Goal: Task Accomplishment & Management: Use online tool/utility

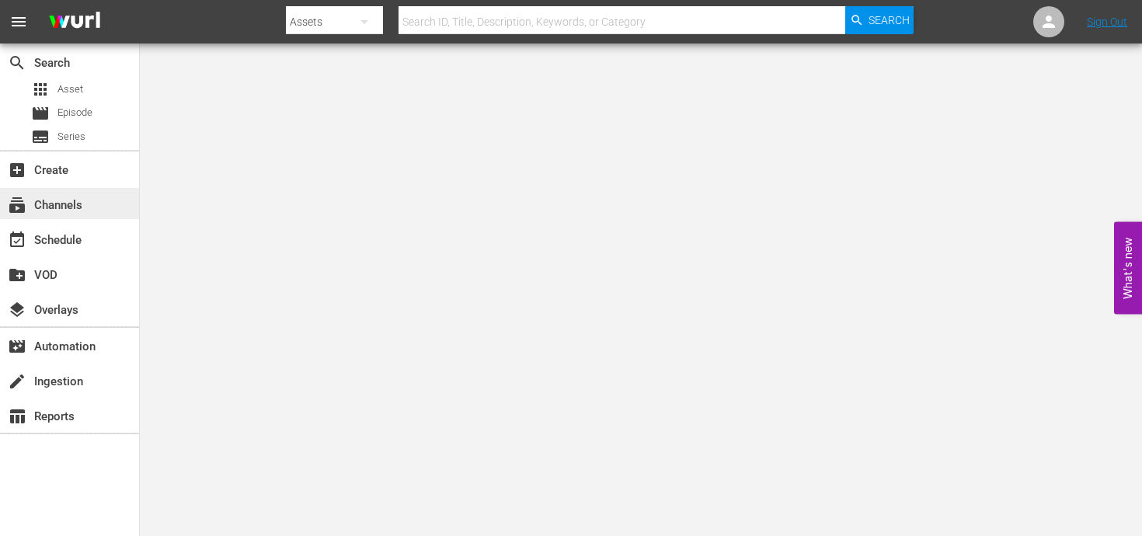
click at [85, 201] on div "subscriptions Channels" at bounding box center [43, 203] width 87 height 14
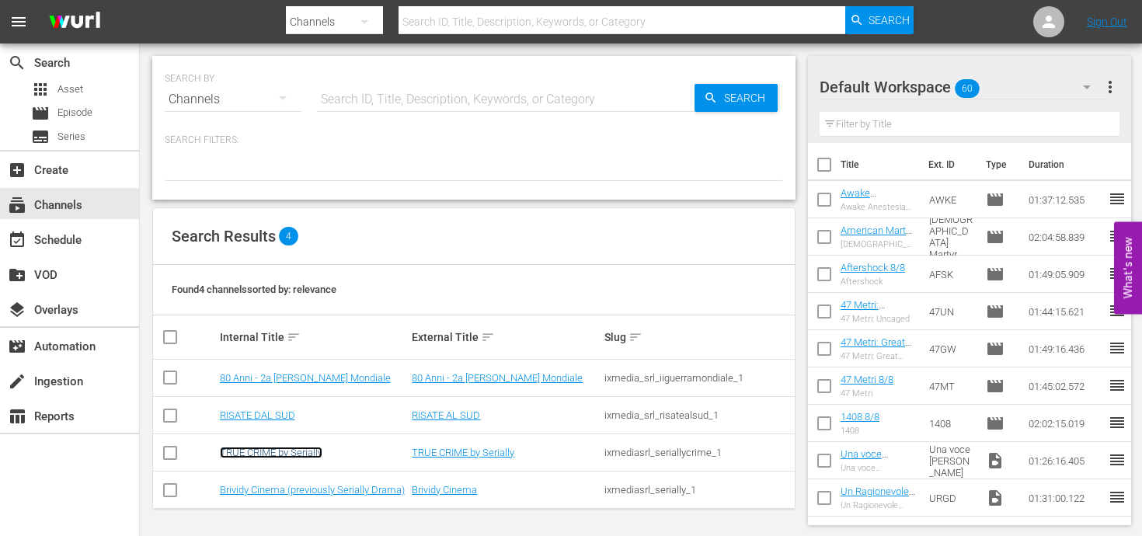
click at [284, 447] on link "TRUE CRIME by Serially" at bounding box center [271, 453] width 103 height 12
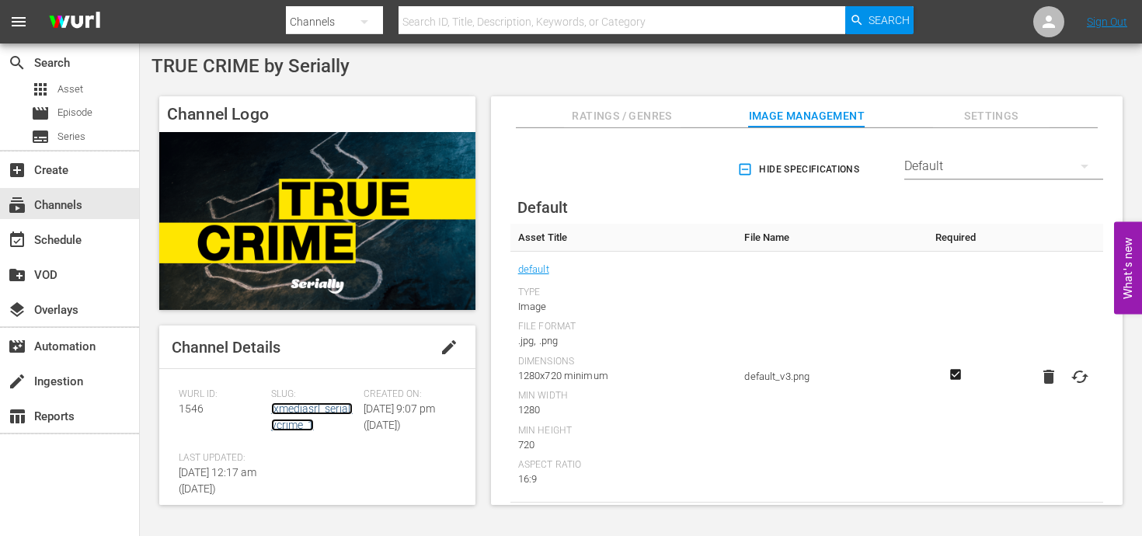
click at [307, 421] on link "ixmediasrl_seriallycrime_1" at bounding box center [312, 416] width 82 height 29
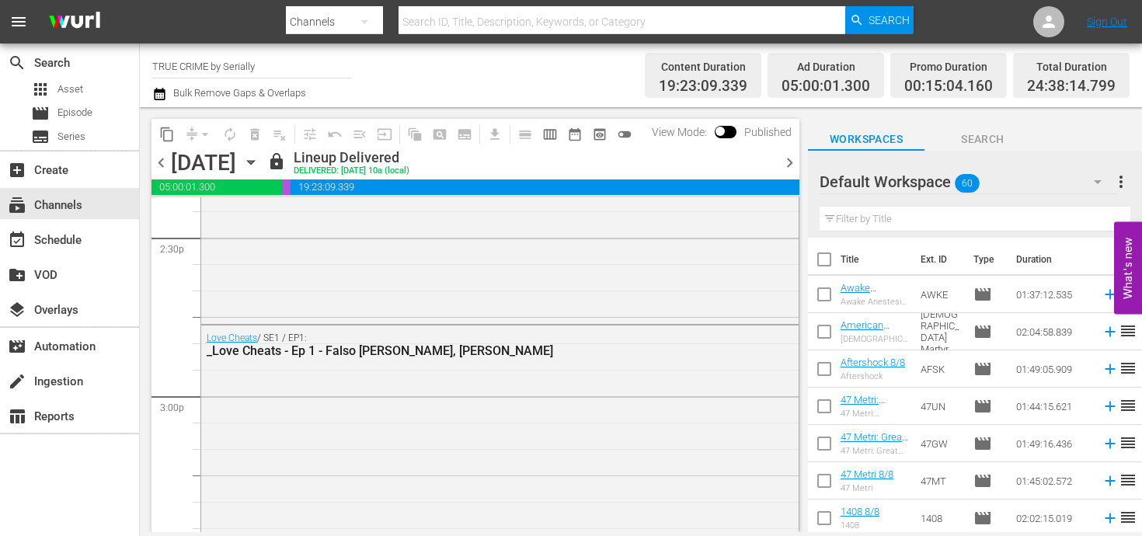
click at [795, 159] on span "chevron_right" at bounding box center [789, 162] width 19 height 19
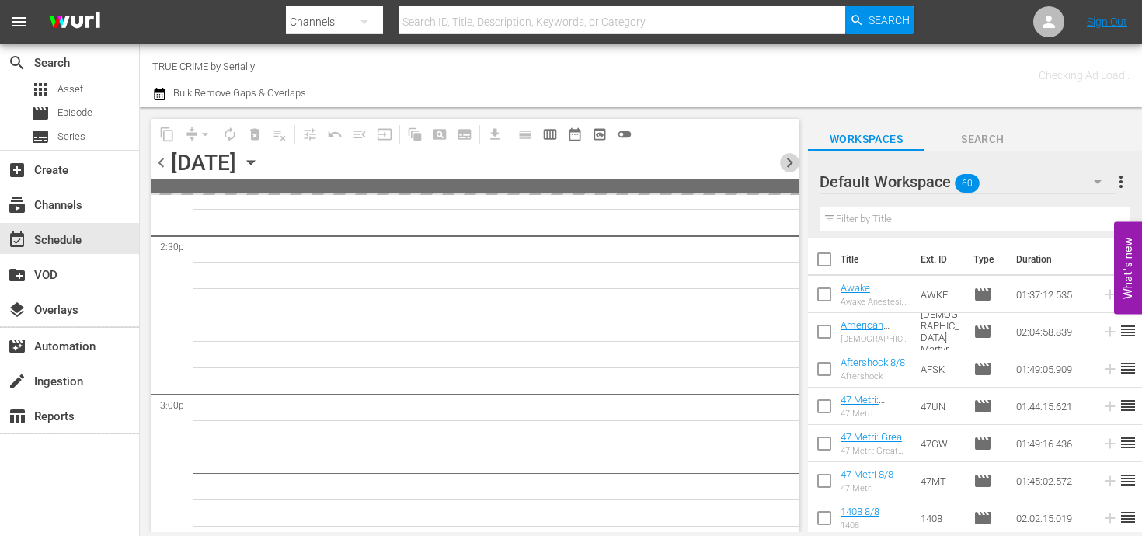
click at [795, 159] on span "chevron_right" at bounding box center [789, 162] width 19 height 19
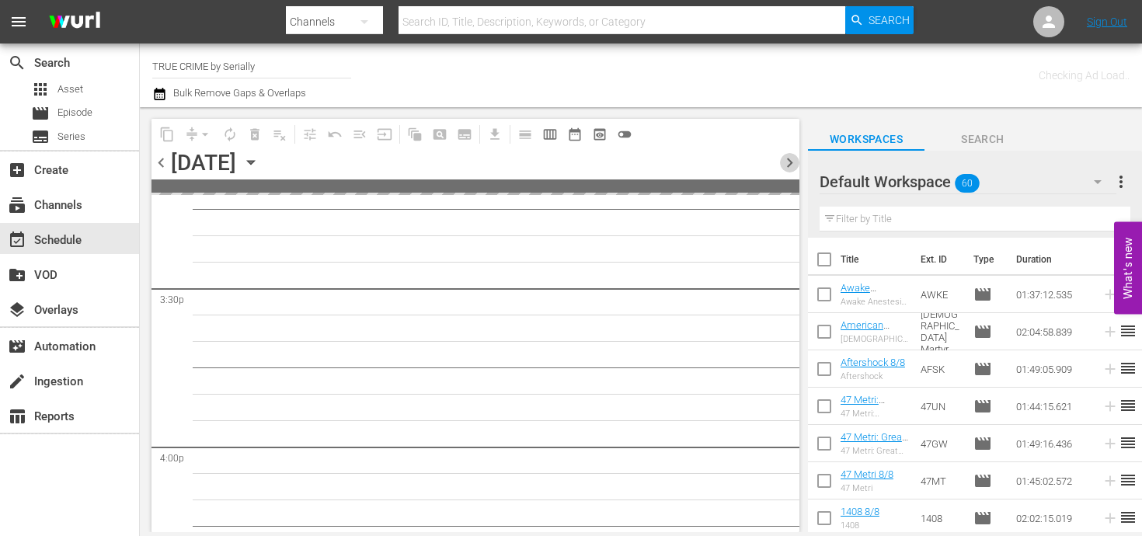
click at [795, 159] on span "chevron_right" at bounding box center [789, 162] width 19 height 19
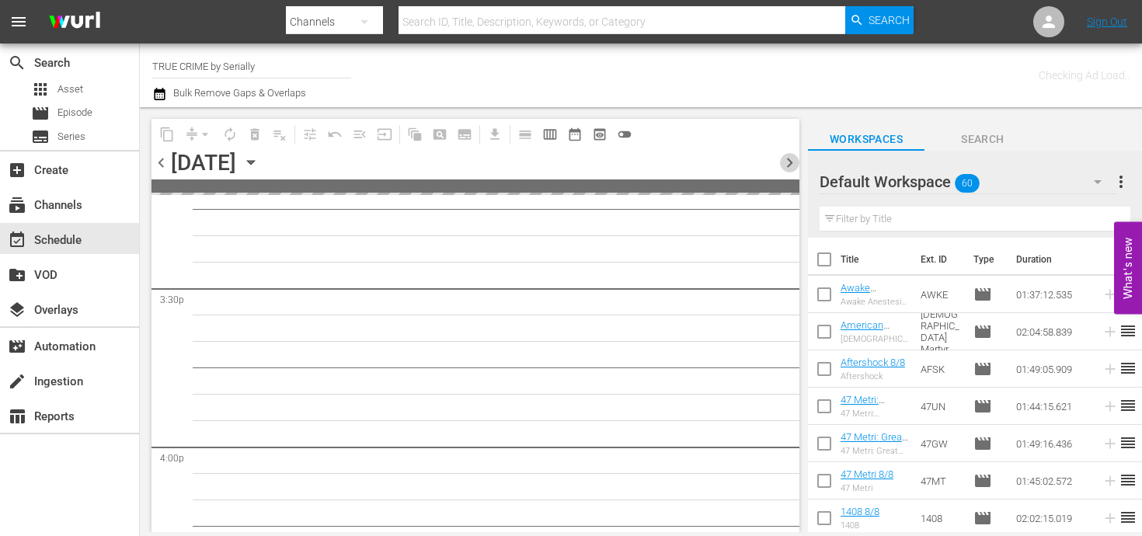
click at [795, 159] on span "chevron_right" at bounding box center [789, 162] width 19 height 19
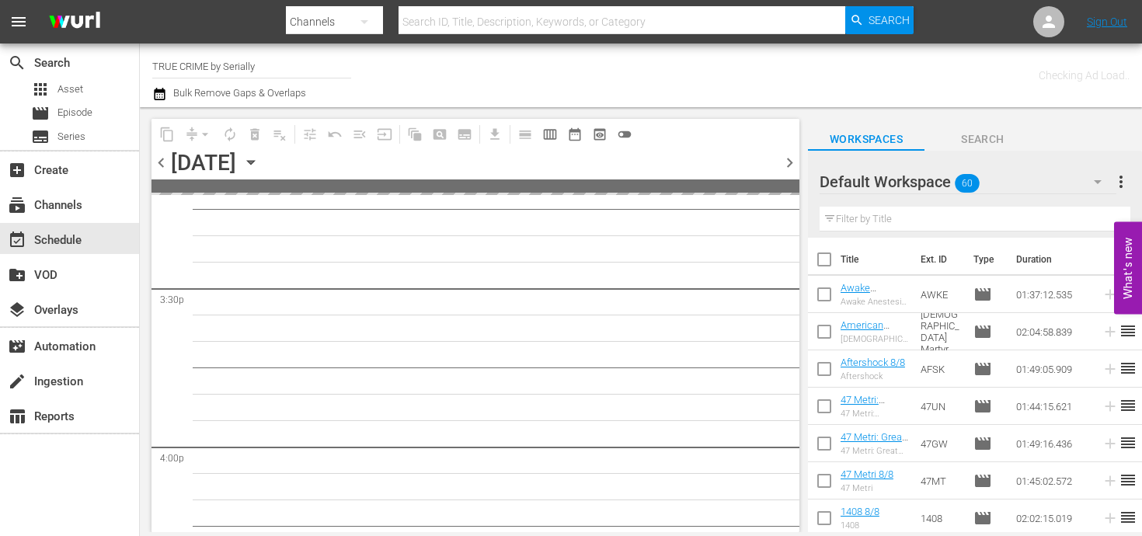
click at [795, 159] on span "chevron_right" at bounding box center [789, 162] width 19 height 19
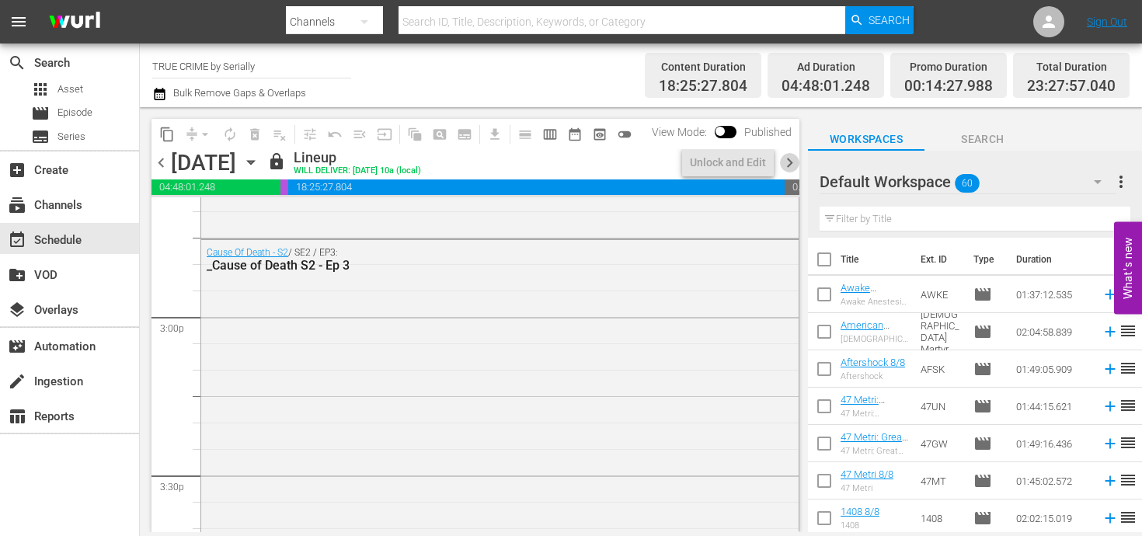
click at [795, 159] on span "chevron_right" at bounding box center [789, 162] width 19 height 19
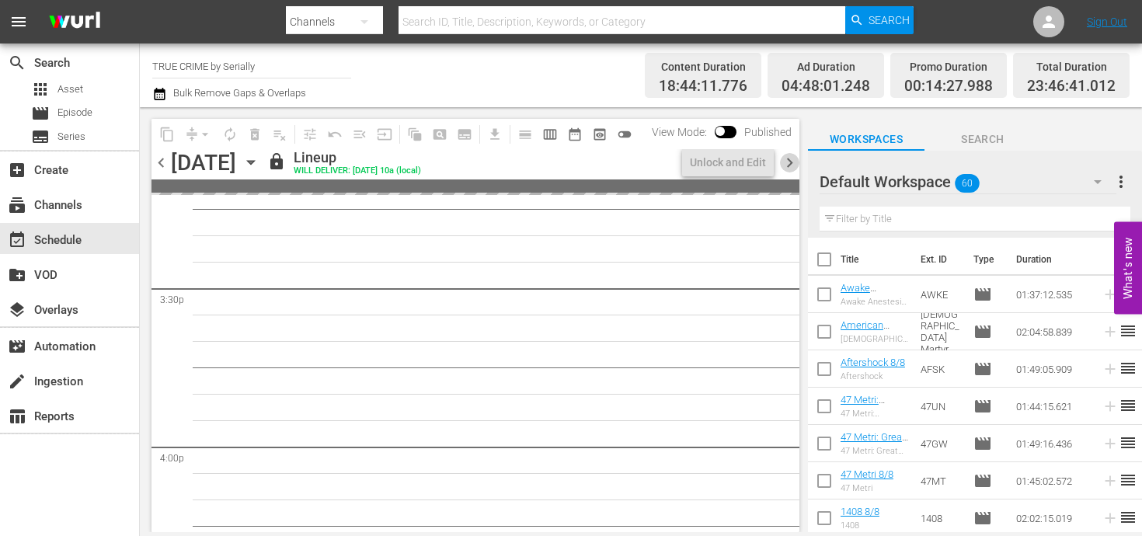
click at [795, 159] on span "chevron_right" at bounding box center [789, 162] width 19 height 19
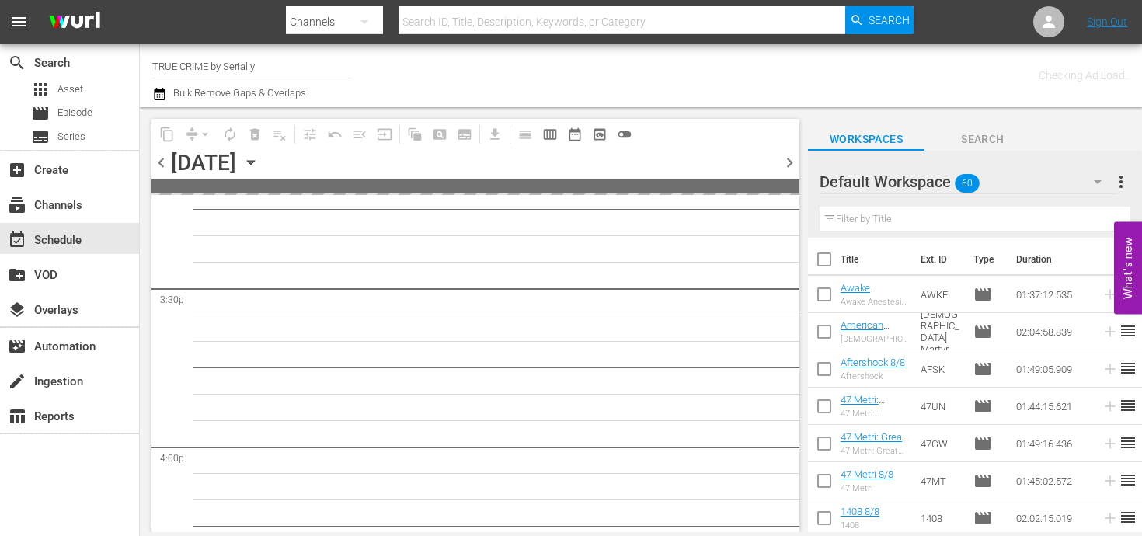
click at [795, 159] on span "chevron_right" at bounding box center [789, 162] width 19 height 19
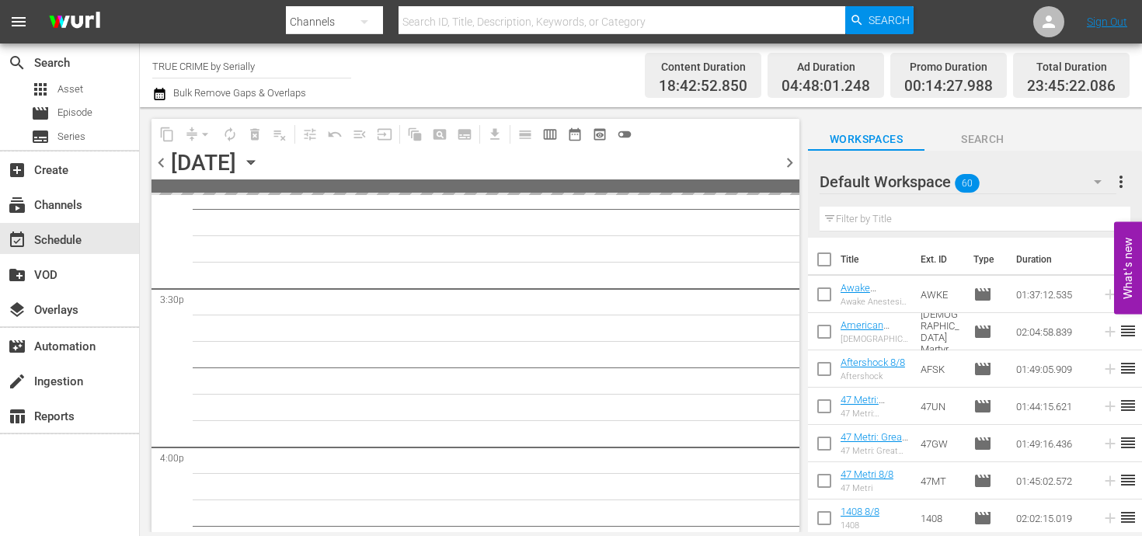
click at [795, 159] on span "chevron_right" at bounding box center [789, 162] width 19 height 19
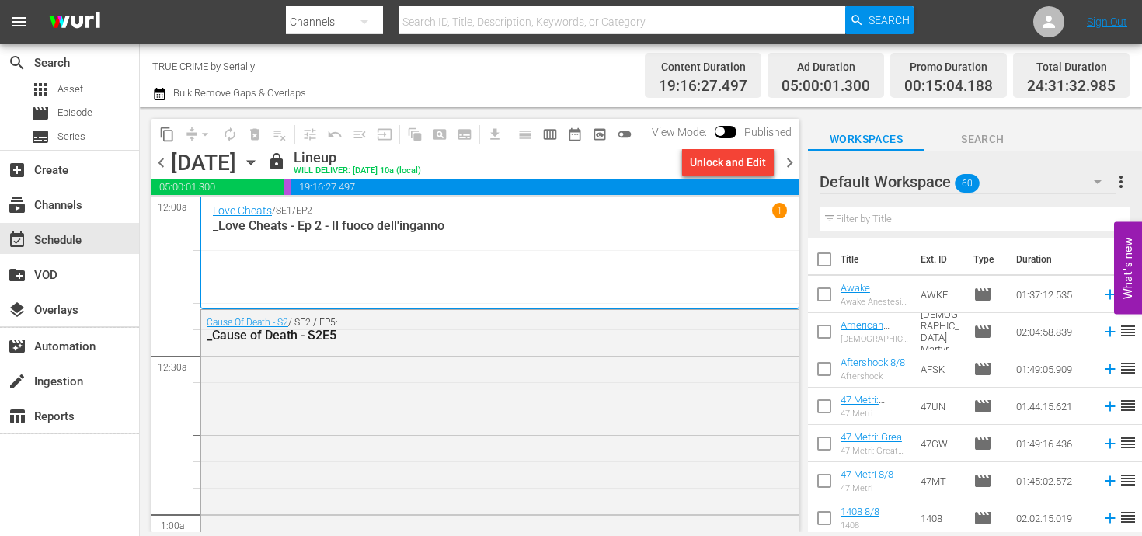
click at [797, 163] on span "chevron_right" at bounding box center [789, 162] width 19 height 19
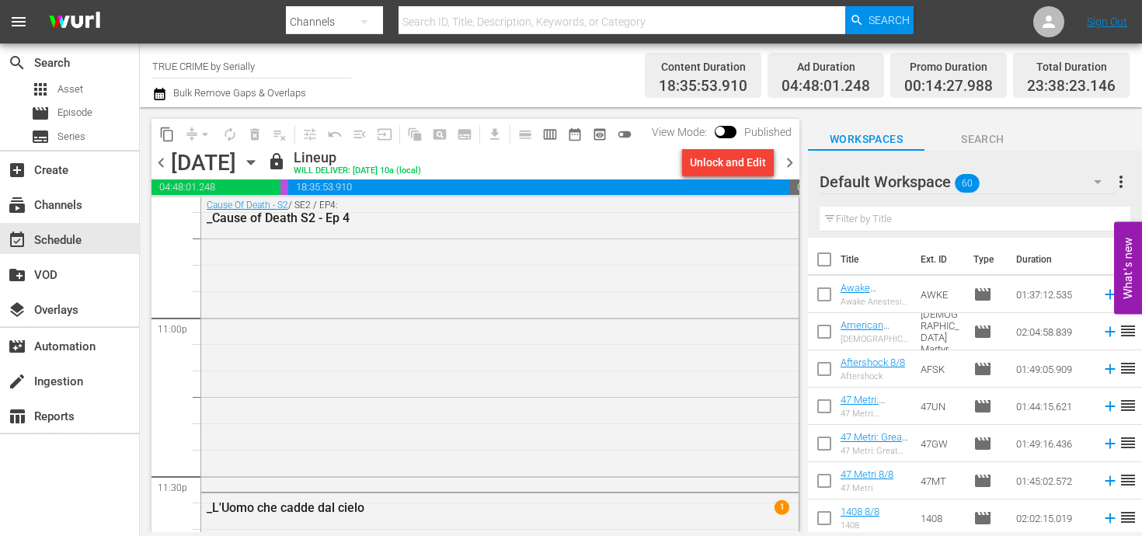
scroll to position [7435, 0]
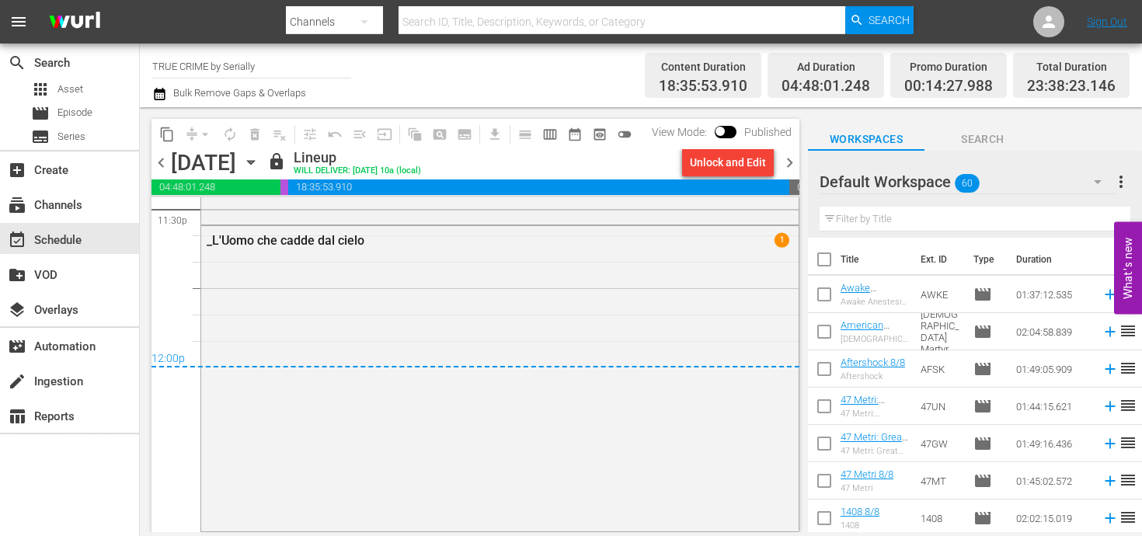
click at [783, 163] on span "chevron_right" at bounding box center [789, 162] width 19 height 19
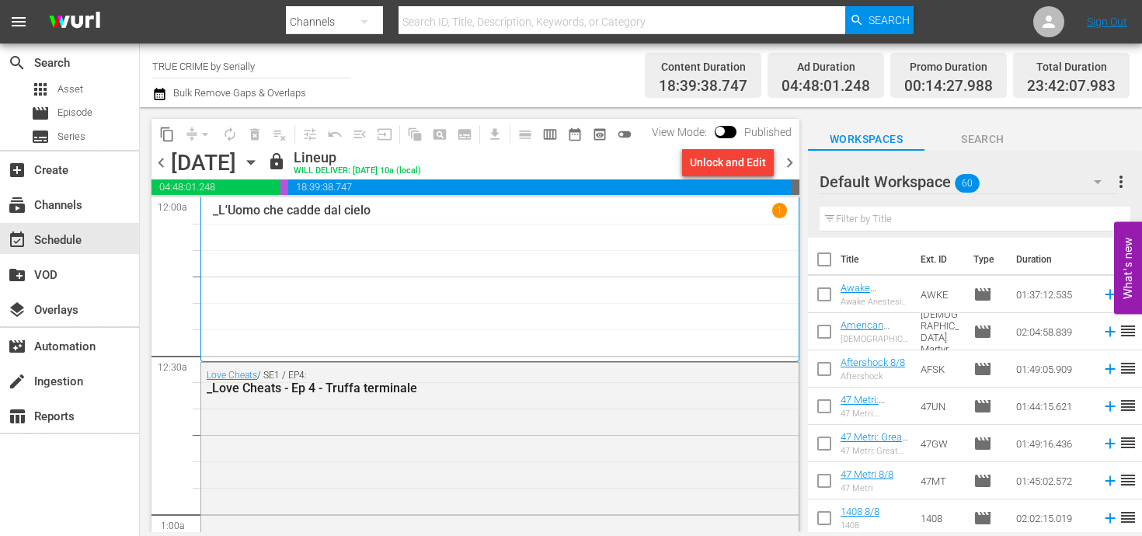
click at [787, 162] on span "chevron_right" at bounding box center [789, 162] width 19 height 19
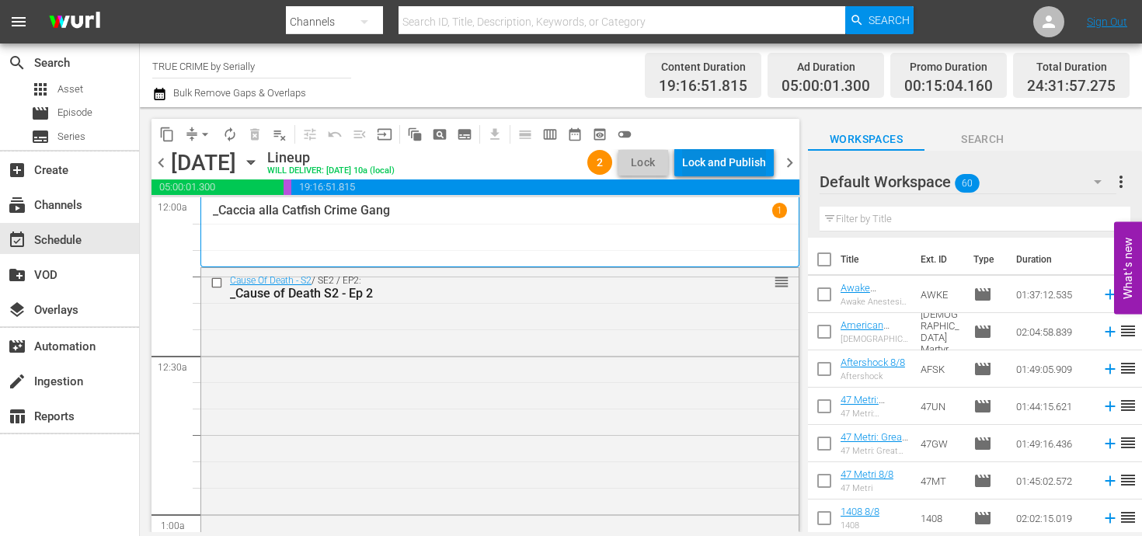
click at [734, 163] on div "Lock and Publish" at bounding box center [724, 162] width 84 height 28
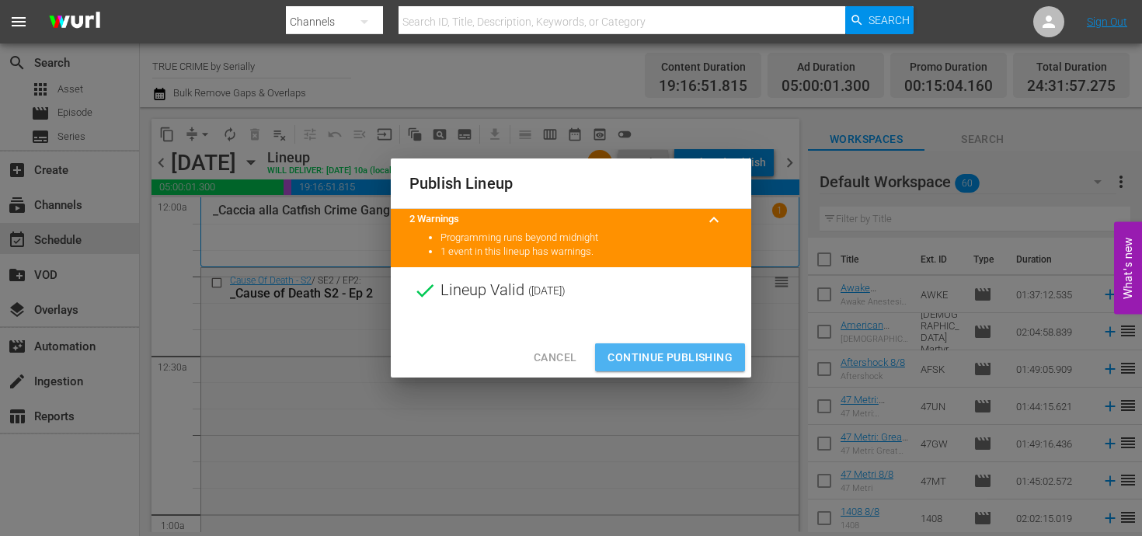
click at [650, 353] on span "Continue Publishing" at bounding box center [669, 357] width 125 height 19
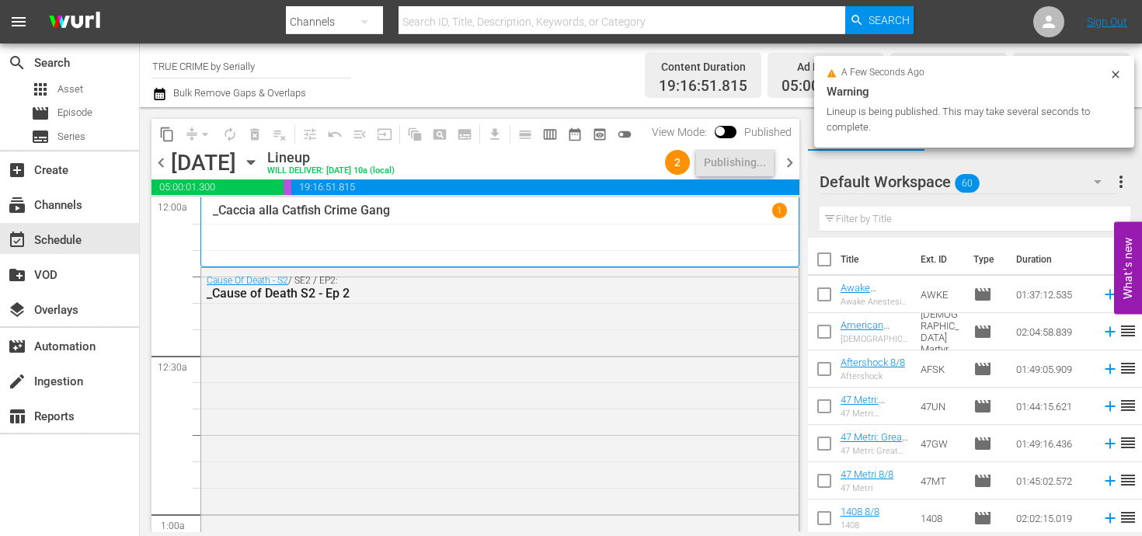
click at [783, 155] on span "chevron_right" at bounding box center [789, 162] width 19 height 19
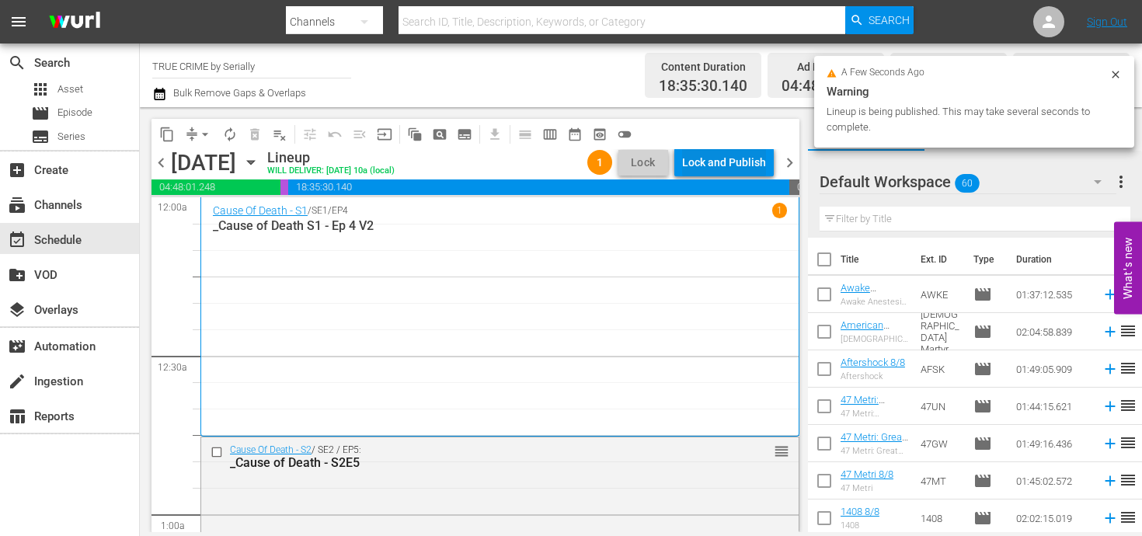
click at [738, 165] on div "Lock and Publish" at bounding box center [724, 162] width 84 height 28
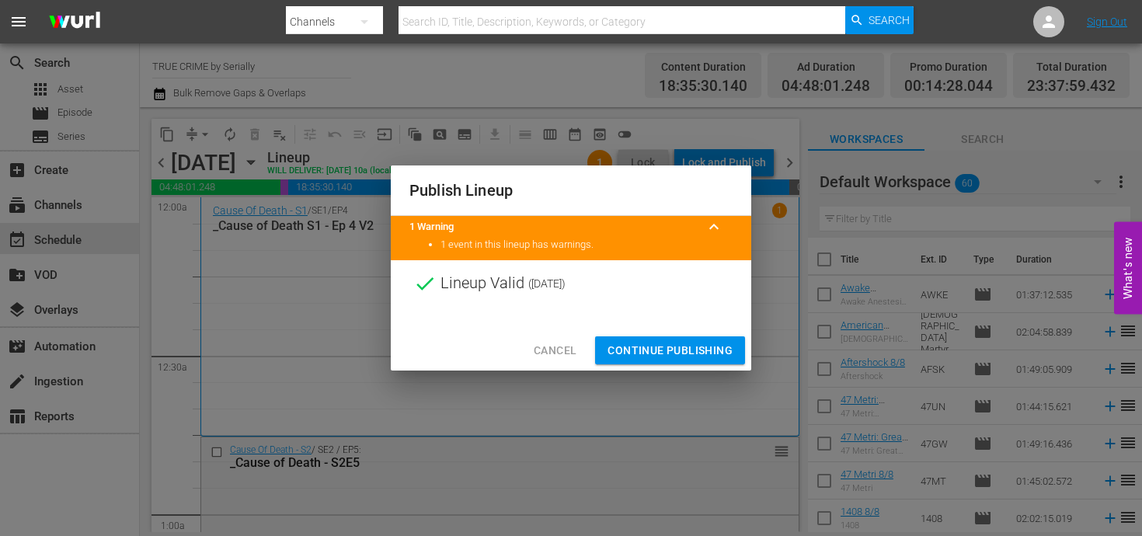
click at [670, 341] on span "Continue Publishing" at bounding box center [669, 350] width 125 height 19
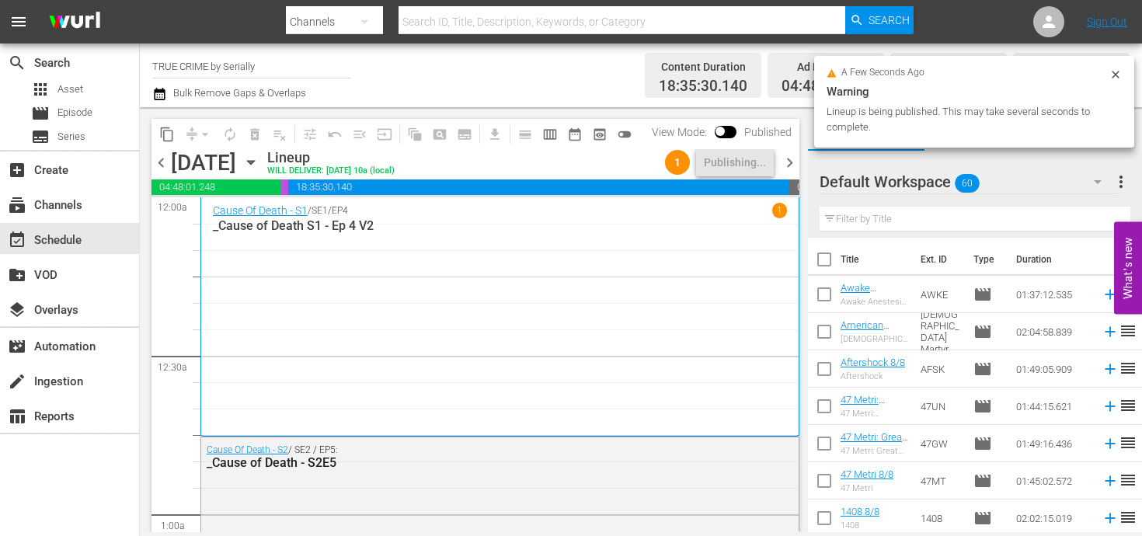
click at [793, 161] on span "chevron_right" at bounding box center [789, 162] width 19 height 19
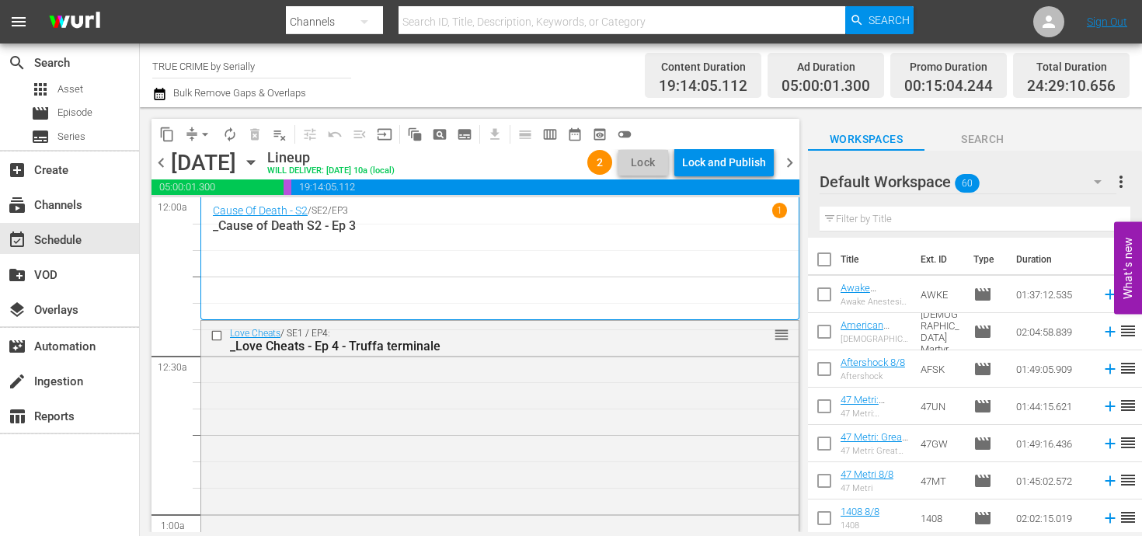
click at [722, 161] on div "Lock and Publish" at bounding box center [724, 162] width 84 height 28
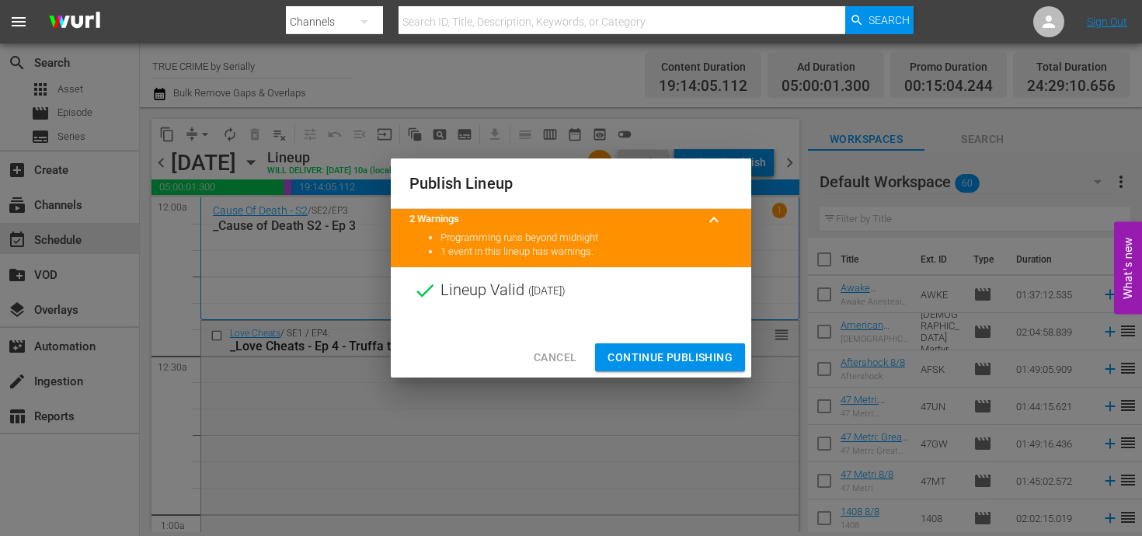
click at [657, 348] on span "Continue Publishing" at bounding box center [669, 357] width 125 height 19
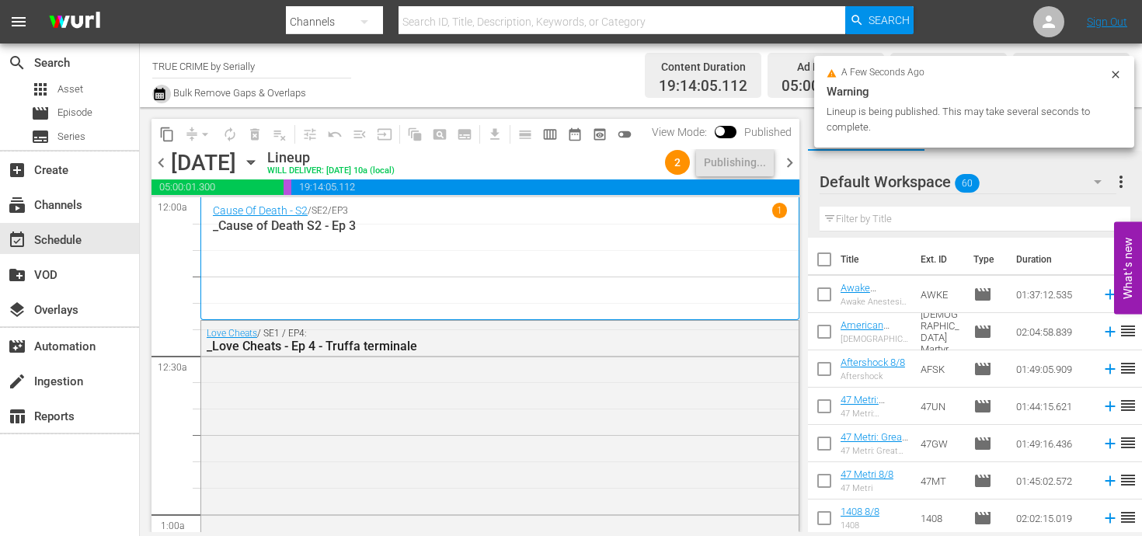
click at [168, 97] on button "button" at bounding box center [161, 94] width 19 height 19
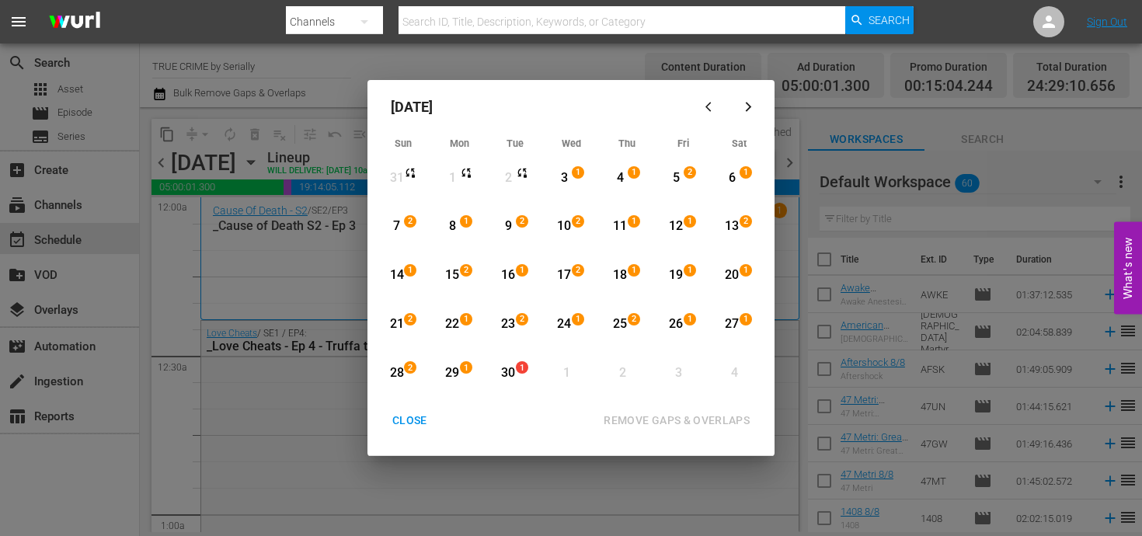
click at [570, 179] on div "3" at bounding box center [564, 178] width 19 height 18
click at [725, 232] on div "13" at bounding box center [731, 226] width 19 height 18
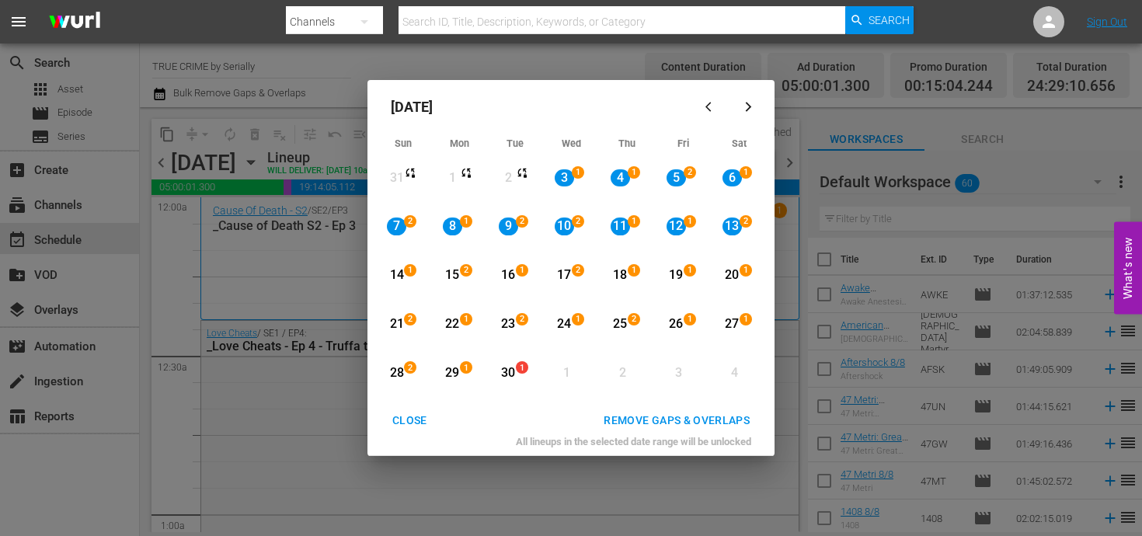
click at [708, 420] on div "REMOVE GAPS & OVERLAPS" at bounding box center [676, 420] width 171 height 19
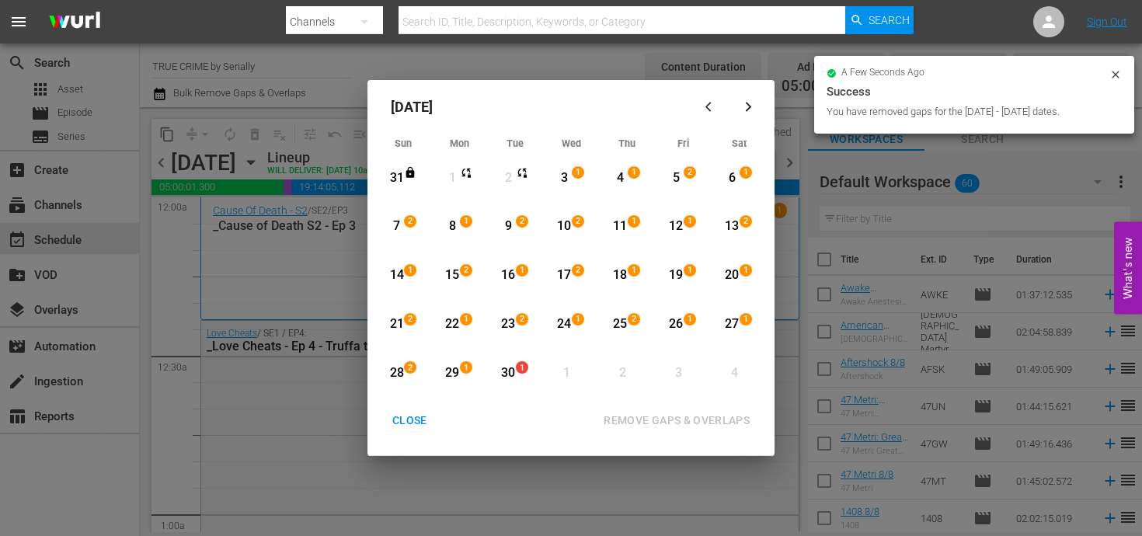
click at [734, 219] on div "13" at bounding box center [731, 226] width 19 height 18
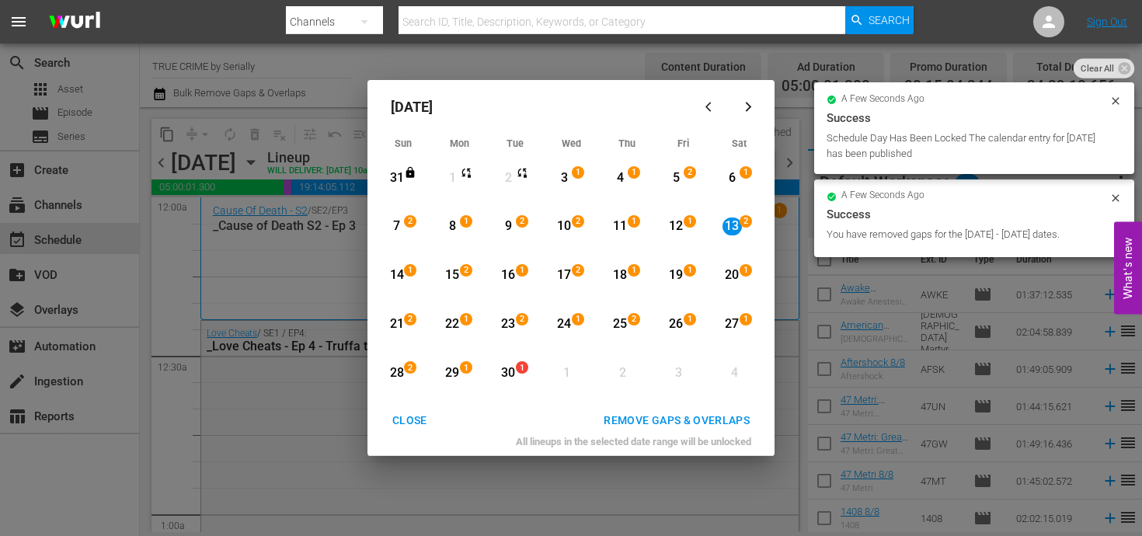
click at [725, 339] on div "27" at bounding box center [731, 324] width 19 height 43
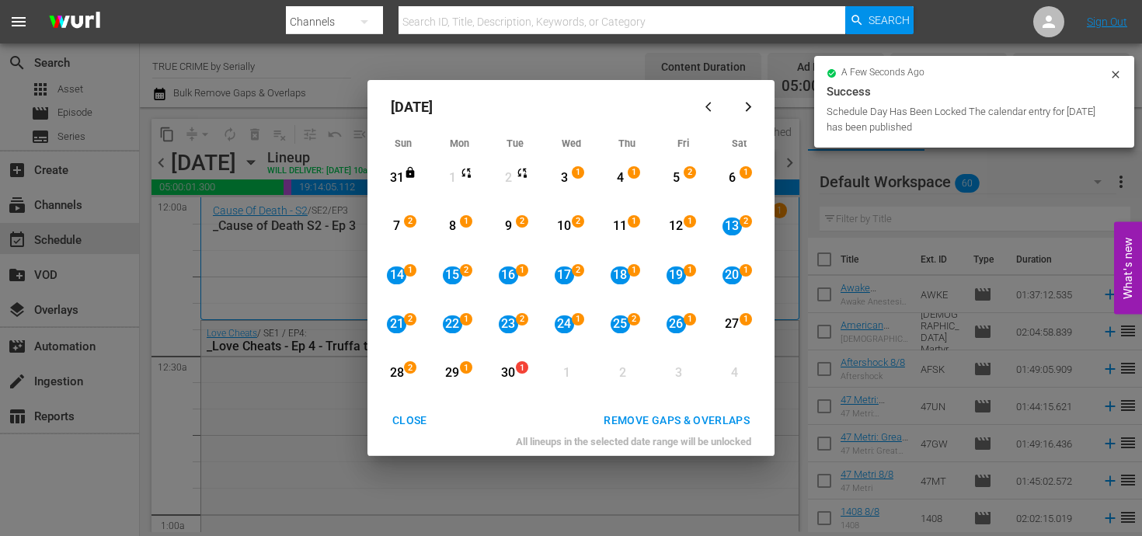
click at [725, 280] on div "20" at bounding box center [731, 275] width 19 height 18
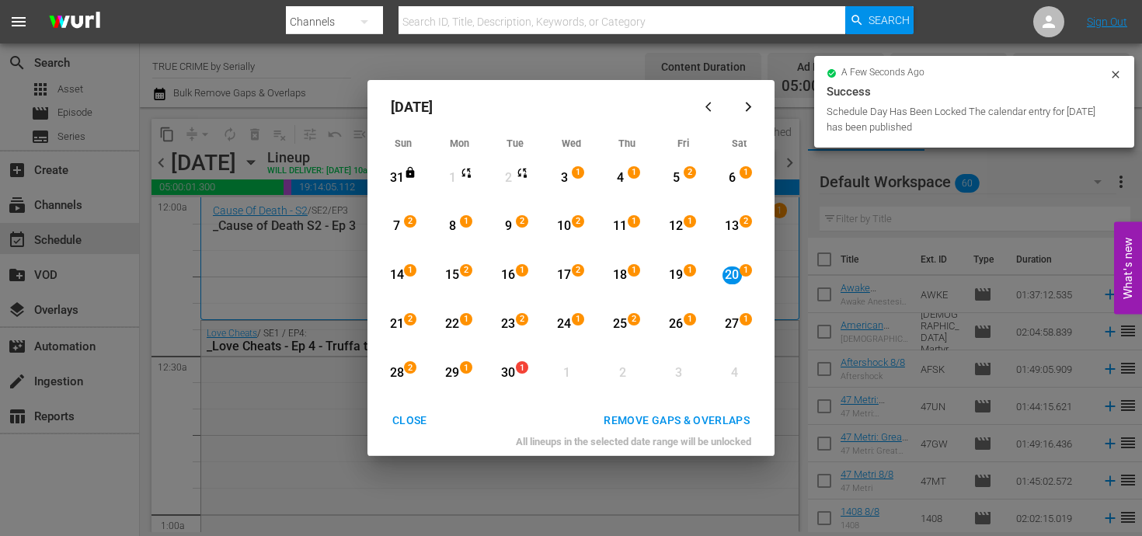
click at [729, 225] on div "13" at bounding box center [731, 226] width 19 height 18
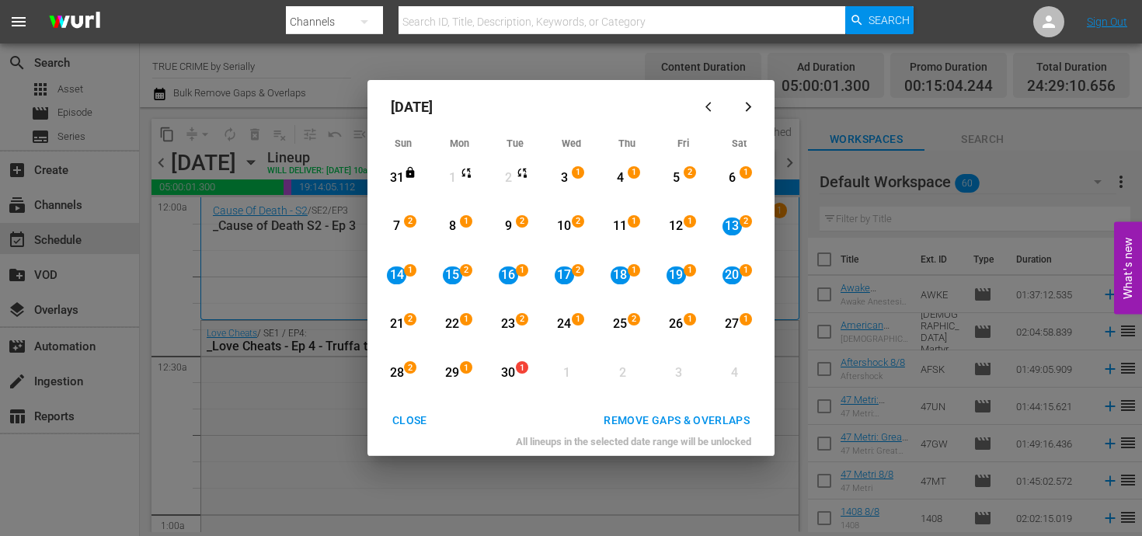
click at [695, 415] on div "REMOVE GAPS & OVERLAPS" at bounding box center [676, 420] width 171 height 19
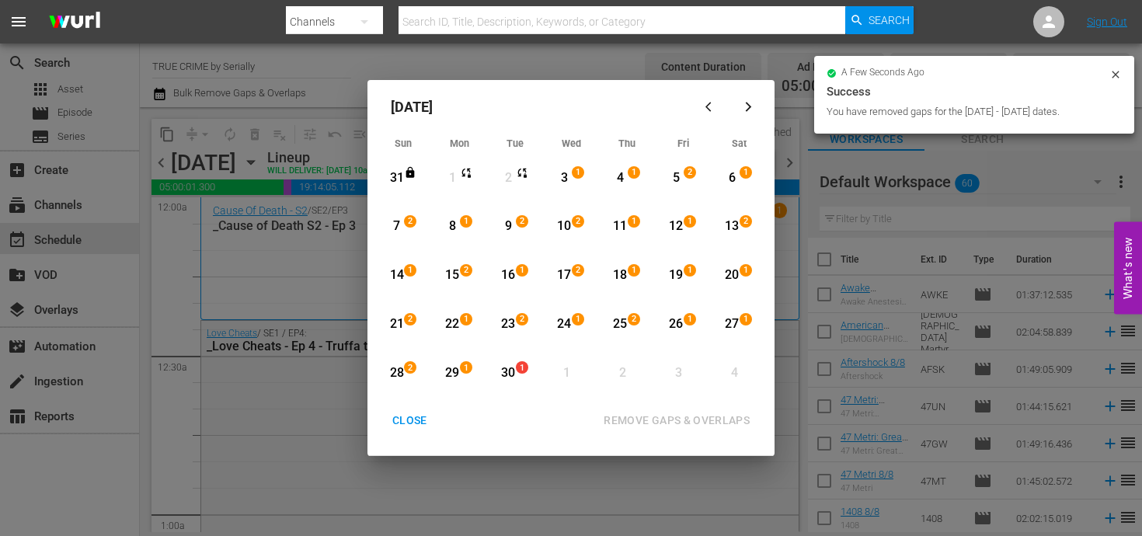
click at [722, 282] on div "20" at bounding box center [731, 275] width 19 height 18
click at [500, 381] on div "30" at bounding box center [508, 373] width 19 height 43
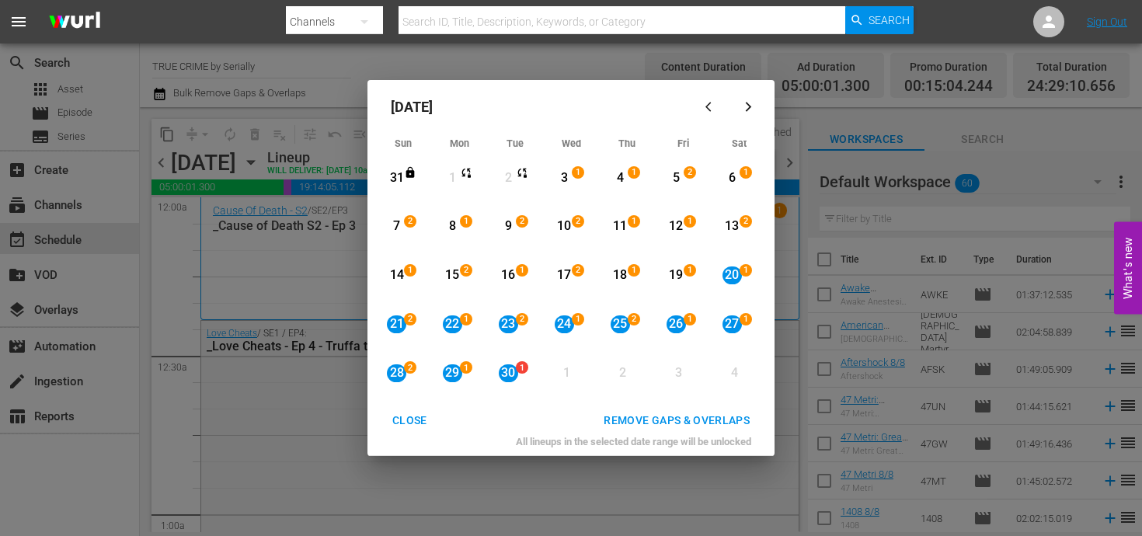
click at [634, 425] on div "REMOVE GAPS & OVERLAPS" at bounding box center [676, 420] width 171 height 19
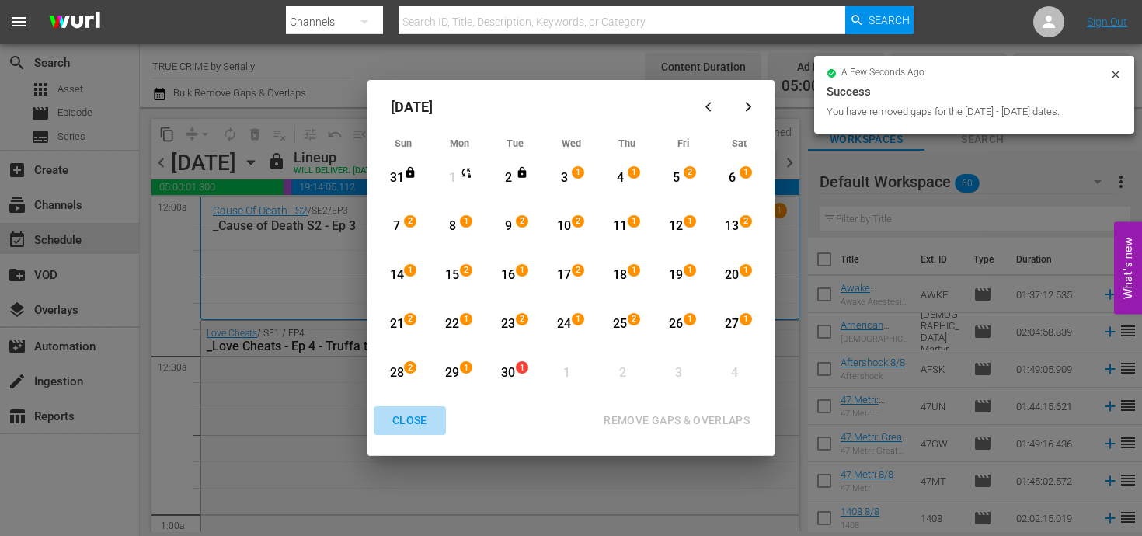
click at [411, 420] on div "CLOSE" at bounding box center [410, 420] width 60 height 19
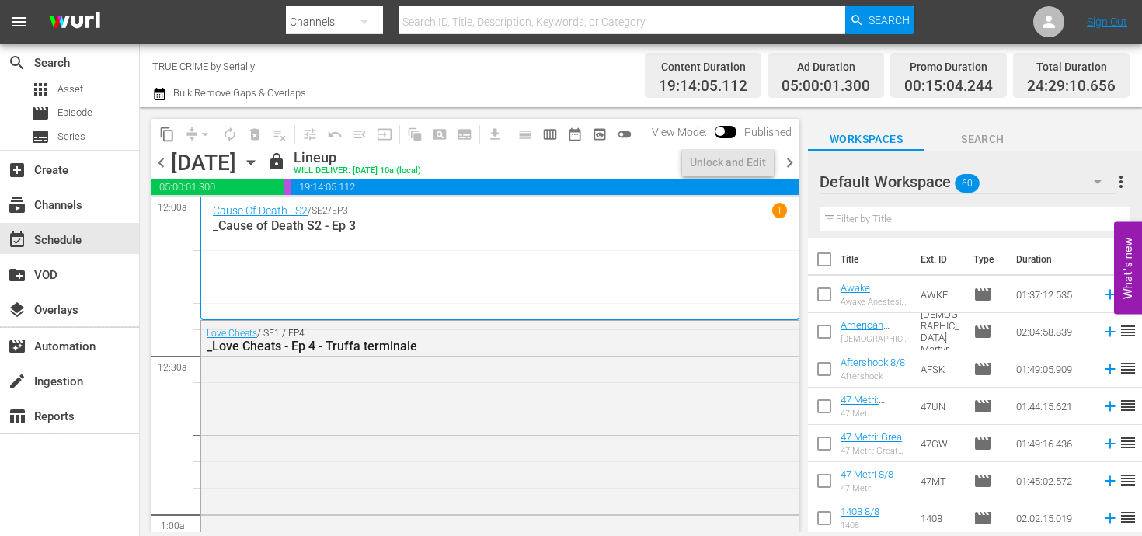
click at [797, 160] on span "chevron_right" at bounding box center [789, 162] width 19 height 19
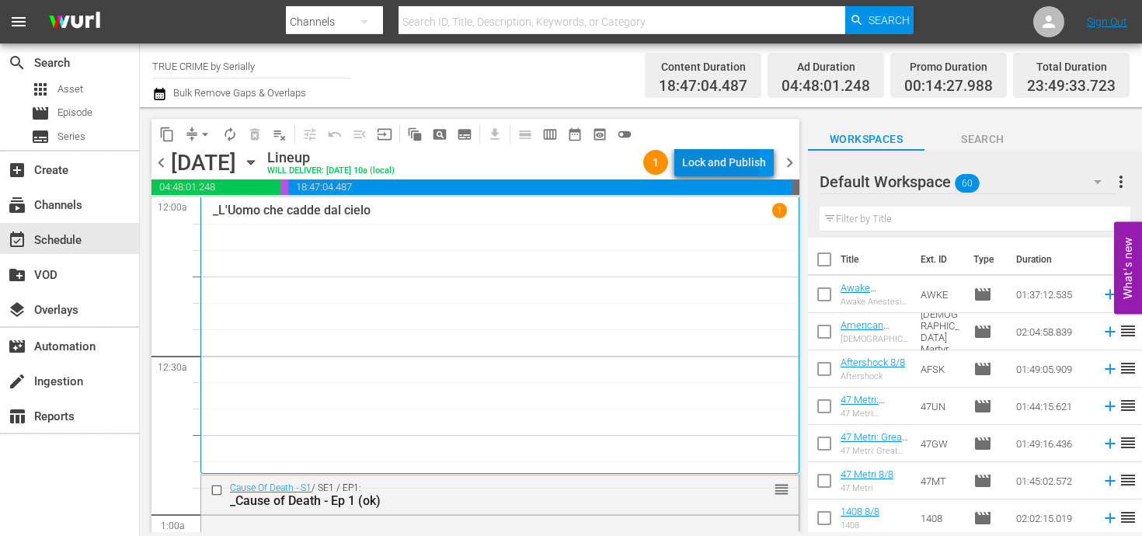
click at [715, 162] on div "Lock and Publish" at bounding box center [724, 162] width 84 height 28
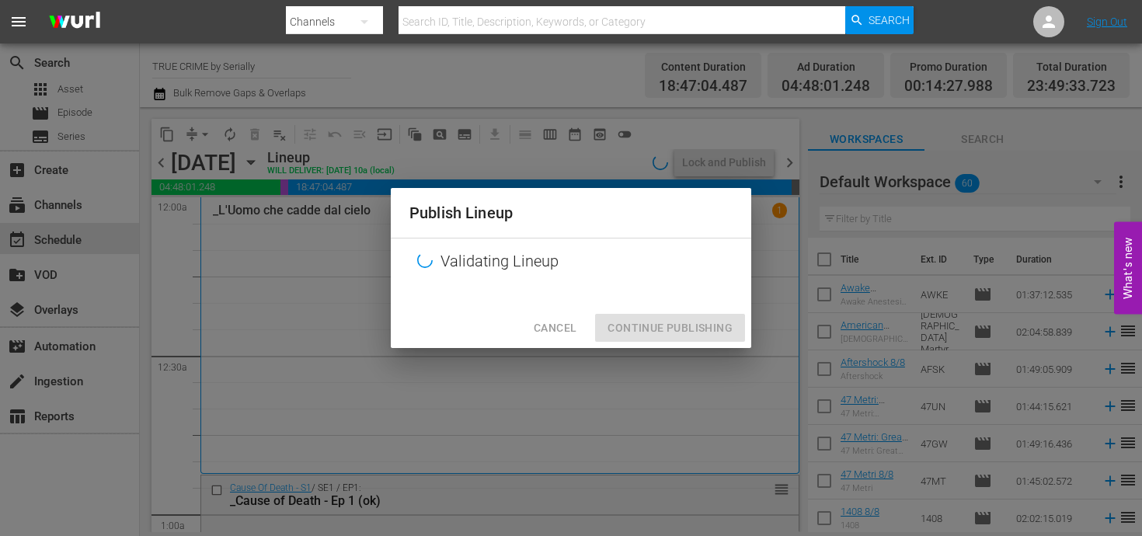
click at [669, 318] on div "Cancel Continue Publishing" at bounding box center [571, 328] width 360 height 41
click at [666, 331] on div "Cancel Continue Publishing" at bounding box center [571, 328] width 360 height 41
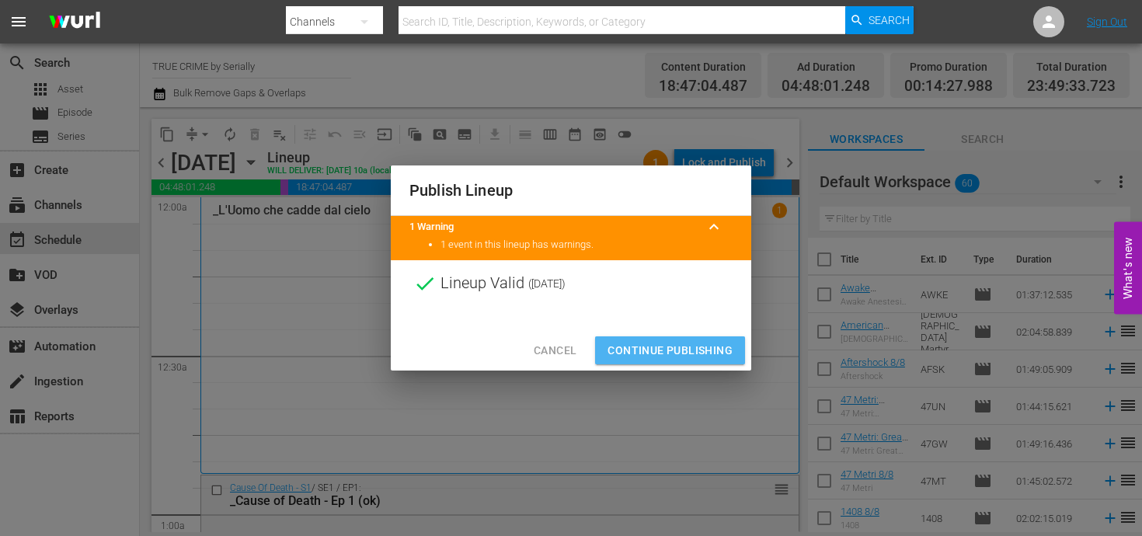
click at [642, 343] on span "Continue Publishing" at bounding box center [669, 350] width 125 height 19
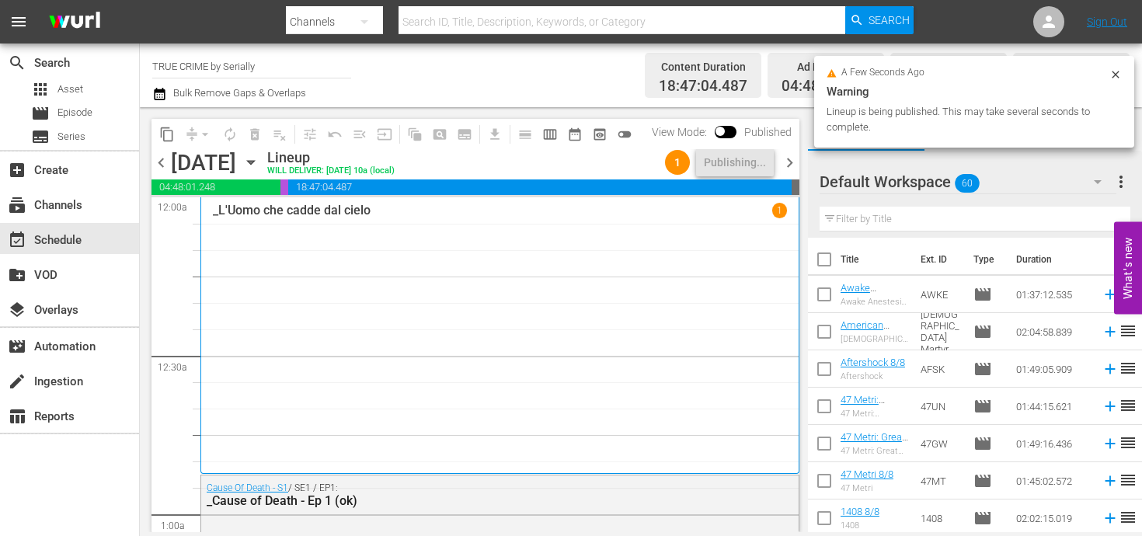
click at [788, 162] on span "chevron_right" at bounding box center [789, 162] width 19 height 19
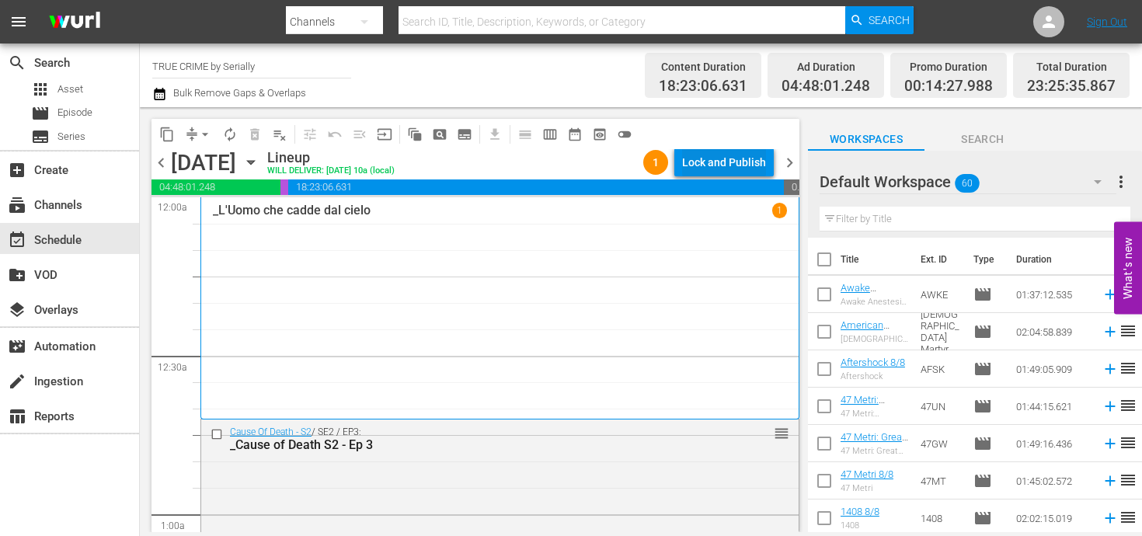
click at [730, 171] on div "Lock and Publish" at bounding box center [724, 162] width 84 height 28
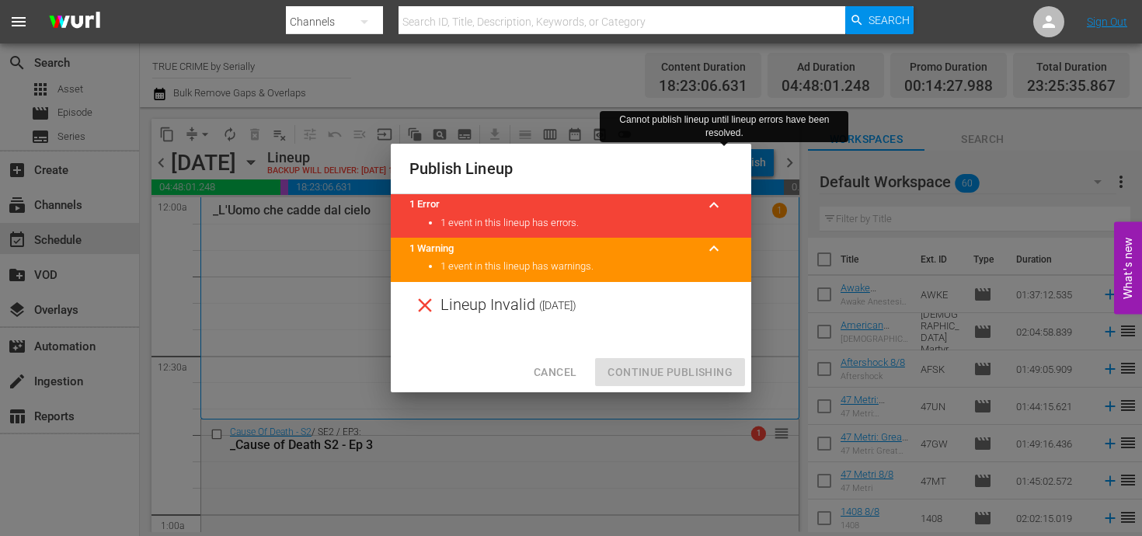
click at [642, 329] on div at bounding box center [571, 340] width 360 height 23
click at [563, 370] on span "Cancel" at bounding box center [555, 372] width 43 height 19
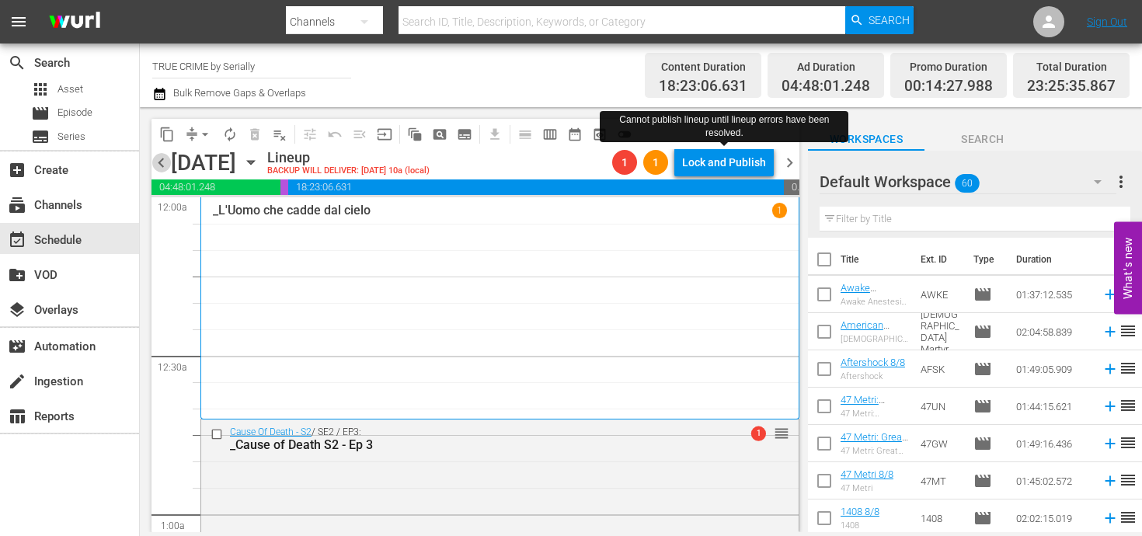
click at [156, 163] on span "chevron_left" at bounding box center [160, 162] width 19 height 19
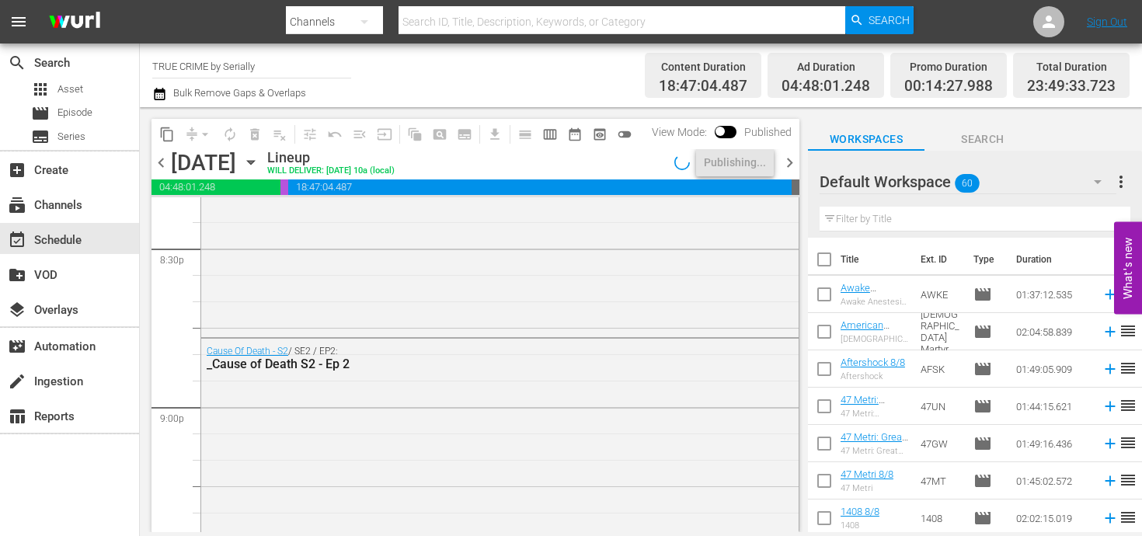
scroll to position [7492, 0]
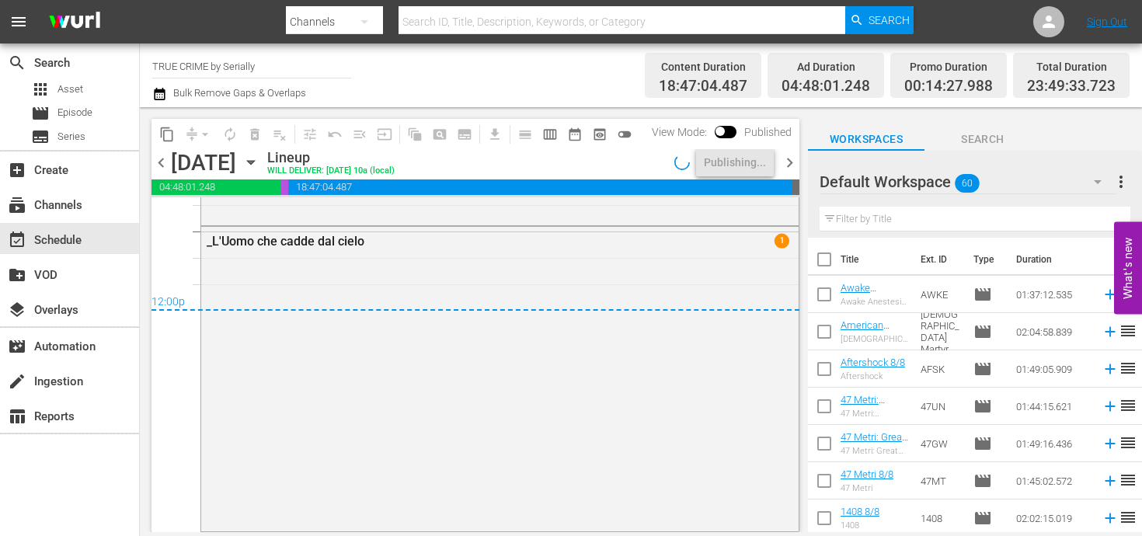
click at [791, 164] on span "chevron_right" at bounding box center [789, 162] width 19 height 19
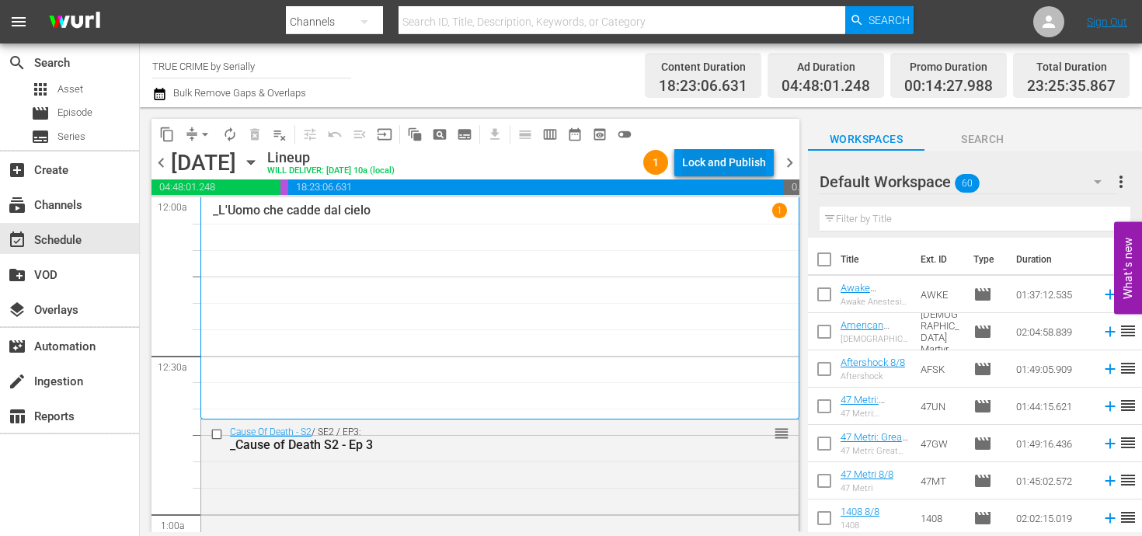
click at [703, 157] on div "Lock and Publish" at bounding box center [724, 162] width 84 height 28
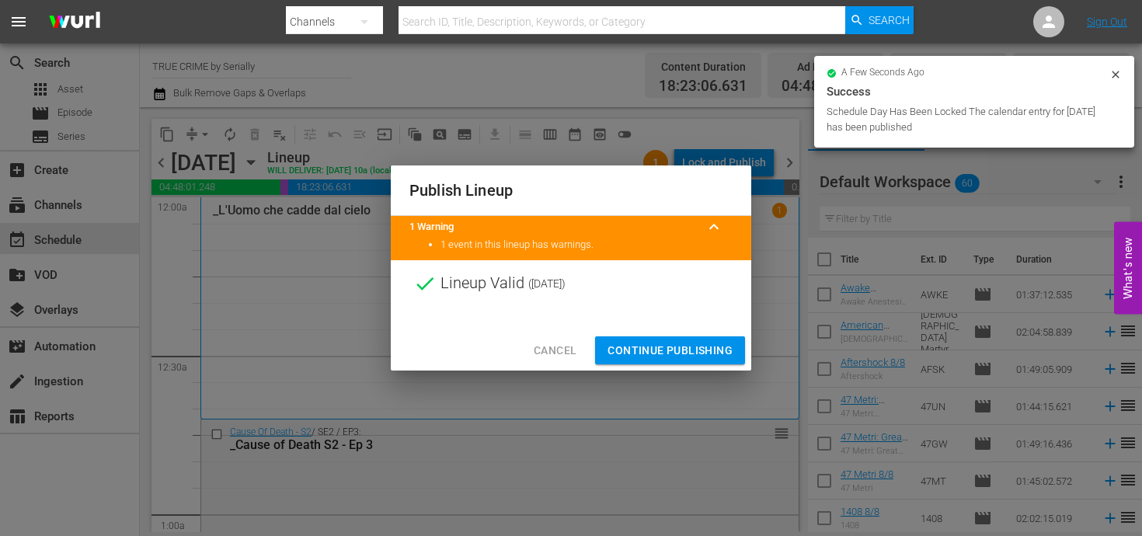
click at [659, 336] on button "Continue Publishing" at bounding box center [670, 350] width 150 height 29
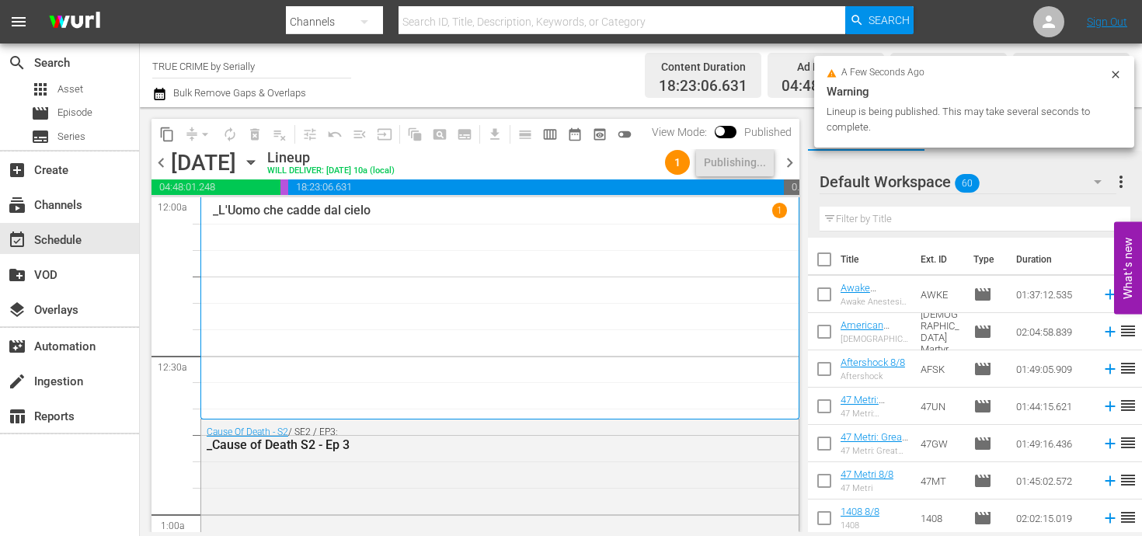
click at [789, 156] on span "chevron_right" at bounding box center [789, 162] width 19 height 19
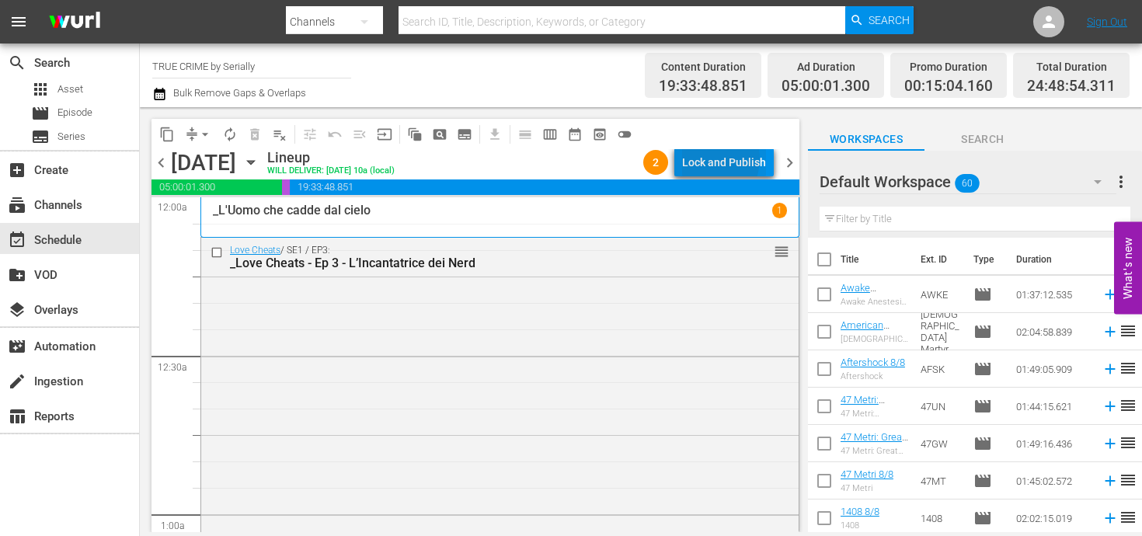
click at [709, 158] on div "Lock and Publish" at bounding box center [724, 162] width 84 height 28
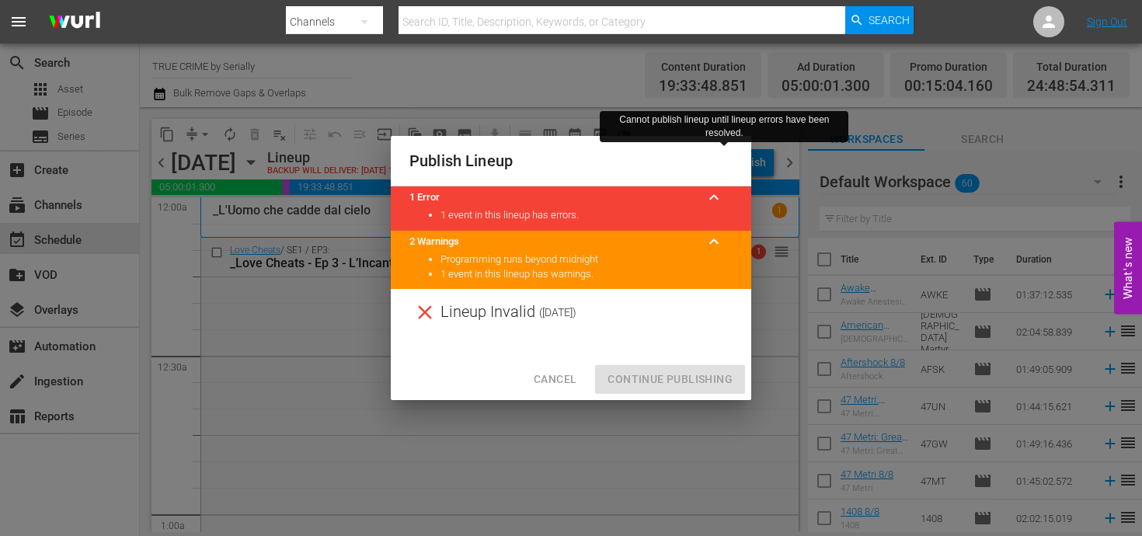
click at [562, 384] on span "Cancel" at bounding box center [555, 379] width 43 height 19
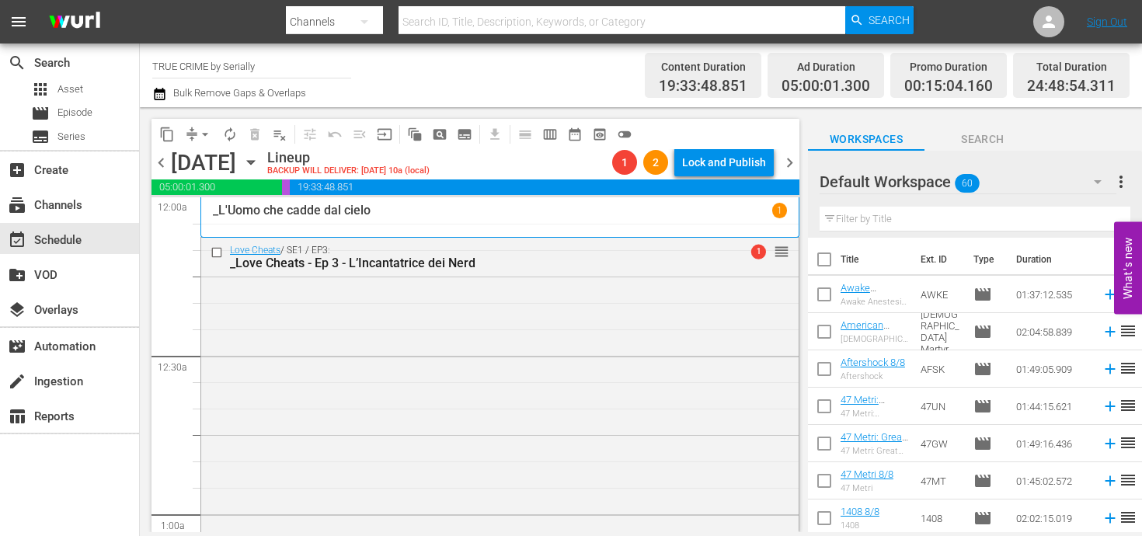
click at [758, 176] on div "chevron_left Friday, September 5th September 5th Lineup BACKUP WILL DELIVER: 9/…" at bounding box center [475, 164] width 648 height 30
click at [750, 167] on div "Lock and Publish" at bounding box center [724, 162] width 84 height 28
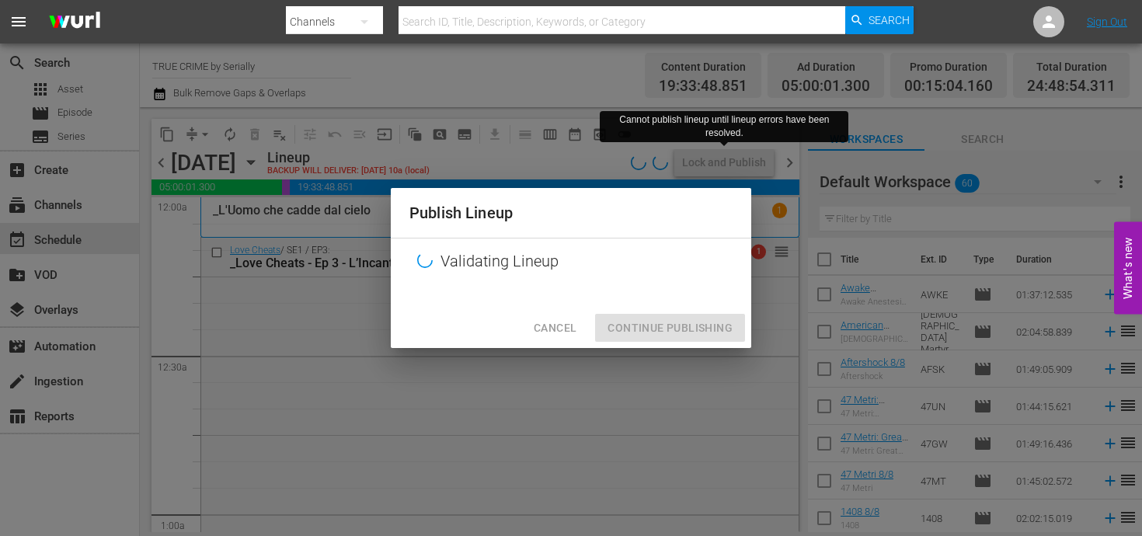
click at [558, 316] on button "Cancel" at bounding box center [555, 328] width 68 height 29
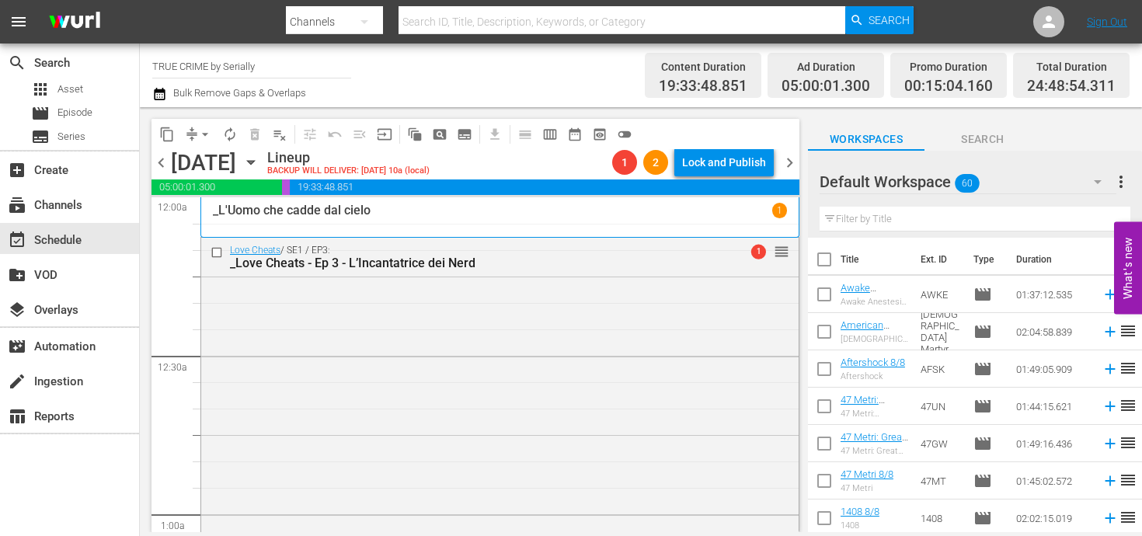
click at [162, 165] on span "chevron_left" at bounding box center [160, 162] width 19 height 19
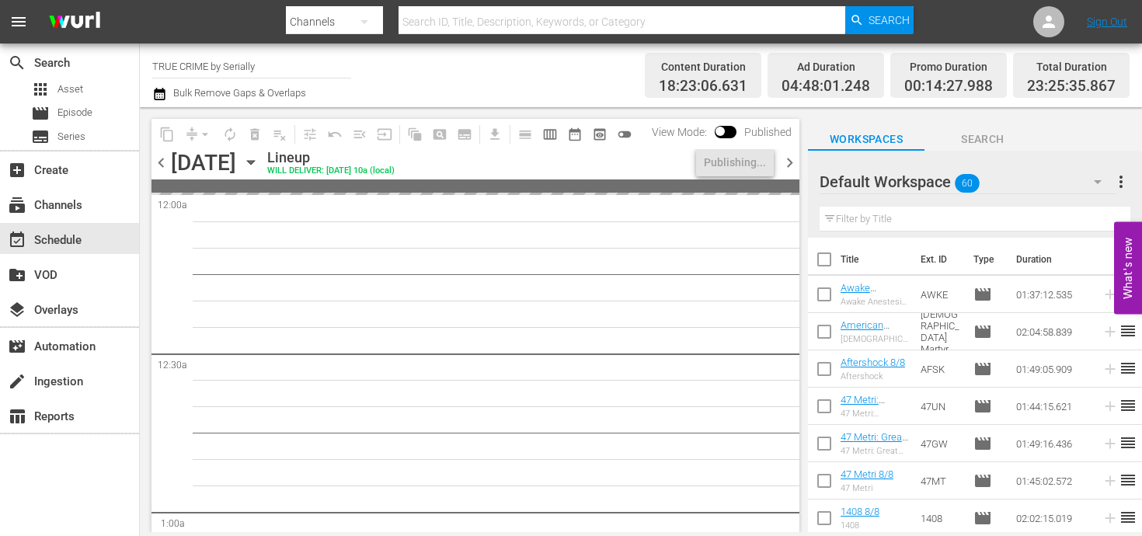
click at [800, 160] on div "content_copy compress arrow_drop_down autorenew_outlined delete_forever_outline…" at bounding box center [471, 319] width 663 height 425
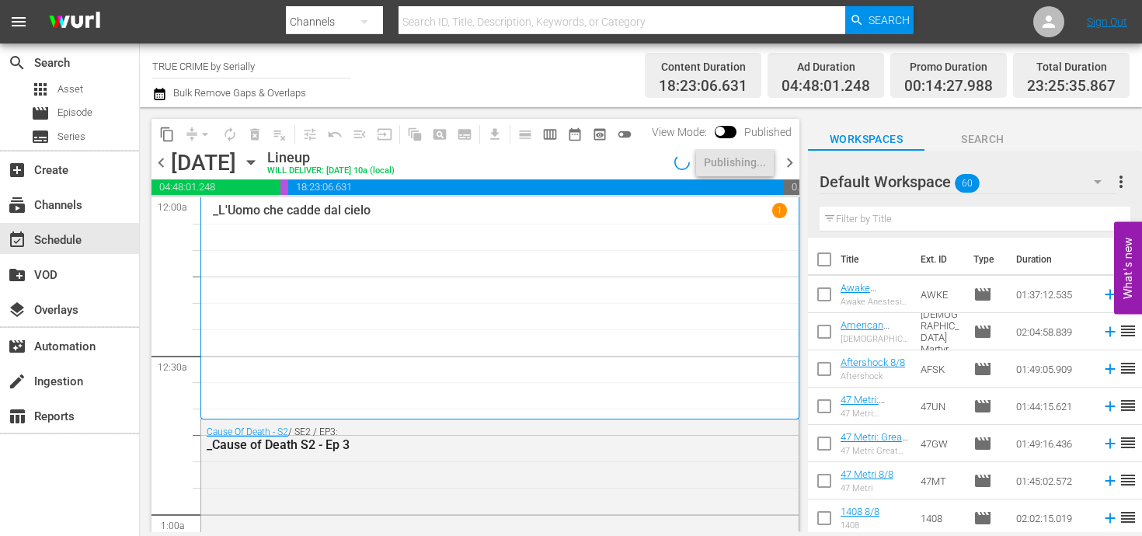
click at [791, 161] on span "chevron_right" at bounding box center [789, 162] width 19 height 19
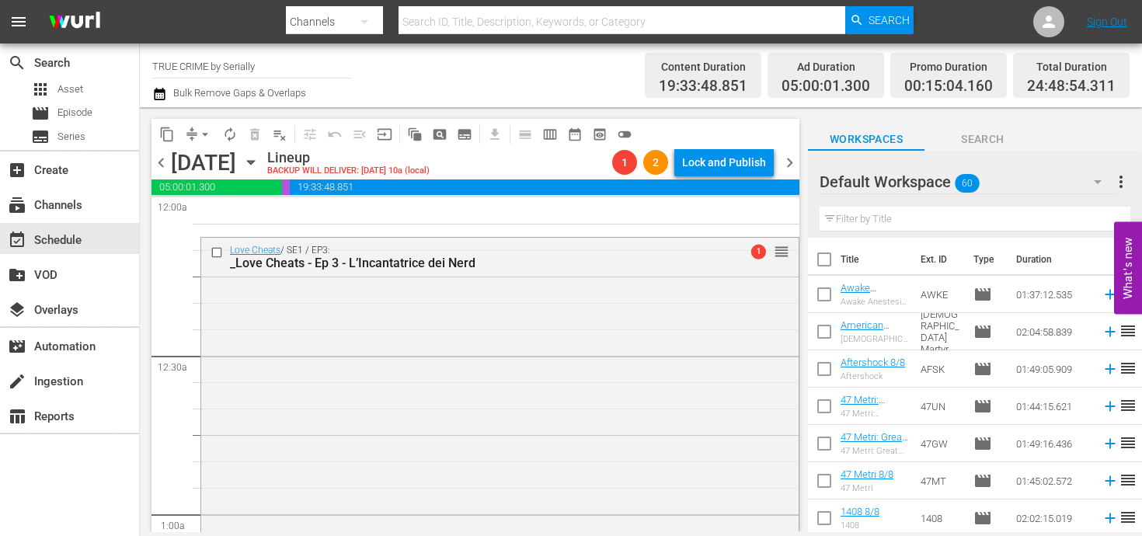
click at [158, 162] on span "chevron_left" at bounding box center [160, 162] width 19 height 19
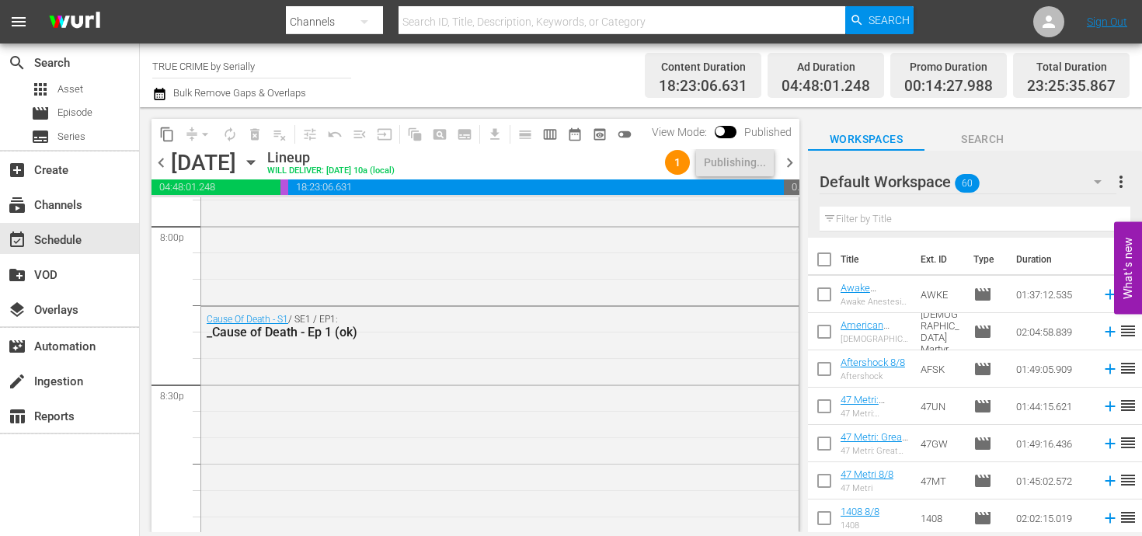
scroll to position [7310, 0]
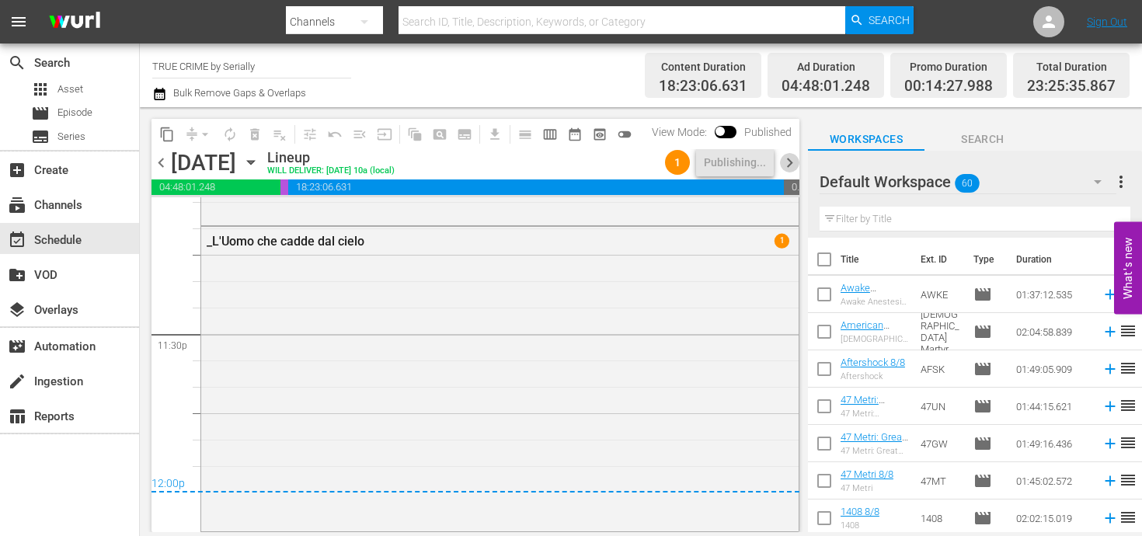
click at [786, 159] on span "chevron_right" at bounding box center [789, 162] width 19 height 19
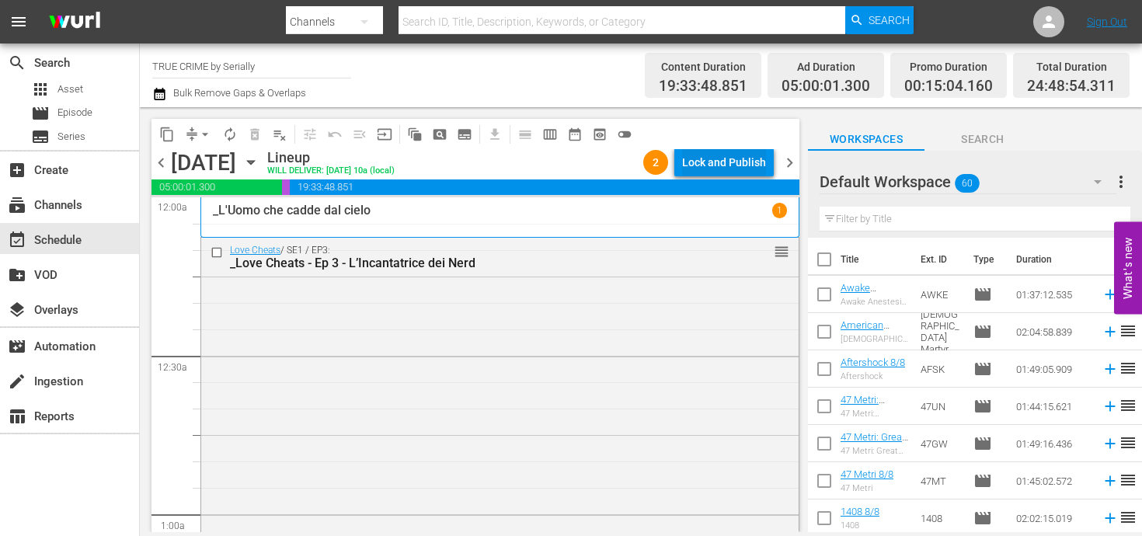
click at [735, 159] on div "Lock and Publish" at bounding box center [724, 162] width 84 height 28
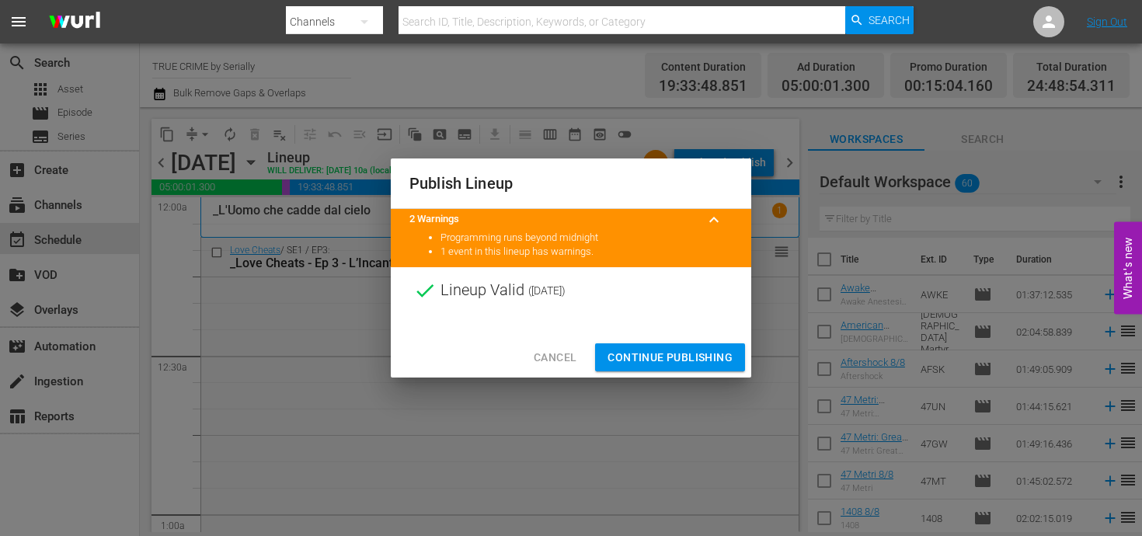
click at [675, 346] on button "Continue Publishing" at bounding box center [670, 357] width 150 height 29
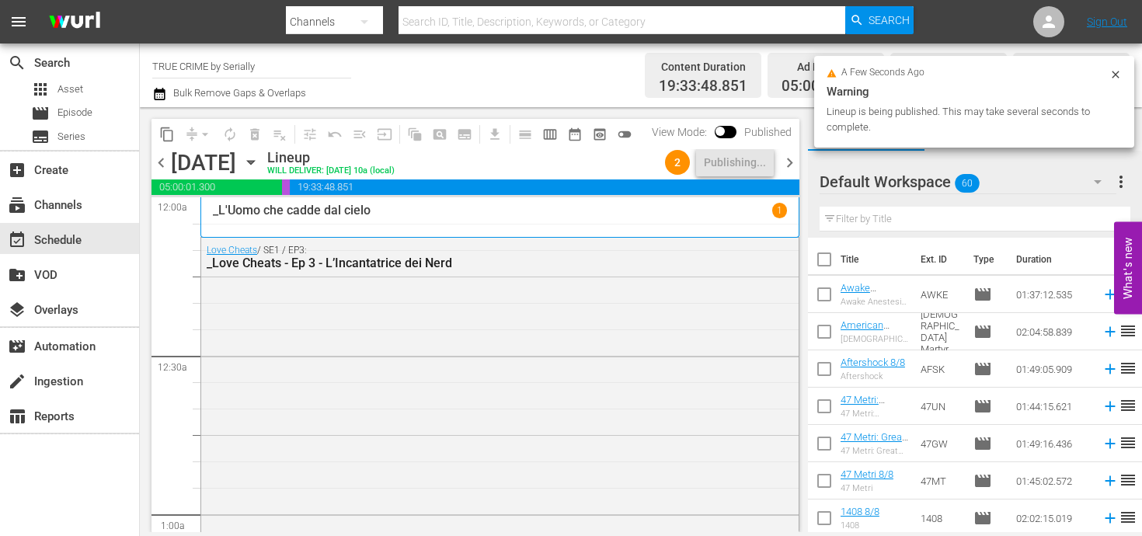
click at [788, 165] on span "chevron_right" at bounding box center [789, 162] width 19 height 19
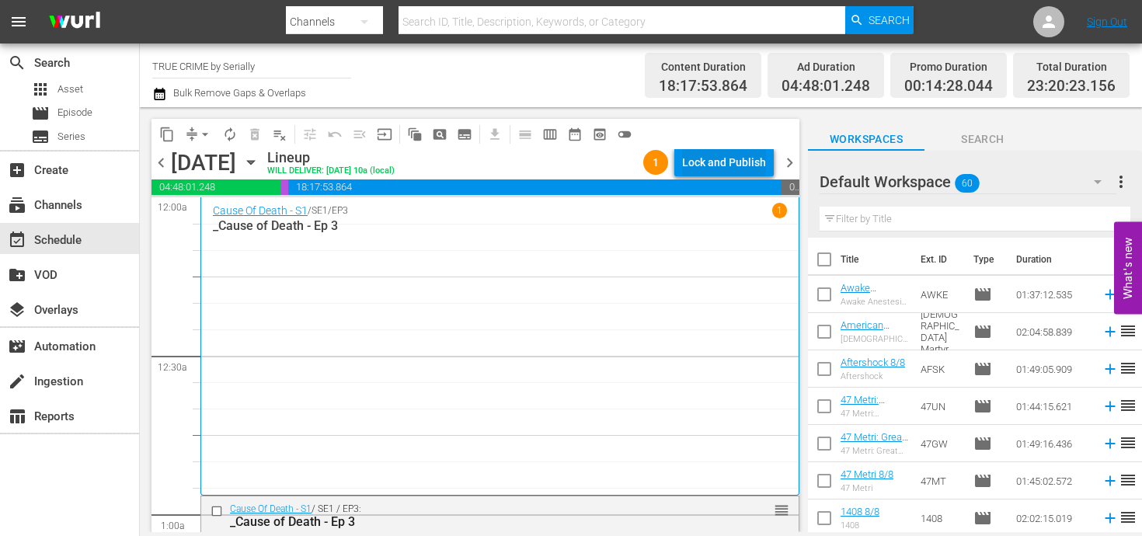
click at [702, 162] on div "Lock and Publish" at bounding box center [724, 162] width 84 height 28
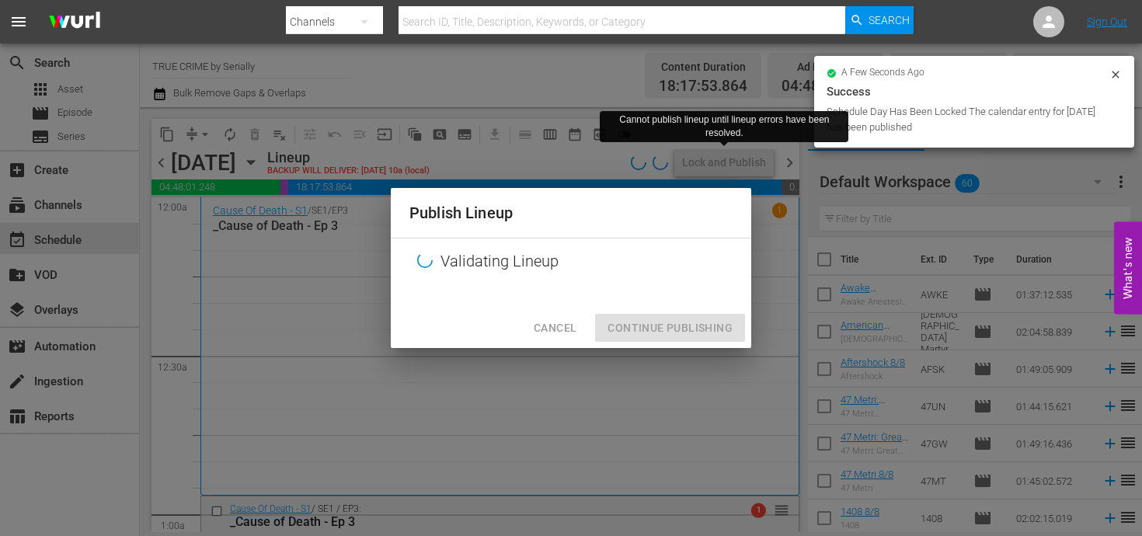
click at [631, 333] on div "Cancel Continue Publishing" at bounding box center [571, 328] width 360 height 41
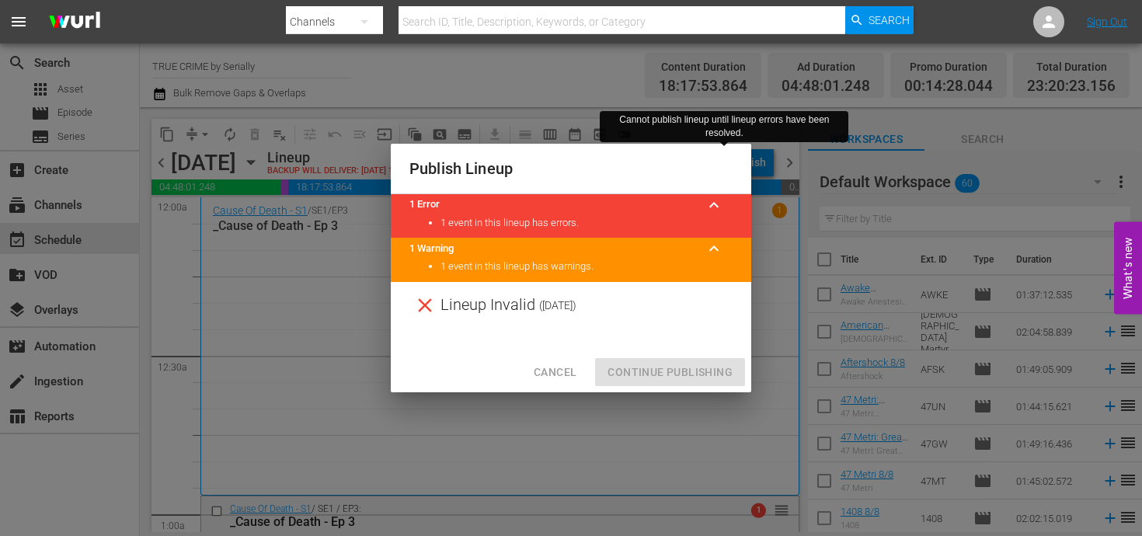
click at [566, 370] on span "Cancel" at bounding box center [555, 372] width 43 height 19
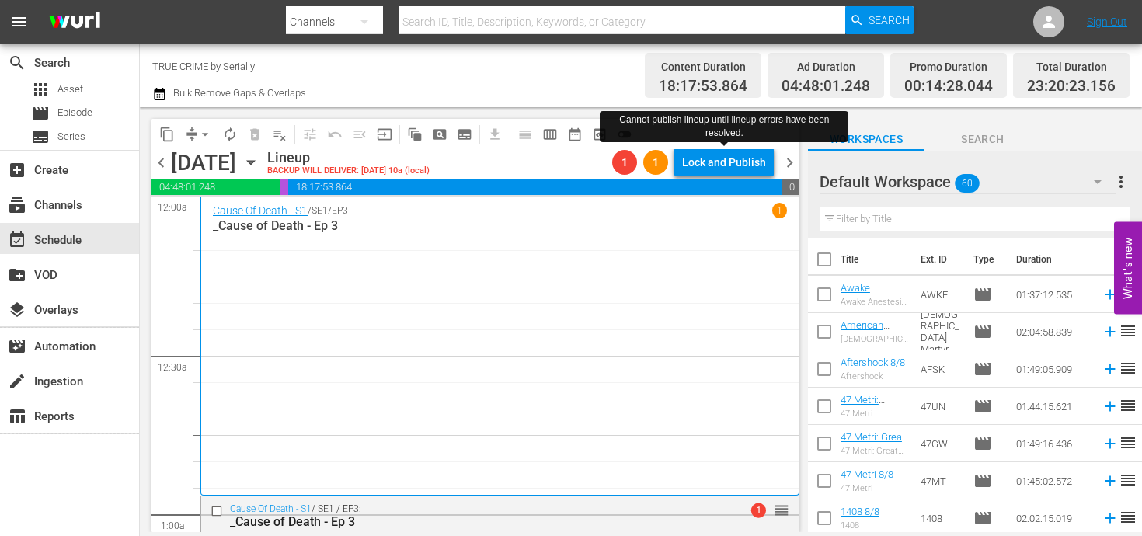
click at [158, 162] on span "chevron_left" at bounding box center [160, 162] width 19 height 19
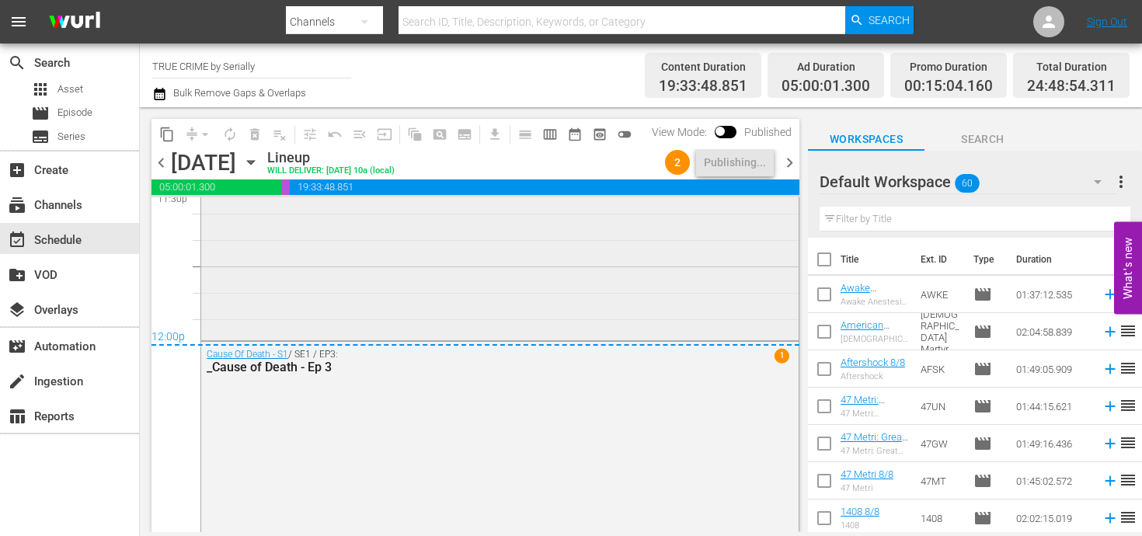
scroll to position [7569, 0]
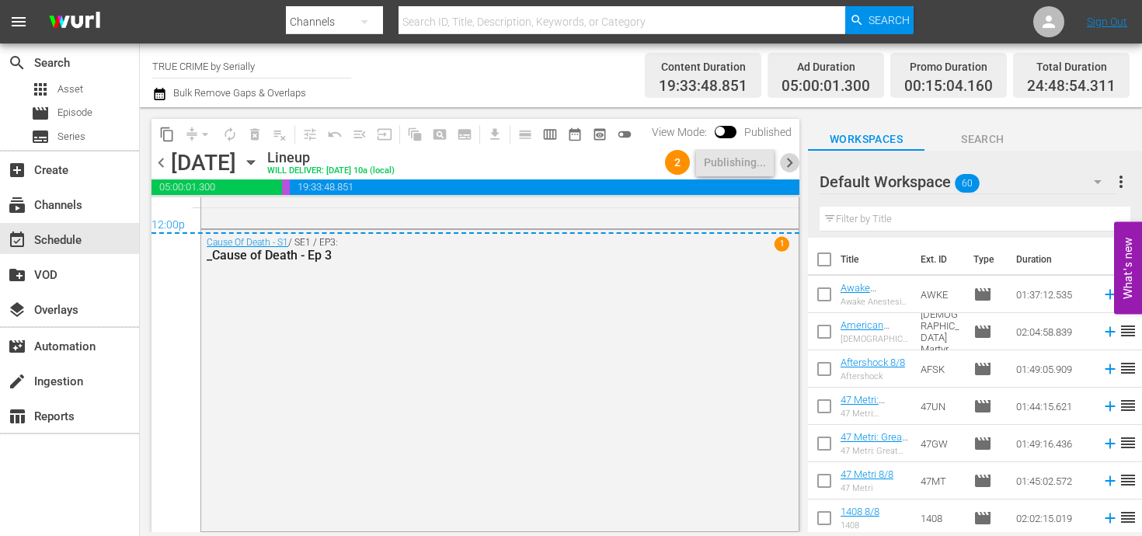
click at [789, 163] on span "chevron_right" at bounding box center [789, 162] width 19 height 19
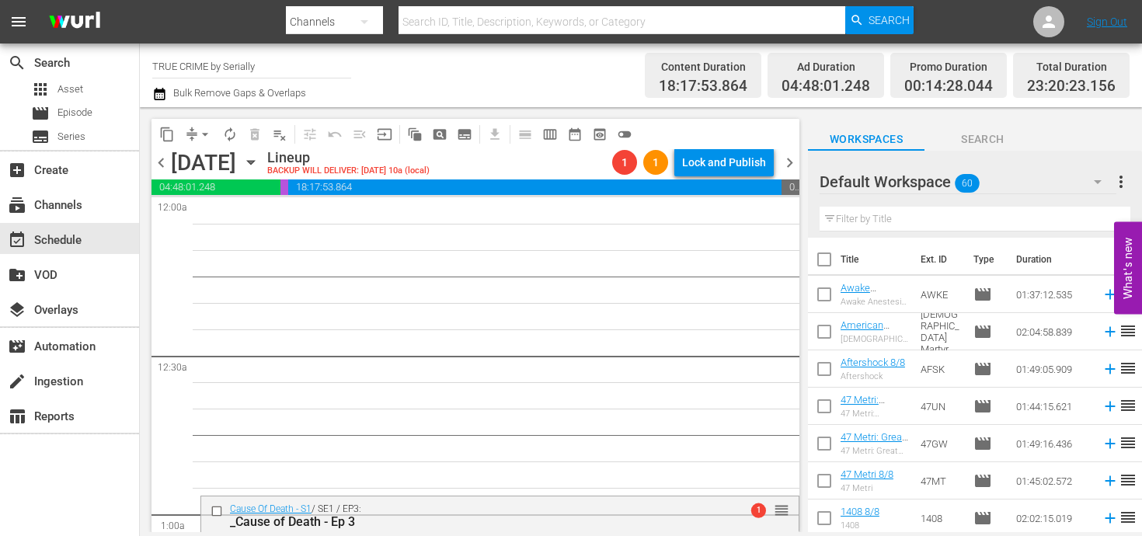
click at [158, 172] on div "chevron_left Saturday, September 6th September 6th Lineup BACKUP WILL DELIVER: …" at bounding box center [475, 164] width 648 height 30
click at [158, 151] on div "chevron_left Saturday, September 6th September 6th Lineup BACKUP WILL DELIVER: …" at bounding box center [475, 164] width 648 height 30
click at [158, 169] on span "chevron_left" at bounding box center [160, 162] width 19 height 19
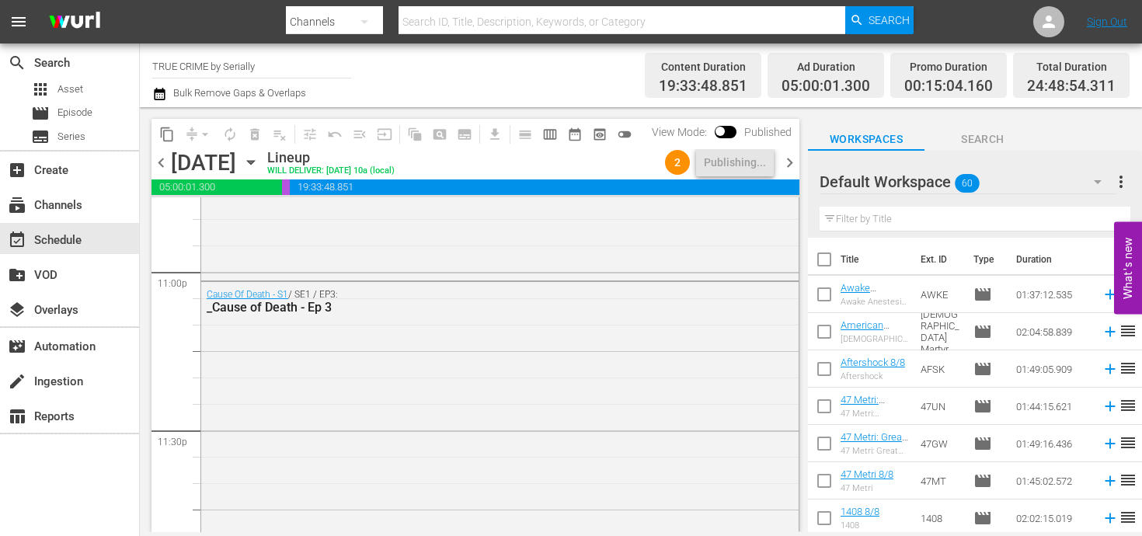
scroll to position [7569, 0]
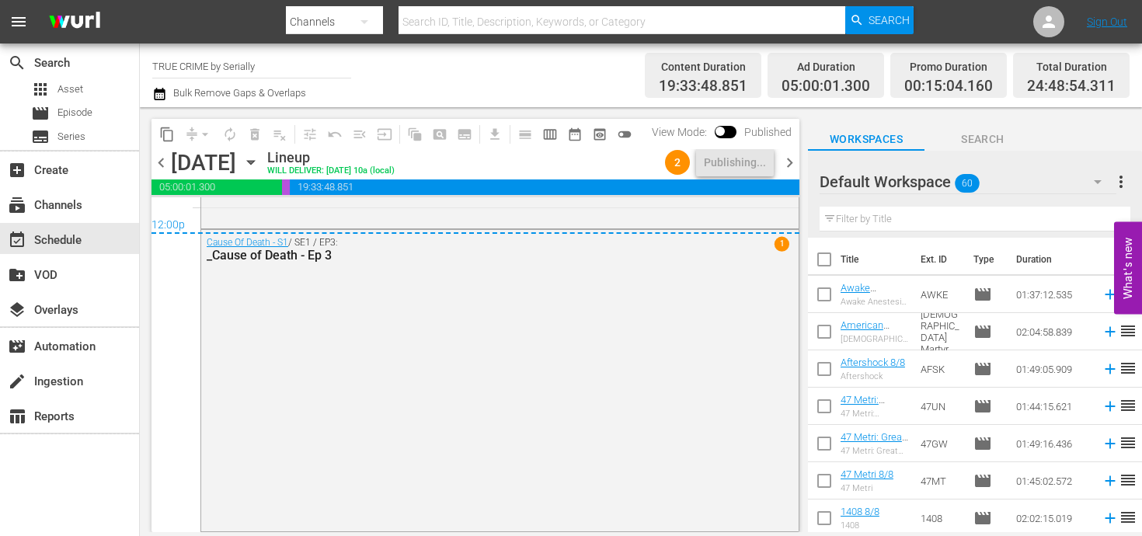
click at [781, 153] on span "chevron_right" at bounding box center [789, 162] width 19 height 19
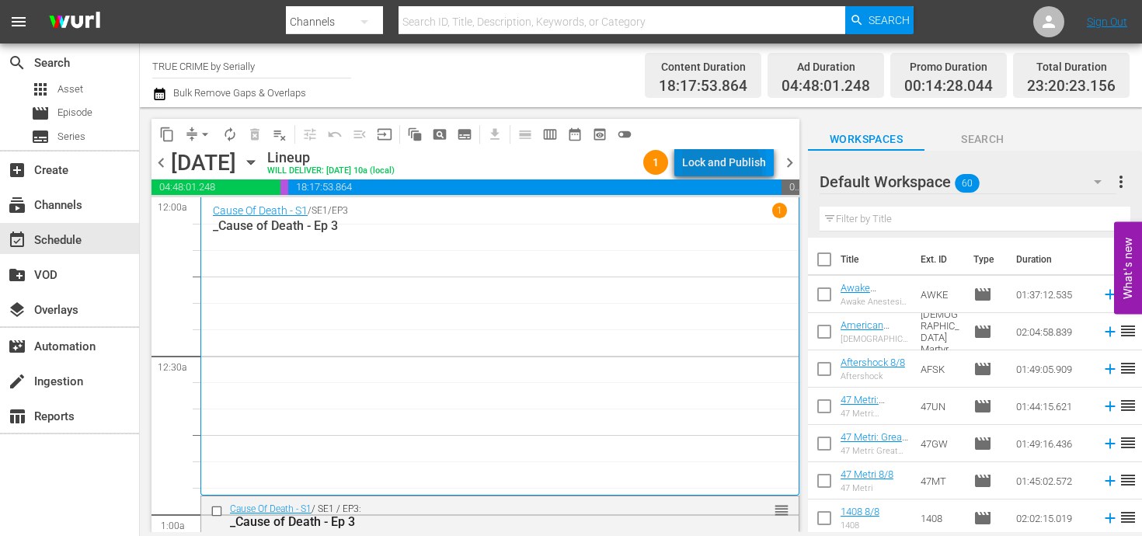
click at [722, 170] on div "Lock and Publish" at bounding box center [724, 162] width 84 height 28
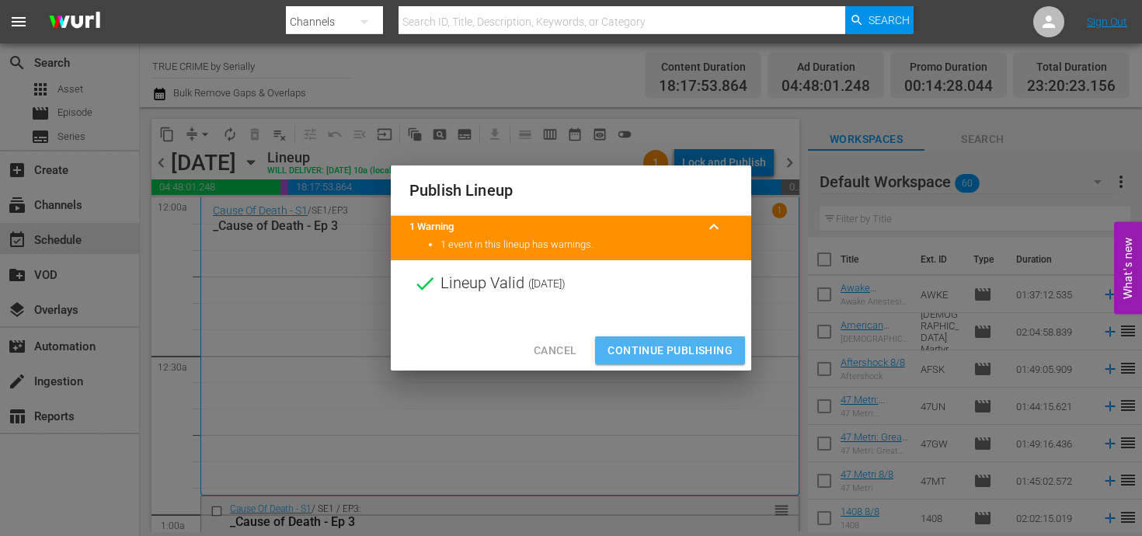
click at [686, 346] on span "Continue Publishing" at bounding box center [669, 350] width 125 height 19
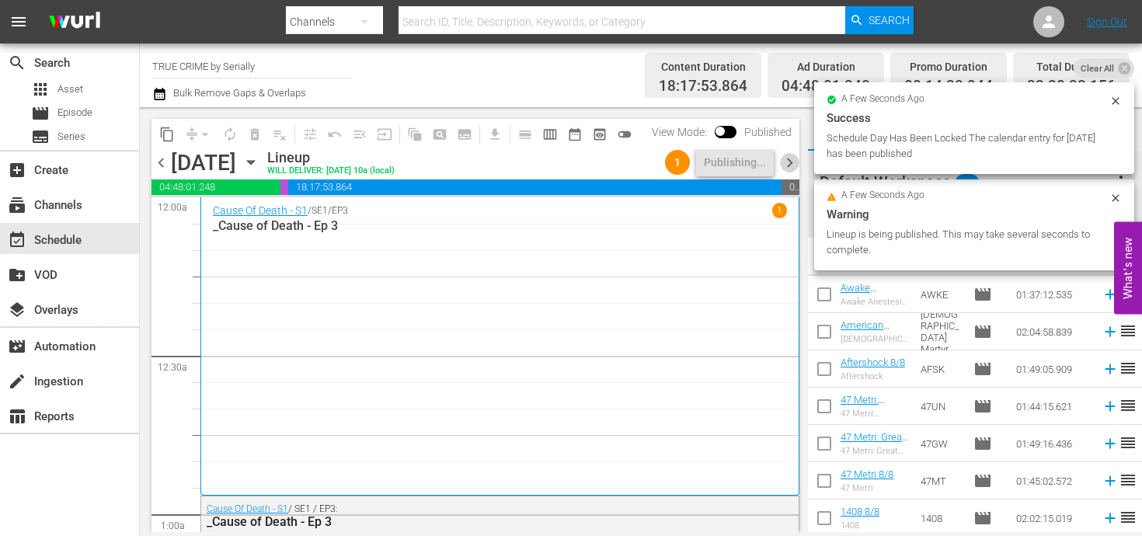
click at [787, 157] on span "chevron_right" at bounding box center [789, 162] width 19 height 19
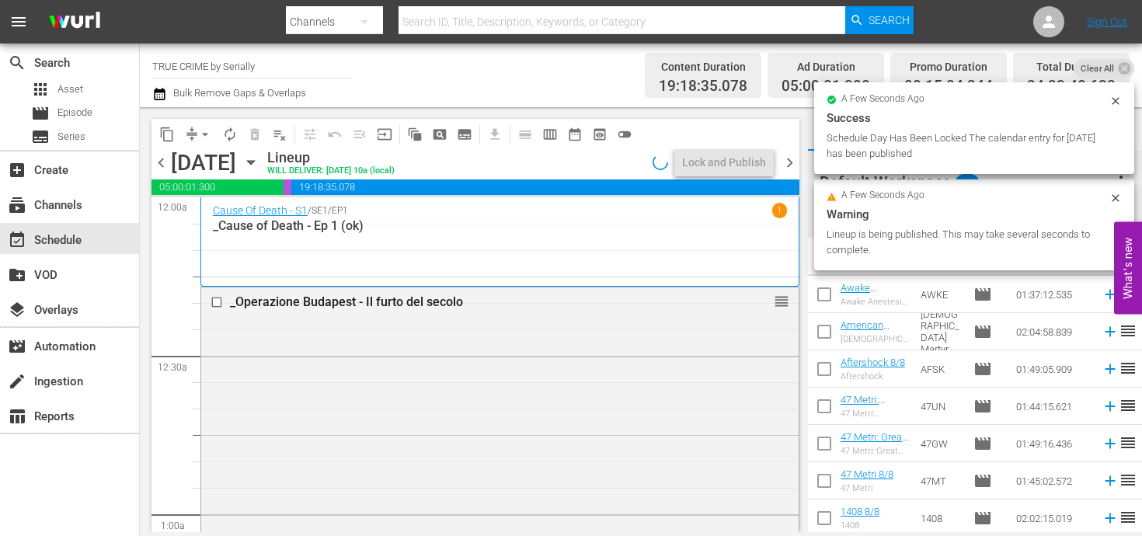
click at [165, 160] on span "chevron_left" at bounding box center [160, 162] width 19 height 19
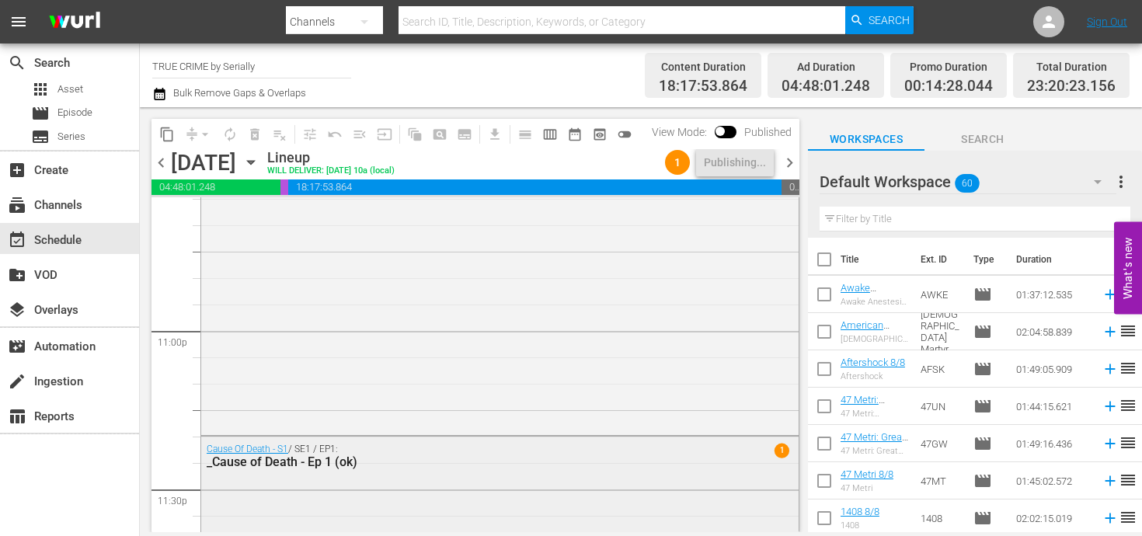
scroll to position [7360, 0]
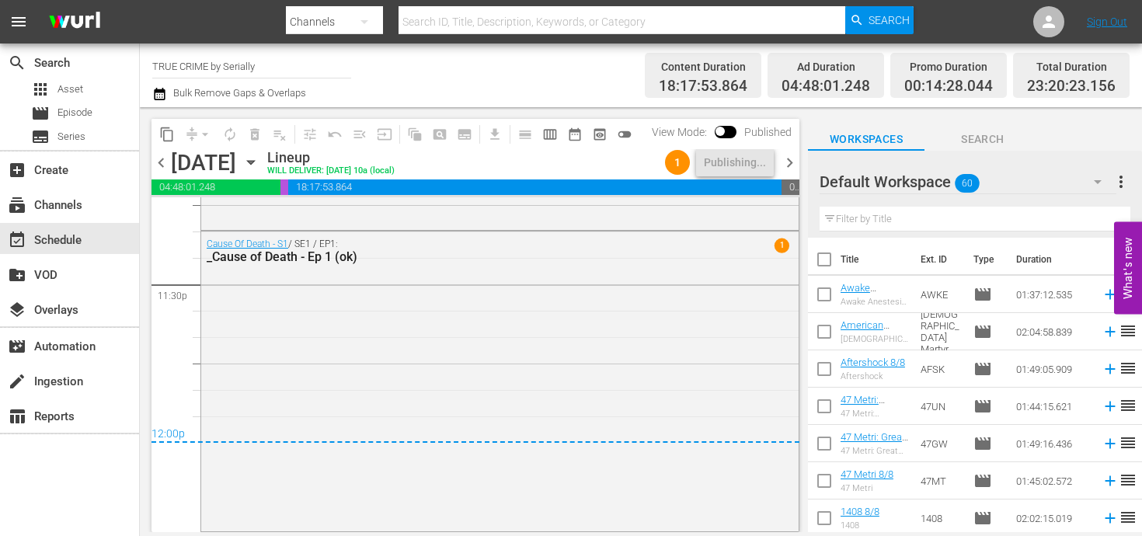
click at [789, 165] on span "chevron_right" at bounding box center [789, 162] width 19 height 19
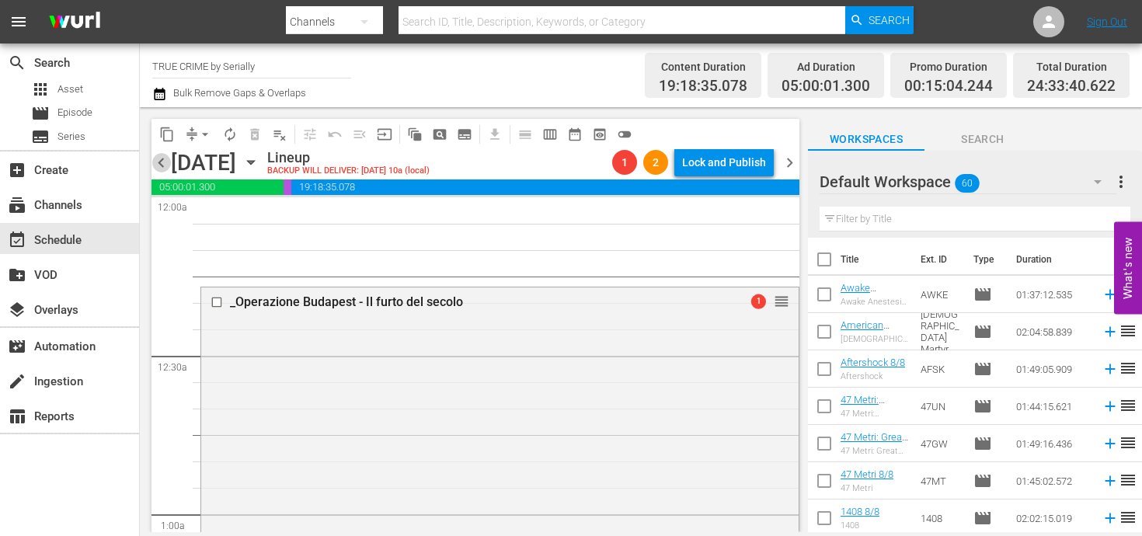
click at [160, 167] on span "chevron_left" at bounding box center [160, 162] width 19 height 19
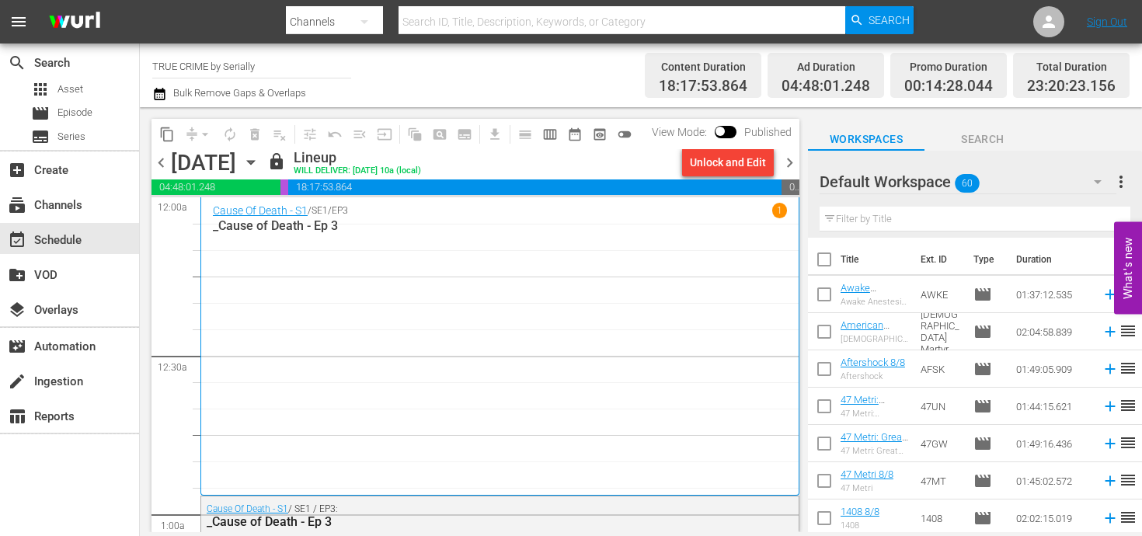
click at [791, 158] on span "chevron_right" at bounding box center [789, 162] width 19 height 19
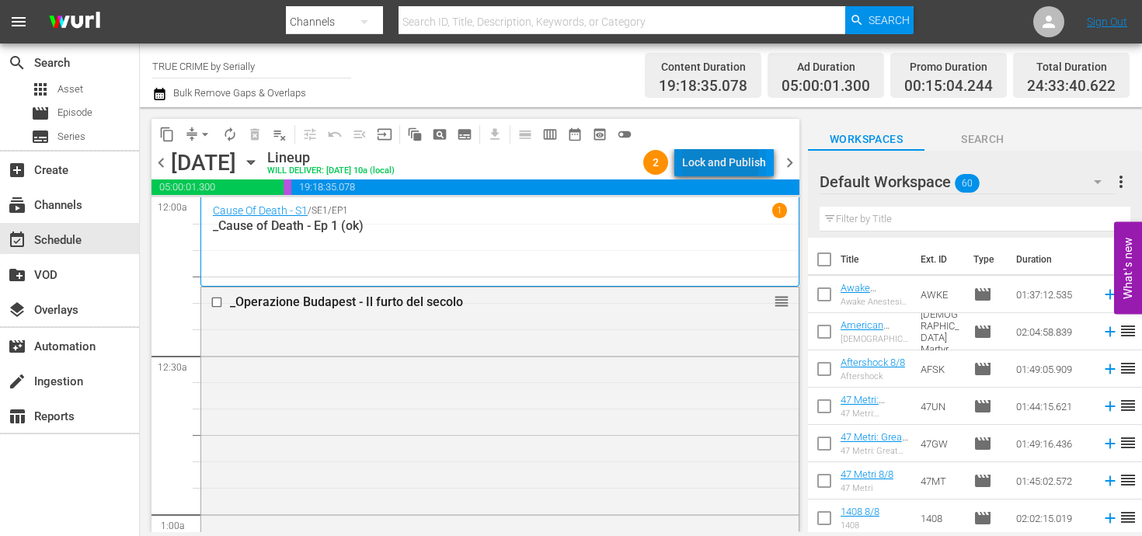
click at [695, 162] on div "Lock and Publish" at bounding box center [724, 162] width 84 height 28
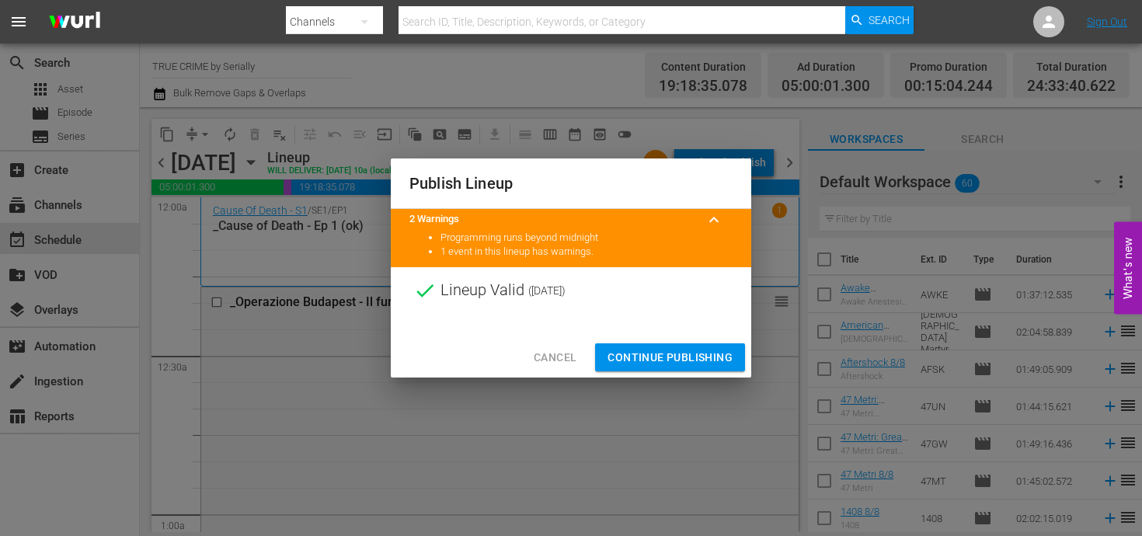
click at [706, 358] on span "Continue Publishing" at bounding box center [669, 357] width 125 height 19
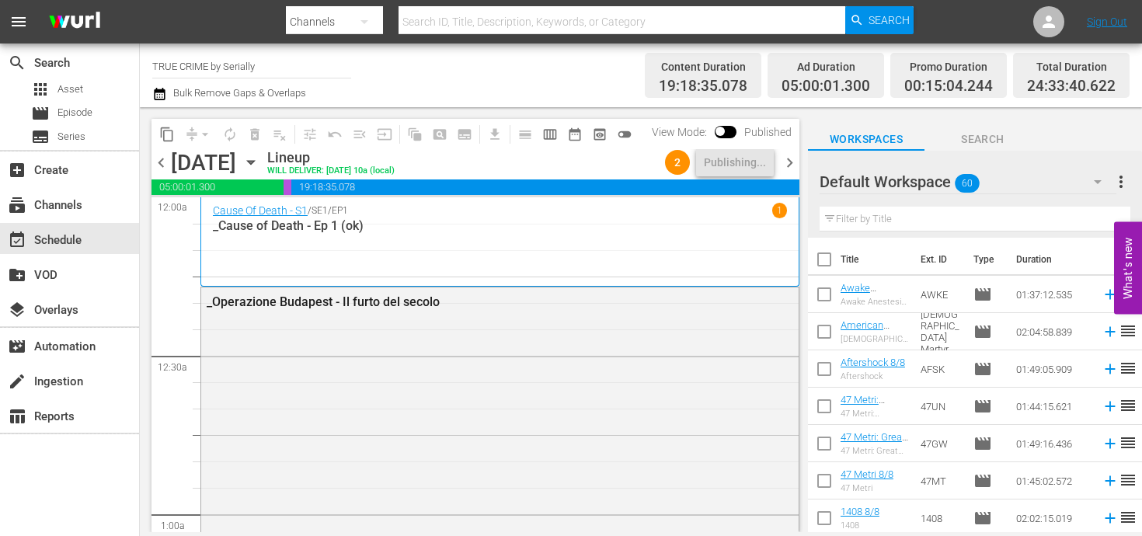
click at [791, 165] on span "chevron_right" at bounding box center [789, 162] width 19 height 19
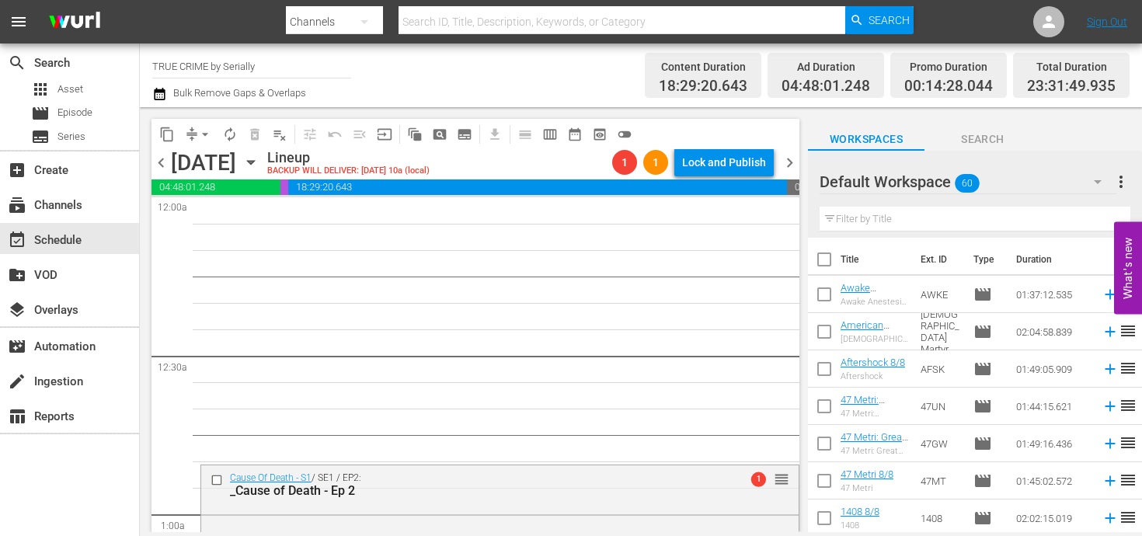
click at [160, 162] on span "chevron_left" at bounding box center [160, 162] width 19 height 19
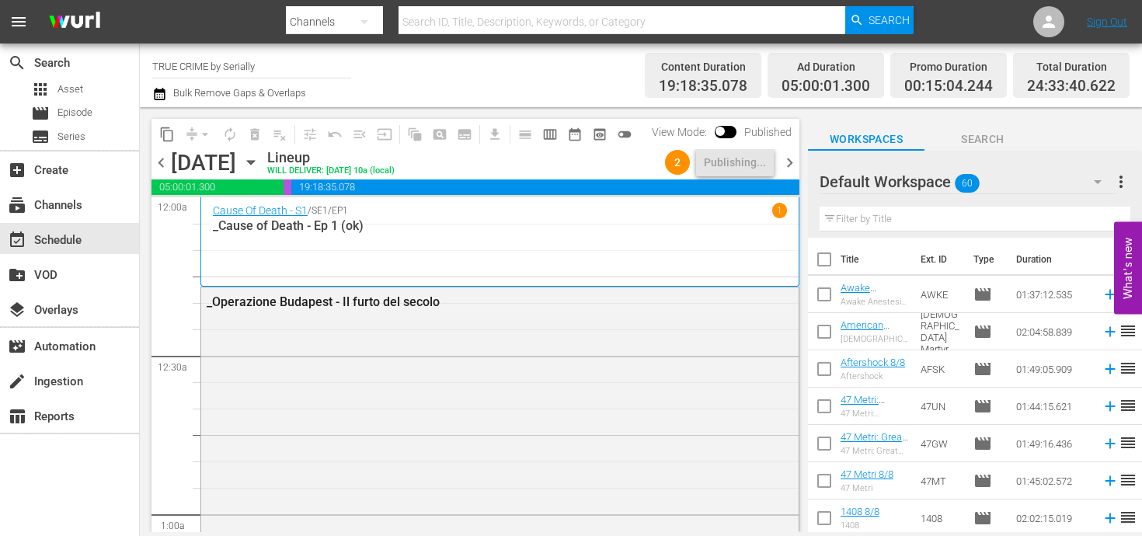
click at [802, 160] on div "content_copy compress arrow_drop_down autorenew_outlined delete_forever_outline…" at bounding box center [471, 319] width 663 height 425
click at [791, 161] on span "chevron_right" at bounding box center [789, 162] width 19 height 19
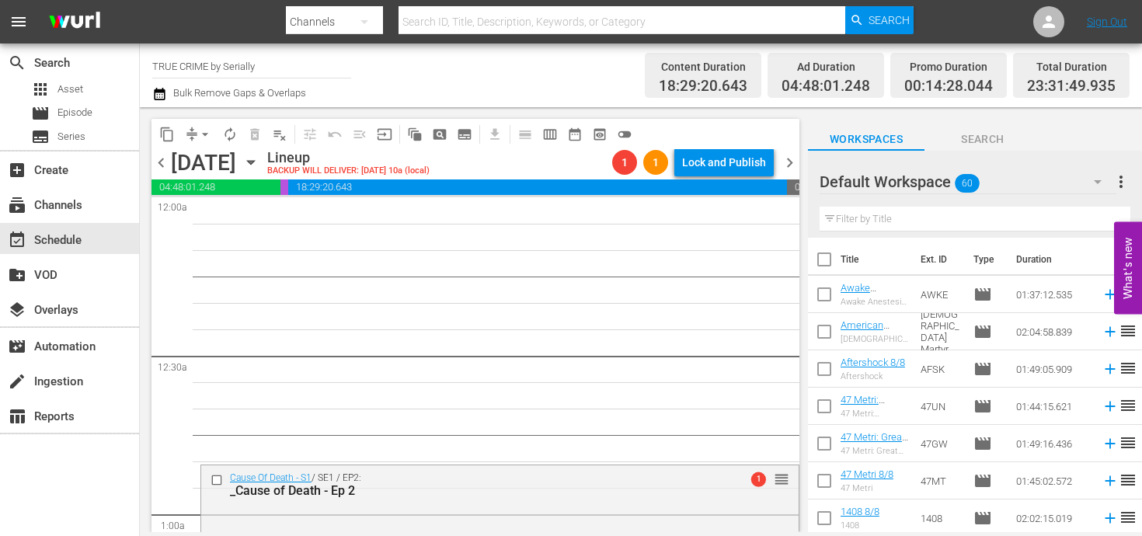
click at [156, 159] on span "chevron_left" at bounding box center [160, 162] width 19 height 19
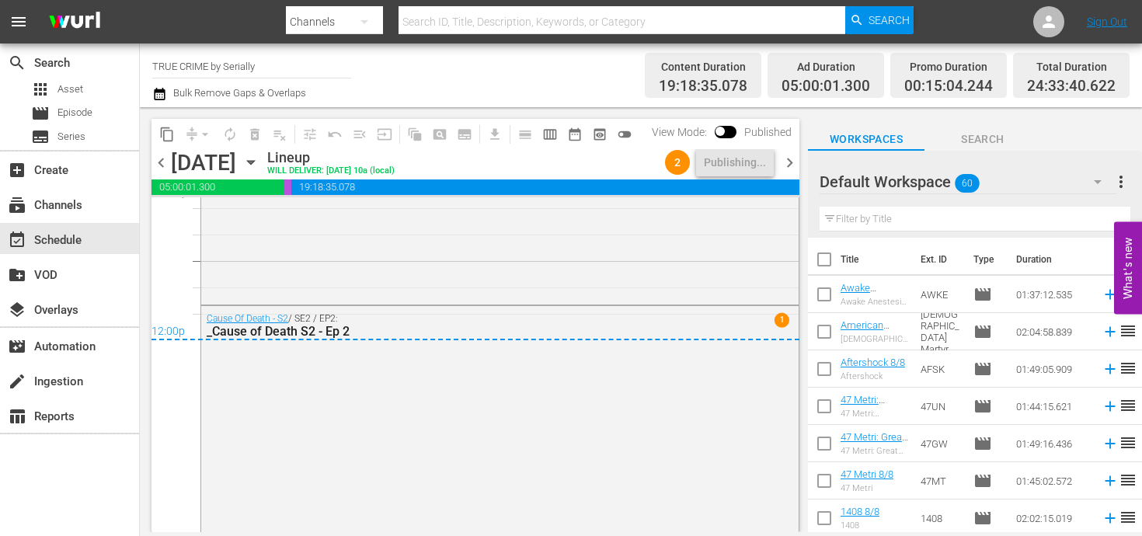
scroll to position [7538, 0]
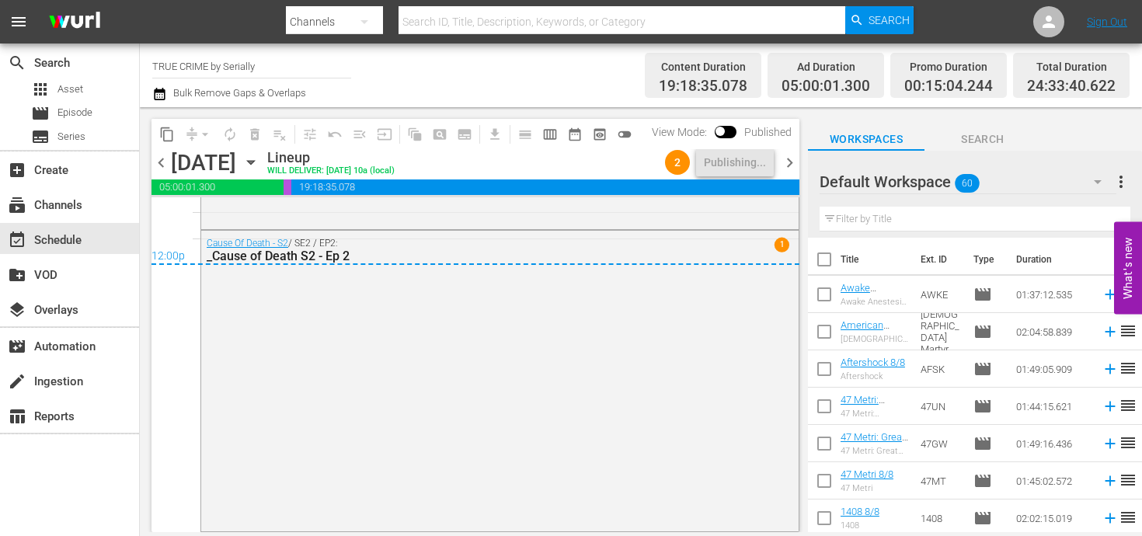
click at [788, 174] on div "chevron_left Sunday, September 7th September 7th Lineup WILL DELIVER: 9/6 @ 10a…" at bounding box center [475, 164] width 648 height 30
click at [785, 154] on span "chevron_right" at bounding box center [789, 162] width 19 height 19
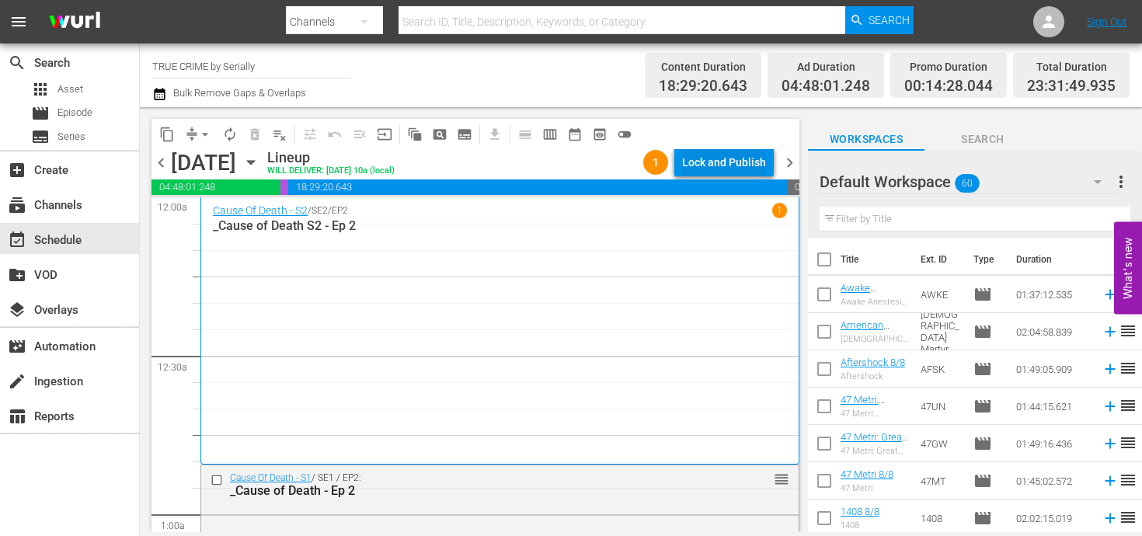
click at [731, 165] on div "Lock and Publish" at bounding box center [724, 162] width 84 height 28
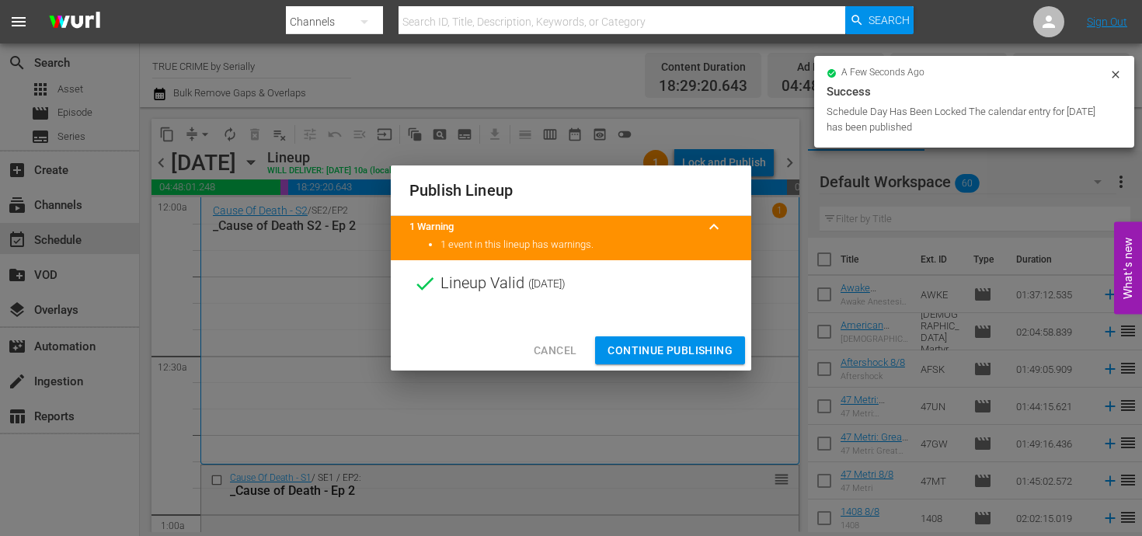
click at [669, 347] on span "Continue Publishing" at bounding box center [669, 350] width 125 height 19
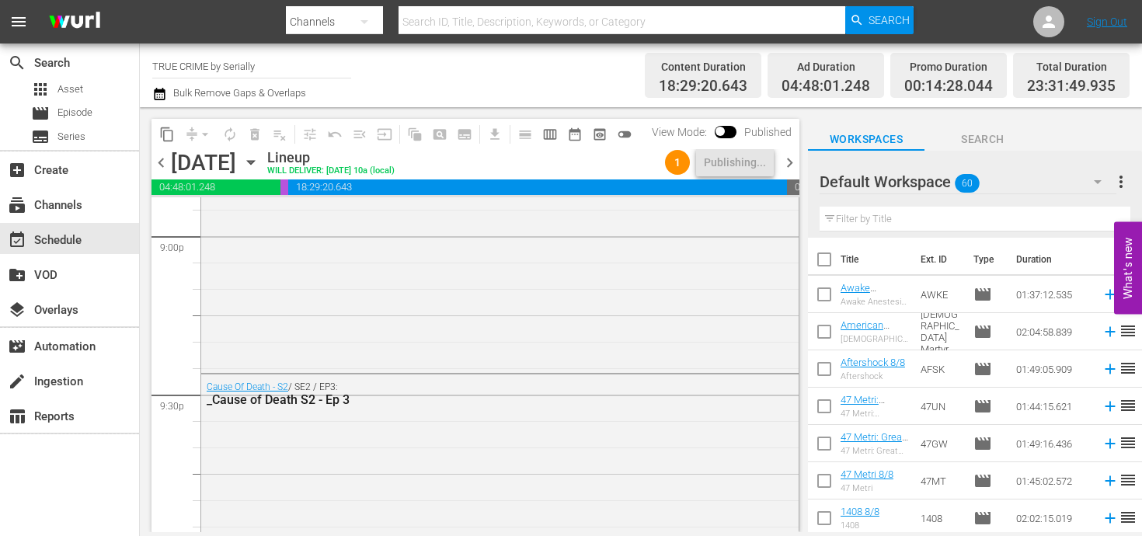
scroll to position [7388, 0]
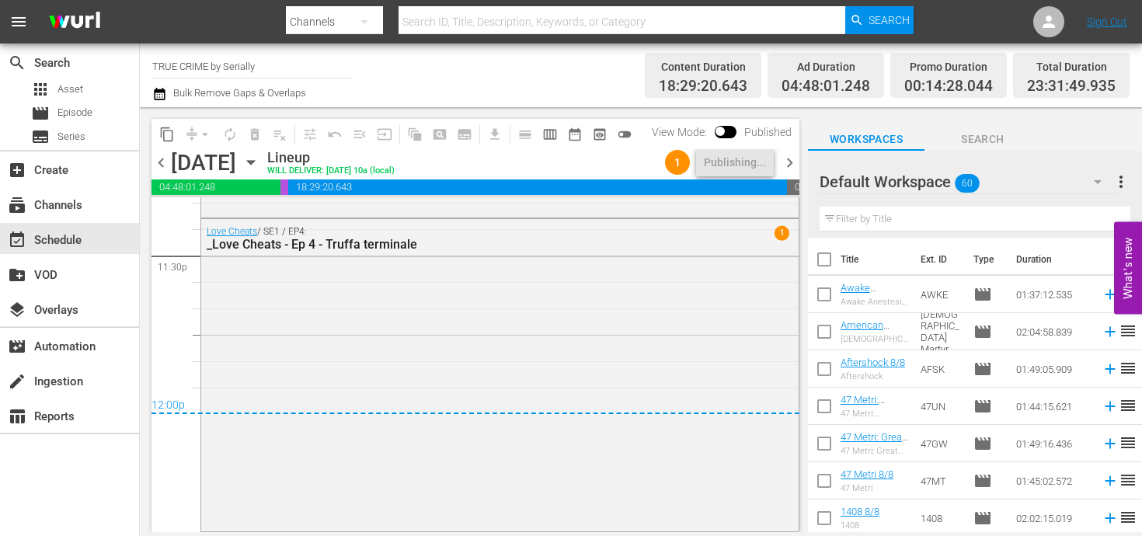
click at [789, 164] on span "chevron_right" at bounding box center [789, 162] width 19 height 19
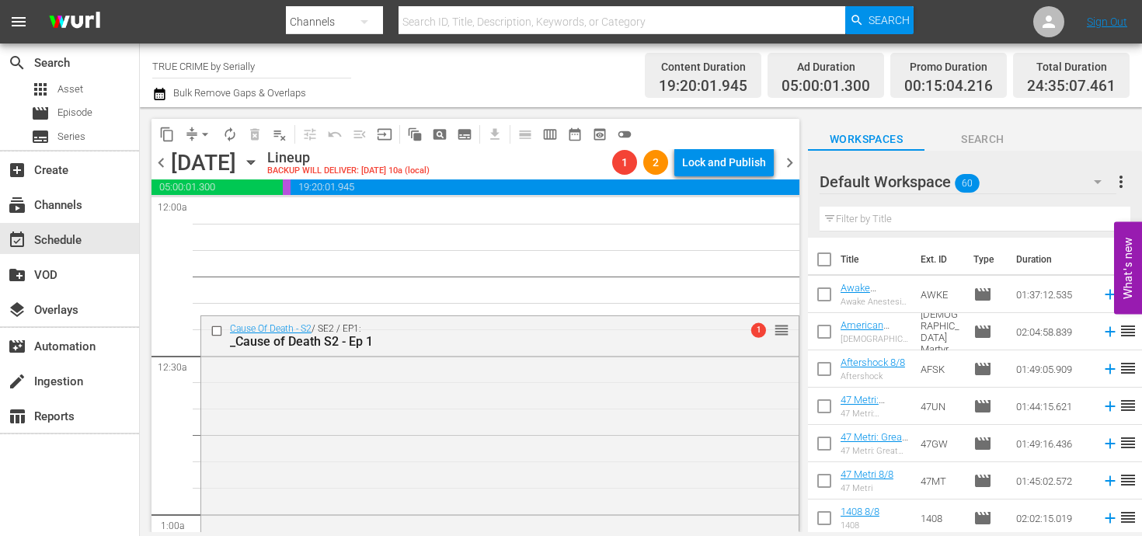
click at [159, 163] on span "chevron_left" at bounding box center [160, 162] width 19 height 19
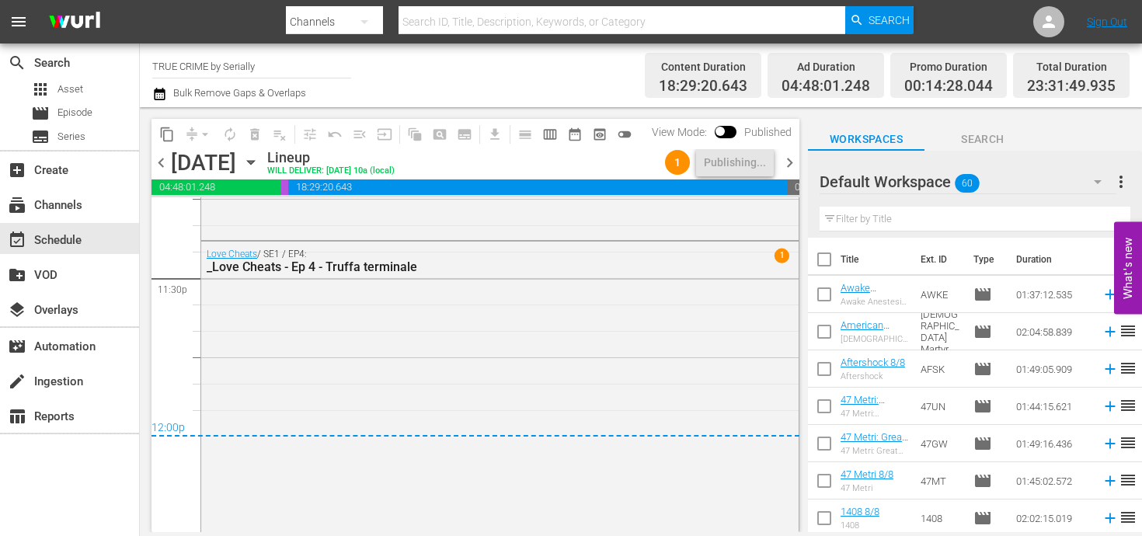
scroll to position [7388, 0]
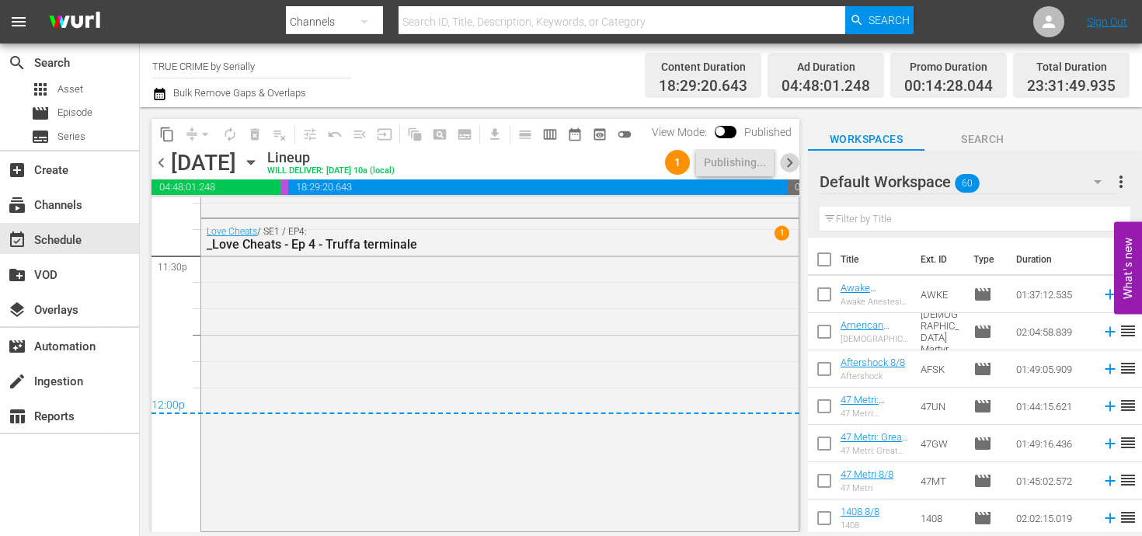
click at [795, 166] on span "chevron_right" at bounding box center [789, 162] width 19 height 19
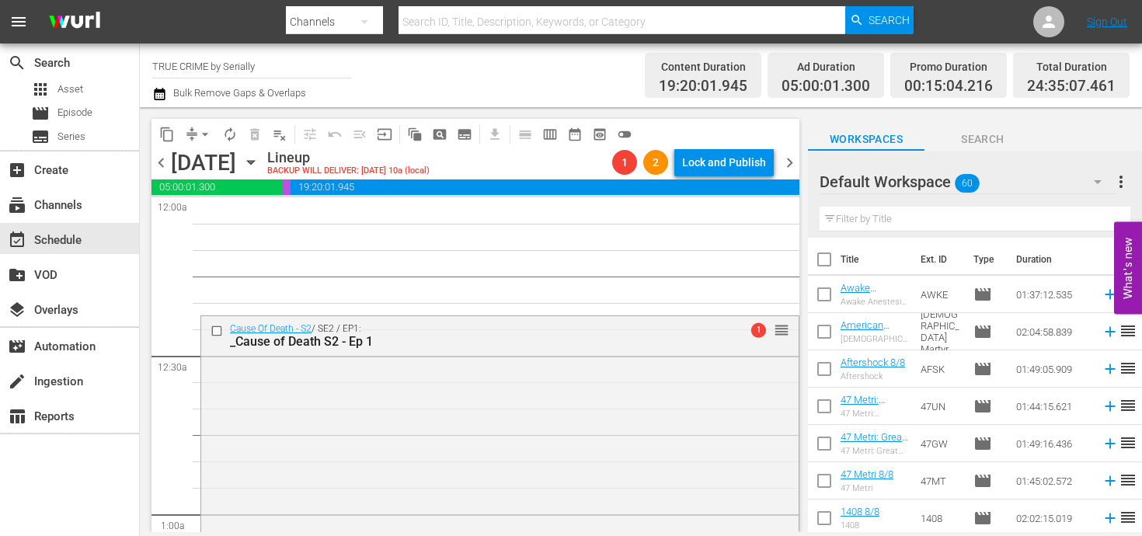
click at [161, 172] on span "chevron_left" at bounding box center [160, 162] width 19 height 19
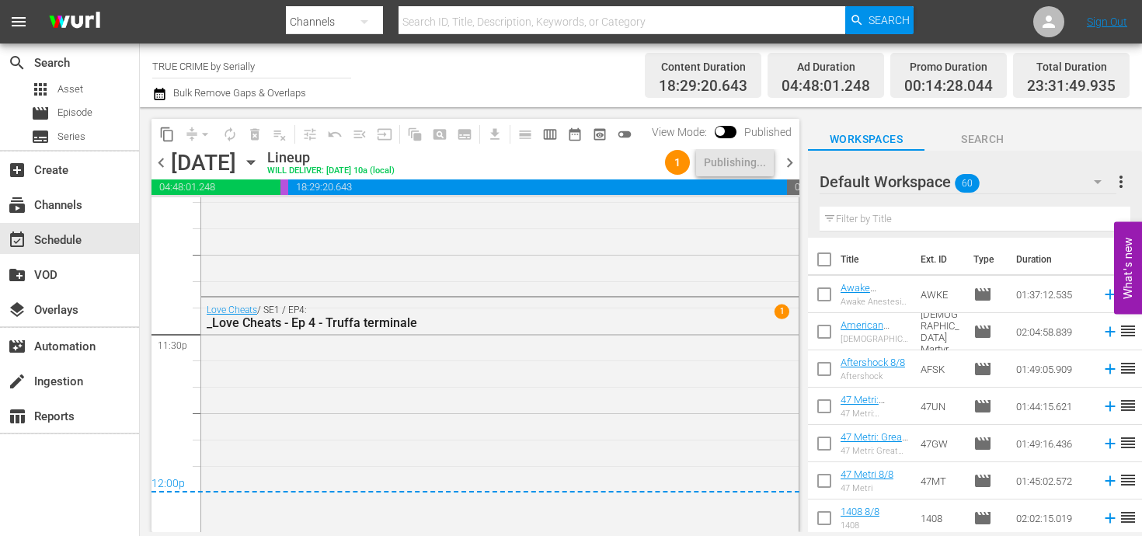
scroll to position [7388, 0]
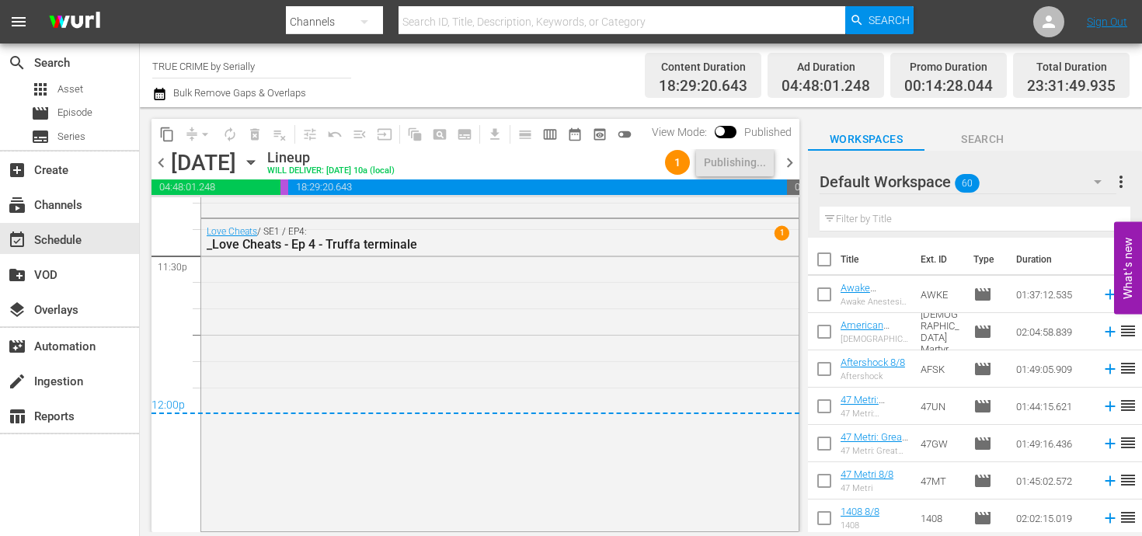
click at [793, 167] on span "chevron_right" at bounding box center [789, 162] width 19 height 19
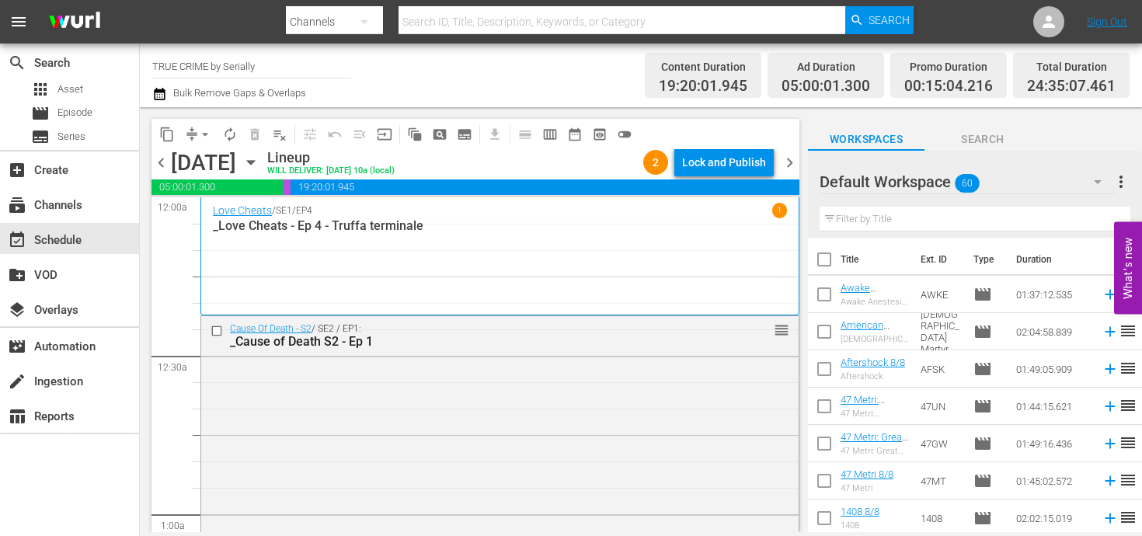
click at [711, 157] on div "Lock and Publish" at bounding box center [724, 162] width 84 height 28
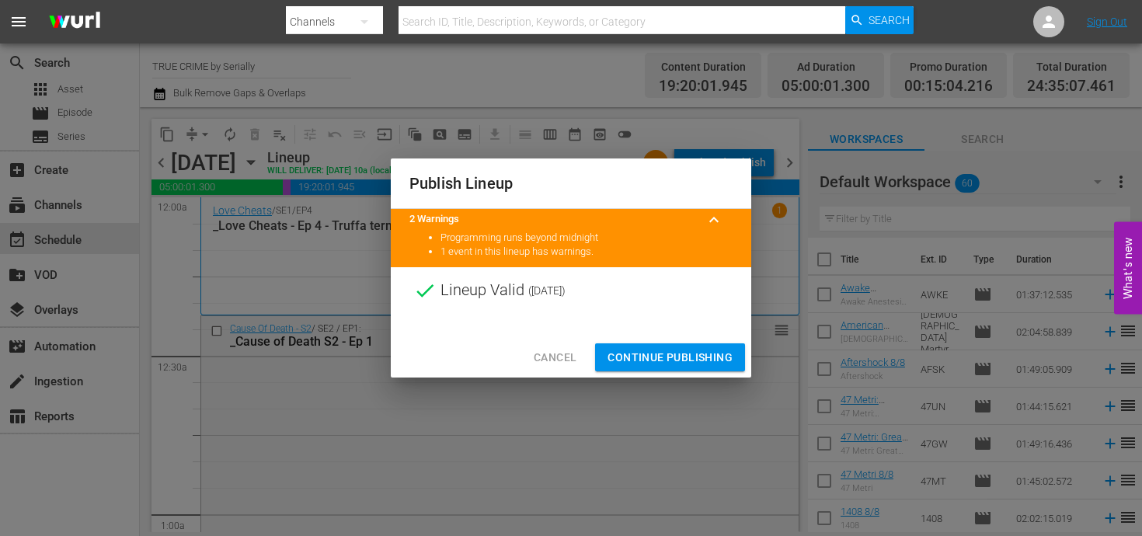
click at [664, 360] on span "Continue Publishing" at bounding box center [669, 357] width 125 height 19
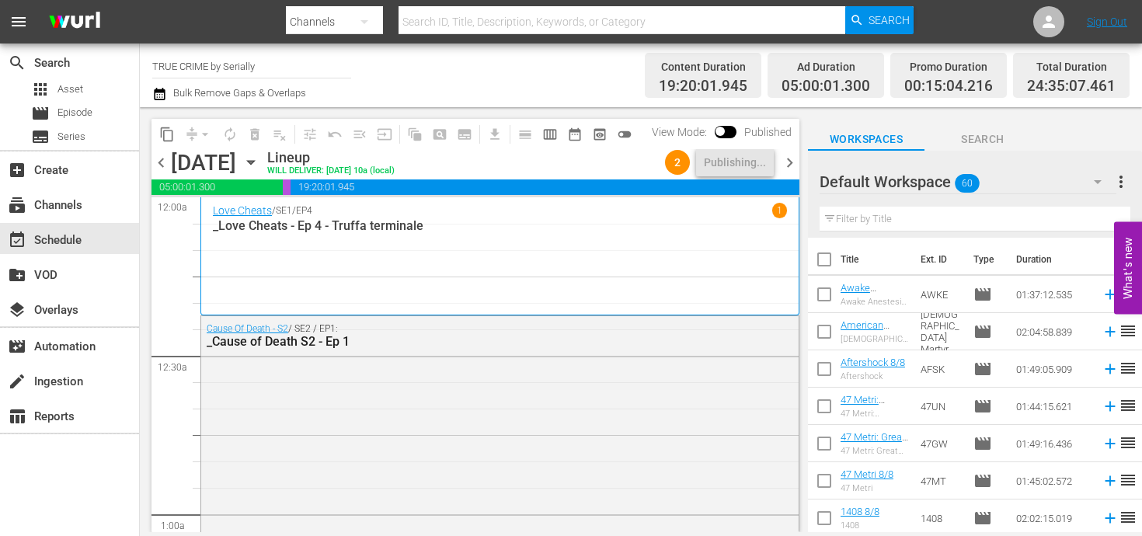
click at [789, 155] on span "chevron_right" at bounding box center [789, 162] width 19 height 19
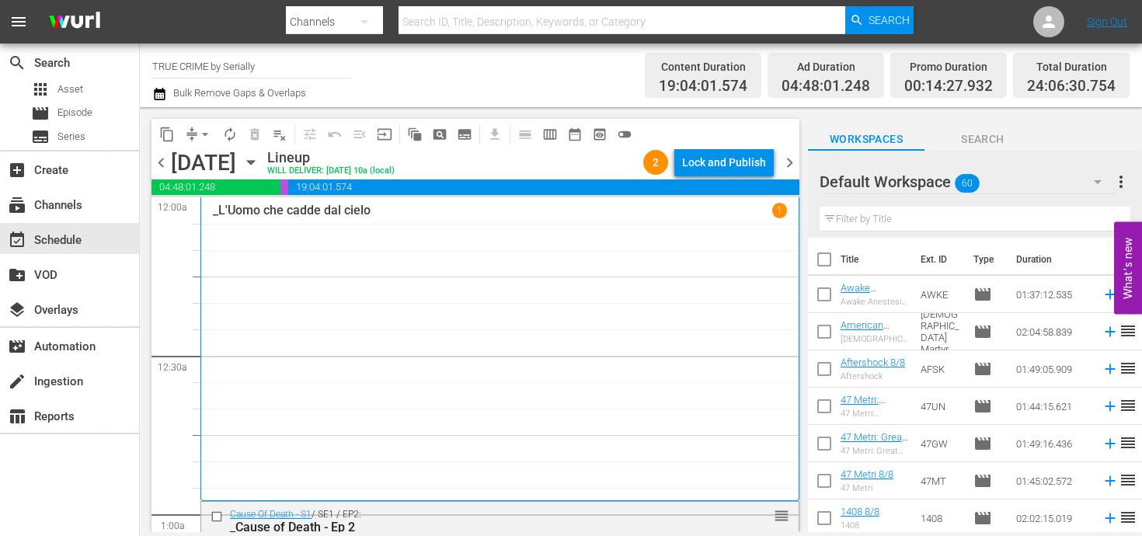
click at [714, 162] on div "Lock and Publish" at bounding box center [724, 162] width 84 height 28
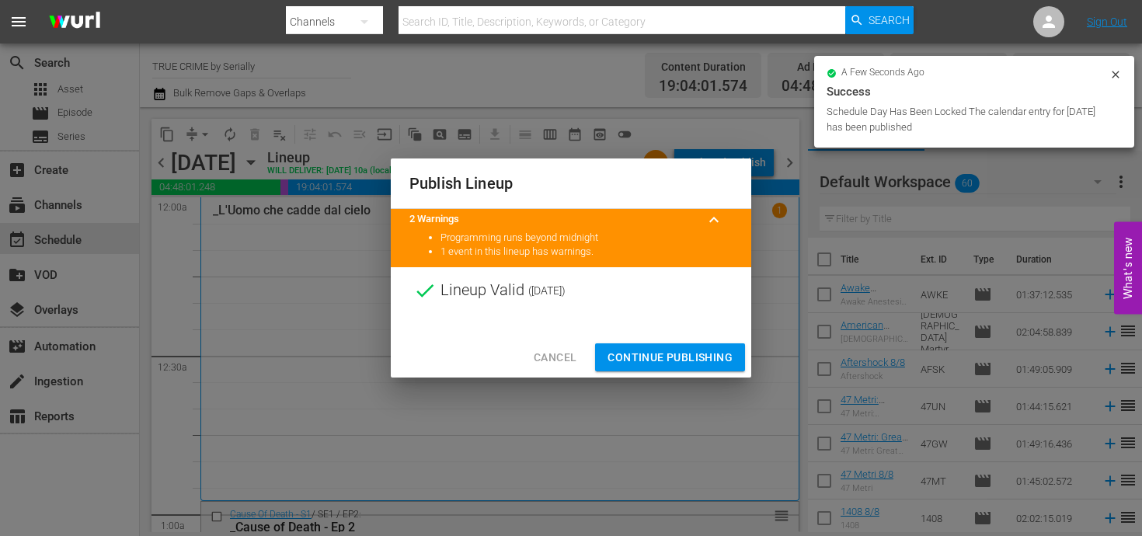
click at [683, 343] on div "Cancel Continue Publishing" at bounding box center [571, 357] width 360 height 41
click at [676, 371] on div "Cancel Continue Publishing" at bounding box center [571, 357] width 360 height 41
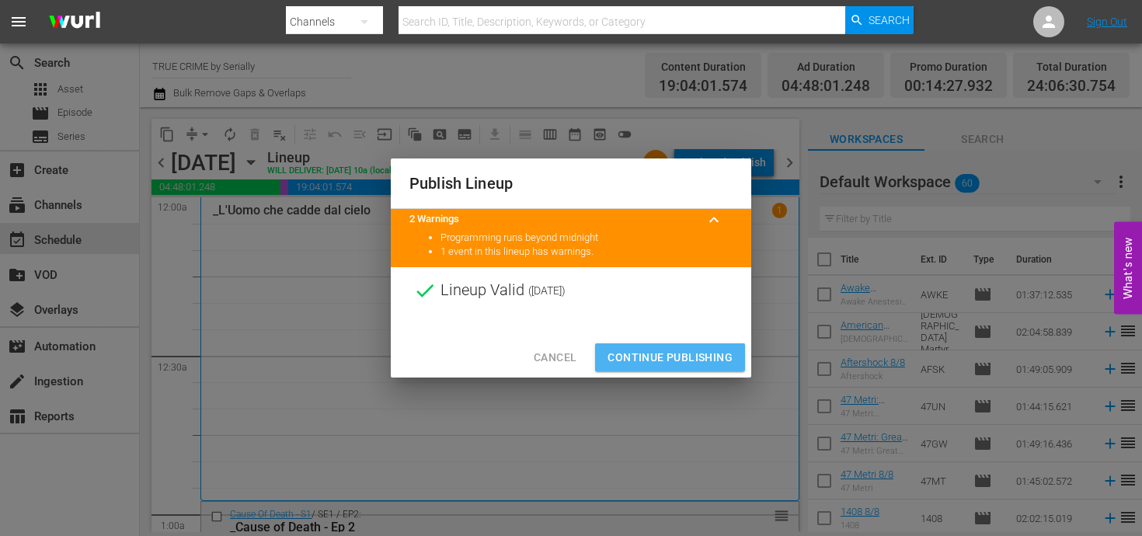
click at [674, 358] on span "Continue Publishing" at bounding box center [669, 357] width 125 height 19
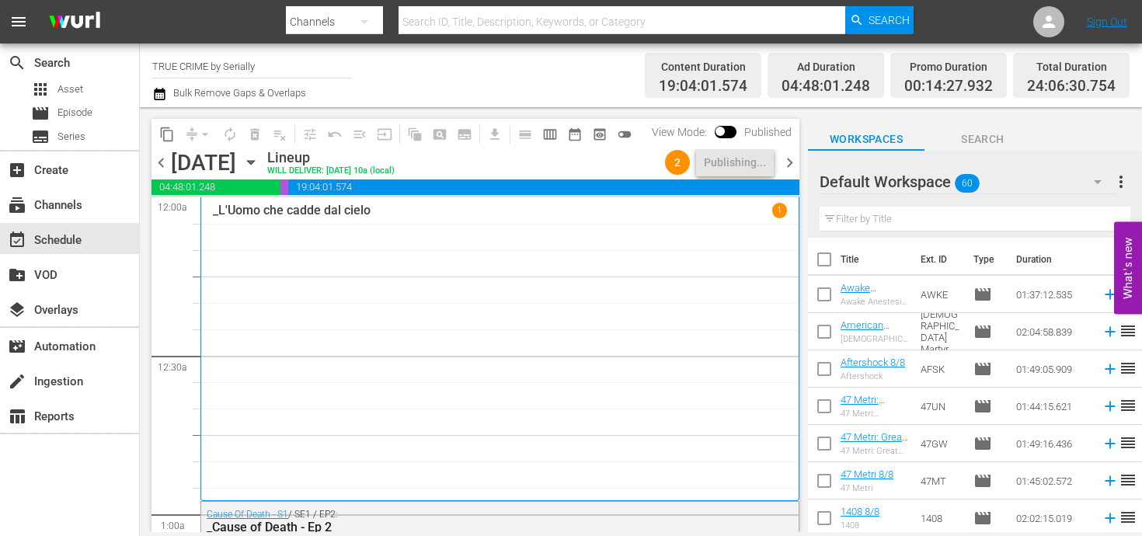
click at [784, 169] on span "chevron_right" at bounding box center [789, 162] width 19 height 19
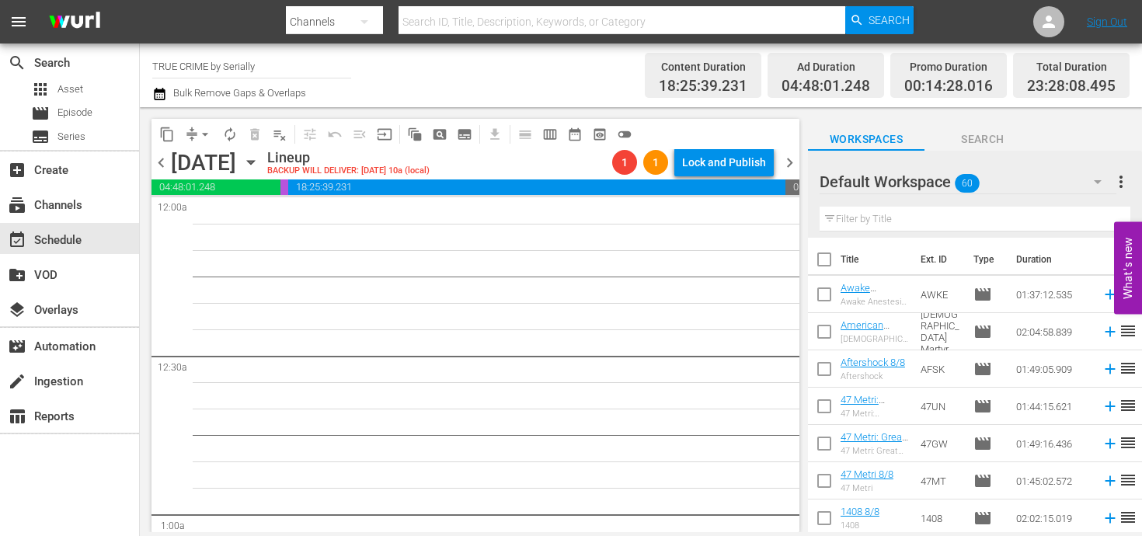
click at [158, 158] on span "chevron_left" at bounding box center [160, 162] width 19 height 19
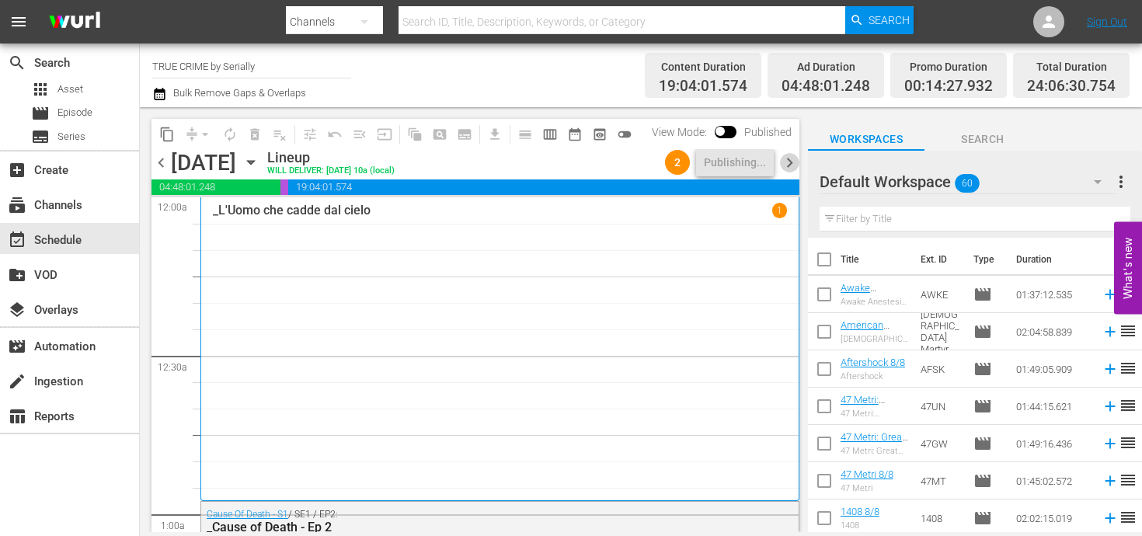
click at [791, 168] on span "chevron_right" at bounding box center [789, 162] width 19 height 19
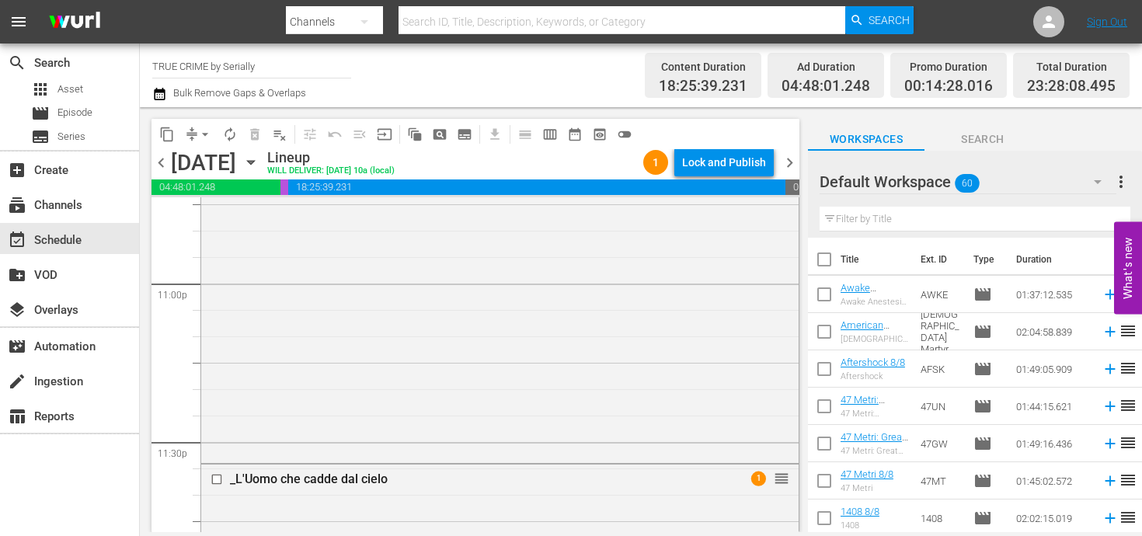
scroll to position [7440, 0]
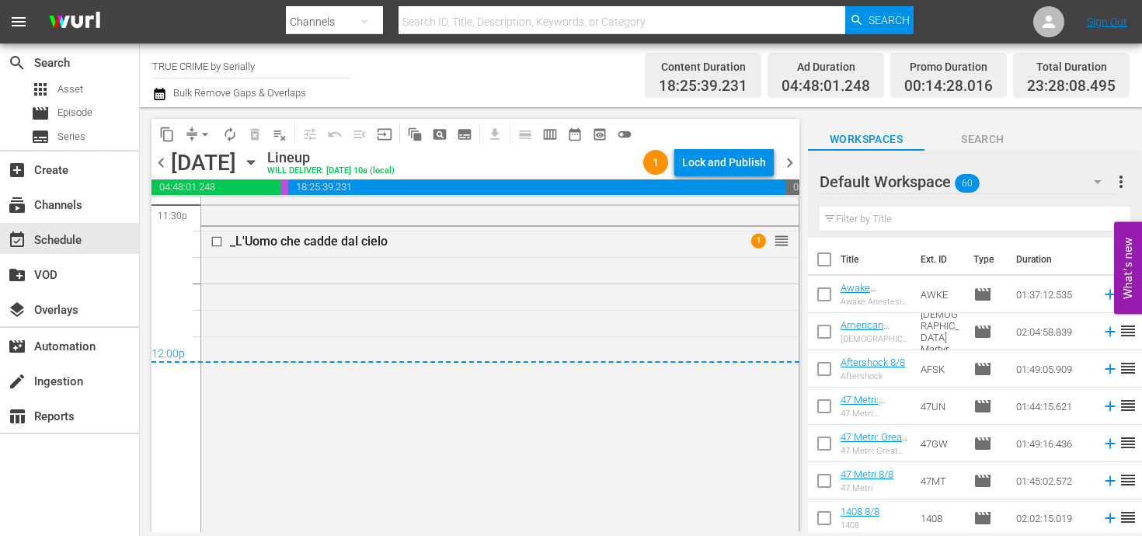
click at [726, 151] on div "Lock and Publish" at bounding box center [724, 162] width 84 height 28
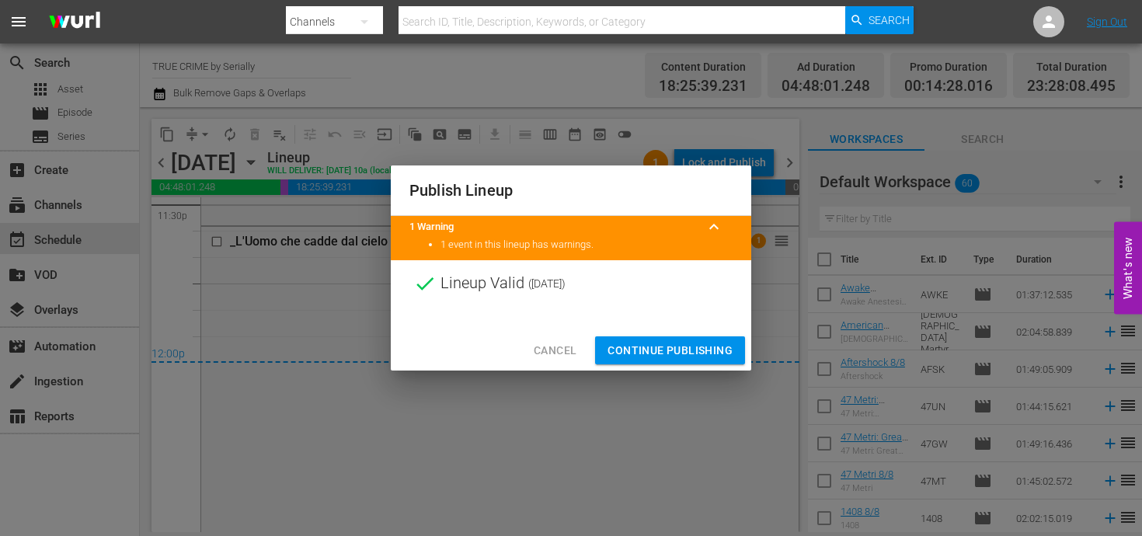
click at [680, 359] on span "Continue Publishing" at bounding box center [669, 350] width 125 height 19
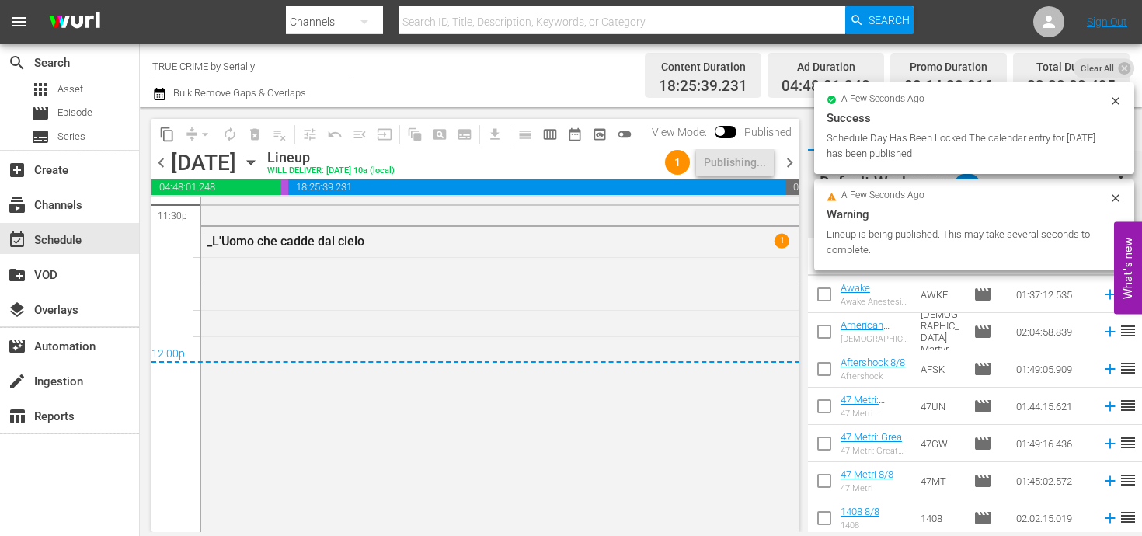
click at [791, 171] on span "chevron_right" at bounding box center [789, 162] width 19 height 19
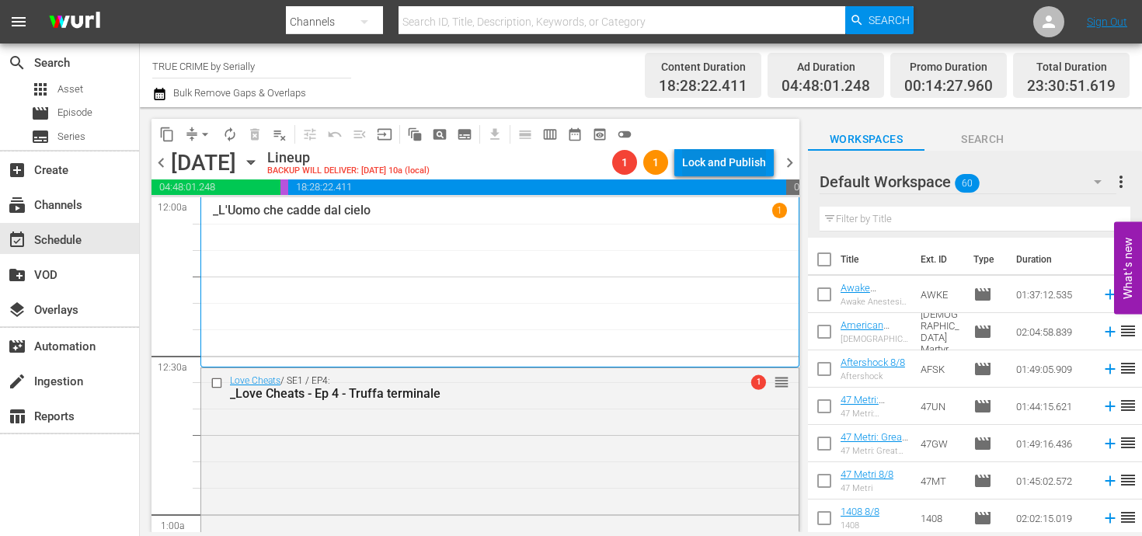
click at [732, 164] on div "Lock and Publish" at bounding box center [724, 162] width 84 height 28
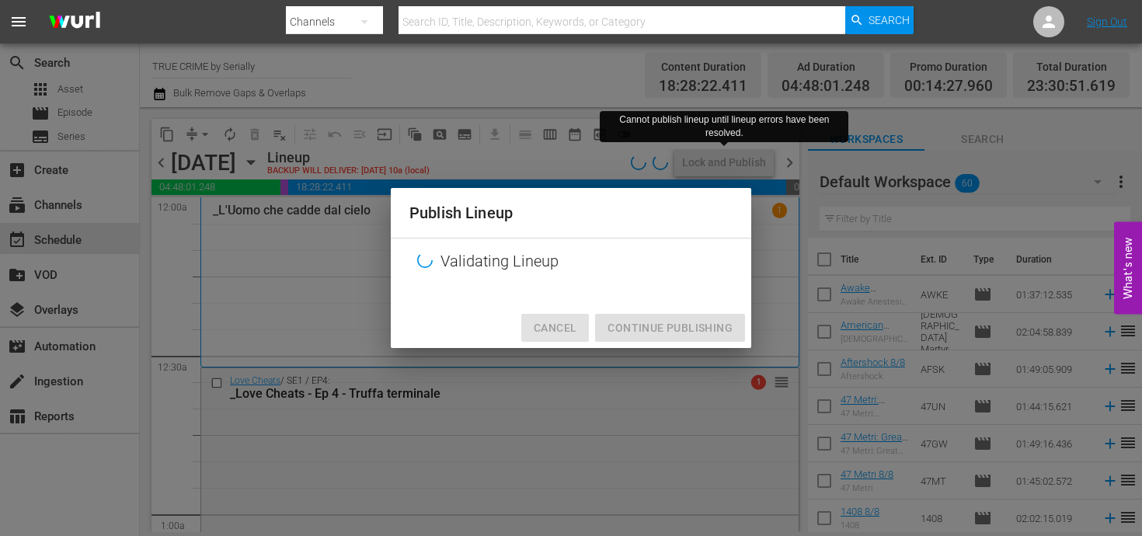
click at [583, 328] on button "Cancel" at bounding box center [555, 328] width 68 height 29
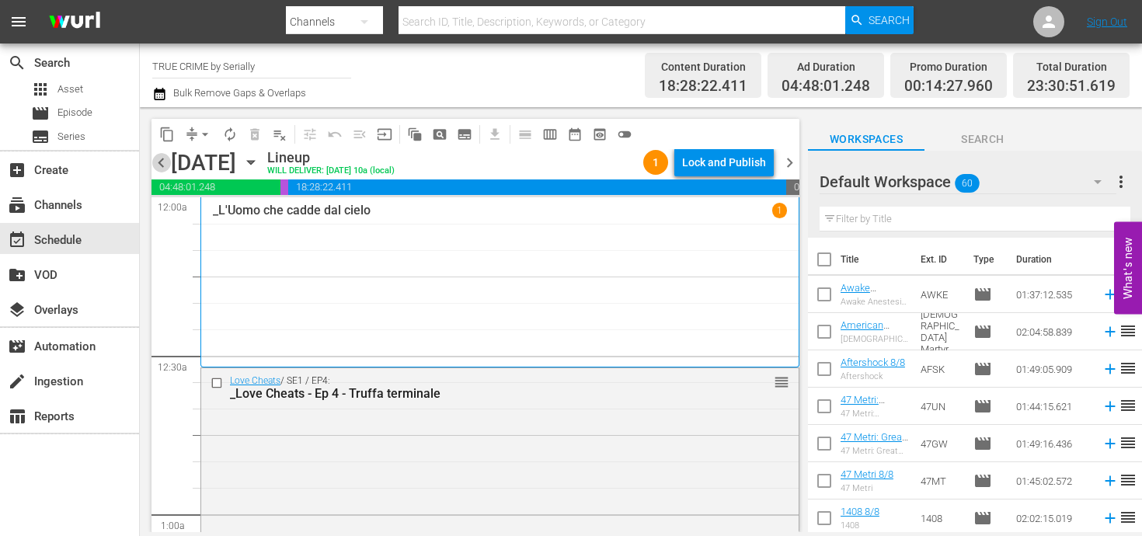
click at [161, 165] on span "chevron_left" at bounding box center [160, 162] width 19 height 19
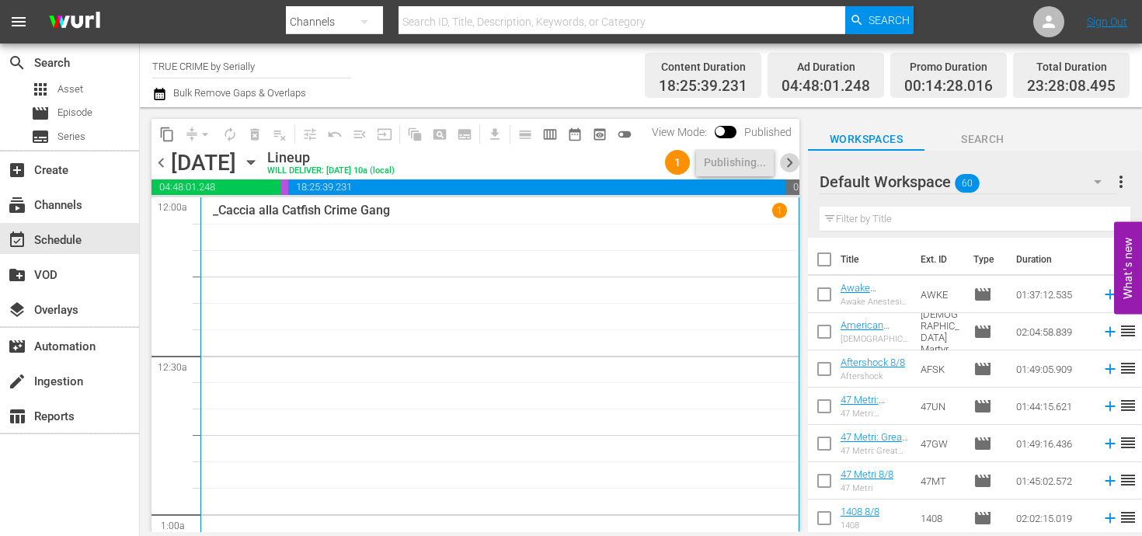
click at [791, 165] on span "chevron_right" at bounding box center [789, 162] width 19 height 19
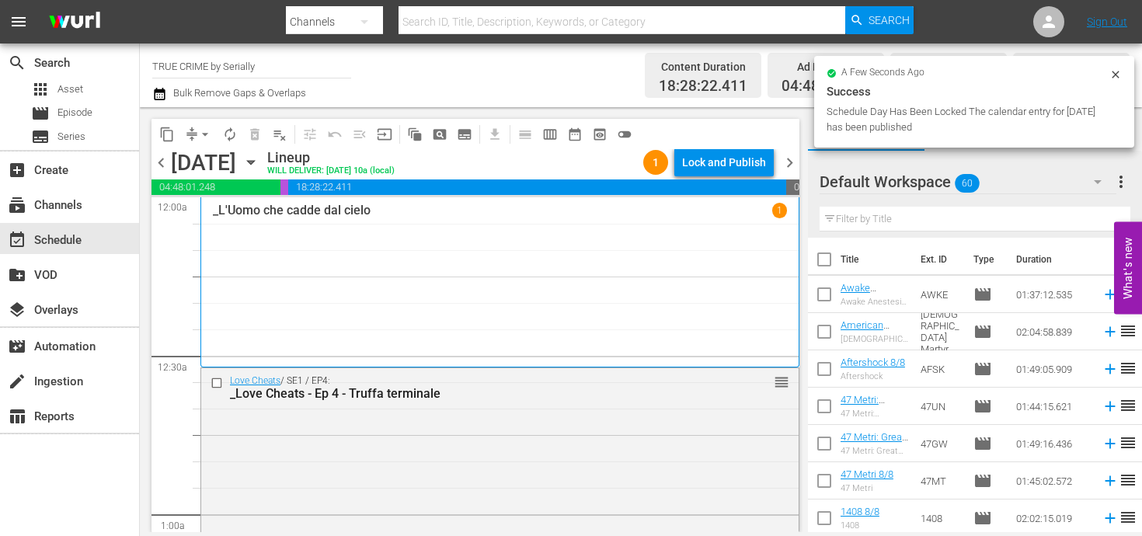
click at [695, 168] on div "Lock and Publish" at bounding box center [724, 162] width 84 height 28
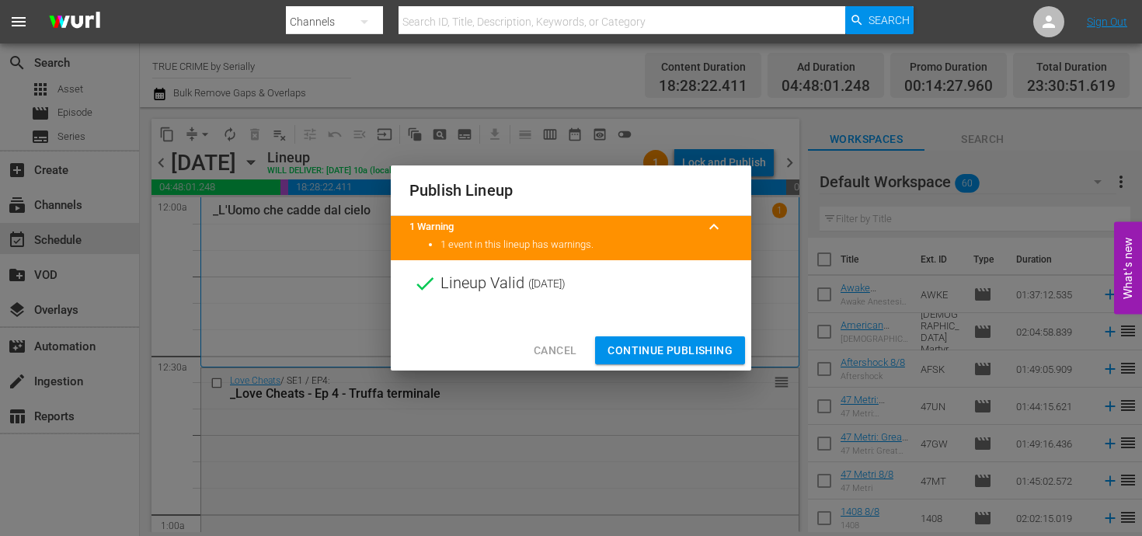
click at [644, 344] on span "Continue Publishing" at bounding box center [669, 350] width 125 height 19
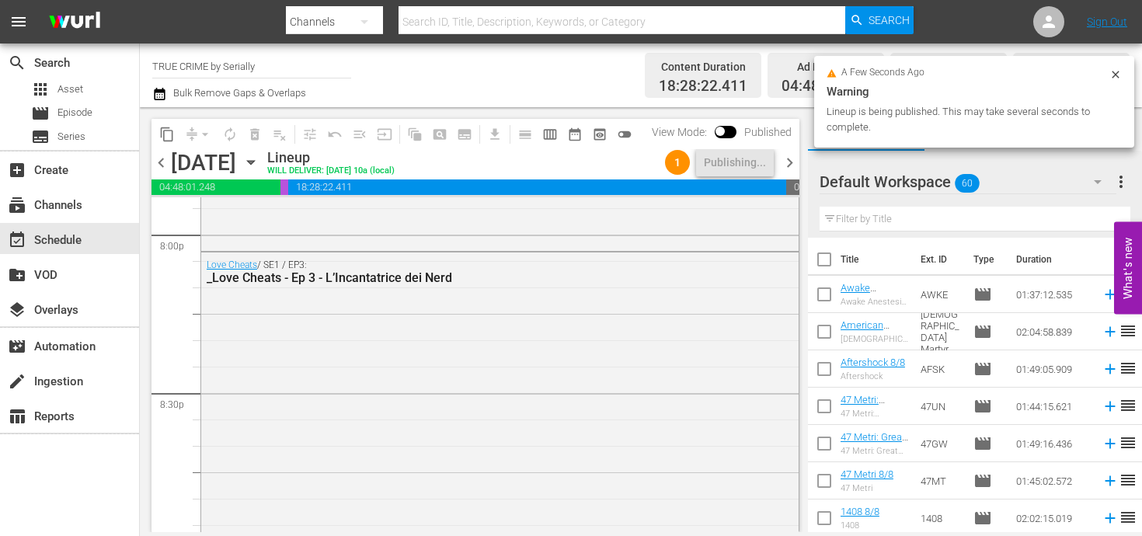
scroll to position [7287, 0]
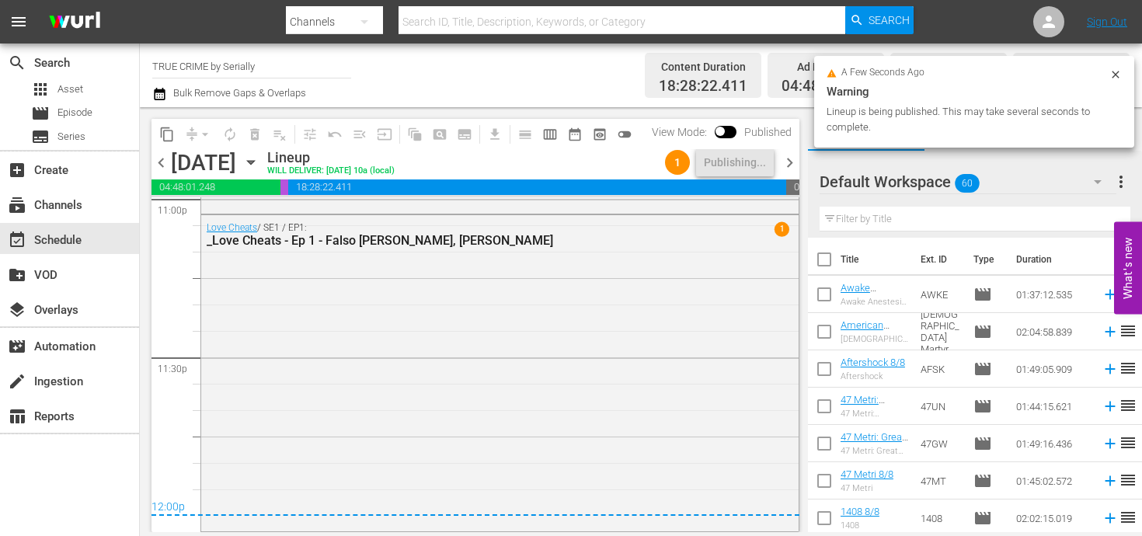
click at [788, 158] on span "chevron_right" at bounding box center [789, 162] width 19 height 19
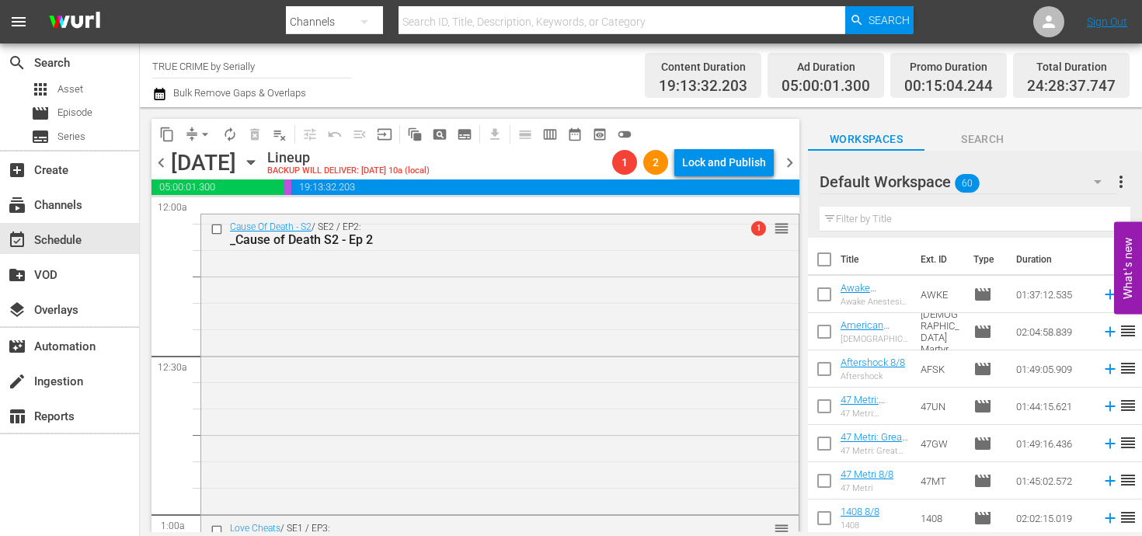
click at [154, 151] on div "chevron_left [DATE] [DATE] Lineup BACKUP WILL DELIVER: [DATE] 10a (local) 1 2 L…" at bounding box center [475, 164] width 648 height 30
click at [155, 156] on span "chevron_left" at bounding box center [160, 162] width 19 height 19
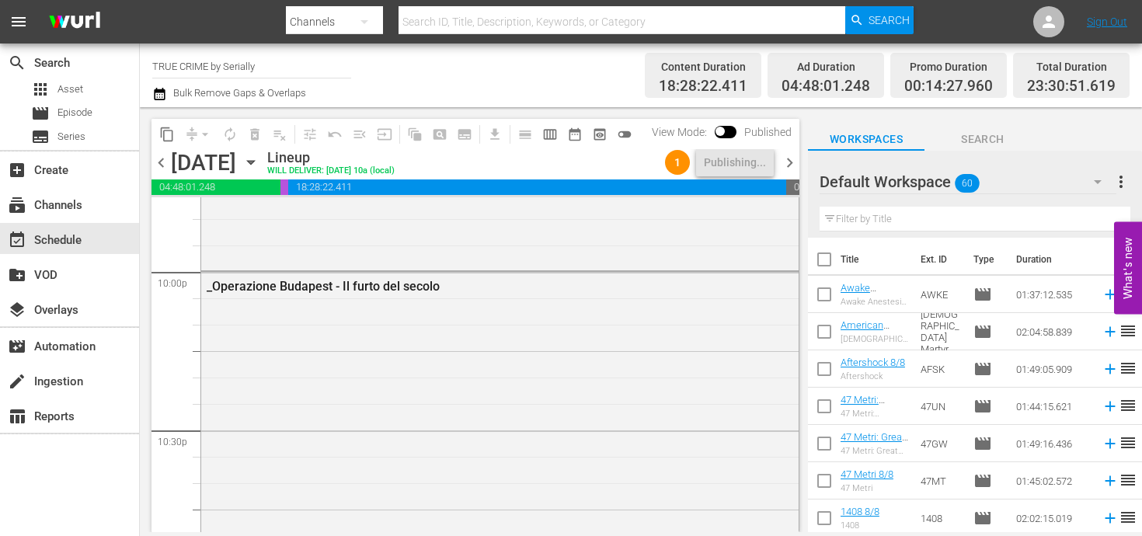
scroll to position [7287, 0]
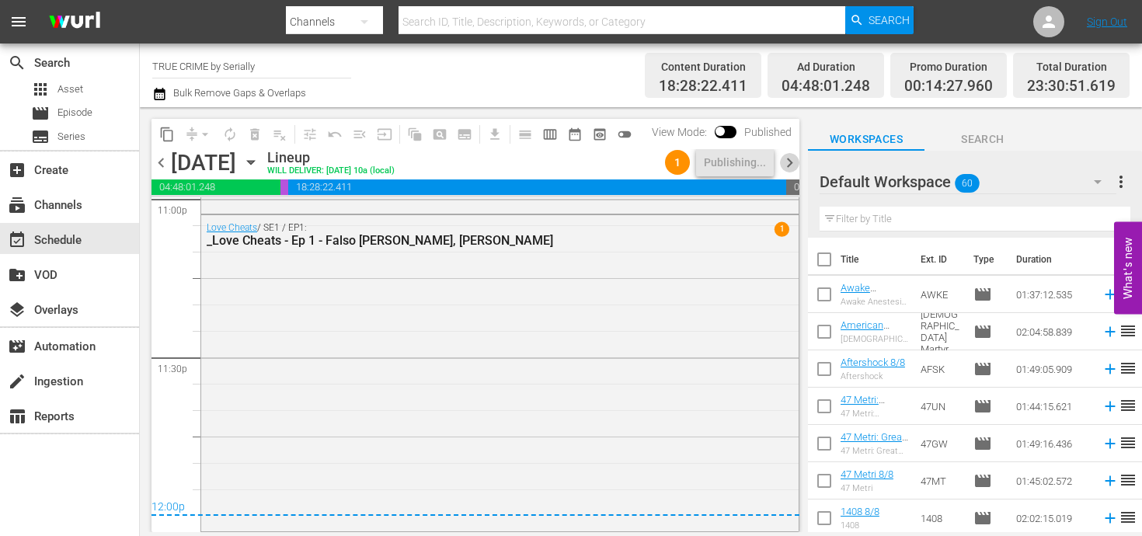
click at [782, 165] on span "chevron_right" at bounding box center [789, 162] width 19 height 19
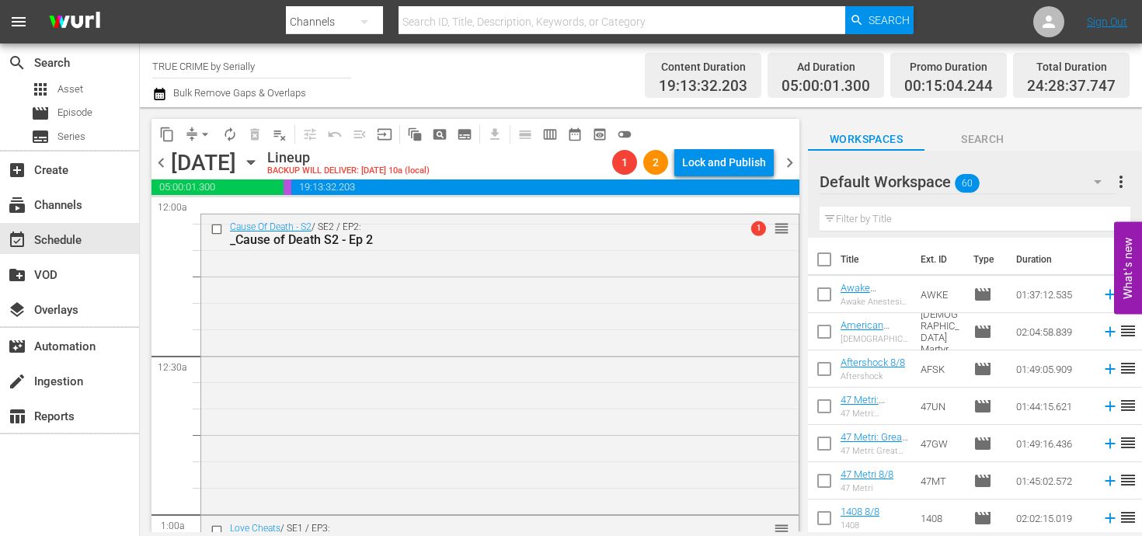
click at [161, 170] on span "chevron_left" at bounding box center [160, 162] width 19 height 19
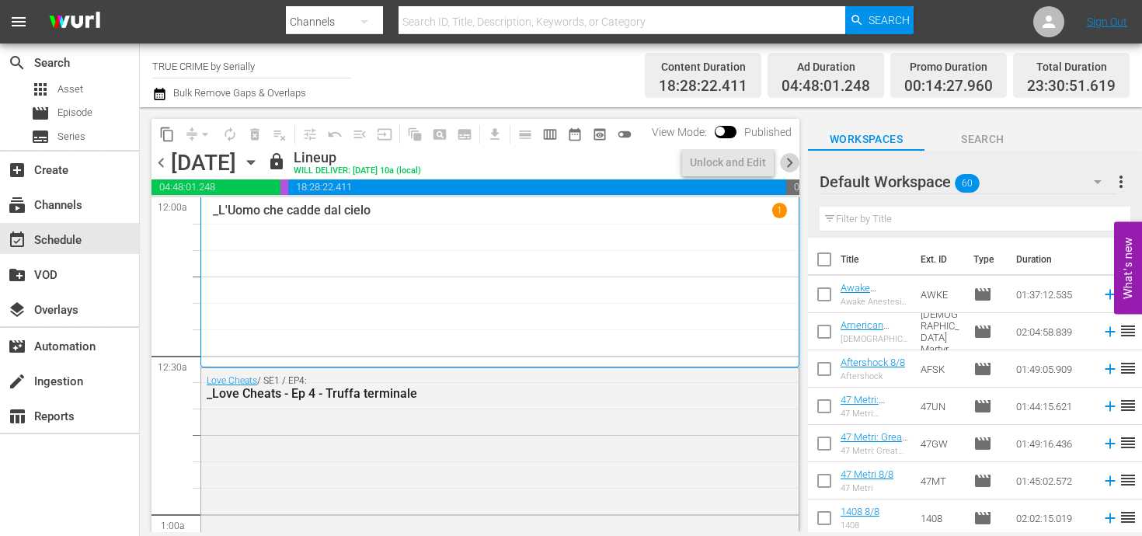
click at [796, 164] on span "chevron_right" at bounding box center [789, 162] width 19 height 19
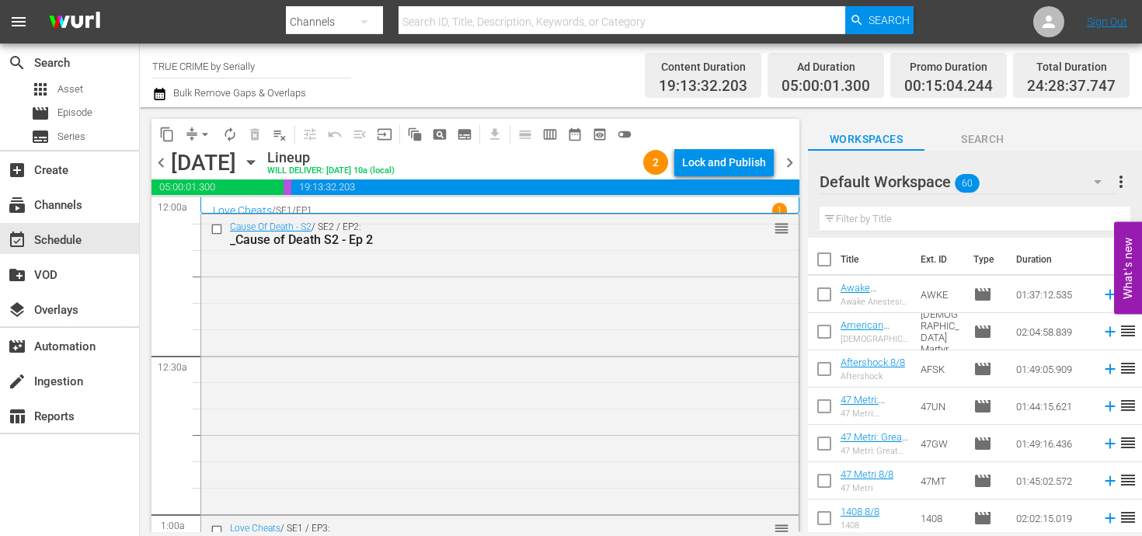
click at [712, 167] on div "Lock and Publish" at bounding box center [724, 162] width 84 height 28
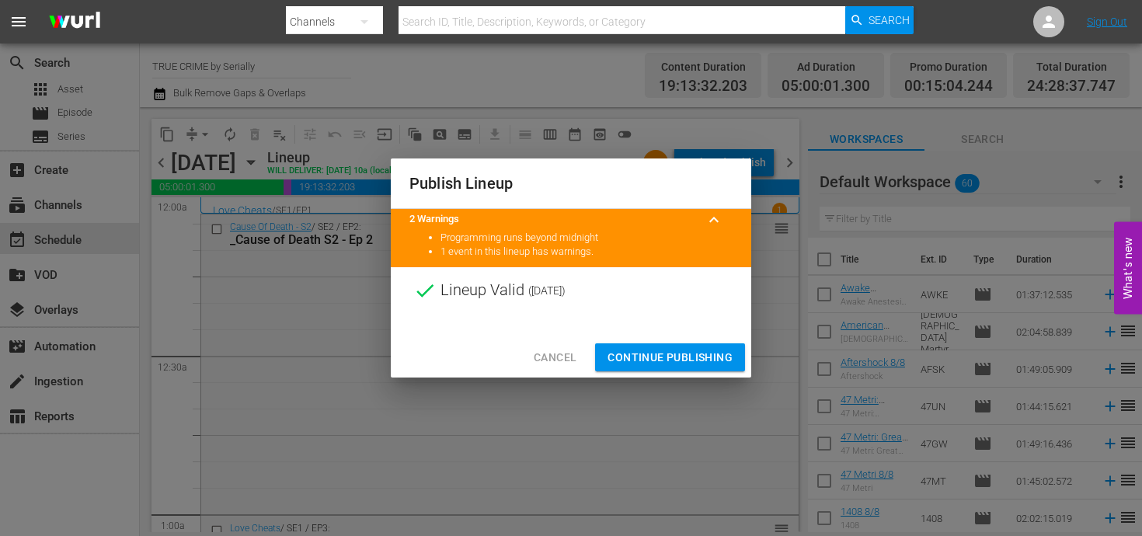
click at [652, 359] on span "Continue Publishing" at bounding box center [669, 357] width 125 height 19
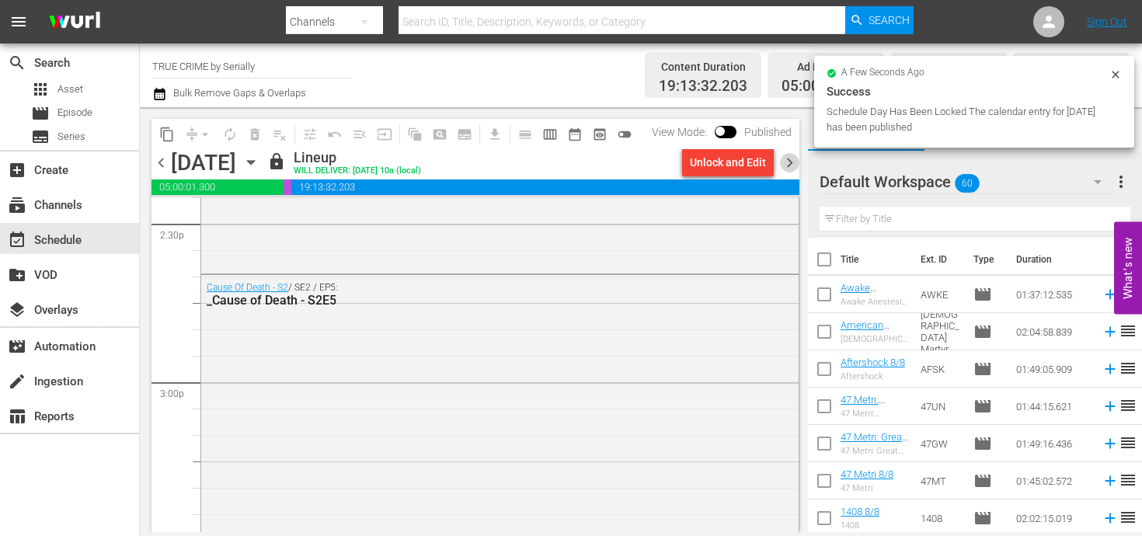
click at [786, 165] on span "chevron_right" at bounding box center [789, 162] width 19 height 19
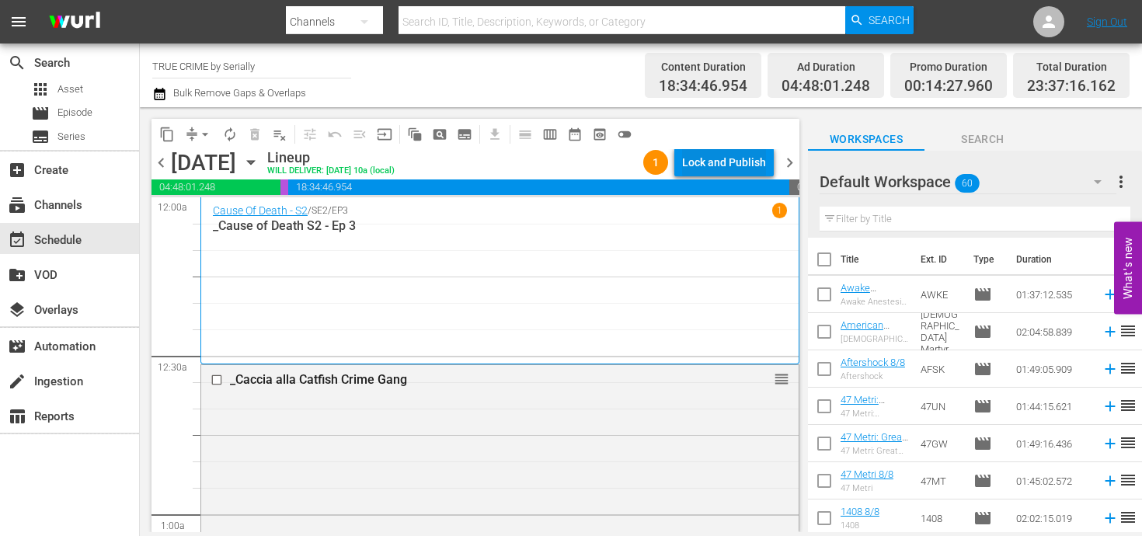
click at [739, 159] on div "Lock and Publish" at bounding box center [724, 162] width 84 height 28
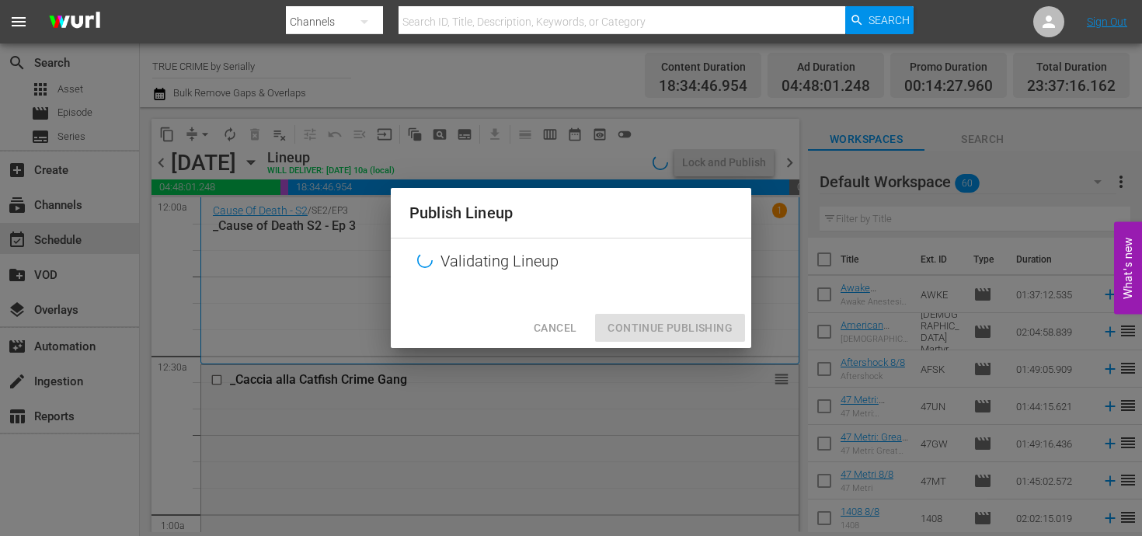
click at [739, 159] on div "Publish Lineup Validating Lineup Cancel Continue Publishing" at bounding box center [571, 268] width 1142 height 536
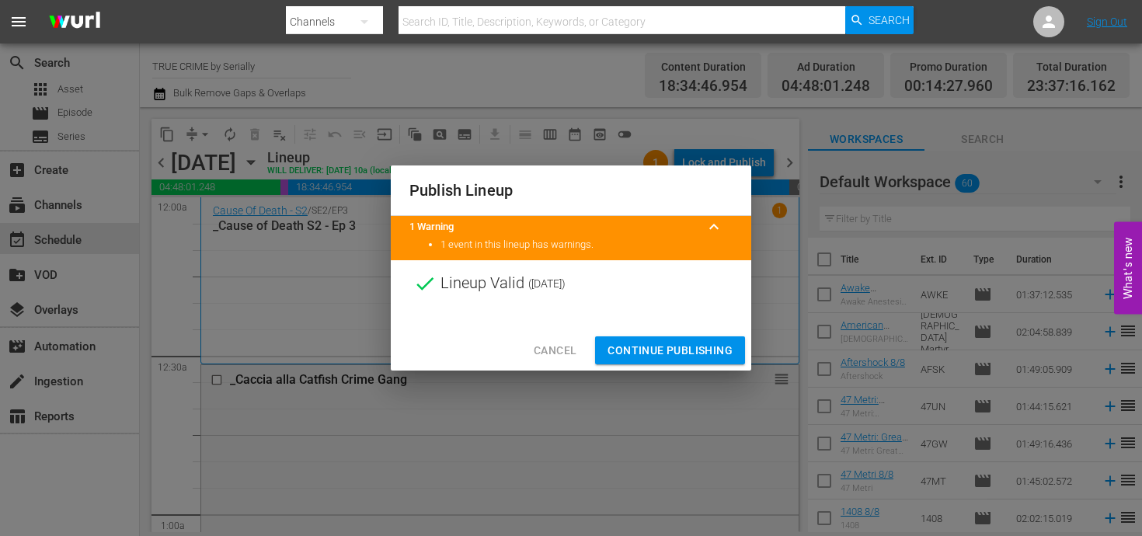
click at [711, 361] on button "Continue Publishing" at bounding box center [670, 350] width 150 height 29
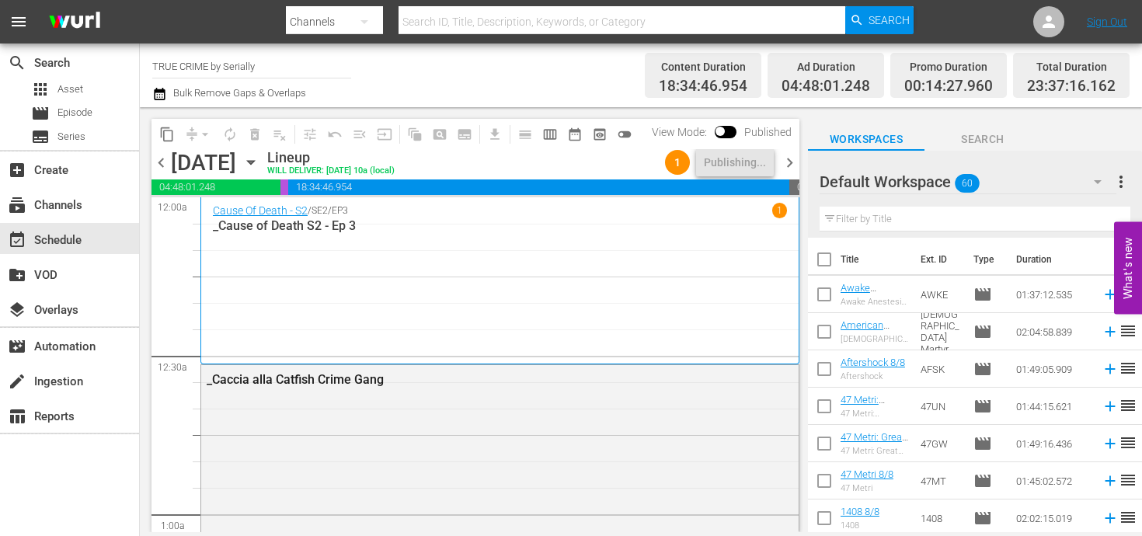
click at [791, 162] on span "chevron_right" at bounding box center [789, 162] width 19 height 19
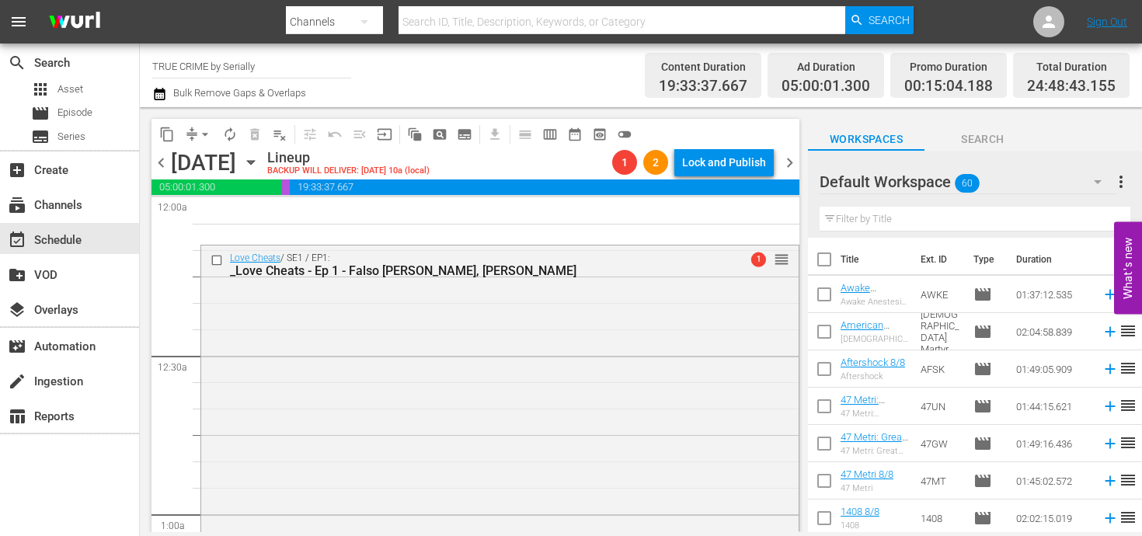
click at [155, 165] on span "chevron_left" at bounding box center [160, 162] width 19 height 19
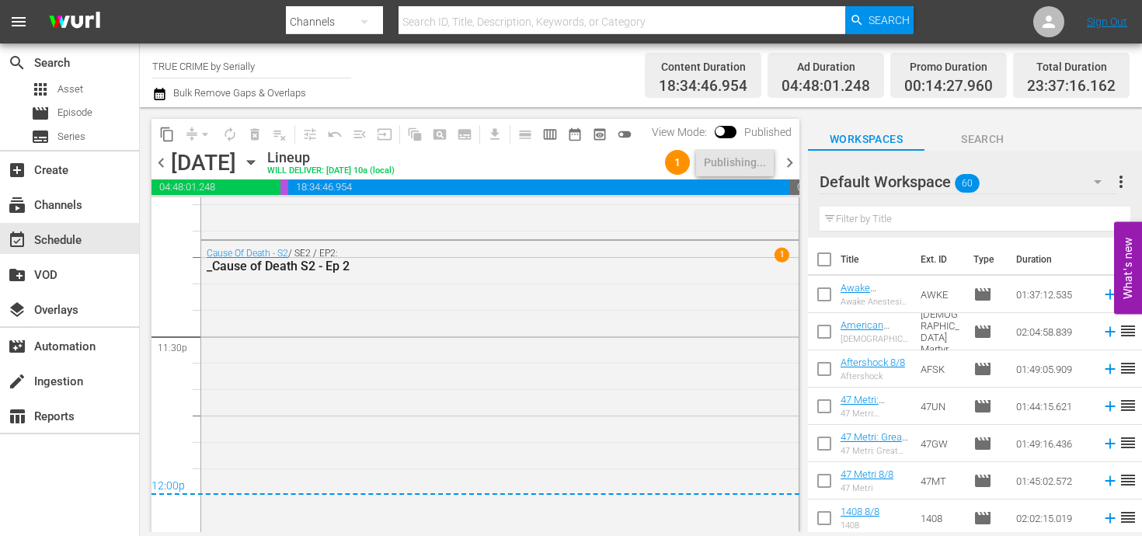
scroll to position [7318, 0]
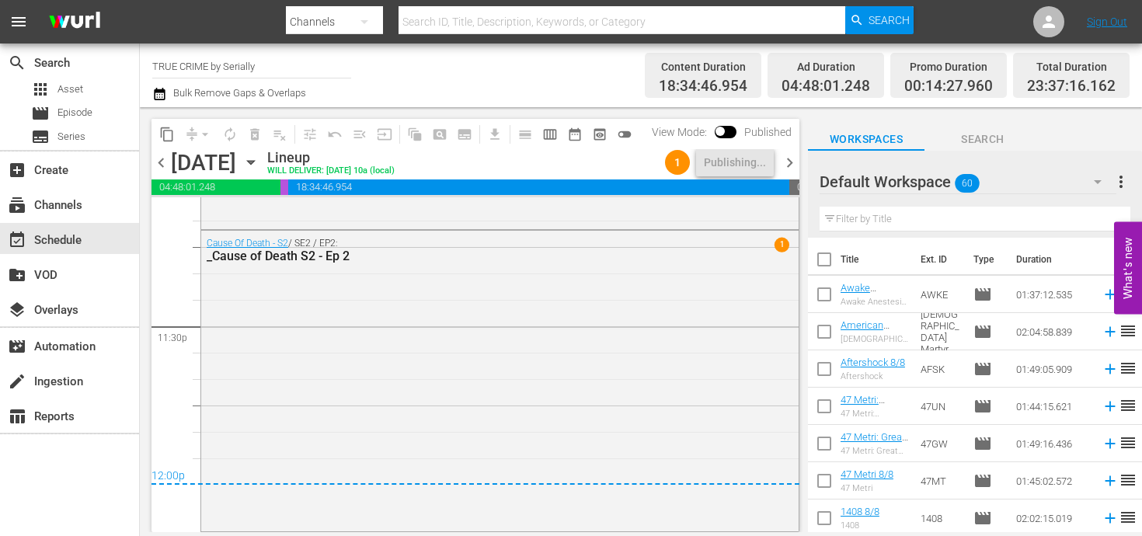
click at [788, 168] on span "chevron_right" at bounding box center [789, 162] width 19 height 19
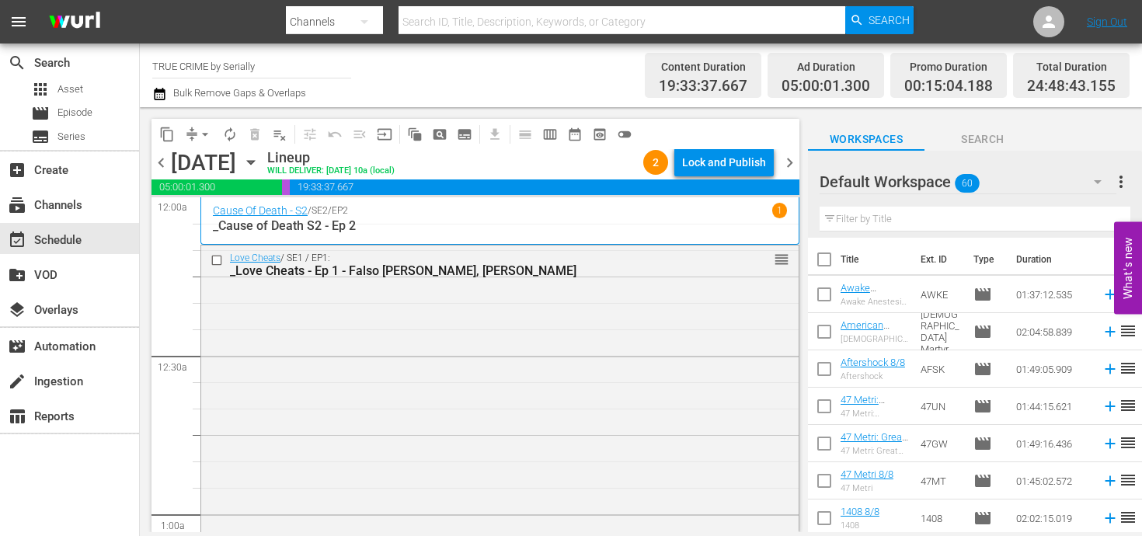
click at [729, 154] on div "Lock and Publish" at bounding box center [724, 162] width 84 height 28
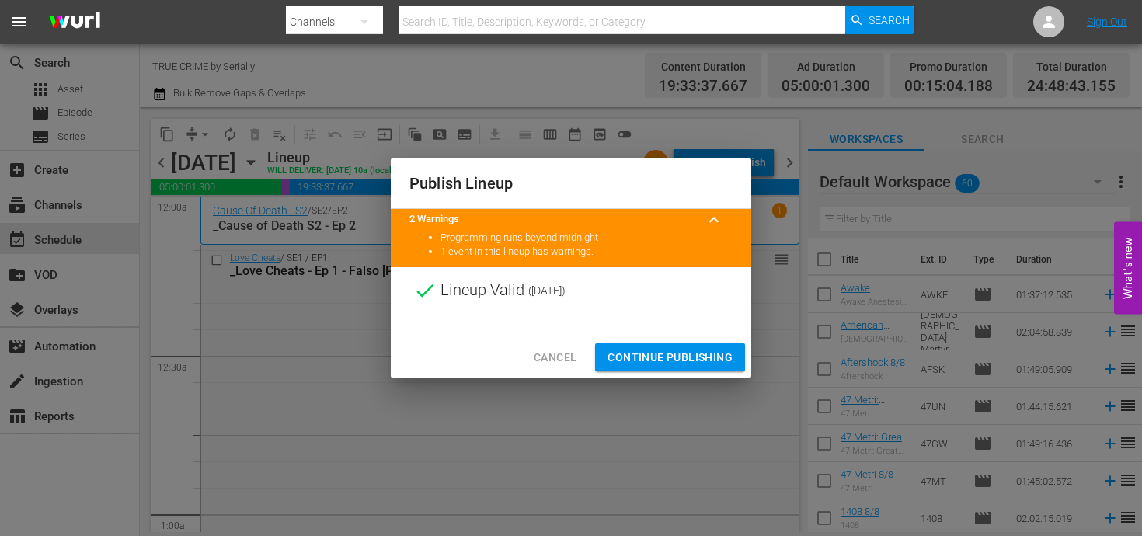
click at [659, 354] on span "Continue Publishing" at bounding box center [669, 357] width 125 height 19
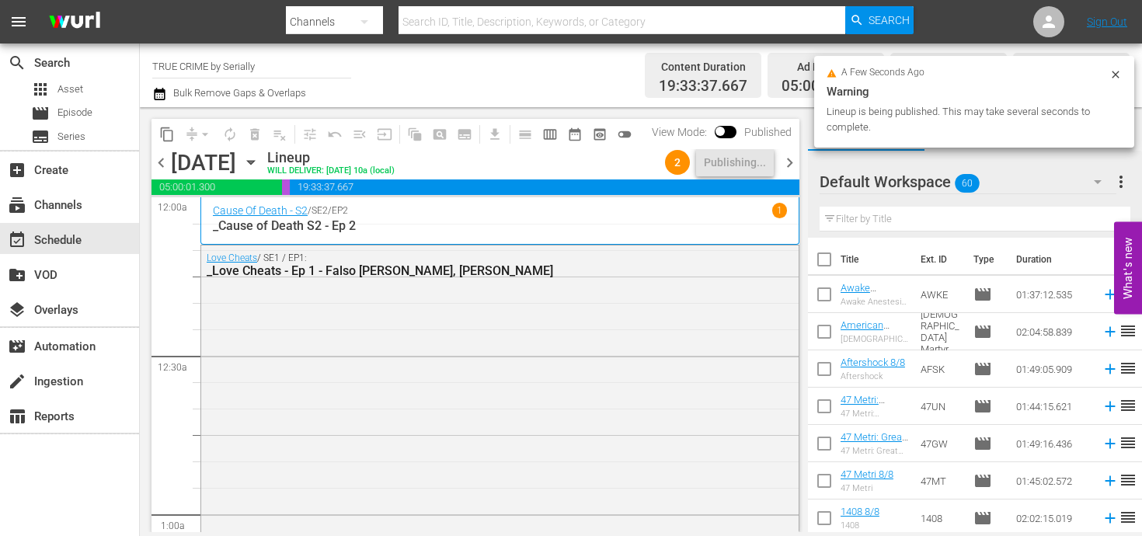
click at [795, 158] on span "chevron_right" at bounding box center [789, 162] width 19 height 19
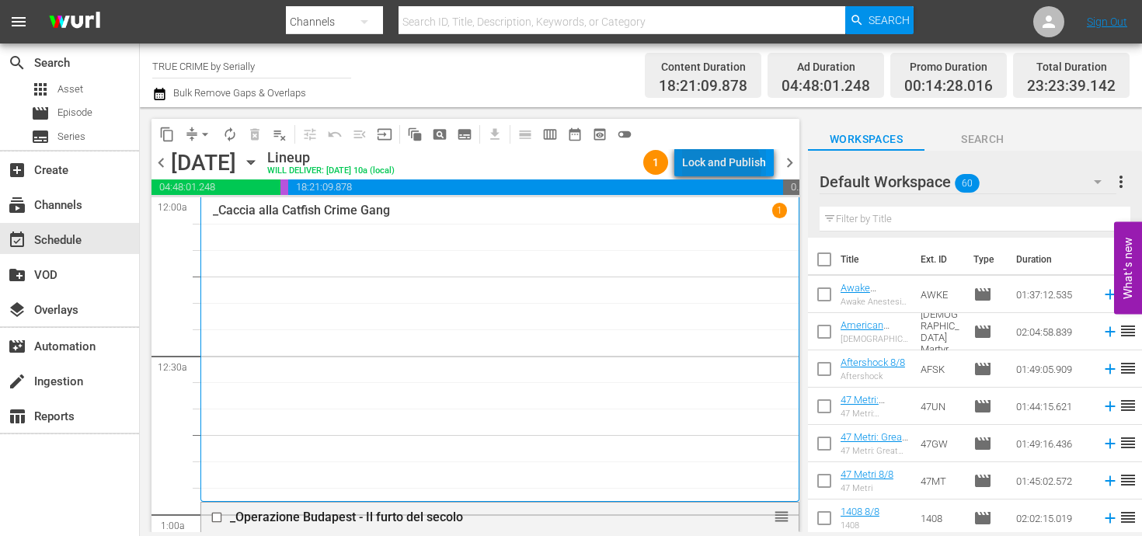
click at [721, 167] on div "Lock and Publish" at bounding box center [724, 162] width 84 height 28
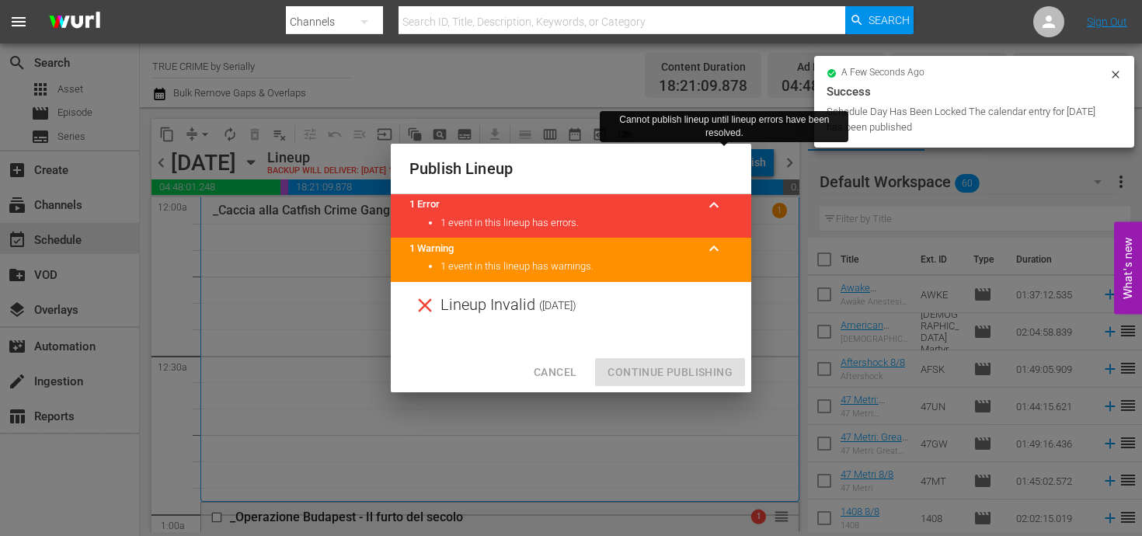
click at [554, 353] on div "Cancel Continue Publishing" at bounding box center [571, 372] width 360 height 41
click at [554, 367] on span "Cancel" at bounding box center [555, 372] width 43 height 19
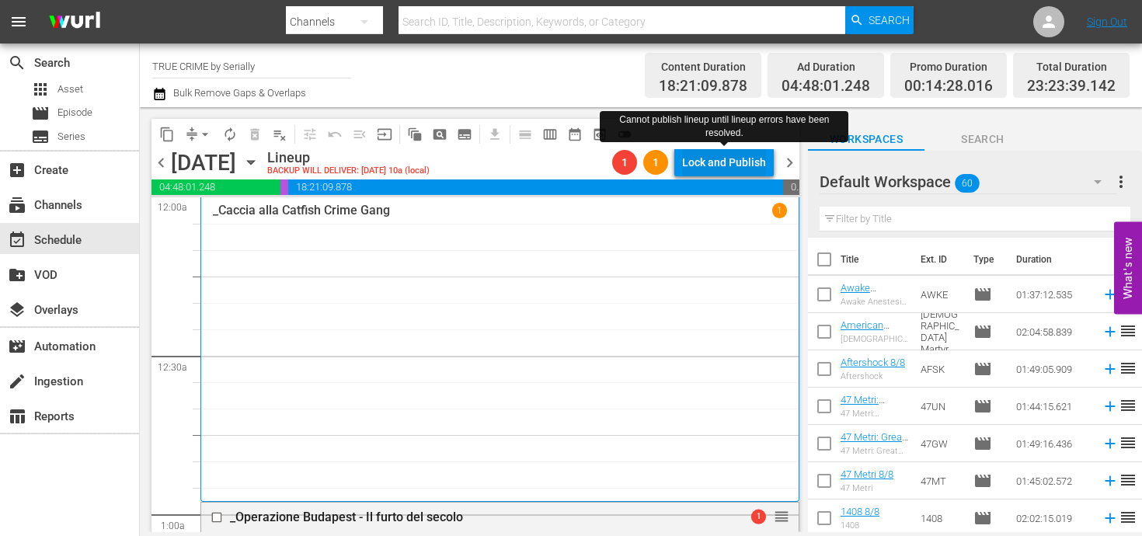
click at [695, 160] on div "Lock and Publish" at bounding box center [724, 162] width 84 height 28
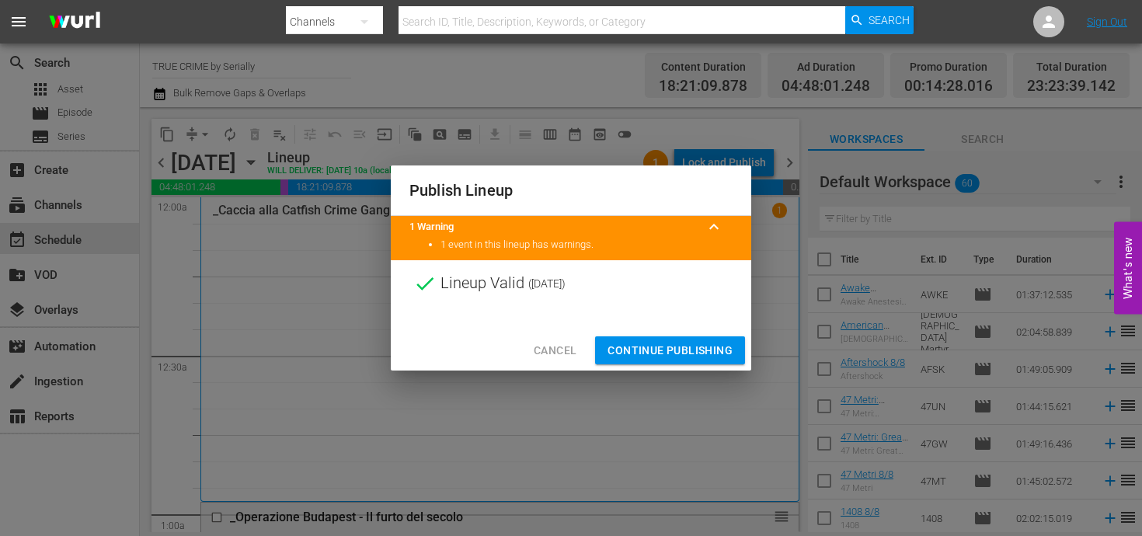
click at [691, 342] on span "Continue Publishing" at bounding box center [669, 350] width 125 height 19
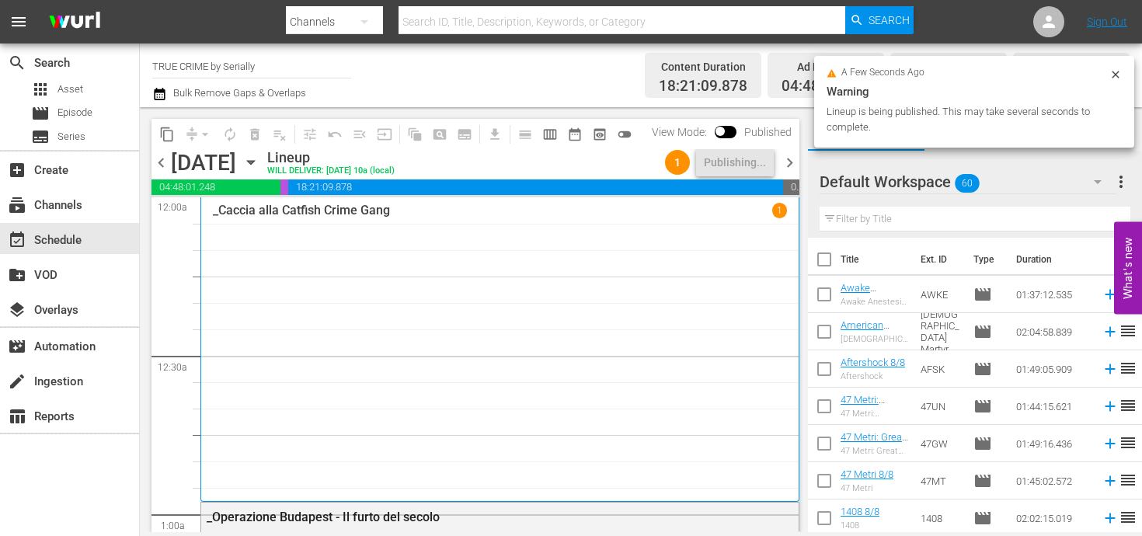
click at [785, 163] on span "chevron_right" at bounding box center [789, 162] width 19 height 19
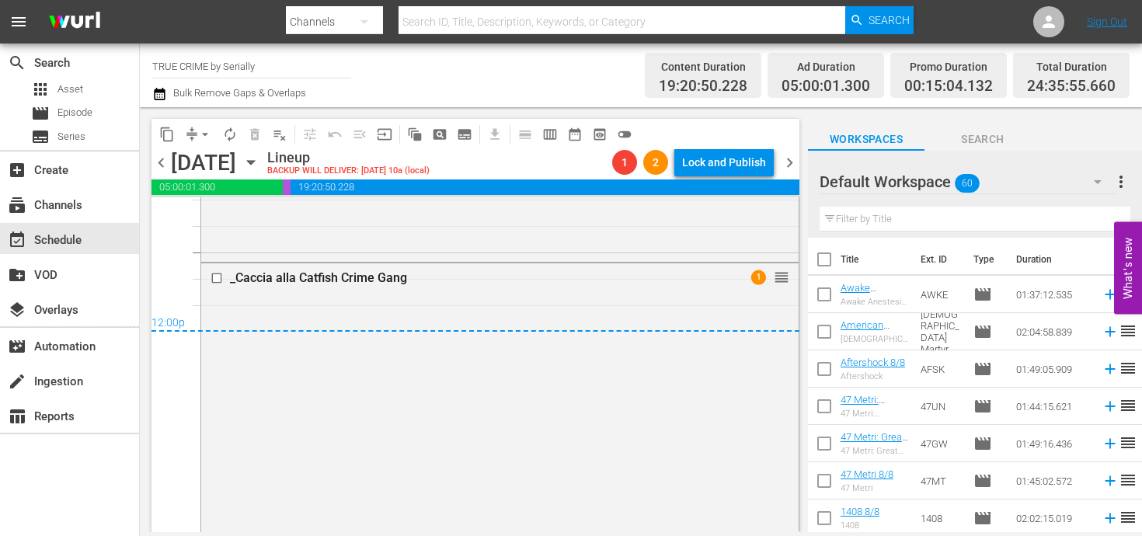
scroll to position [7572, 0]
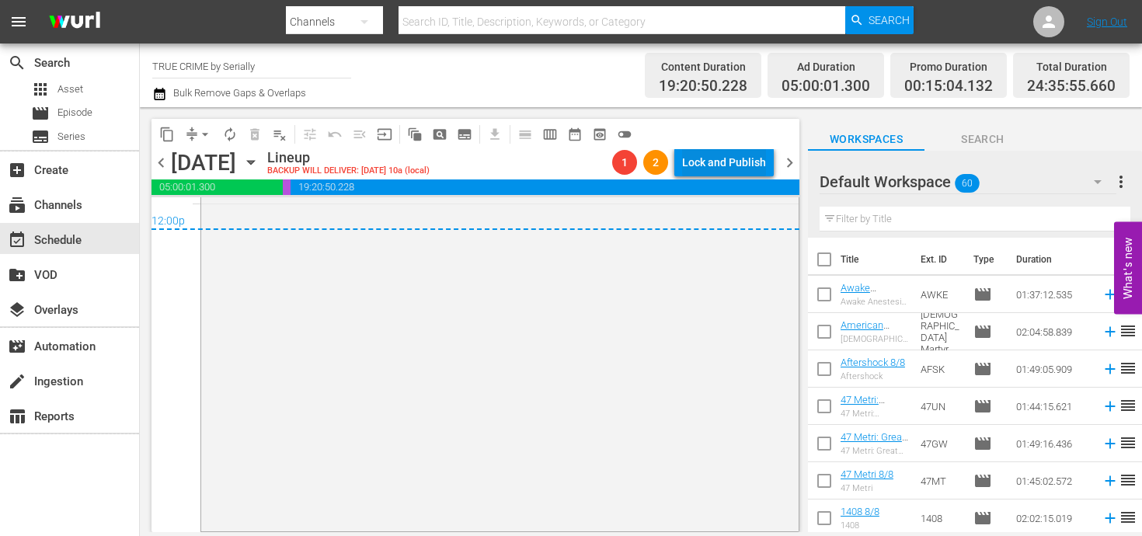
click at [715, 151] on div "Lock and Publish" at bounding box center [724, 162] width 84 height 28
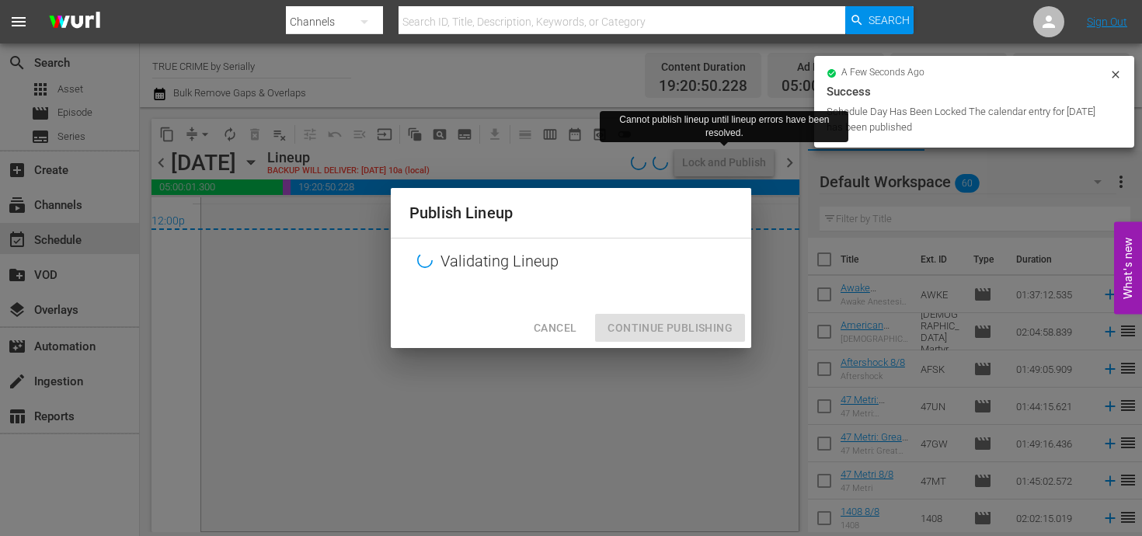
click at [572, 325] on span "Cancel" at bounding box center [555, 327] width 43 height 19
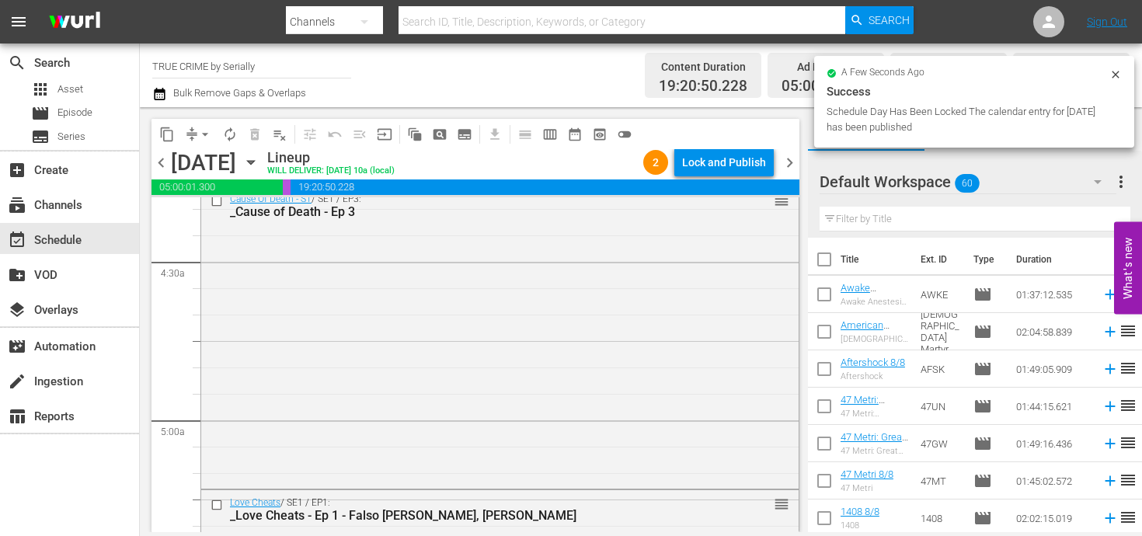
scroll to position [343, 0]
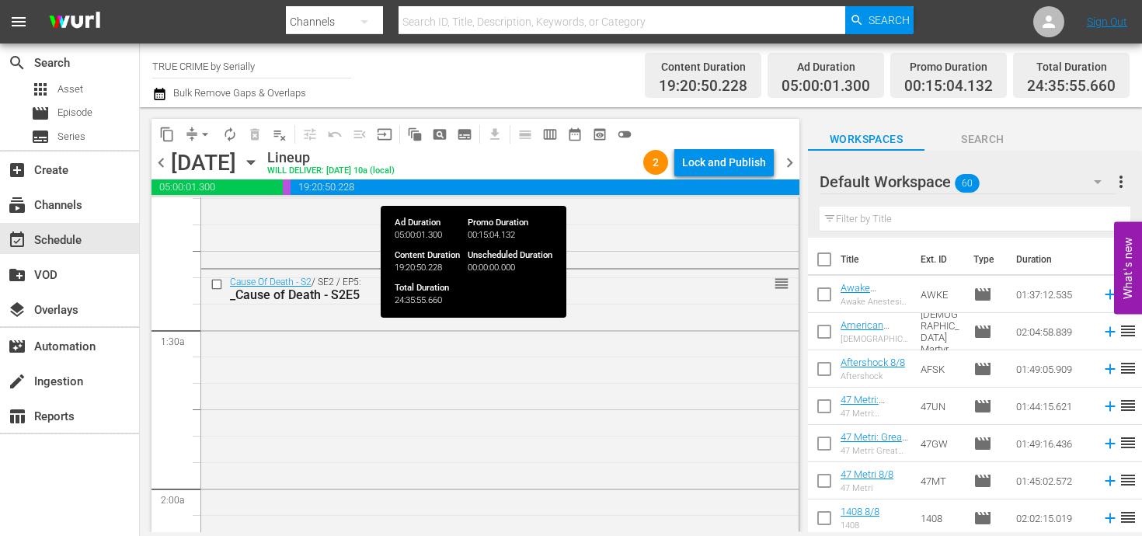
click at [738, 183] on span "19:20:50.228" at bounding box center [544, 187] width 509 height 16
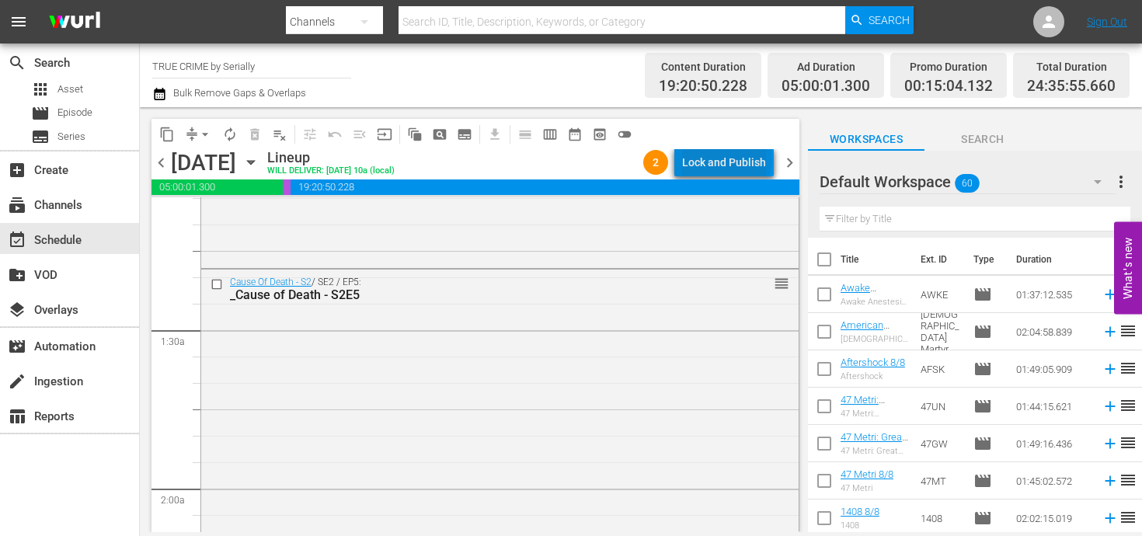
click at [730, 159] on div "Lock and Publish" at bounding box center [724, 162] width 84 height 28
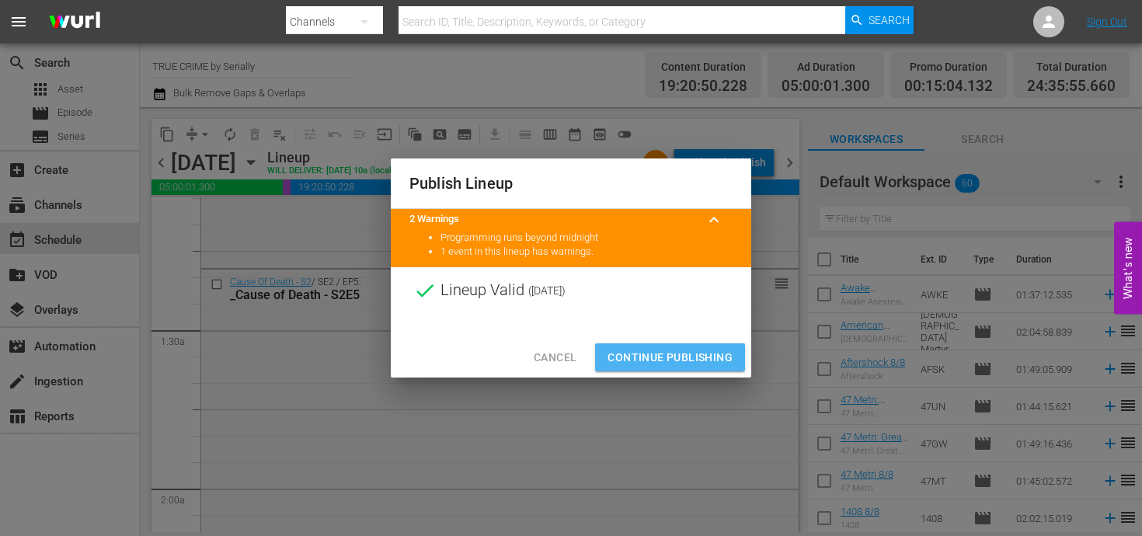
click at [701, 346] on button "Continue Publishing" at bounding box center [670, 357] width 150 height 29
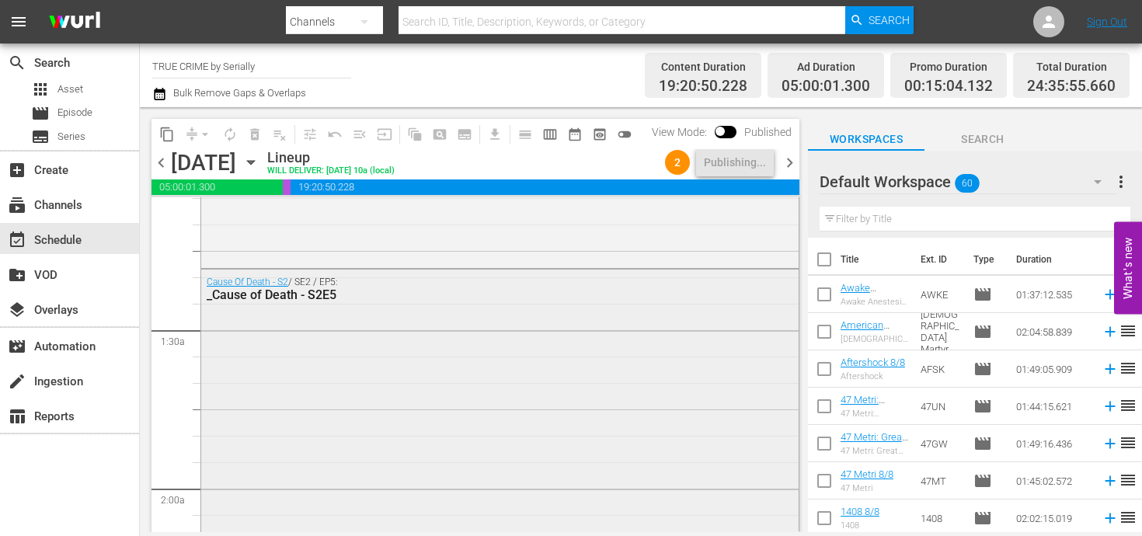
scroll to position [0, 0]
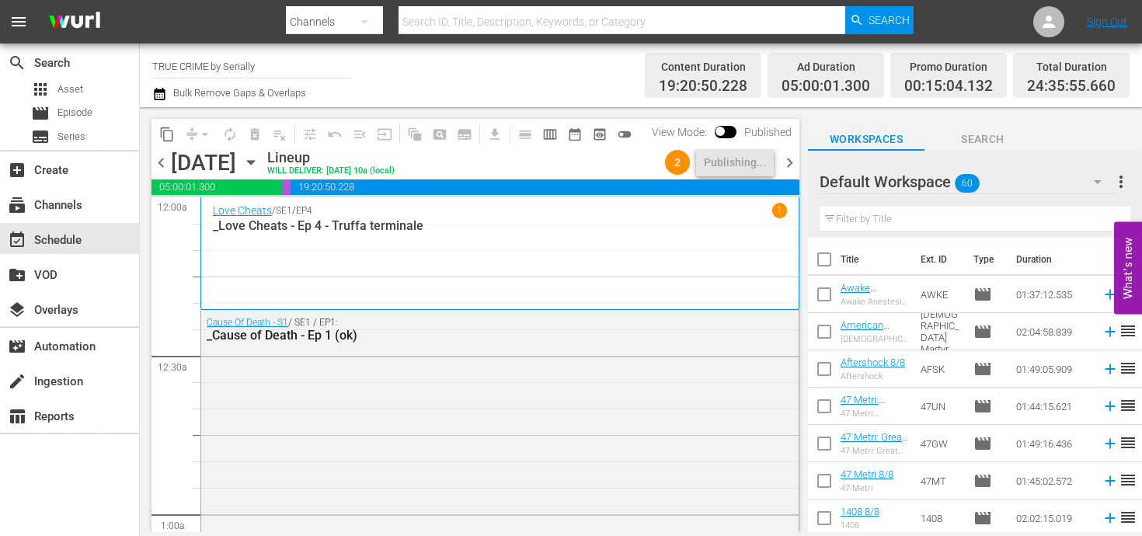
click at [784, 149] on div "chevron_left [DATE] [DATE] Lineup WILL DELIVER: [DATE] 10a (local) 2 Publishing…" at bounding box center [475, 164] width 648 height 30
click at [784, 162] on span "chevron_right" at bounding box center [789, 162] width 19 height 19
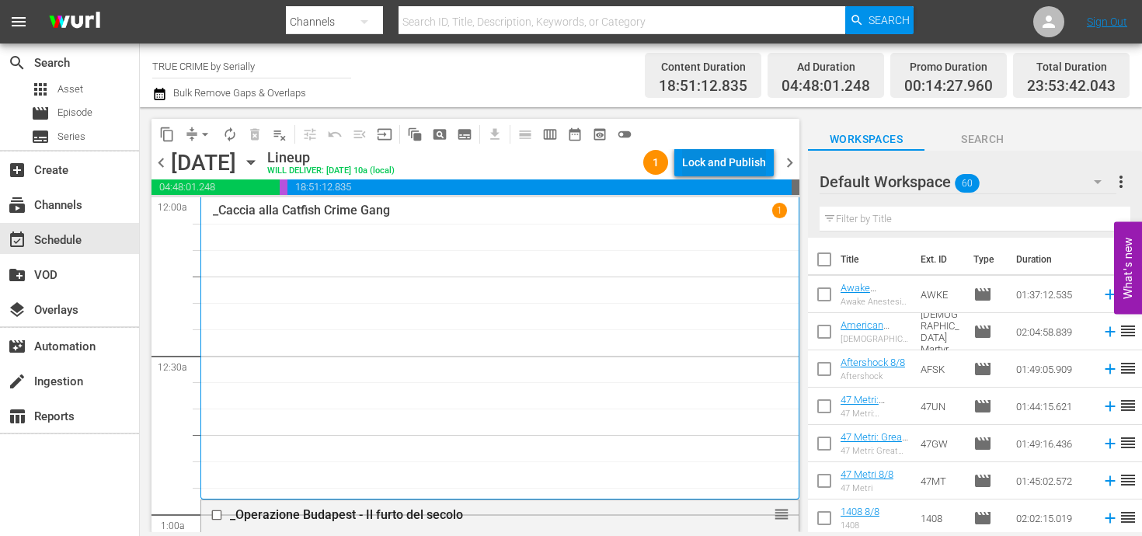
click at [725, 163] on div "Lock and Publish" at bounding box center [724, 162] width 84 height 28
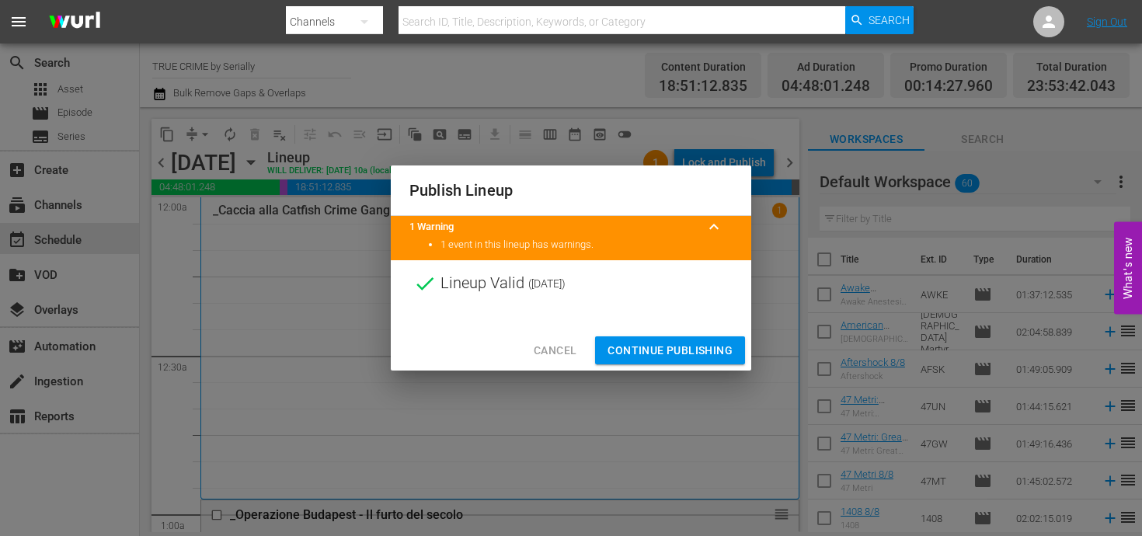
click at [653, 353] on span "Continue Publishing" at bounding box center [669, 350] width 125 height 19
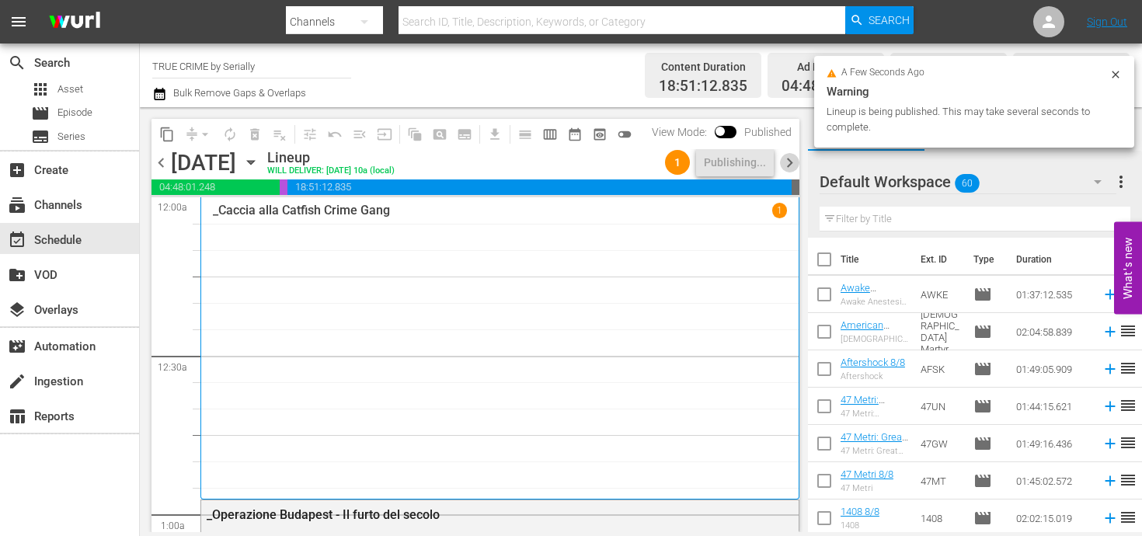
click at [784, 158] on span "chevron_right" at bounding box center [789, 162] width 19 height 19
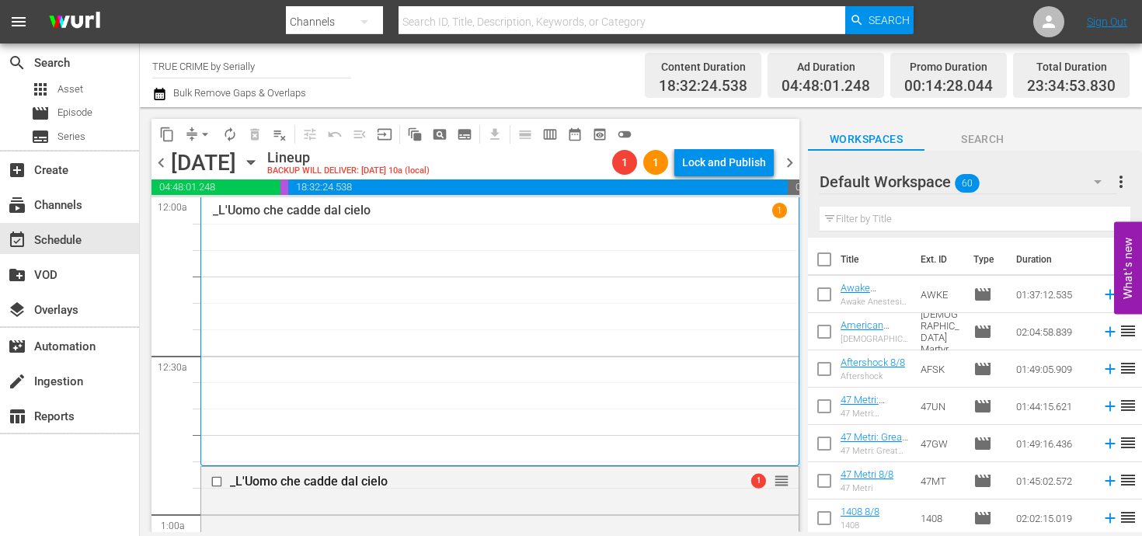
click at [171, 152] on div "[DATE]" at bounding box center [203, 163] width 65 height 26
click at [161, 163] on span "chevron_left" at bounding box center [160, 162] width 19 height 19
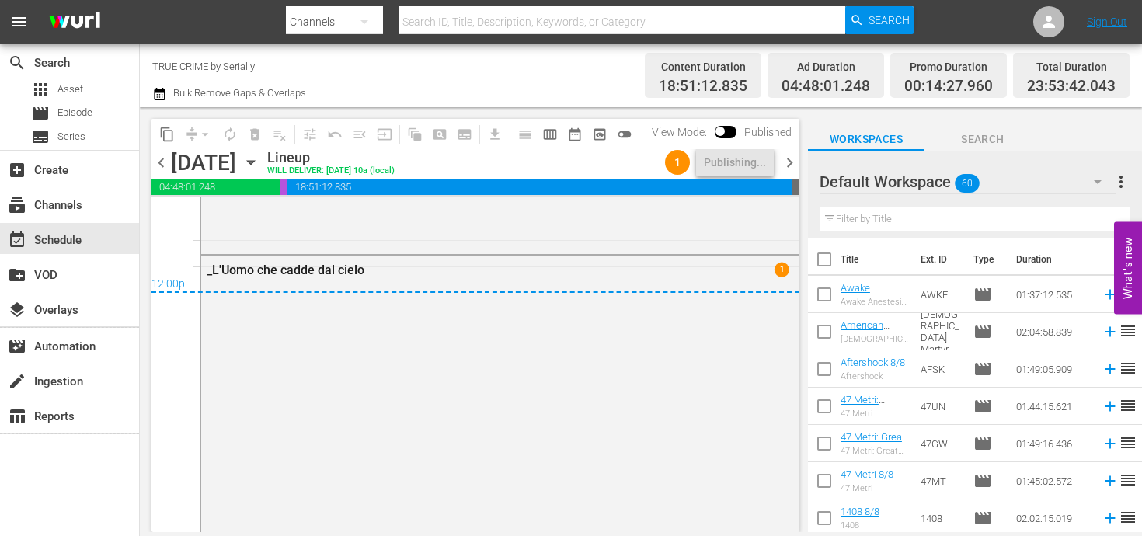
scroll to position [7539, 0]
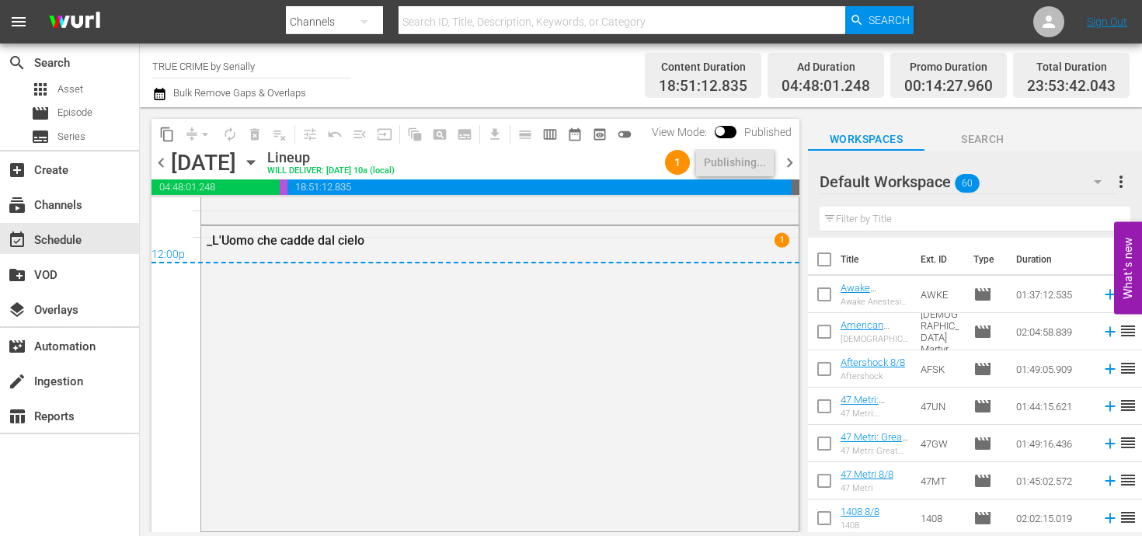
click at [787, 164] on span "chevron_right" at bounding box center [789, 162] width 19 height 19
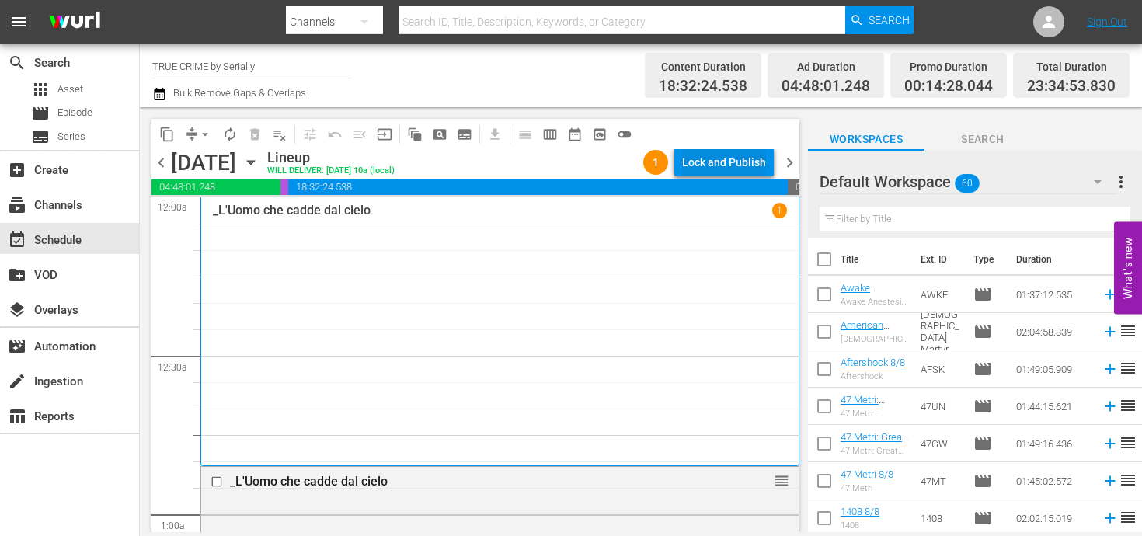
click at [711, 165] on div "Lock and Publish" at bounding box center [724, 162] width 84 height 28
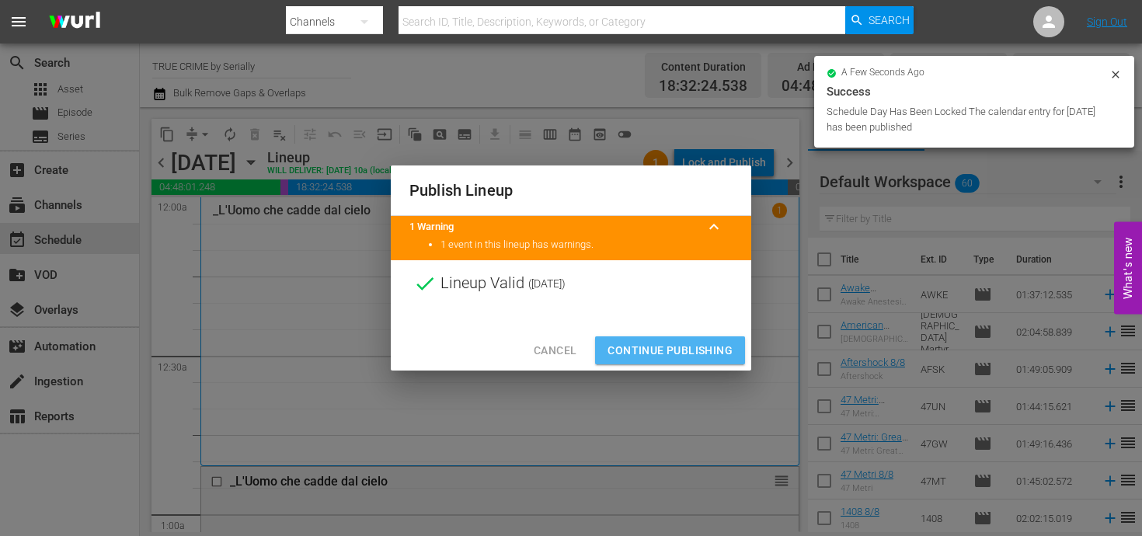
click at [699, 355] on span "Continue Publishing" at bounding box center [669, 350] width 125 height 19
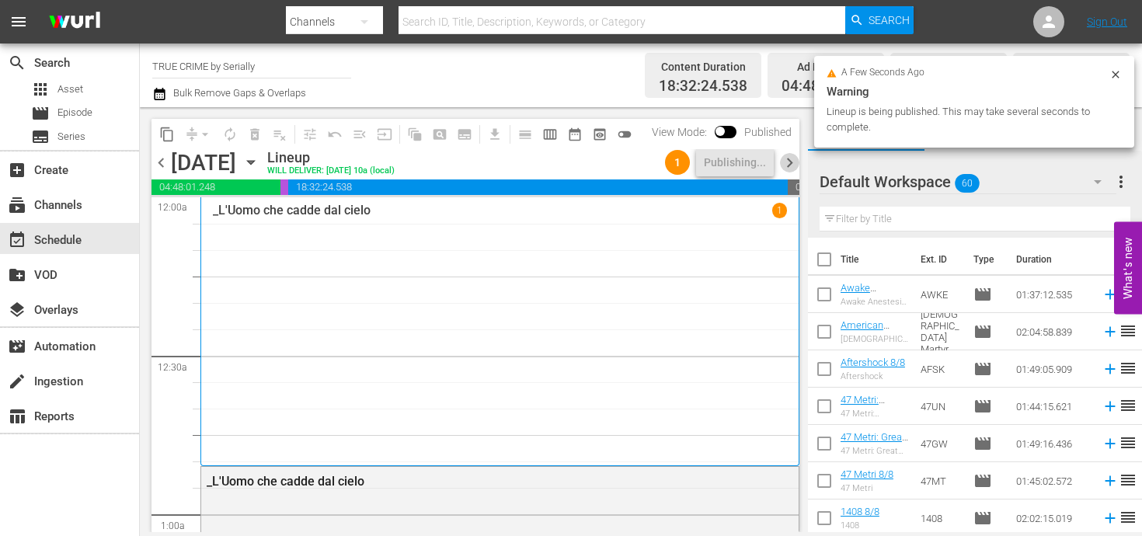
click at [791, 162] on span "chevron_right" at bounding box center [789, 162] width 19 height 19
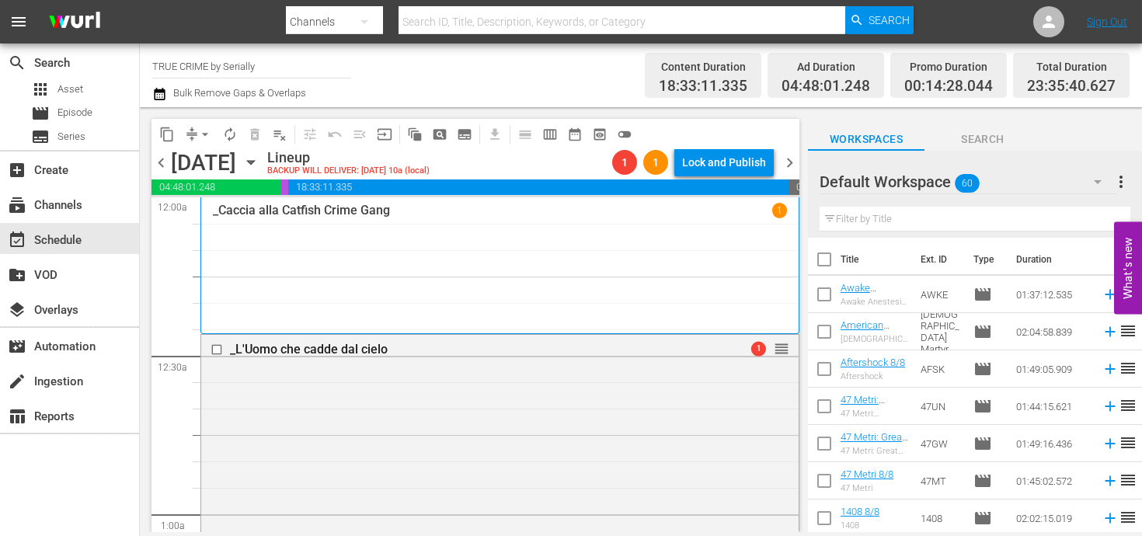
click at [158, 161] on span "chevron_left" at bounding box center [160, 162] width 19 height 19
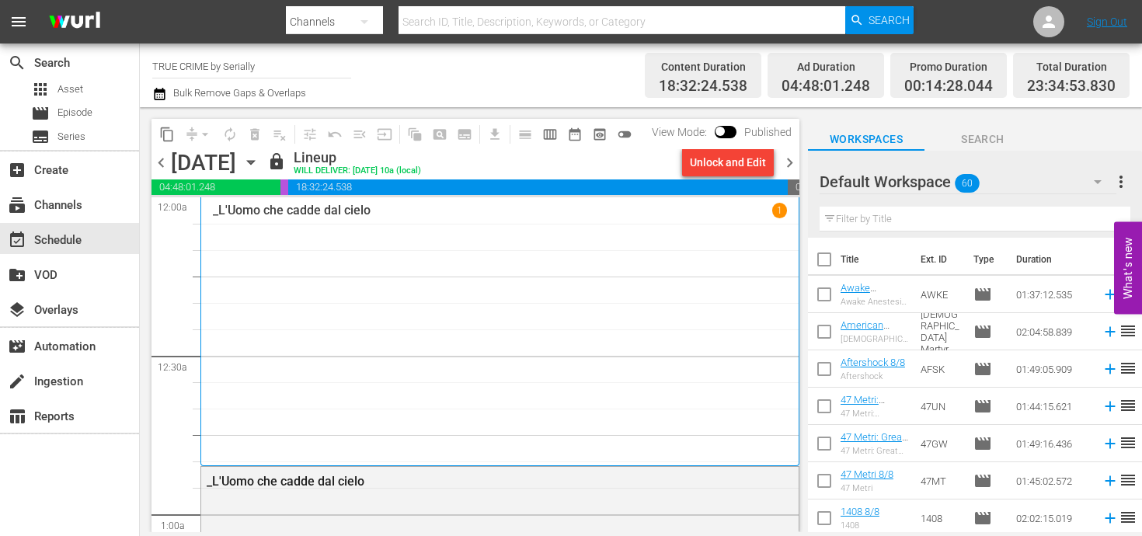
click at [787, 158] on span "chevron_right" at bounding box center [789, 162] width 19 height 19
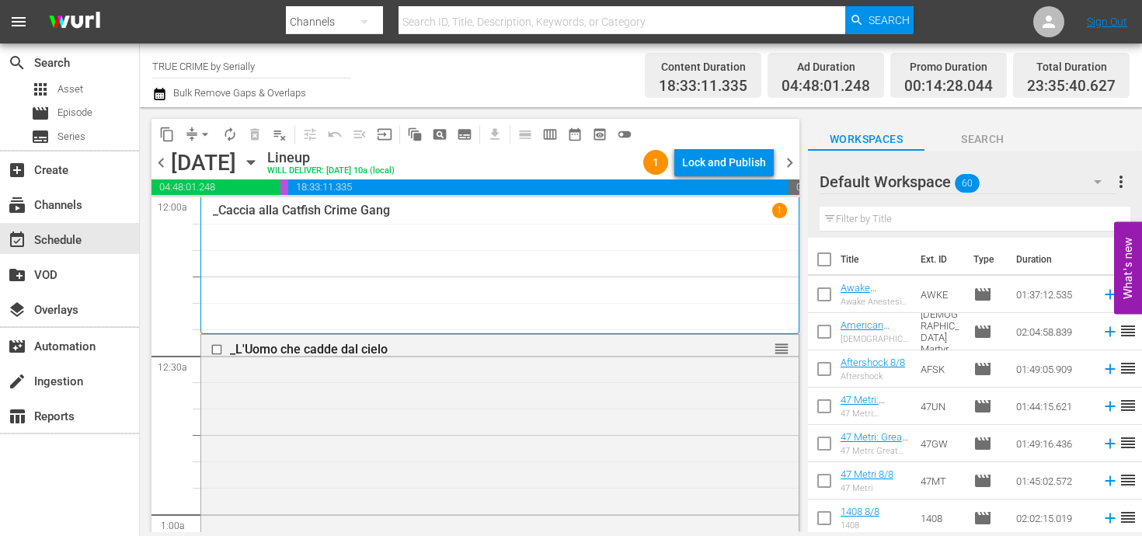
click at [718, 175] on div "Lock and Publish" at bounding box center [724, 162] width 84 height 28
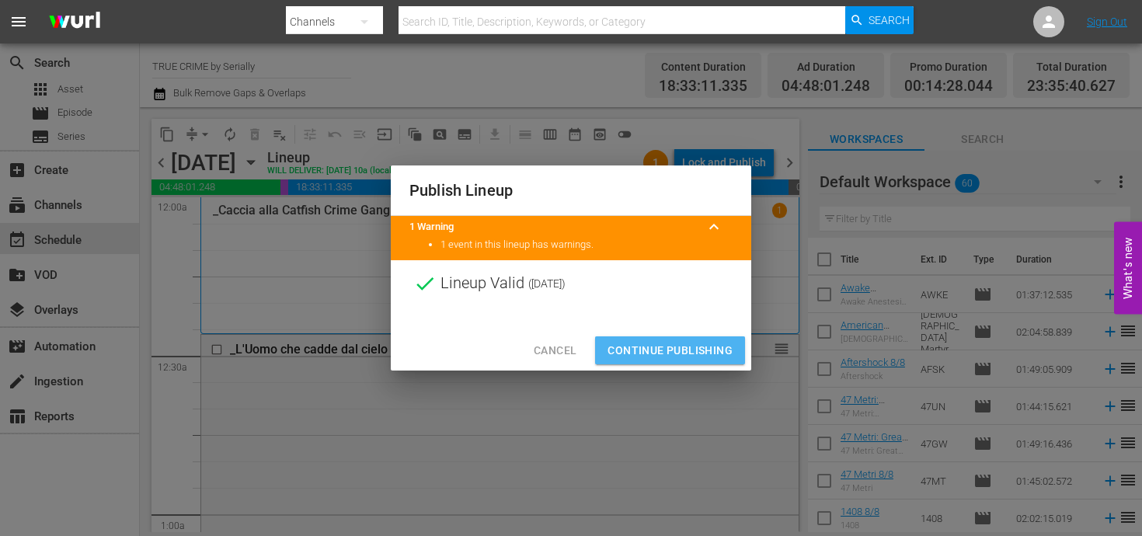
click at [692, 346] on span "Continue Publishing" at bounding box center [669, 350] width 125 height 19
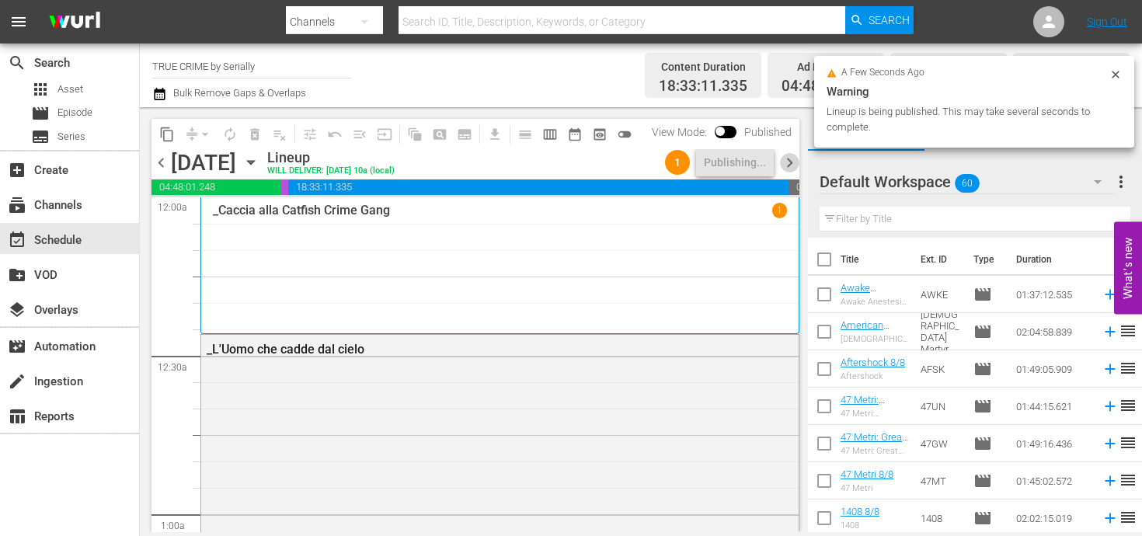
click at [788, 156] on span "chevron_right" at bounding box center [789, 162] width 19 height 19
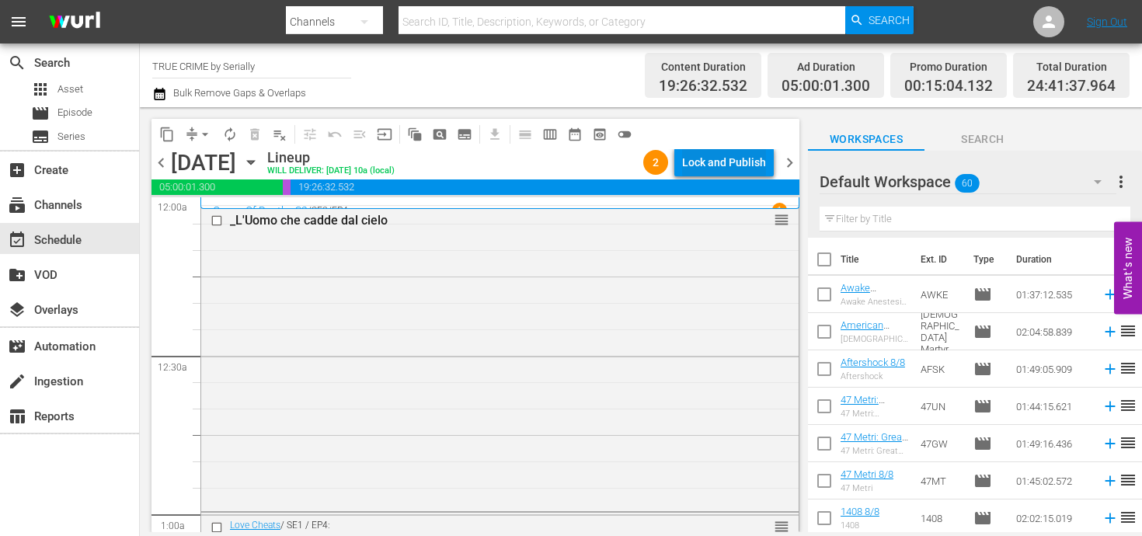
click at [705, 155] on div "Lock and Publish" at bounding box center [724, 162] width 84 height 28
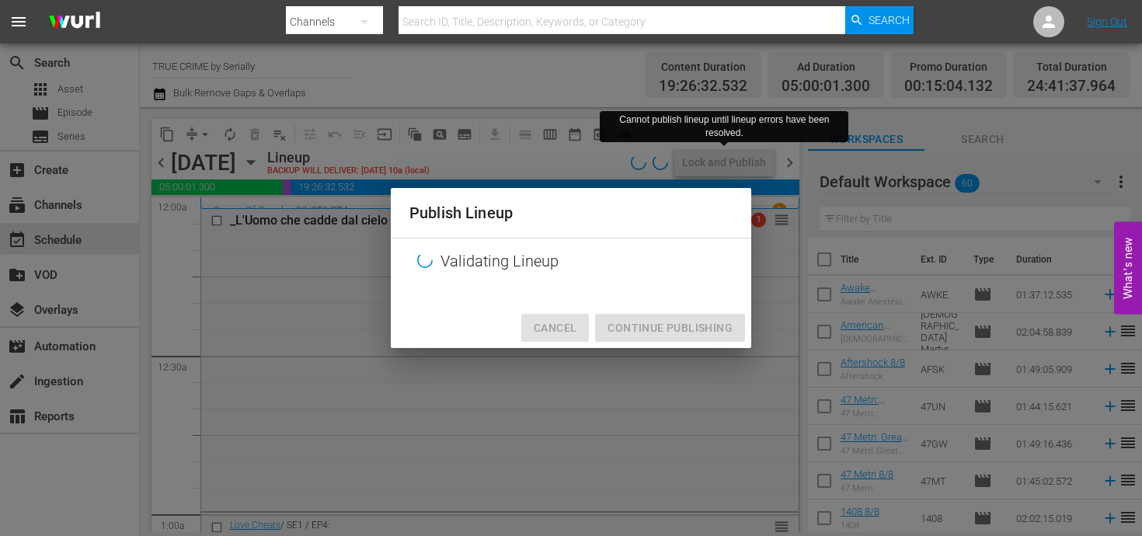
click at [568, 325] on span "Cancel" at bounding box center [555, 327] width 43 height 19
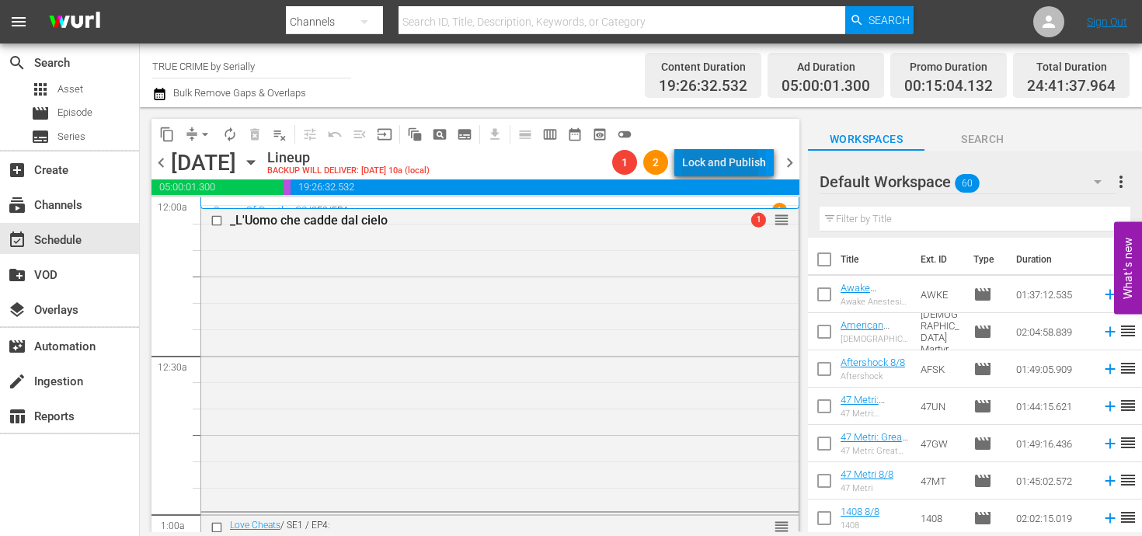
click at [712, 163] on div "Lock and Publish" at bounding box center [724, 162] width 84 height 28
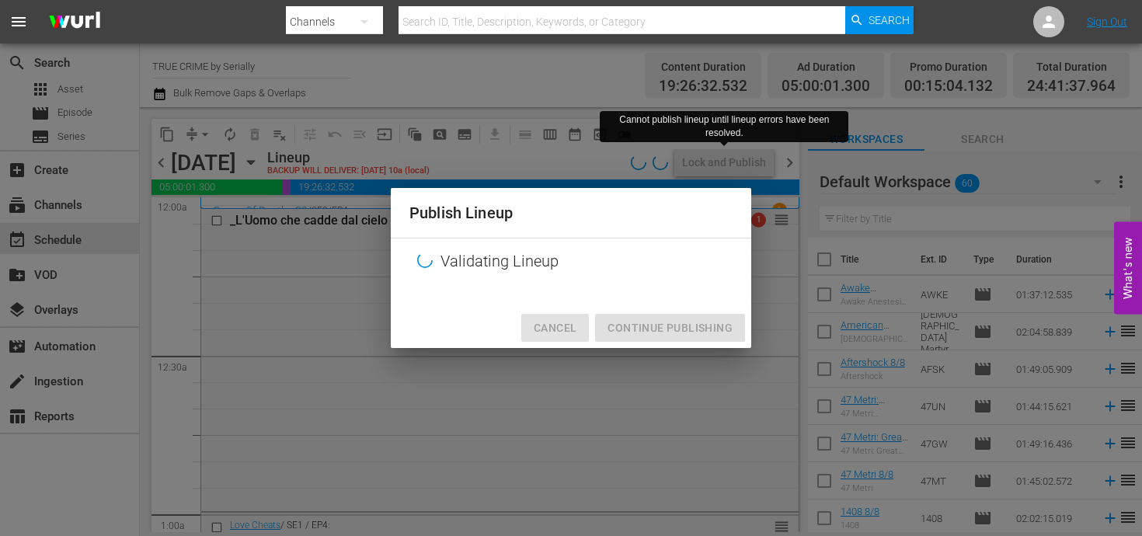
click at [546, 315] on button "Cancel" at bounding box center [555, 328] width 68 height 29
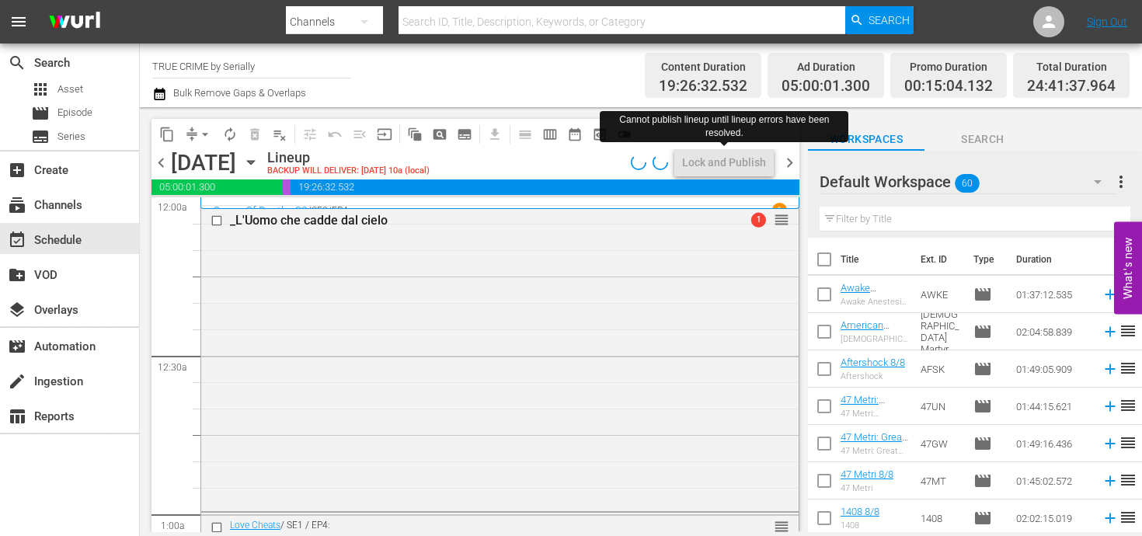
click at [170, 162] on span "chevron_left" at bounding box center [160, 162] width 19 height 19
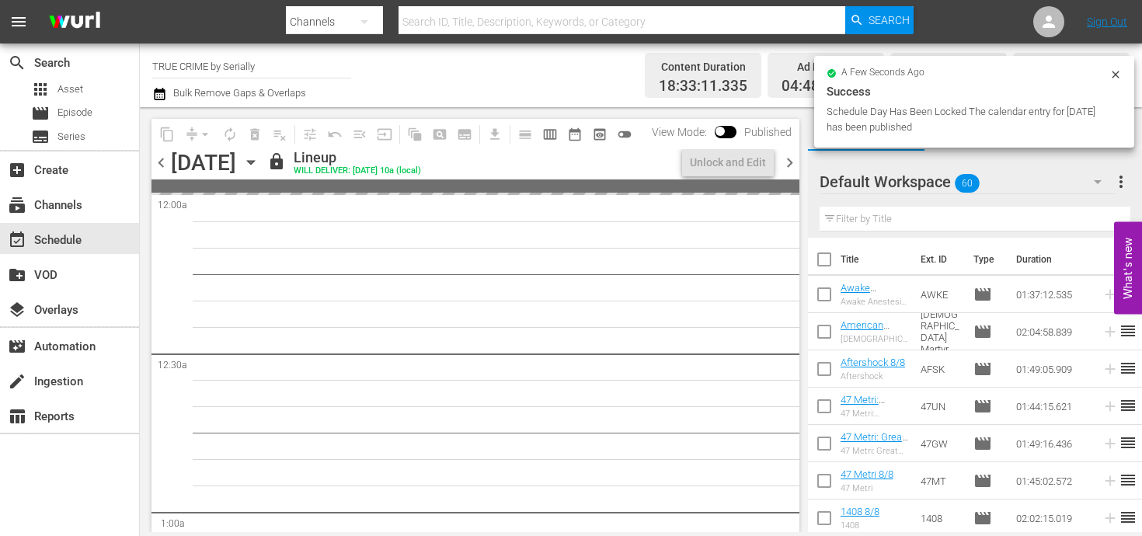
click at [790, 165] on span "chevron_right" at bounding box center [789, 162] width 19 height 19
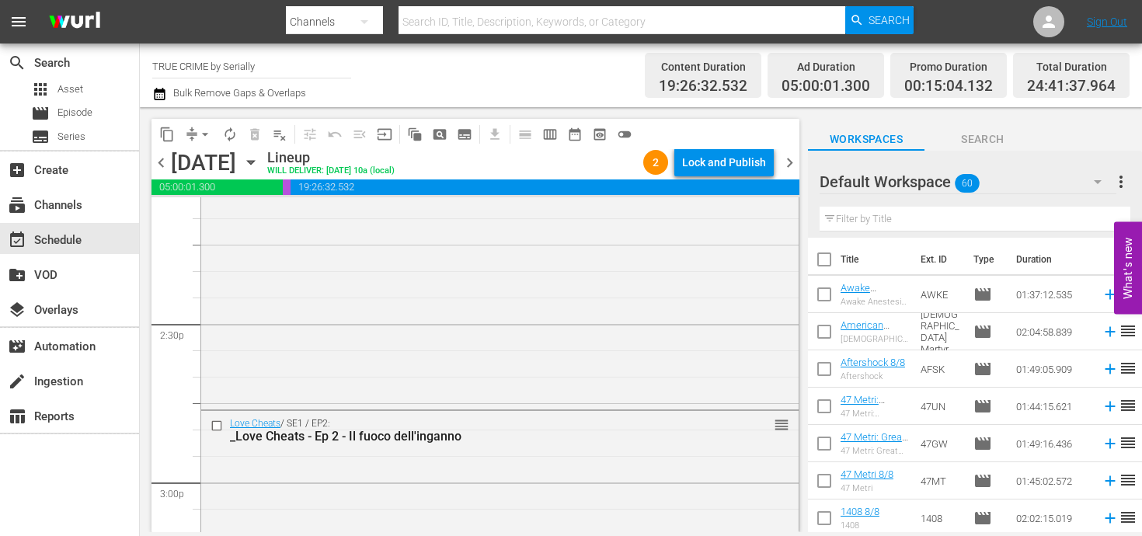
scroll to position [5932, 0]
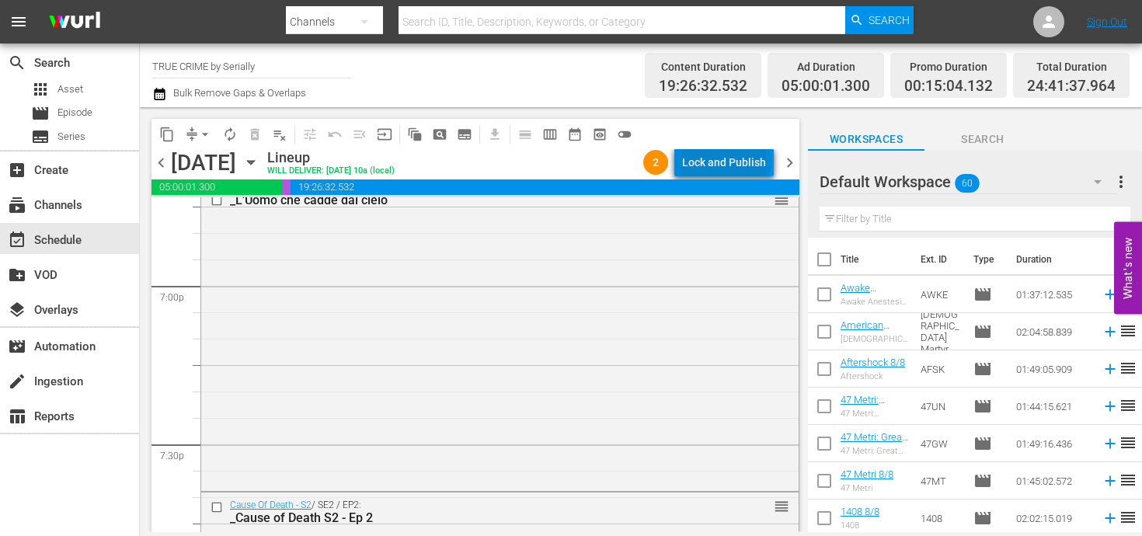
click at [730, 161] on div "Lock and Publish" at bounding box center [724, 162] width 84 height 28
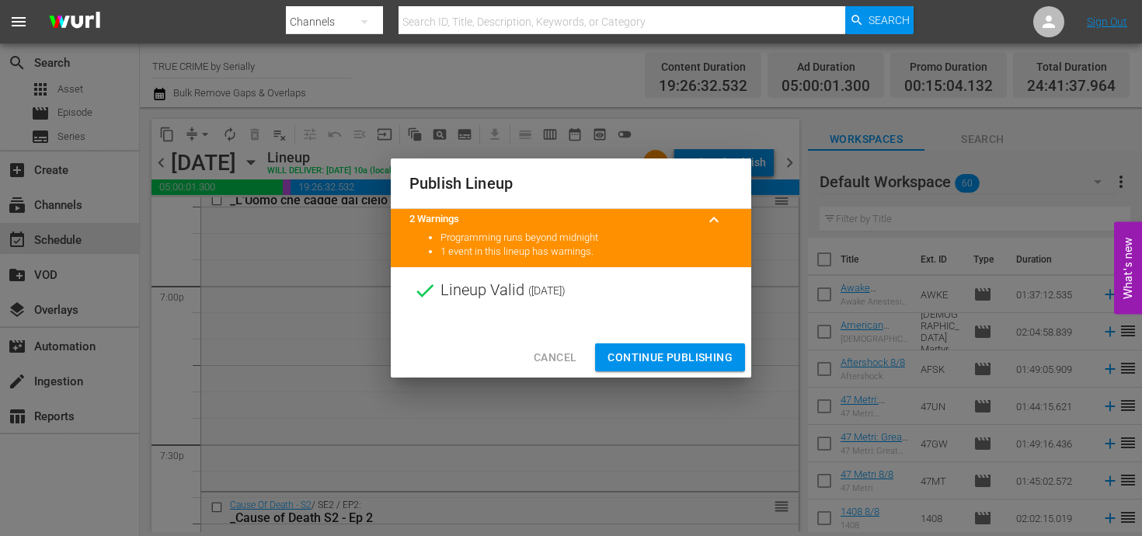
click at [645, 360] on span "Continue Publishing" at bounding box center [669, 357] width 125 height 19
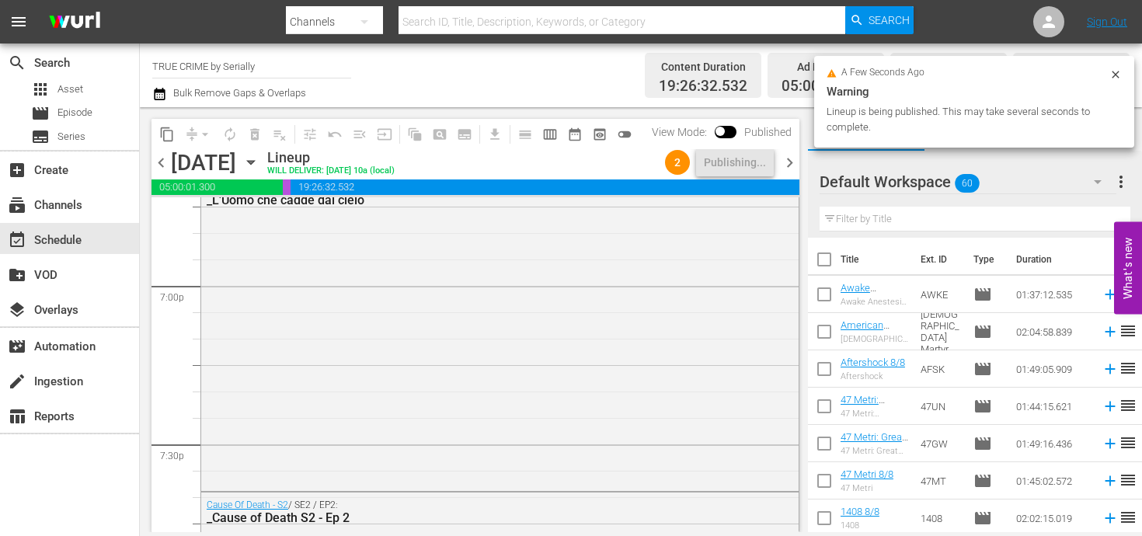
click at [786, 168] on span "chevron_right" at bounding box center [789, 162] width 19 height 19
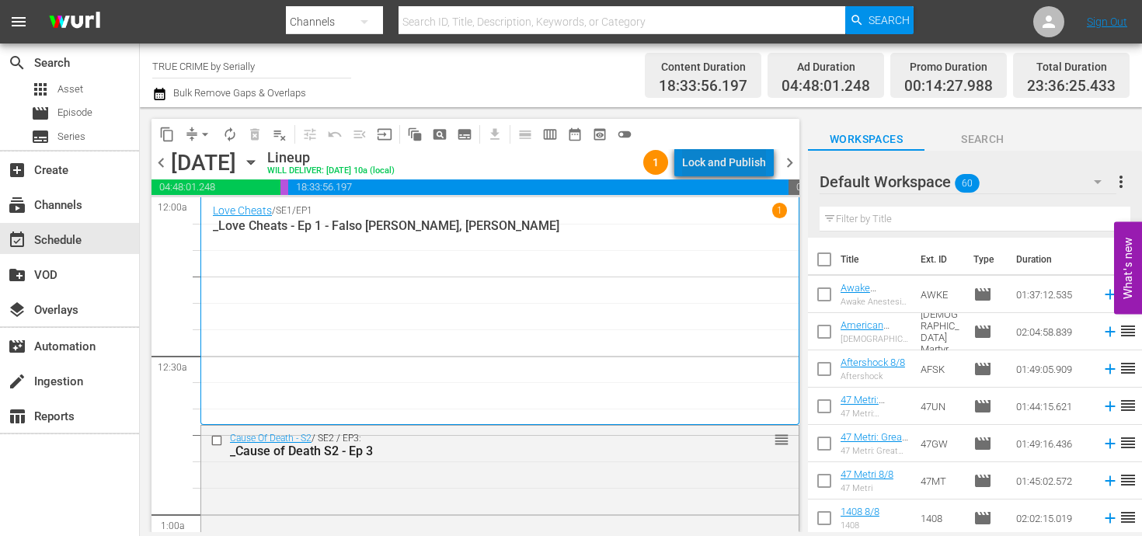
click at [737, 167] on div "Lock and Publish" at bounding box center [724, 162] width 84 height 28
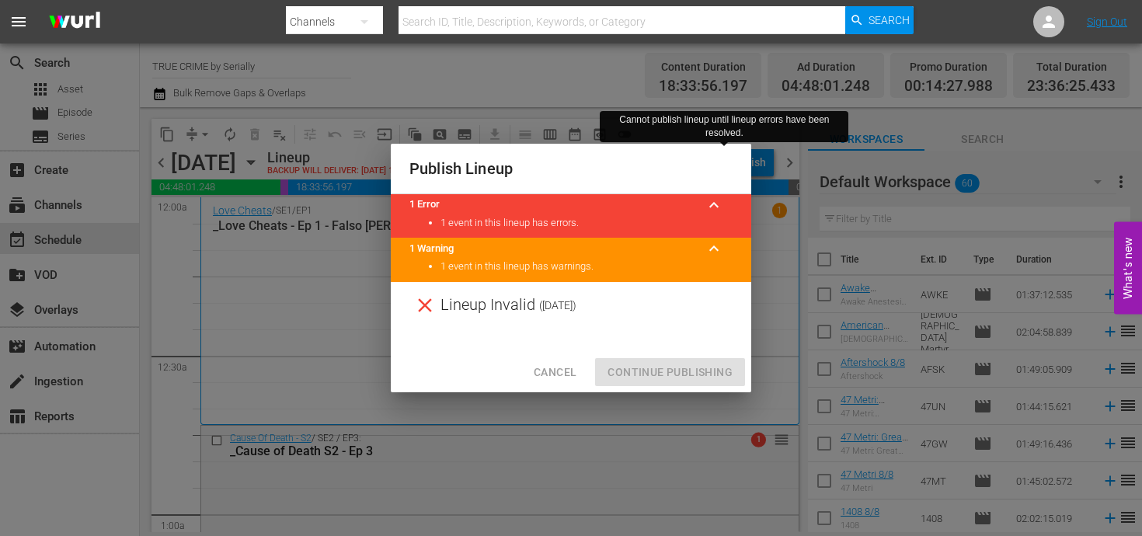
click at [561, 370] on span "Cancel" at bounding box center [555, 372] width 43 height 19
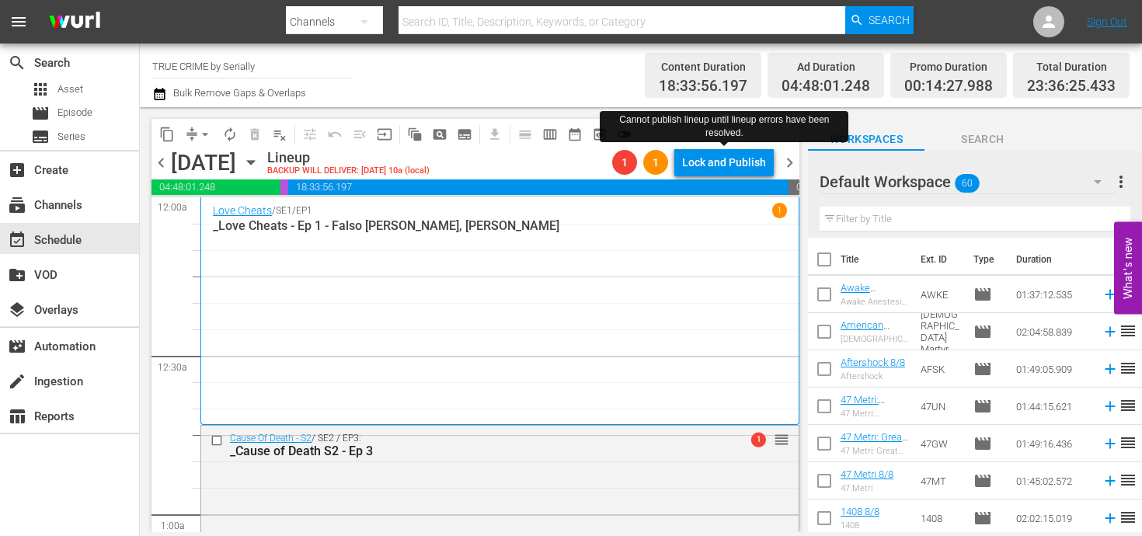
click at [158, 149] on div "chevron_left [DATE] [DATE] Lineup BACKUP WILL DELIVER: [DATE] 10a (local) 1 1 L…" at bounding box center [475, 164] width 648 height 30
click at [158, 157] on span "chevron_left" at bounding box center [160, 162] width 19 height 19
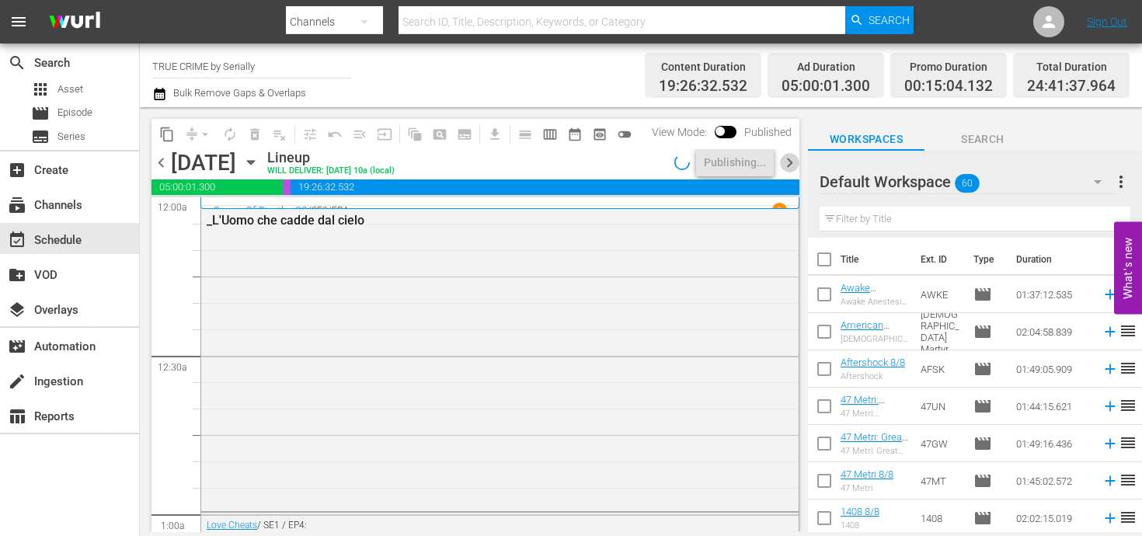
click at [798, 162] on span "chevron_right" at bounding box center [789, 162] width 19 height 19
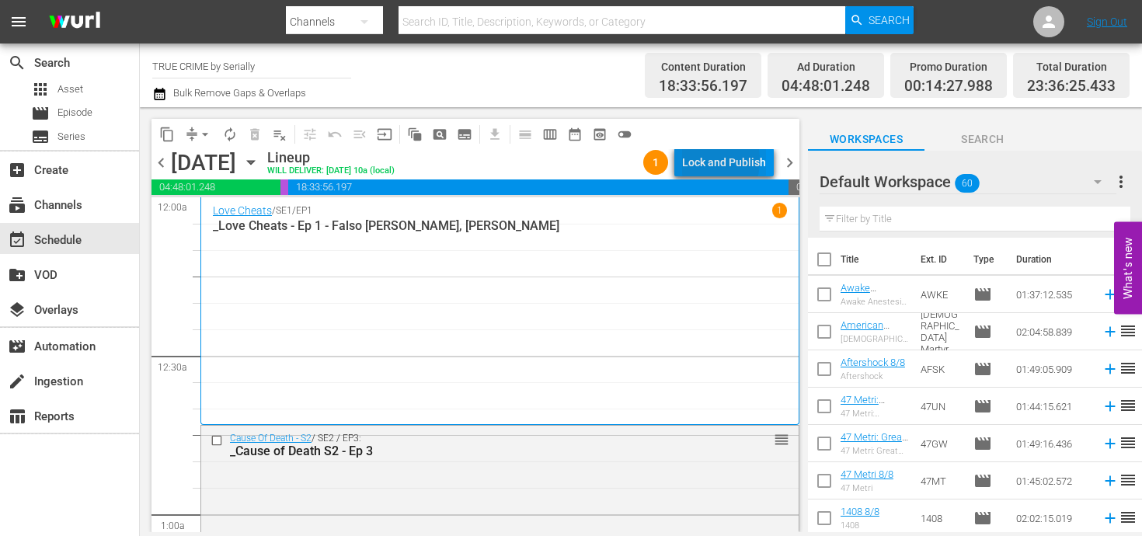
click at [701, 160] on div "Lock and Publish" at bounding box center [724, 162] width 84 height 28
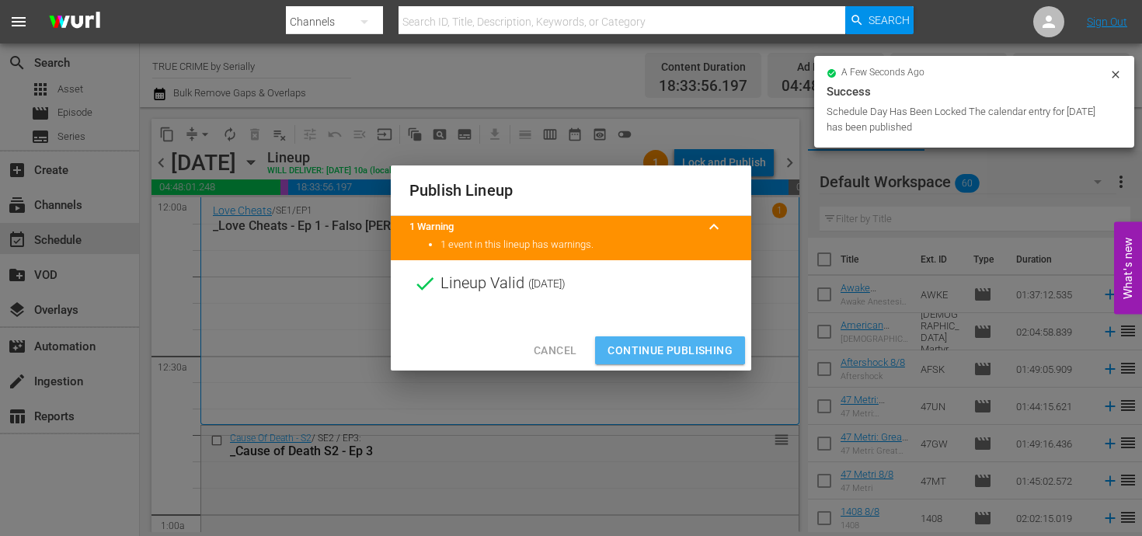
click at [654, 345] on span "Continue Publishing" at bounding box center [669, 350] width 125 height 19
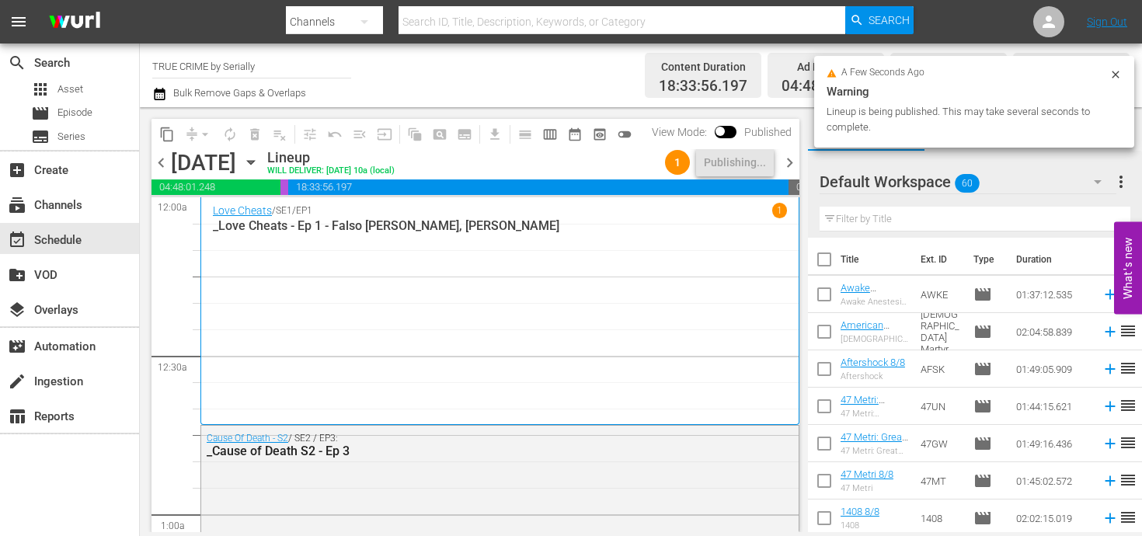
click at [785, 158] on span "chevron_right" at bounding box center [789, 162] width 19 height 19
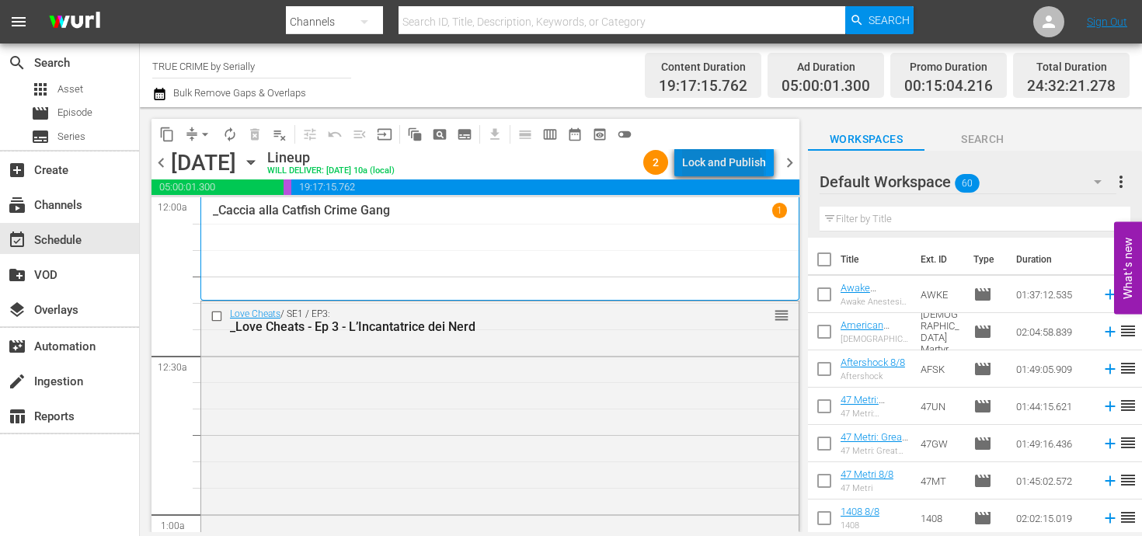
click at [720, 172] on div "Lock and Publish" at bounding box center [724, 162] width 84 height 28
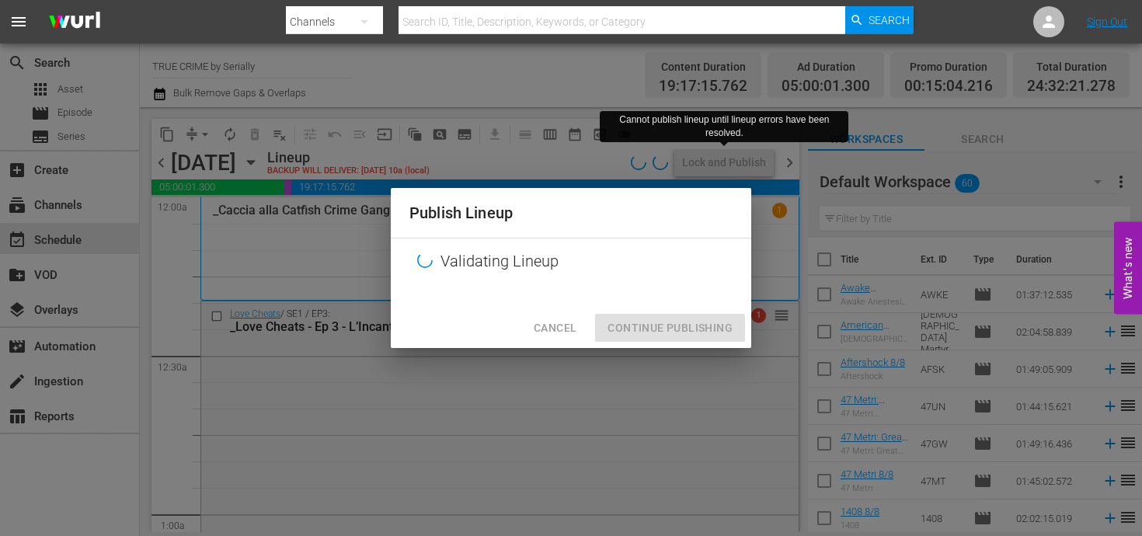
click at [570, 324] on span "Cancel" at bounding box center [555, 327] width 43 height 19
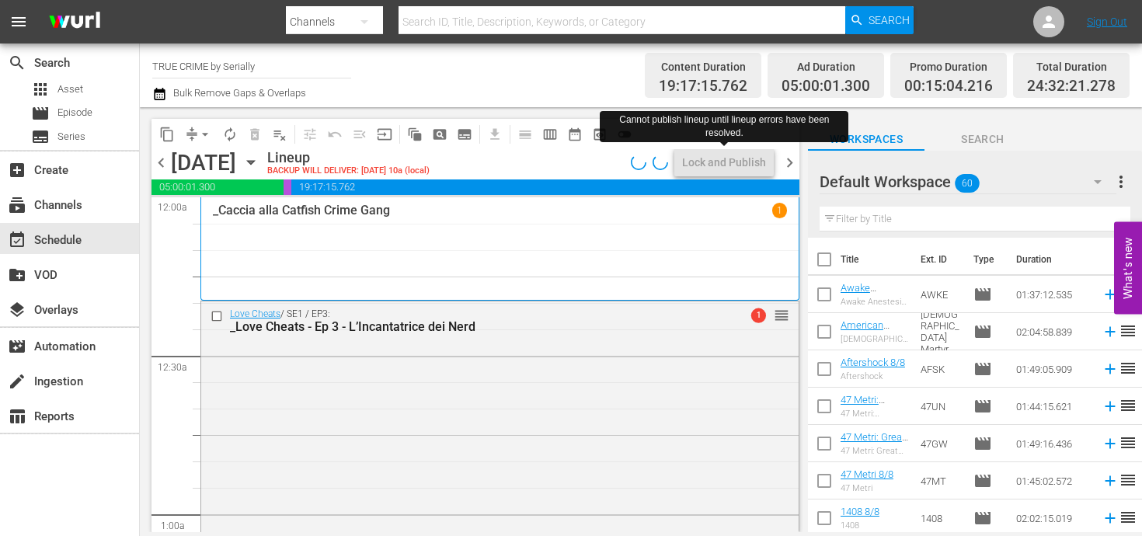
click at [158, 164] on span "chevron_left" at bounding box center [160, 162] width 19 height 19
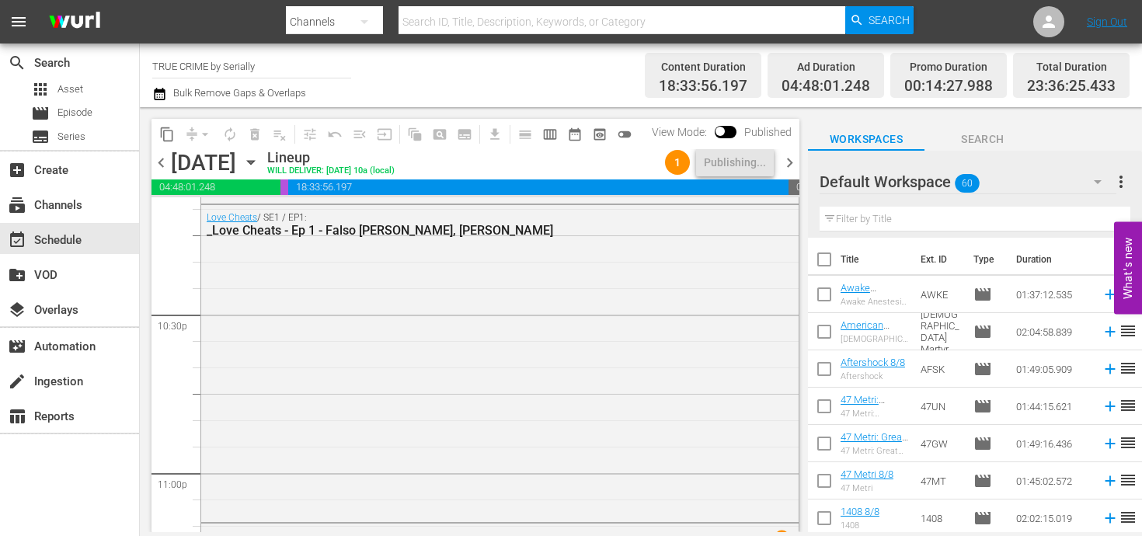
scroll to position [7373, 0]
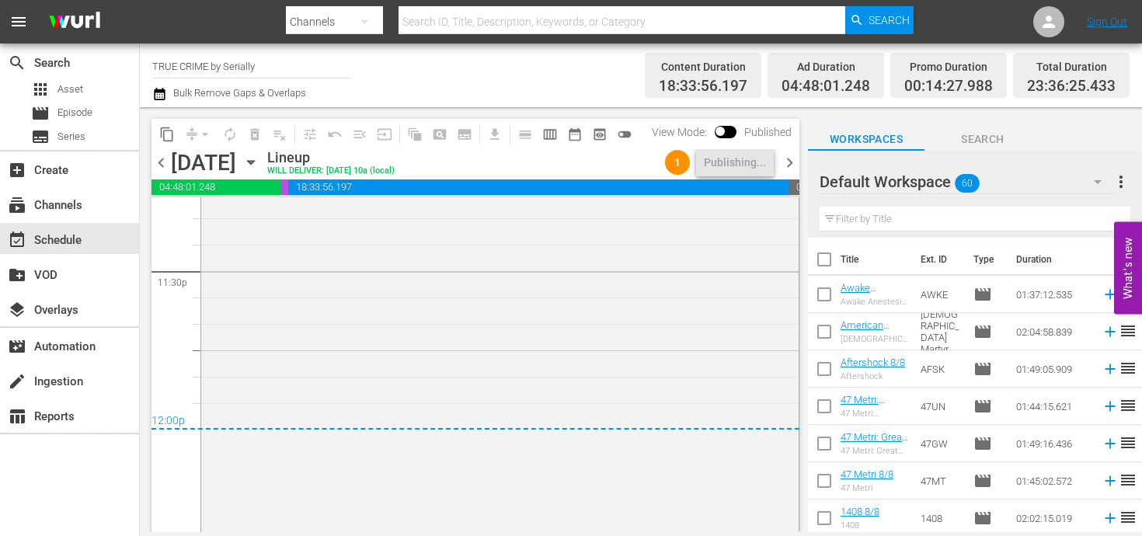
click at [777, 168] on div "1 Publishing..." at bounding box center [719, 162] width 121 height 26
click at [788, 165] on span "chevron_right" at bounding box center [789, 162] width 19 height 19
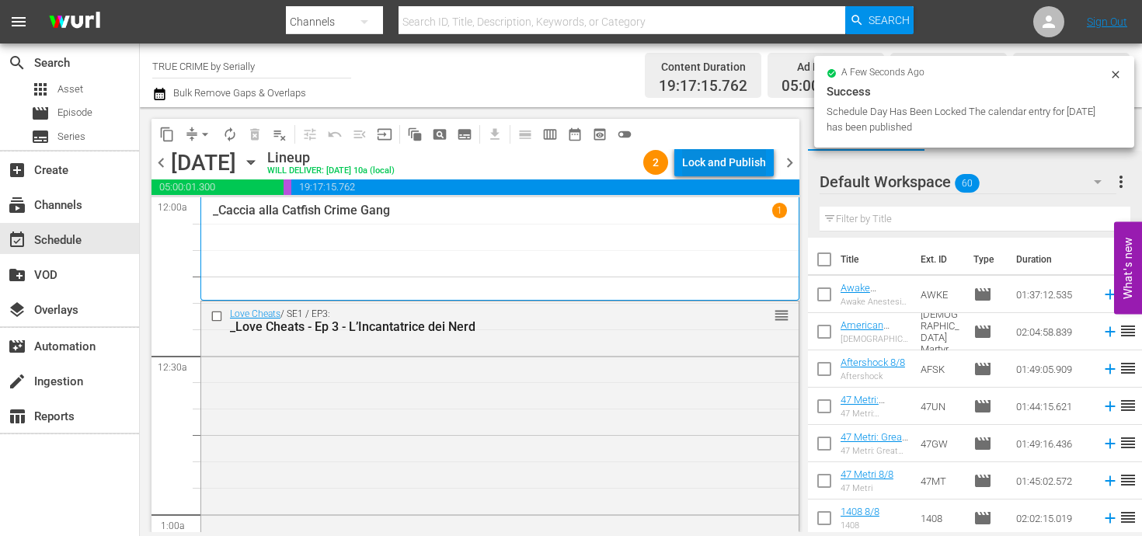
click at [718, 169] on div "Lock and Publish" at bounding box center [724, 162] width 84 height 28
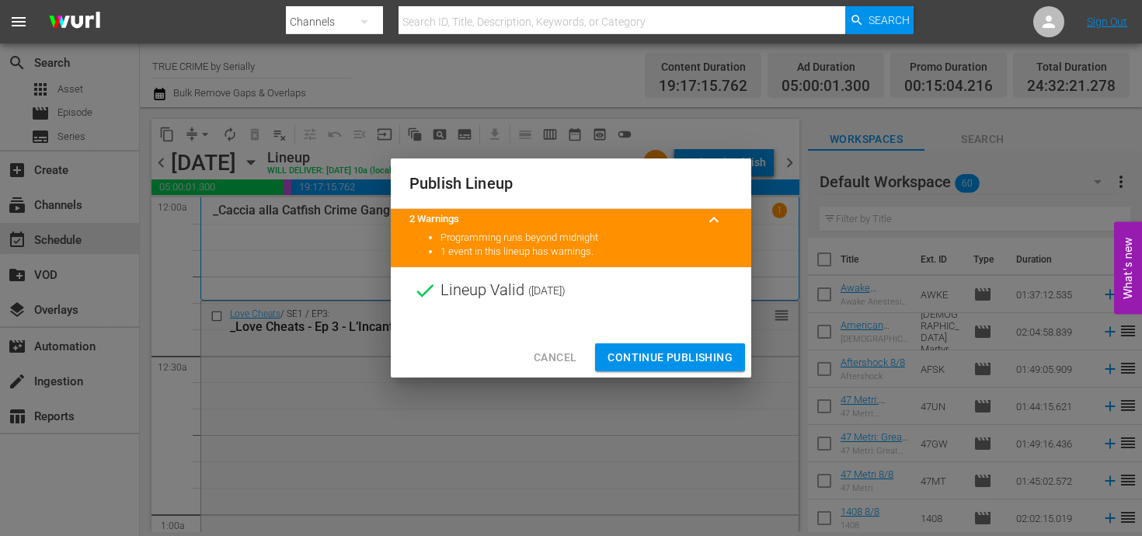
click at [680, 338] on div "Cancel Continue Publishing" at bounding box center [571, 357] width 360 height 41
click at [680, 355] on span "Continue Publishing" at bounding box center [669, 357] width 125 height 19
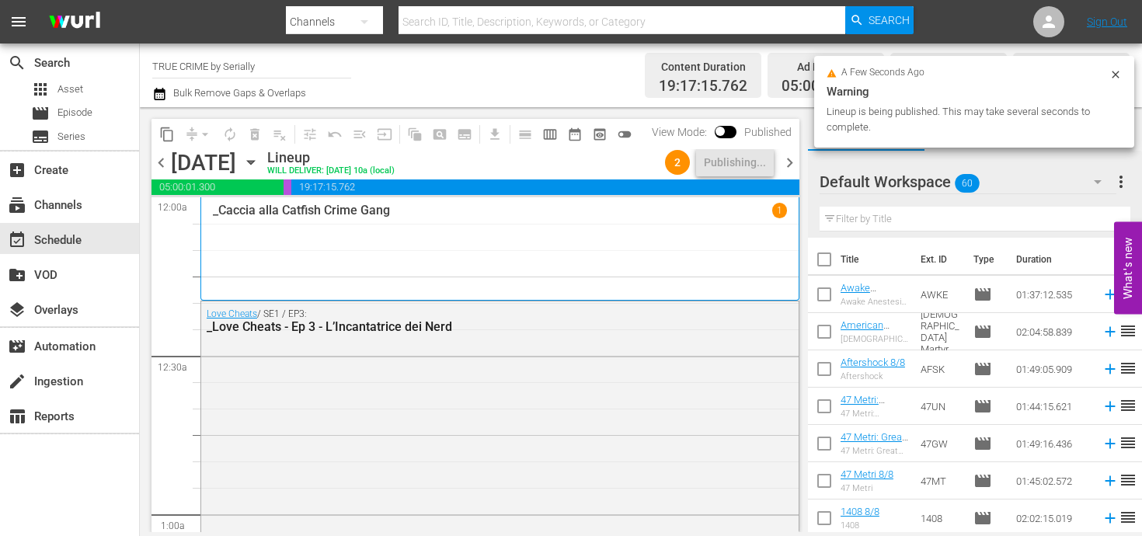
click at [785, 163] on span "chevron_right" at bounding box center [789, 162] width 19 height 19
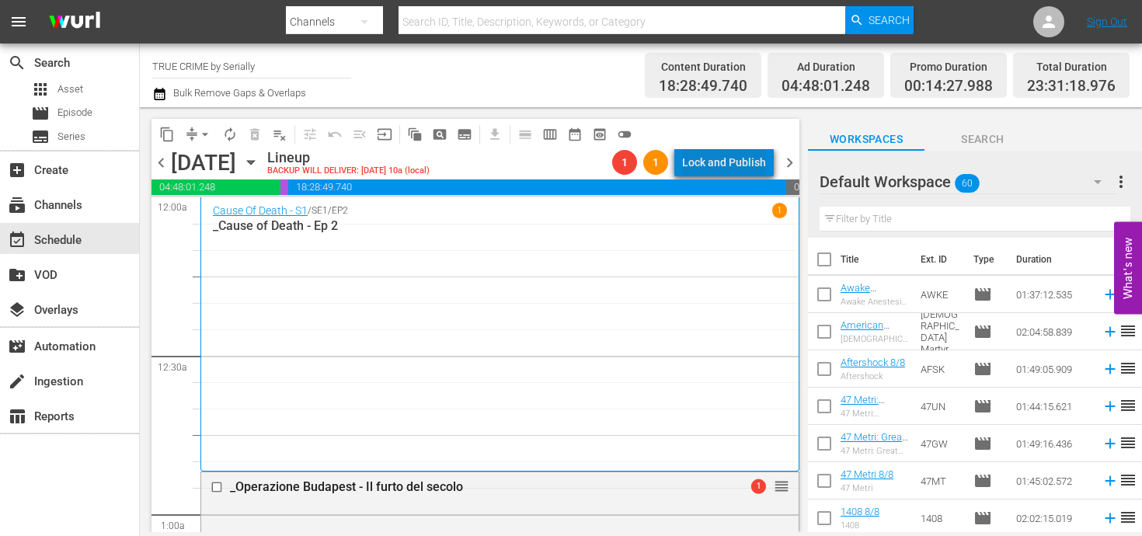
click at [737, 165] on div "Lock and Publish" at bounding box center [724, 162] width 84 height 28
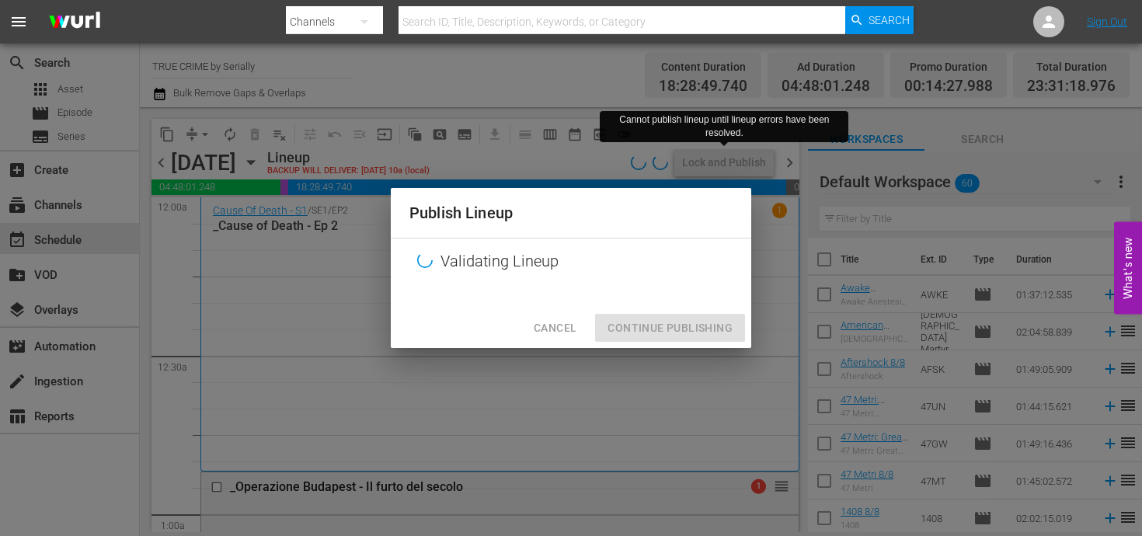
click at [547, 323] on span "Cancel" at bounding box center [555, 327] width 43 height 19
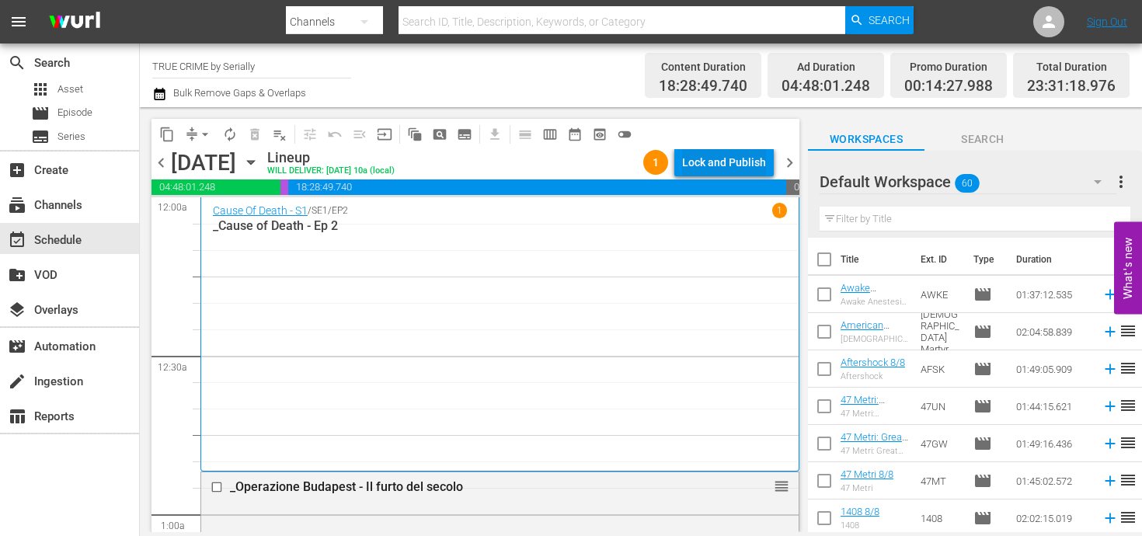
click at [725, 153] on div "Lock and Publish" at bounding box center [724, 162] width 84 height 28
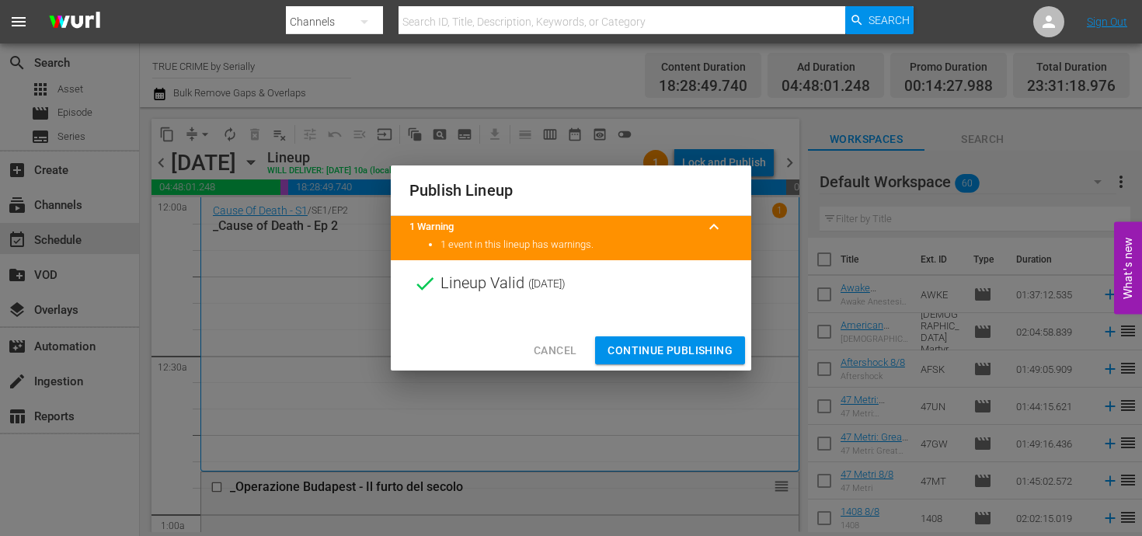
click at [666, 367] on div "Cancel Continue Publishing" at bounding box center [571, 350] width 360 height 41
click at [665, 346] on span "Continue Publishing" at bounding box center [669, 350] width 125 height 19
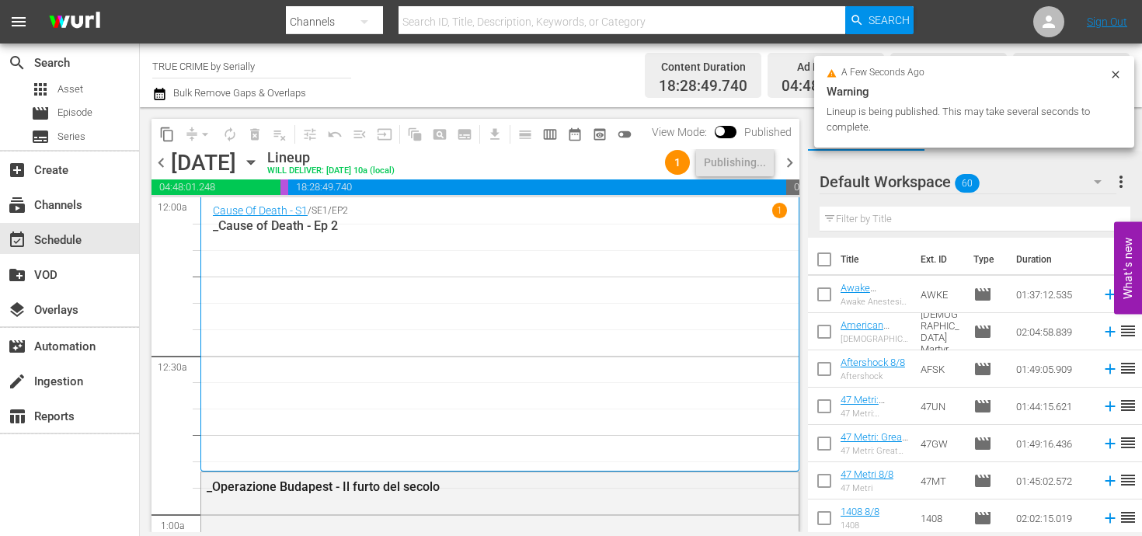
click at [790, 172] on div "chevron_left [DATE] [DATE] Lineup WILL DELIVER: [DATE] 10a (local) 1 Publishing…" at bounding box center [475, 164] width 648 height 30
click at [790, 170] on span "chevron_right" at bounding box center [789, 162] width 19 height 19
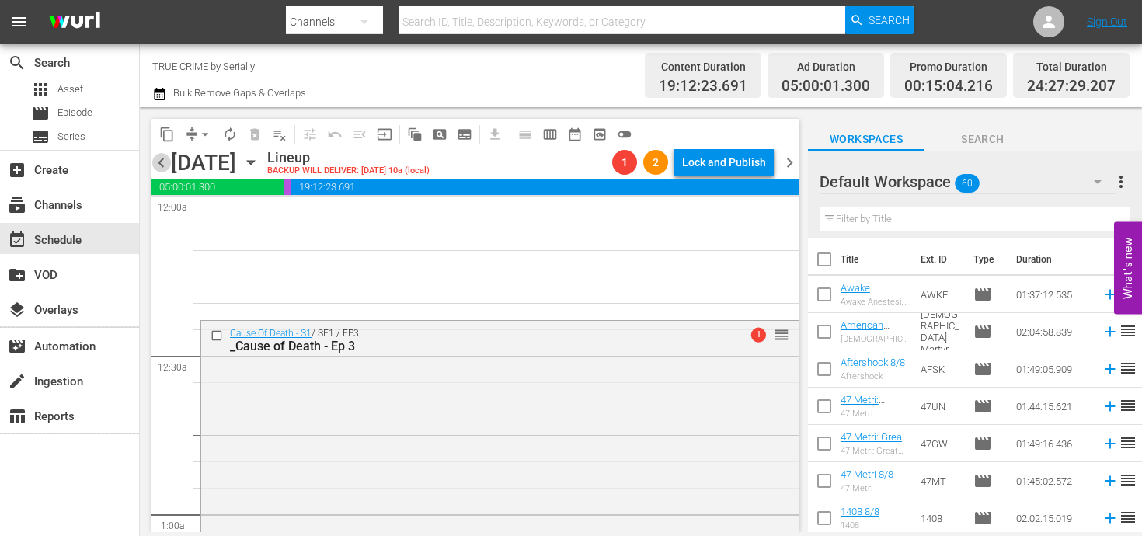
click at [151, 162] on span "chevron_left" at bounding box center [160, 162] width 19 height 19
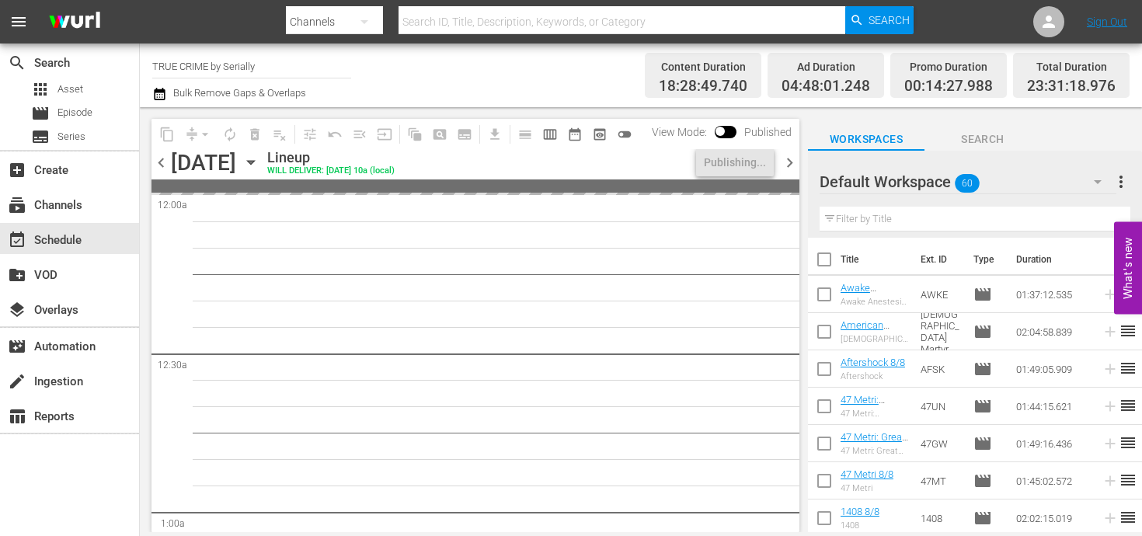
click at [787, 163] on span "chevron_right" at bounding box center [789, 162] width 19 height 19
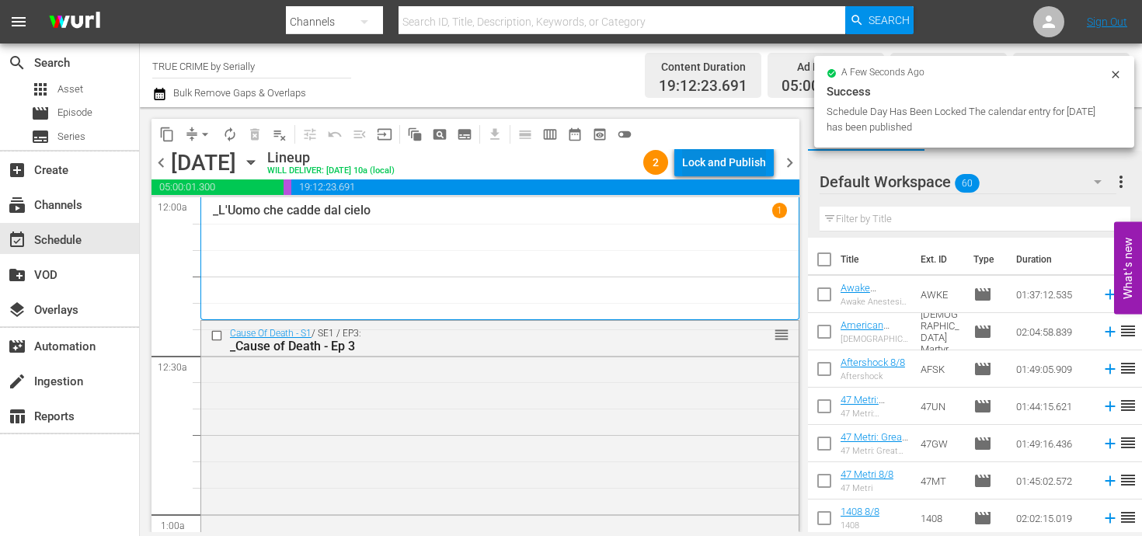
click at [721, 149] on div "Lock and Publish" at bounding box center [724, 162] width 84 height 28
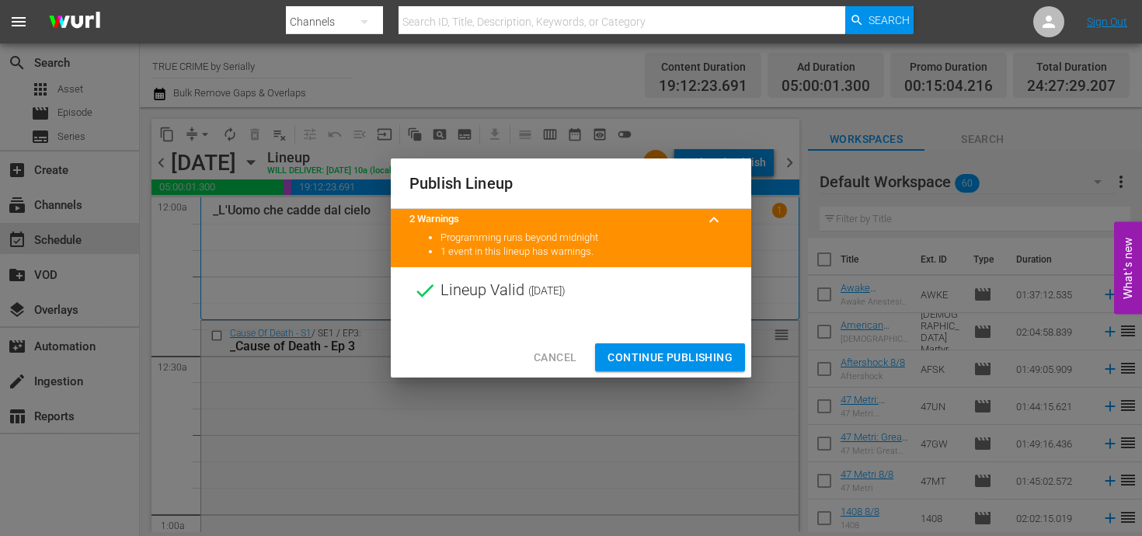
click at [704, 354] on span "Continue Publishing" at bounding box center [669, 357] width 125 height 19
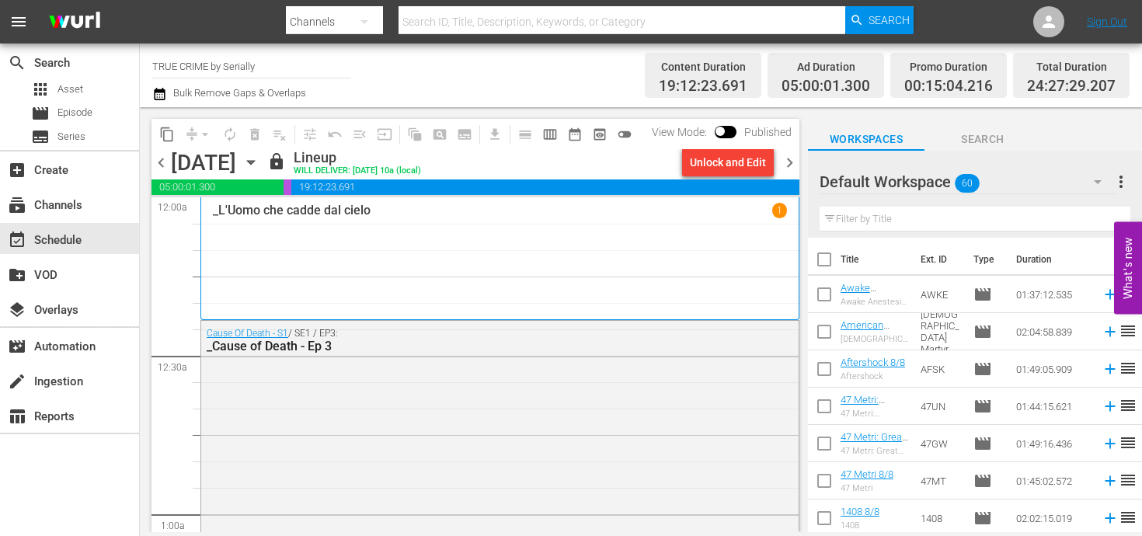
click at [795, 172] on div "chevron_left [DATE] [DATE] lock Lineup WILL DELIVER: [DATE] 10a (local) Unlock …" at bounding box center [475, 164] width 648 height 30
click at [787, 159] on span "chevron_right" at bounding box center [789, 162] width 19 height 19
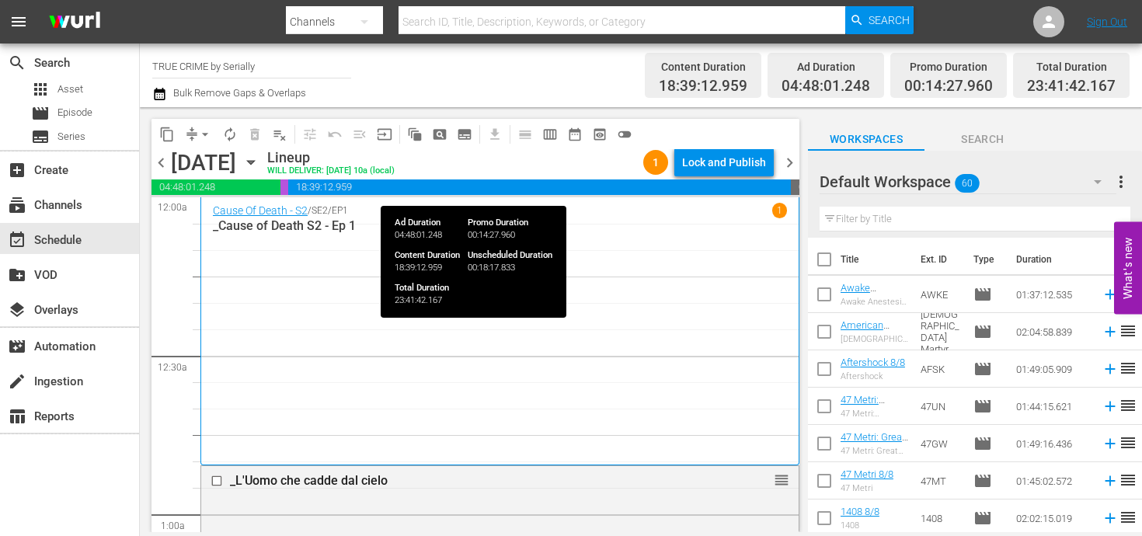
drag, startPoint x: 718, startPoint y: 189, endPoint x: 718, endPoint y: 165, distance: 24.1
click at [718, 188] on span "18:39:12.959" at bounding box center [539, 187] width 503 height 16
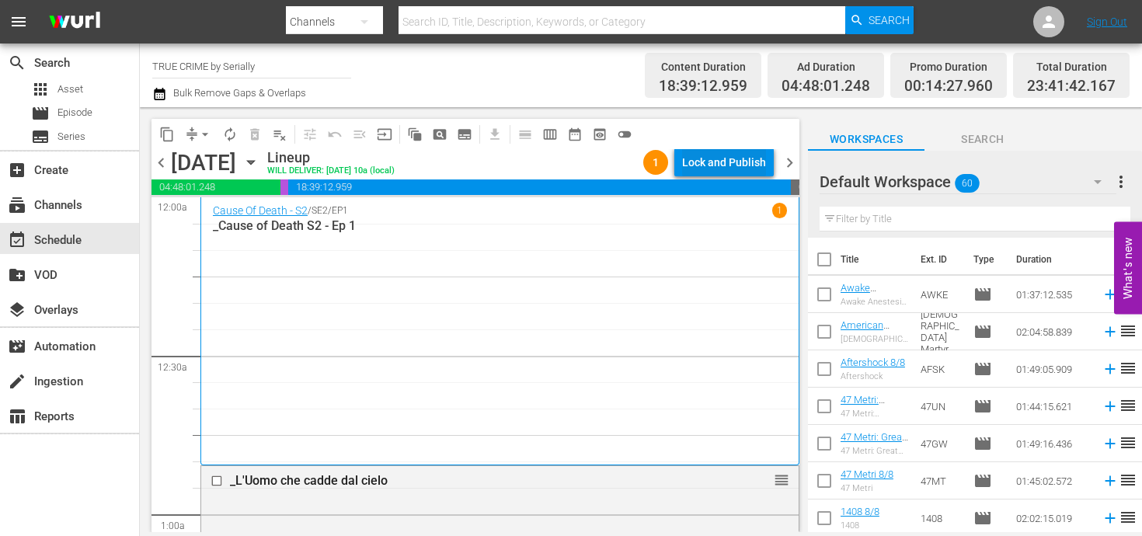
click at [716, 151] on div "Lock and Publish" at bounding box center [724, 162] width 84 height 28
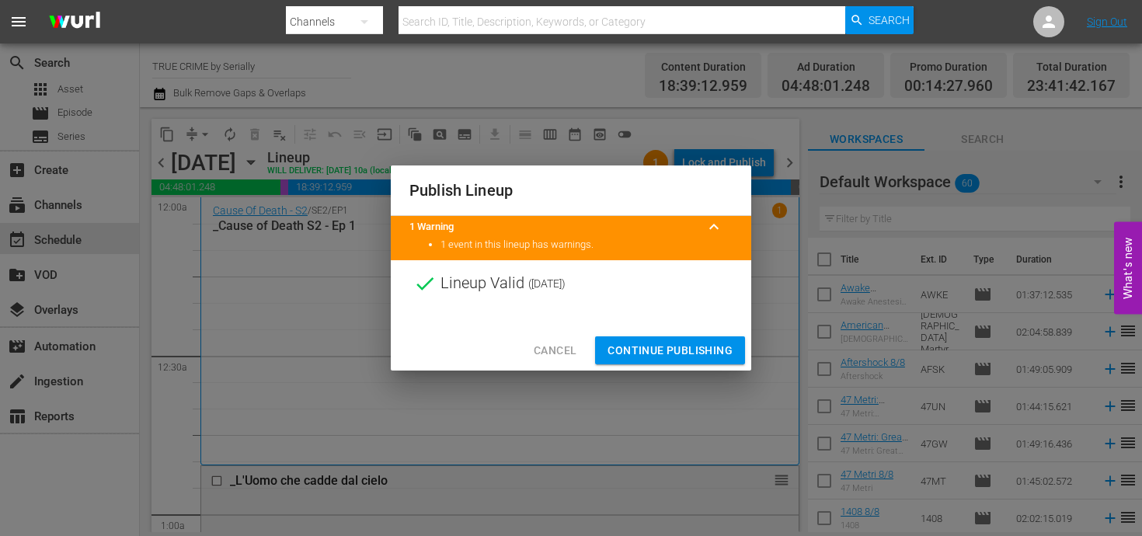
click at [705, 346] on span "Continue Publishing" at bounding box center [669, 350] width 125 height 19
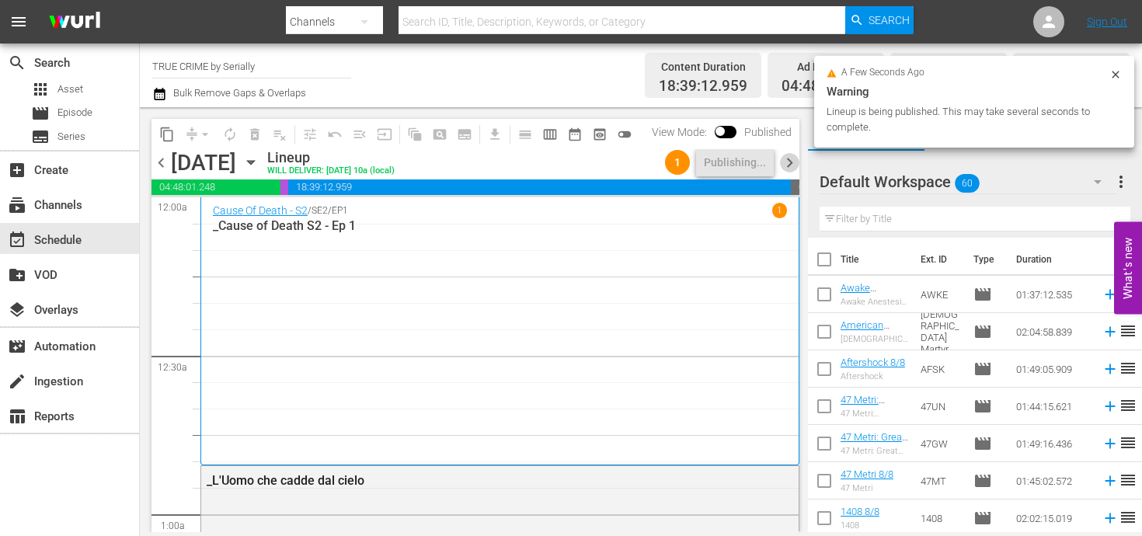
click at [786, 160] on span "chevron_right" at bounding box center [789, 162] width 19 height 19
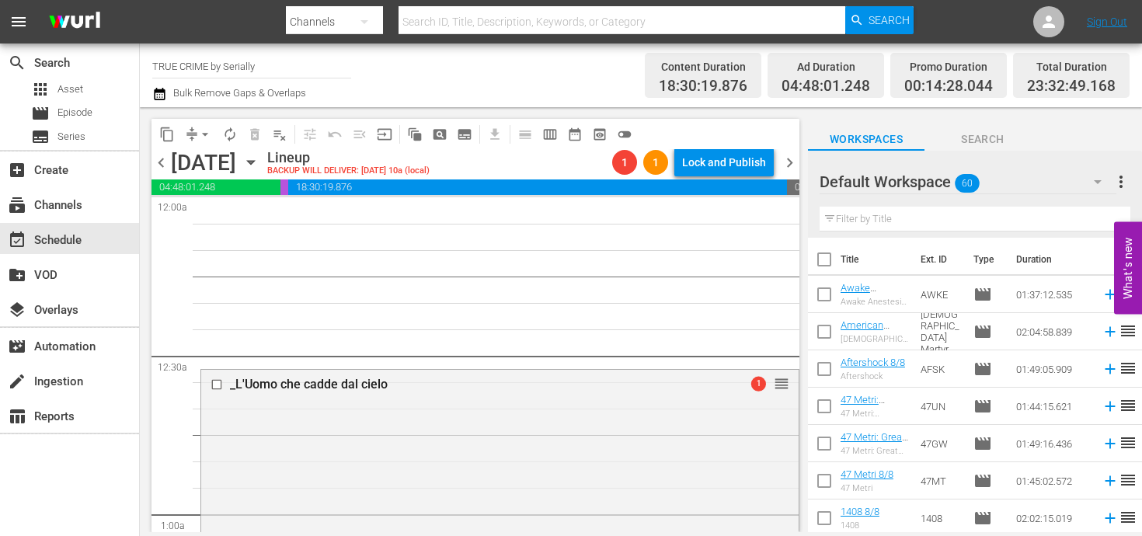
click at [165, 159] on span "chevron_left" at bounding box center [160, 162] width 19 height 19
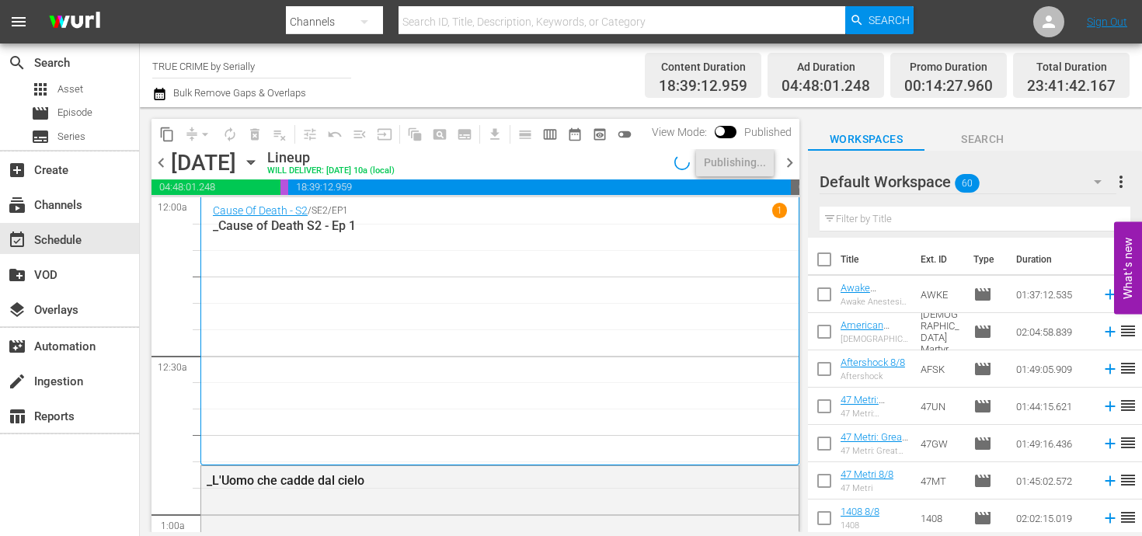
click at [785, 167] on span "chevron_right" at bounding box center [789, 162] width 19 height 19
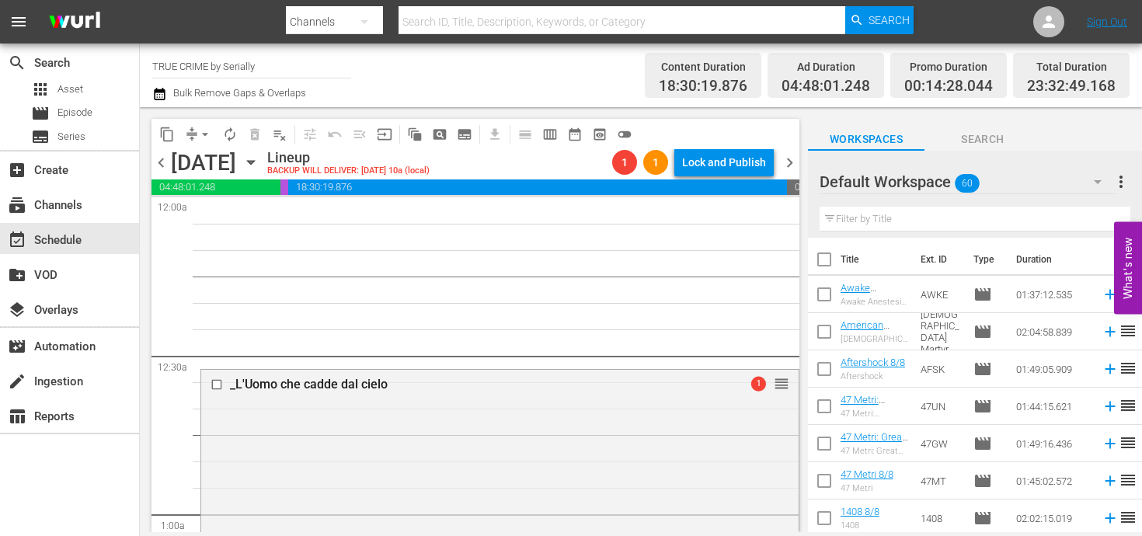
click at [165, 169] on span "chevron_left" at bounding box center [160, 162] width 19 height 19
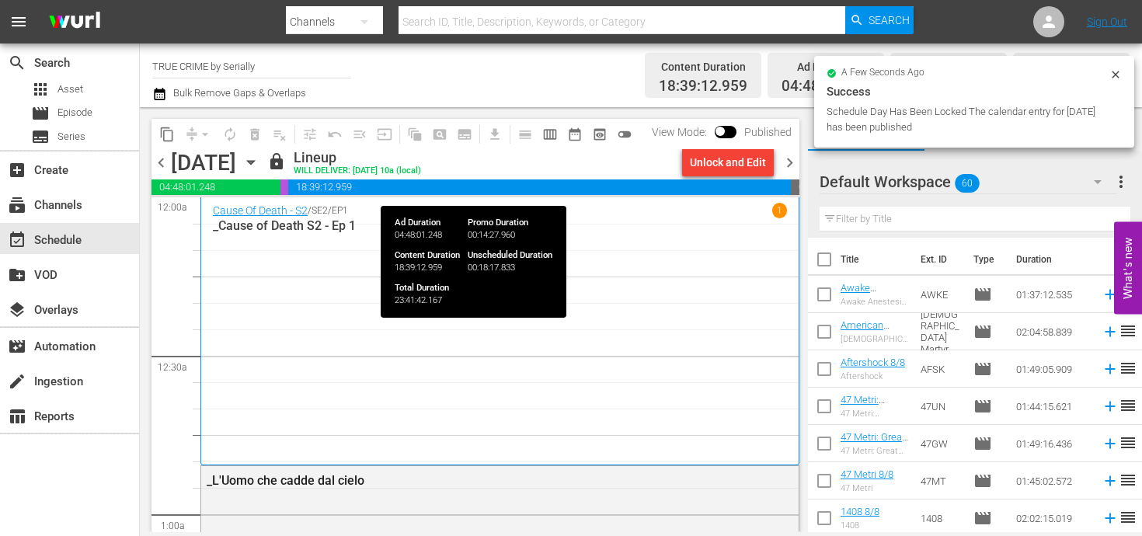
click at [778, 166] on div "Unlock and Edit" at bounding box center [728, 162] width 104 height 26
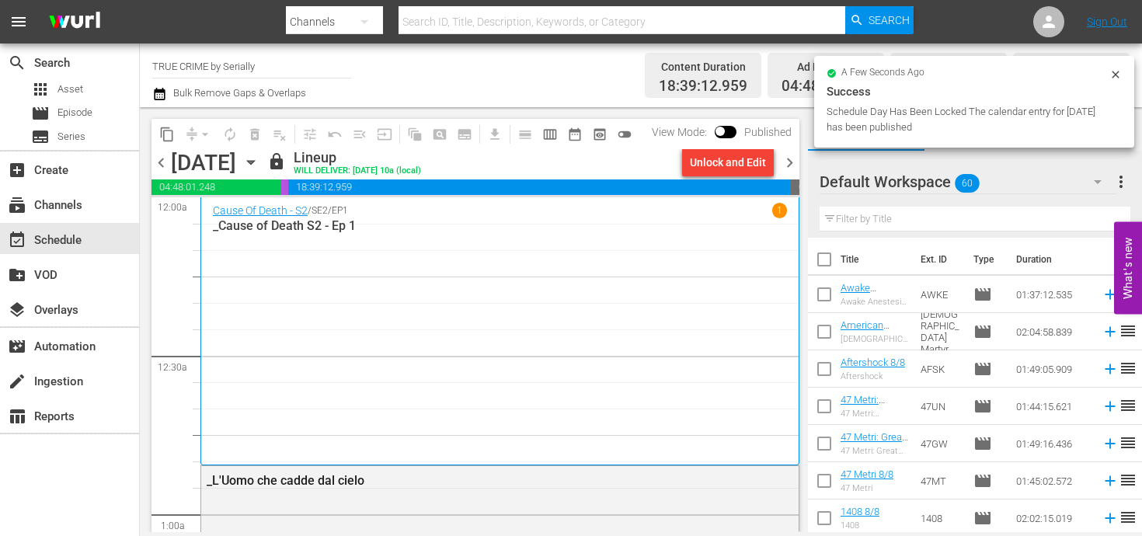
click at [791, 155] on span "chevron_right" at bounding box center [789, 162] width 19 height 19
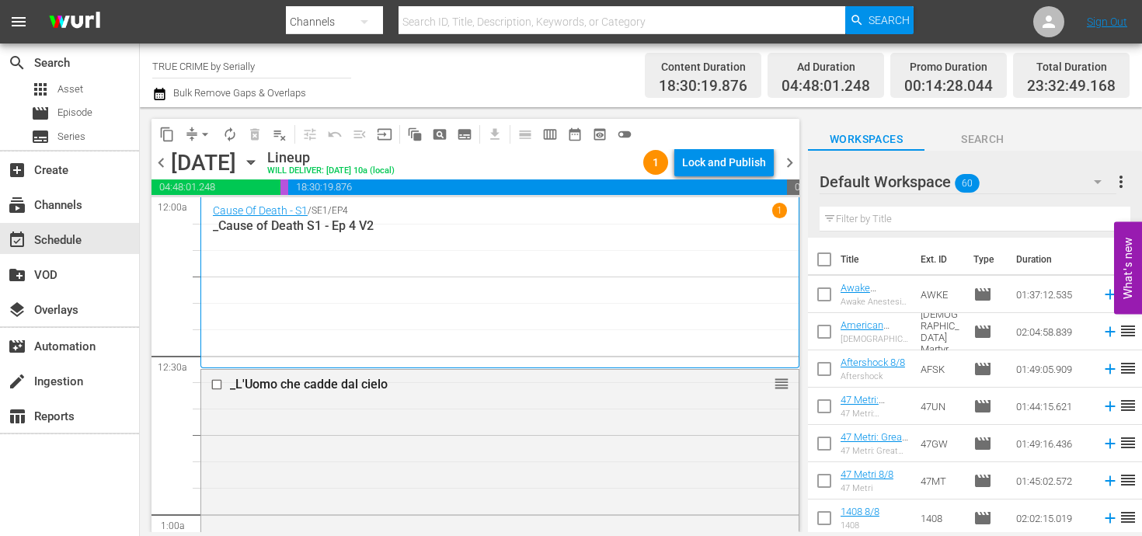
click at [716, 166] on div "Lock and Publish" at bounding box center [724, 162] width 84 height 28
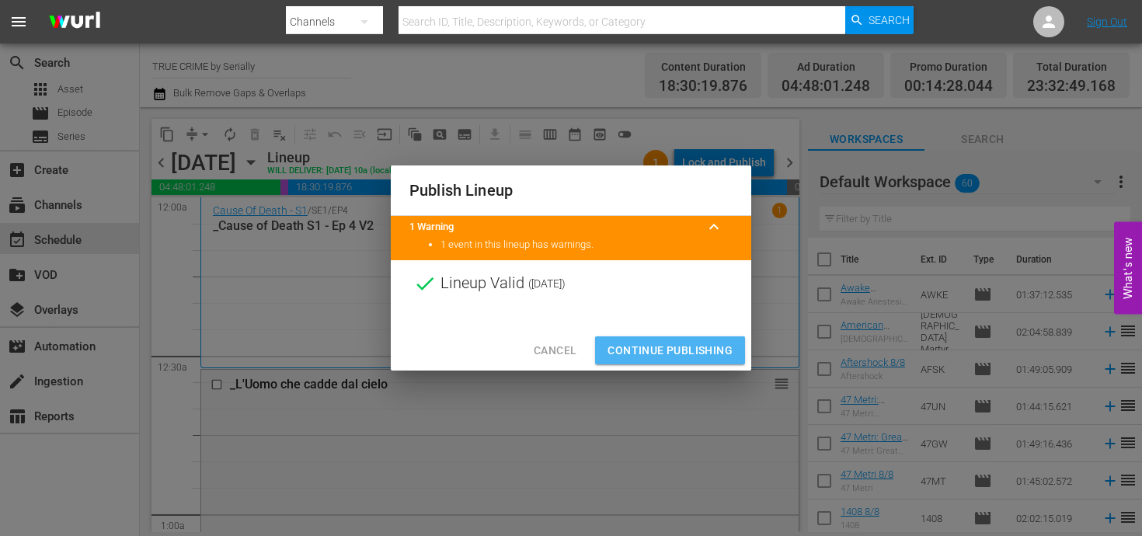
click at [607, 344] on button "Continue Publishing" at bounding box center [670, 350] width 150 height 29
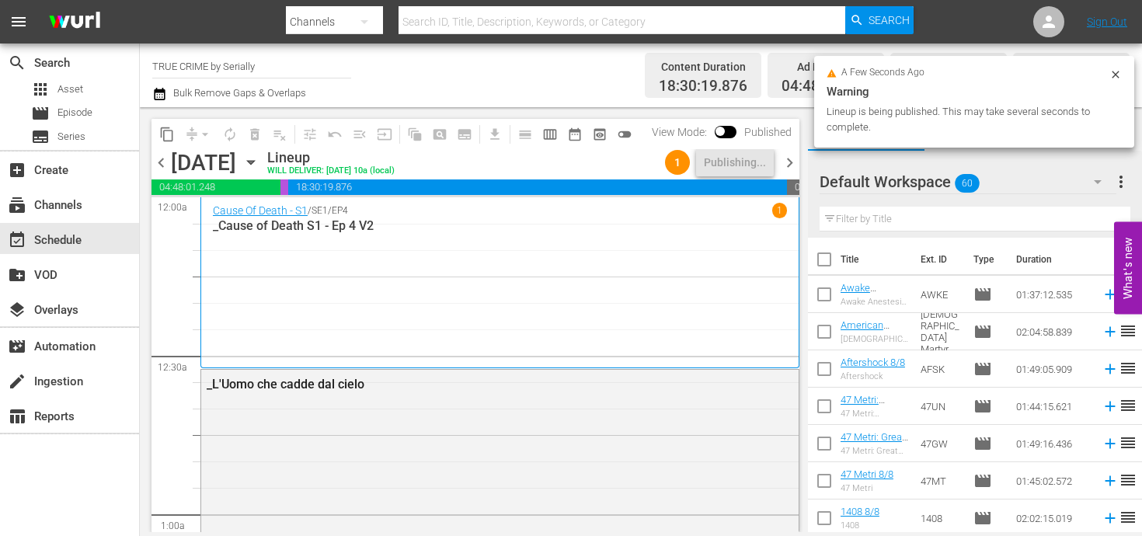
click at [783, 163] on span "chevron_right" at bounding box center [789, 162] width 19 height 19
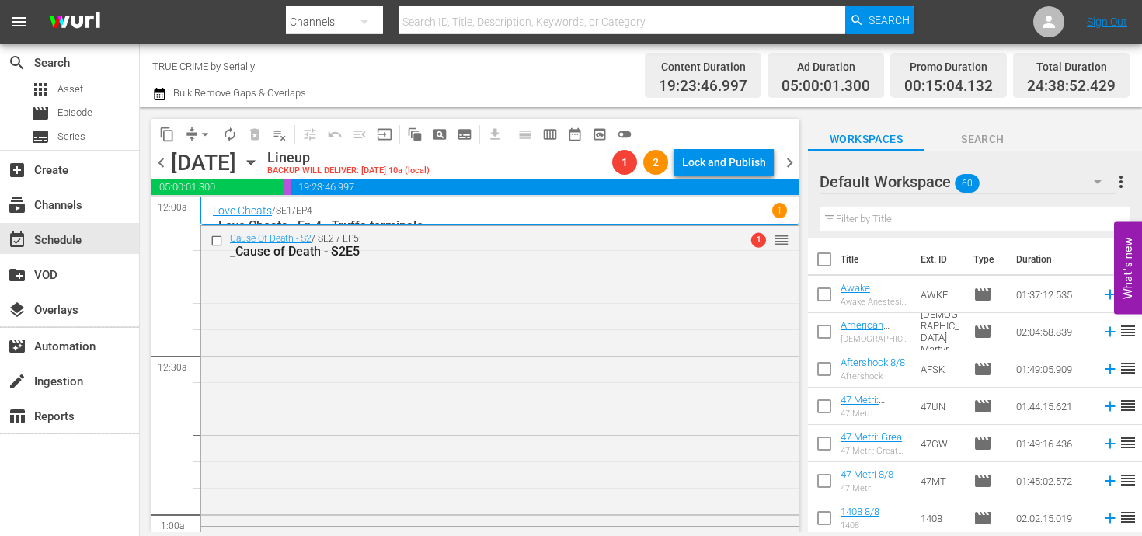
click at [715, 169] on div "Lock and Publish" at bounding box center [724, 162] width 84 height 28
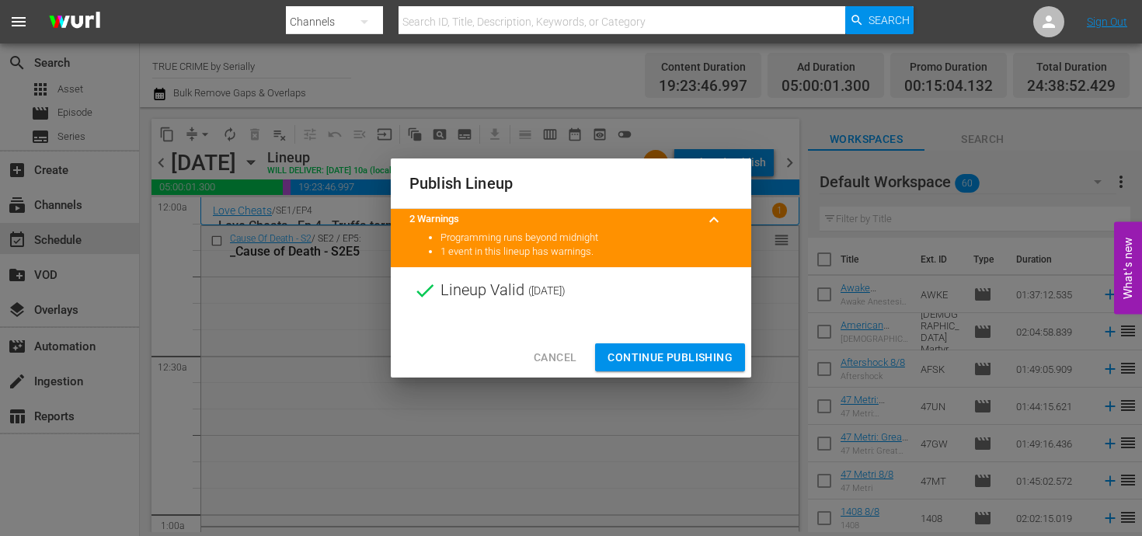
click at [666, 349] on span "Continue Publishing" at bounding box center [669, 357] width 125 height 19
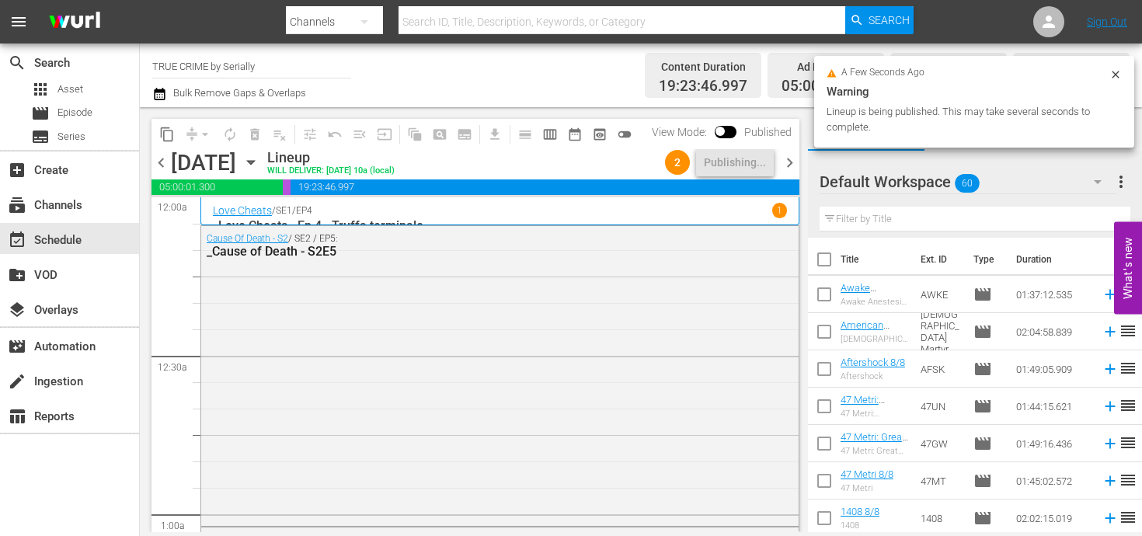
click at [791, 166] on span "chevron_right" at bounding box center [789, 162] width 19 height 19
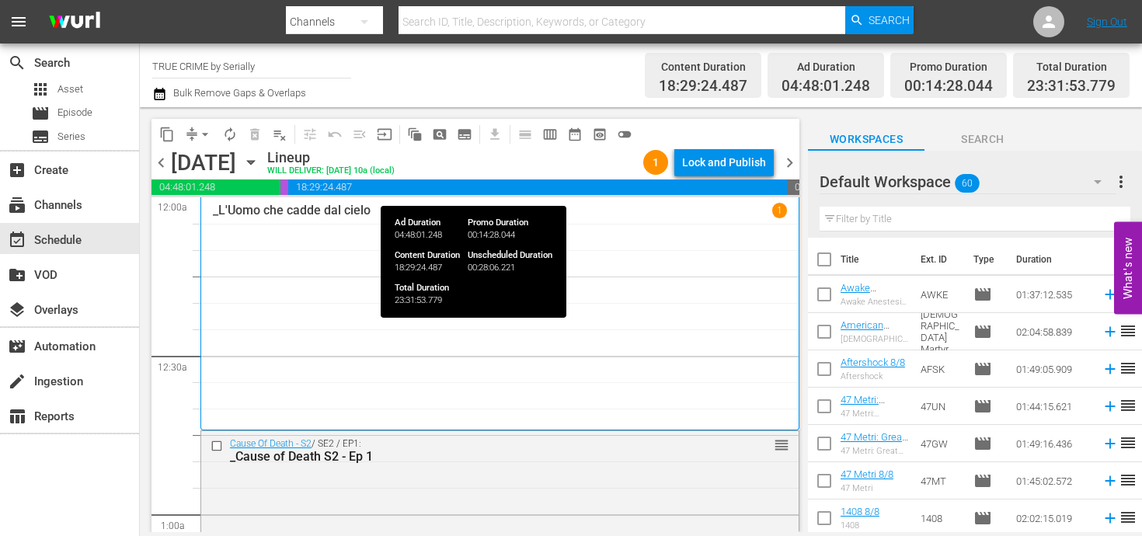
click at [722, 169] on div "Lock and Publish" at bounding box center [724, 162] width 84 height 28
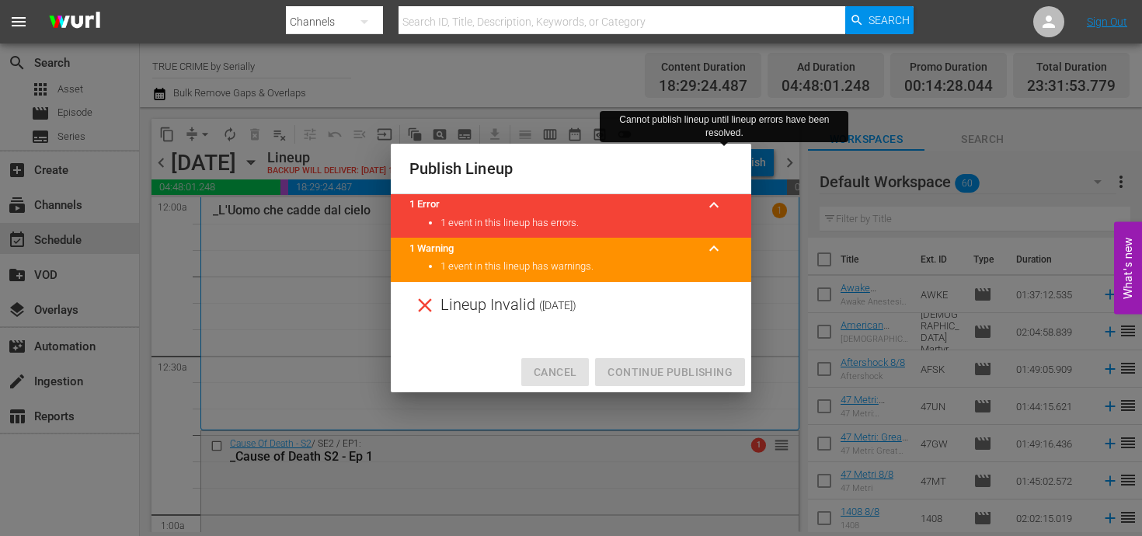
click at [560, 367] on span "Cancel" at bounding box center [555, 372] width 43 height 19
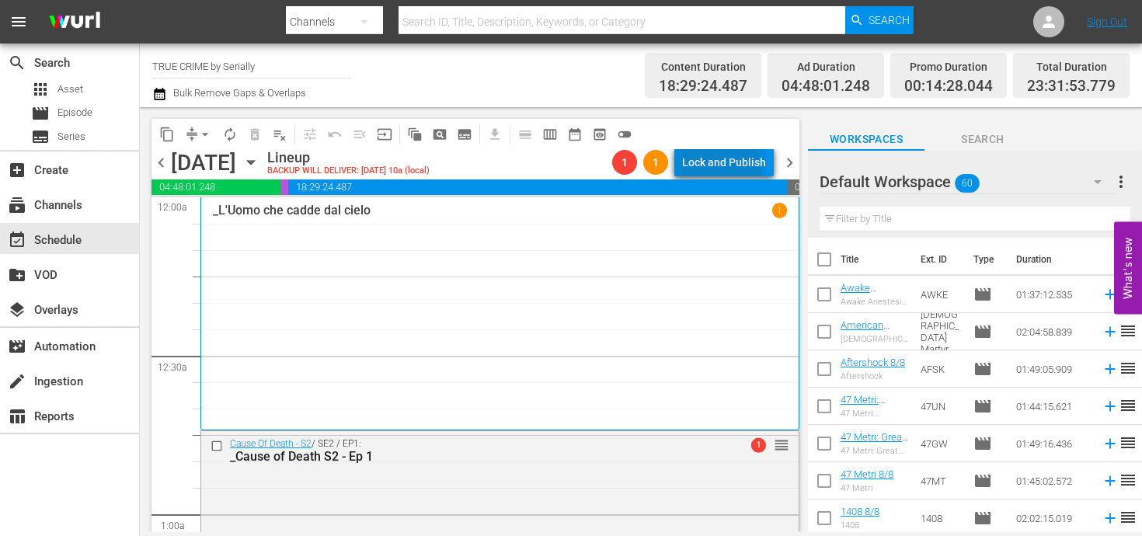
click at [704, 172] on div "Lock and Publish" at bounding box center [724, 162] width 84 height 28
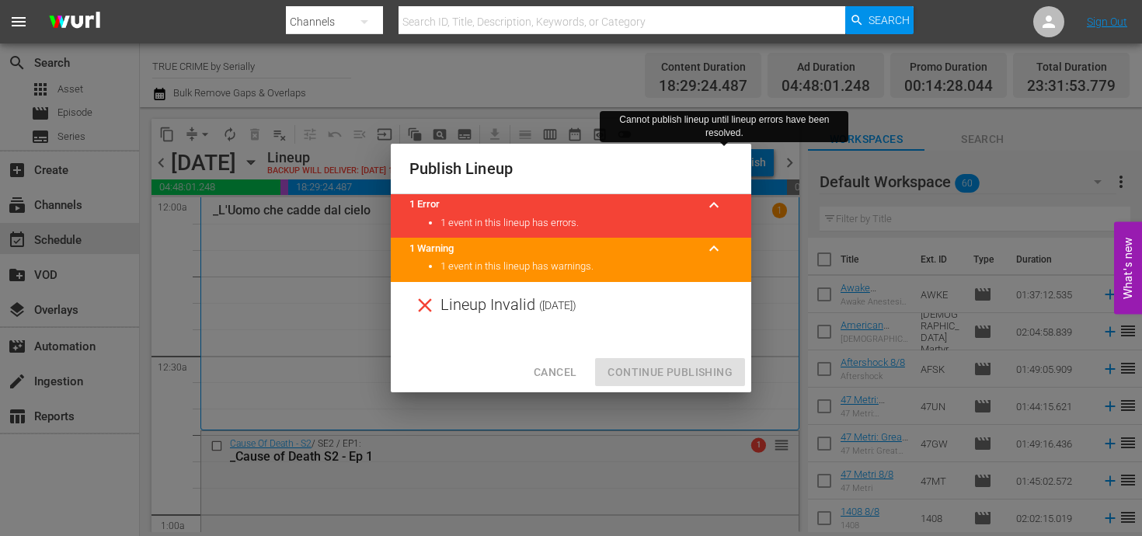
click at [580, 364] on button "Cancel" at bounding box center [555, 372] width 68 height 29
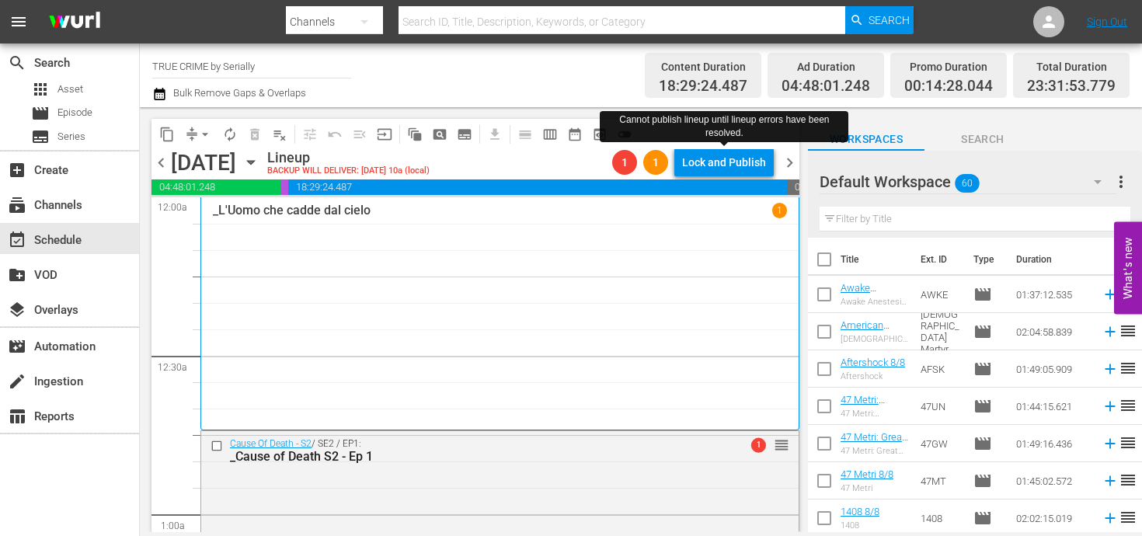
click at [158, 157] on span "chevron_left" at bounding box center [160, 162] width 19 height 19
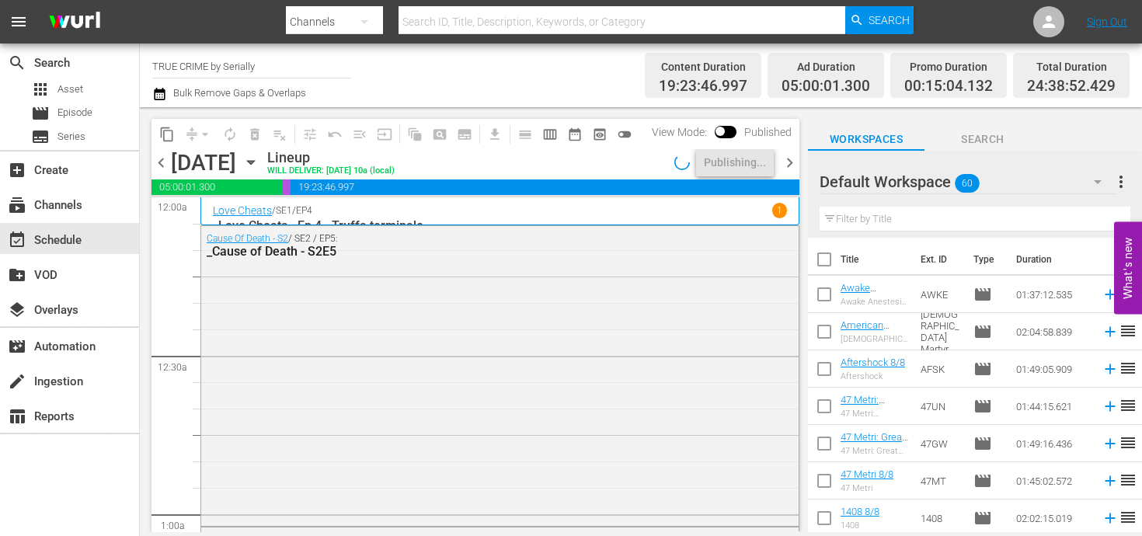
click at [795, 160] on span "chevron_right" at bounding box center [789, 162] width 19 height 19
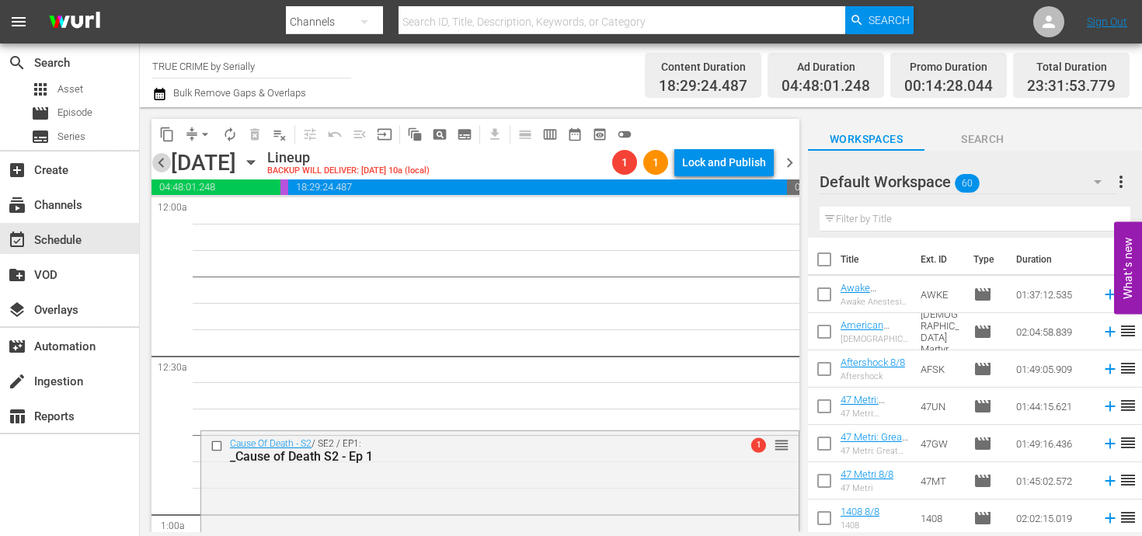
click at [163, 155] on span "chevron_left" at bounding box center [160, 162] width 19 height 19
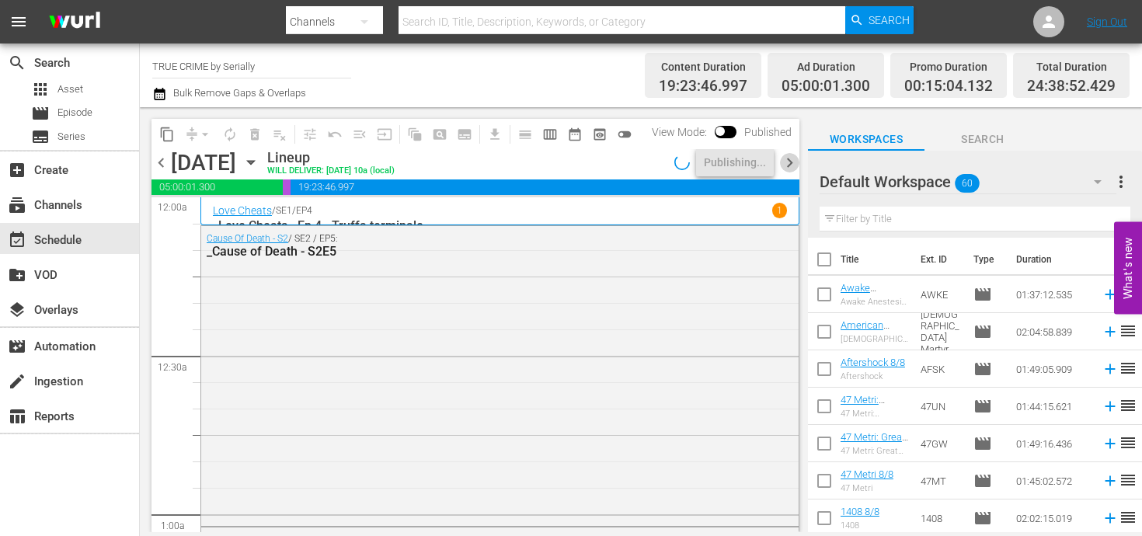
click at [784, 158] on span "chevron_right" at bounding box center [789, 162] width 19 height 19
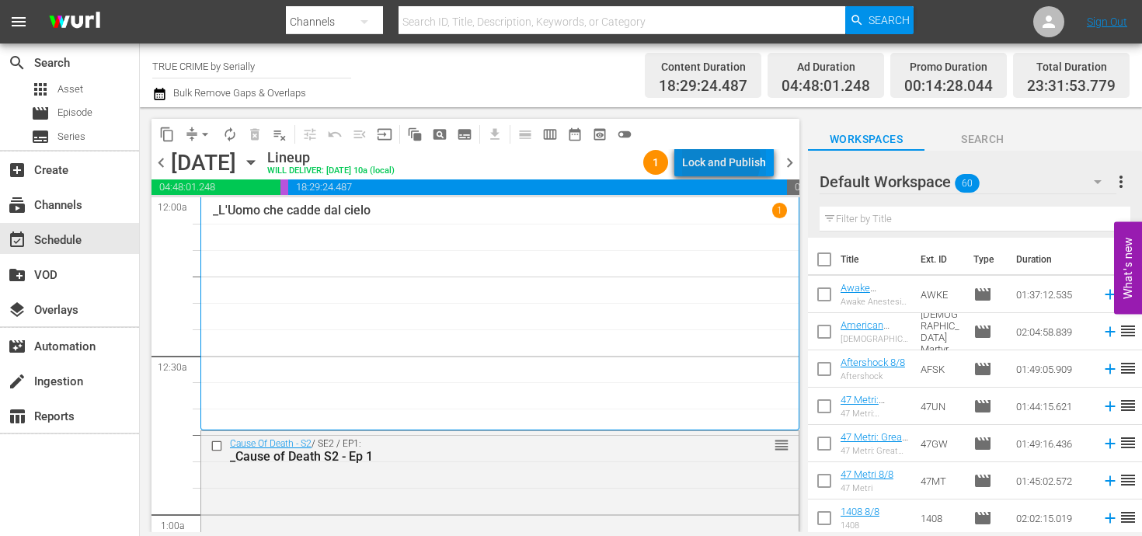
click at [722, 160] on div "Lock and Publish" at bounding box center [724, 162] width 84 height 28
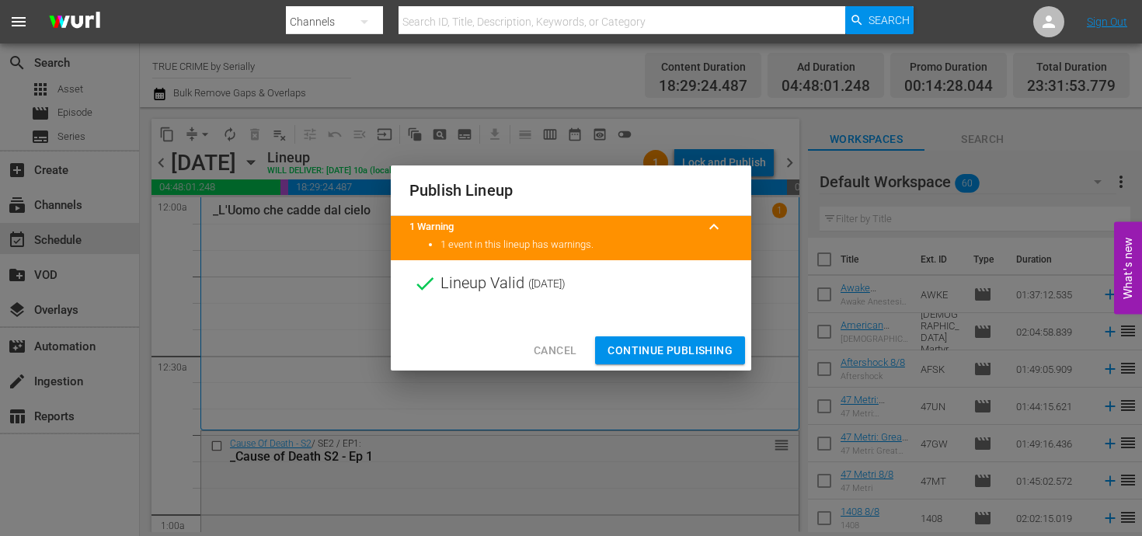
click at [701, 338] on button "Continue Publishing" at bounding box center [670, 350] width 150 height 29
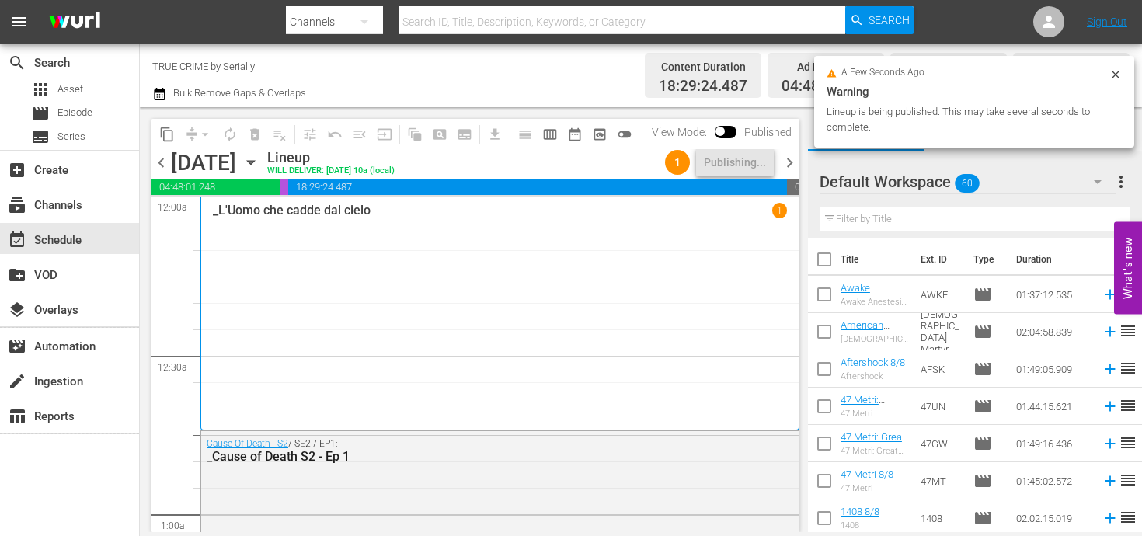
click at [788, 161] on span "chevron_right" at bounding box center [789, 162] width 19 height 19
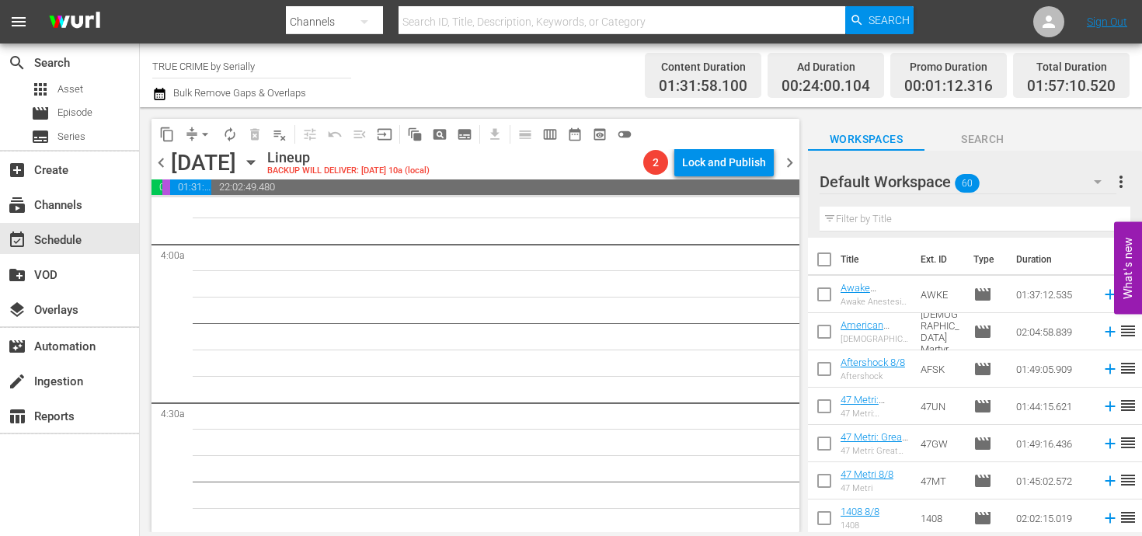
scroll to position [1748, 0]
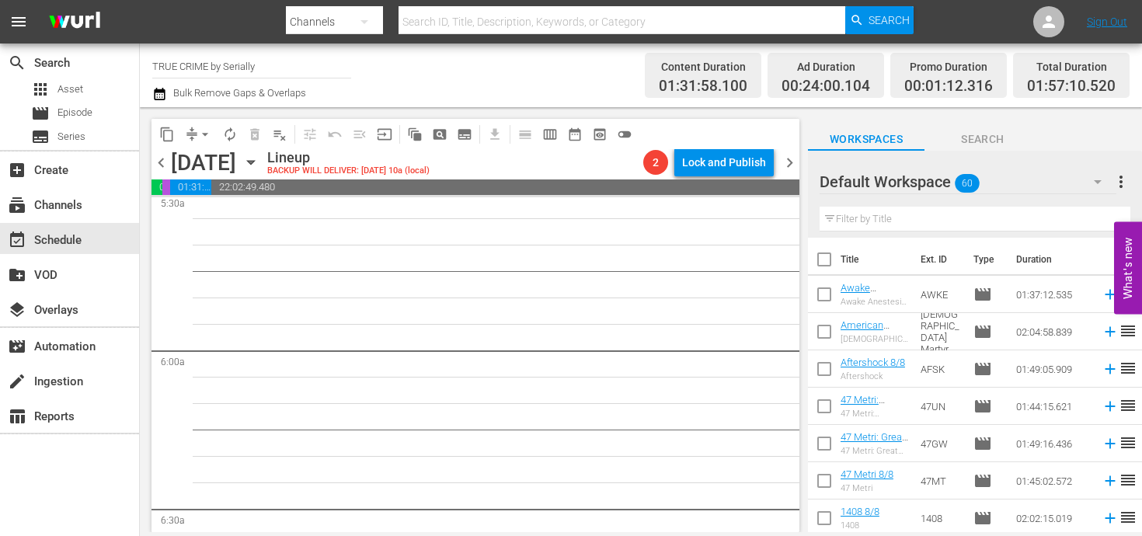
click at [158, 162] on span "chevron_left" at bounding box center [160, 162] width 19 height 19
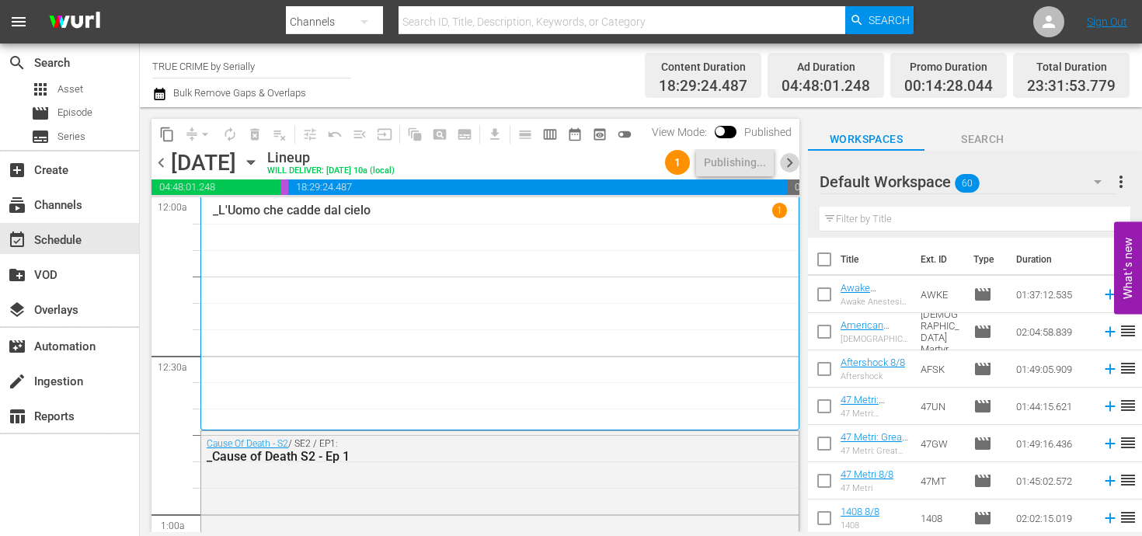
click at [785, 154] on span "chevron_right" at bounding box center [789, 162] width 19 height 19
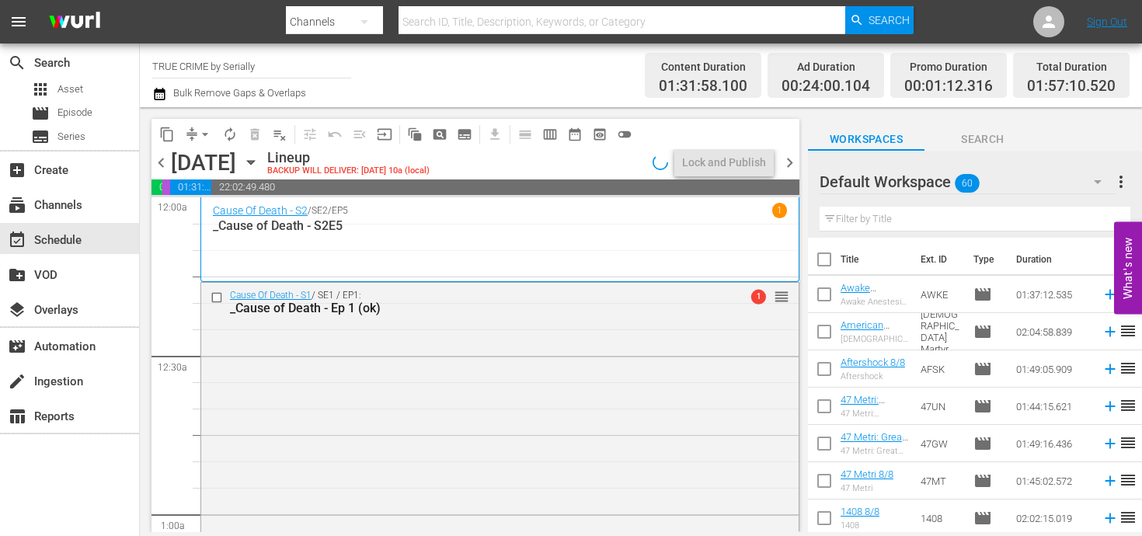
click at [1098, 183] on icon "button" at bounding box center [1097, 181] width 19 height 19
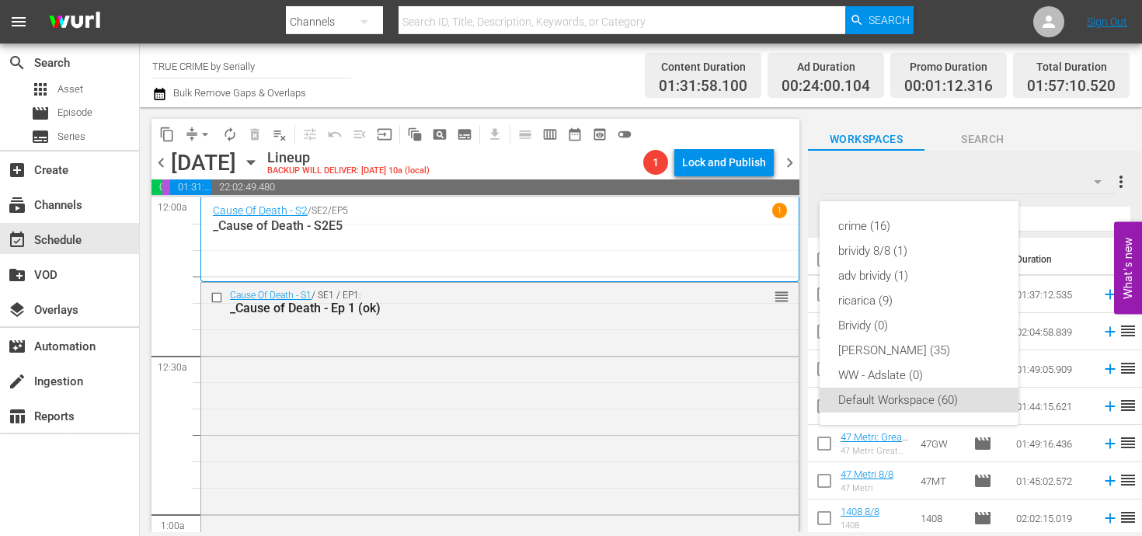
click at [722, 291] on div "crime (16) brividy 8/8 (1) adv brividy (1) ricarica (9) Brividy (0) [PERSON_NAM…" at bounding box center [571, 268] width 1142 height 536
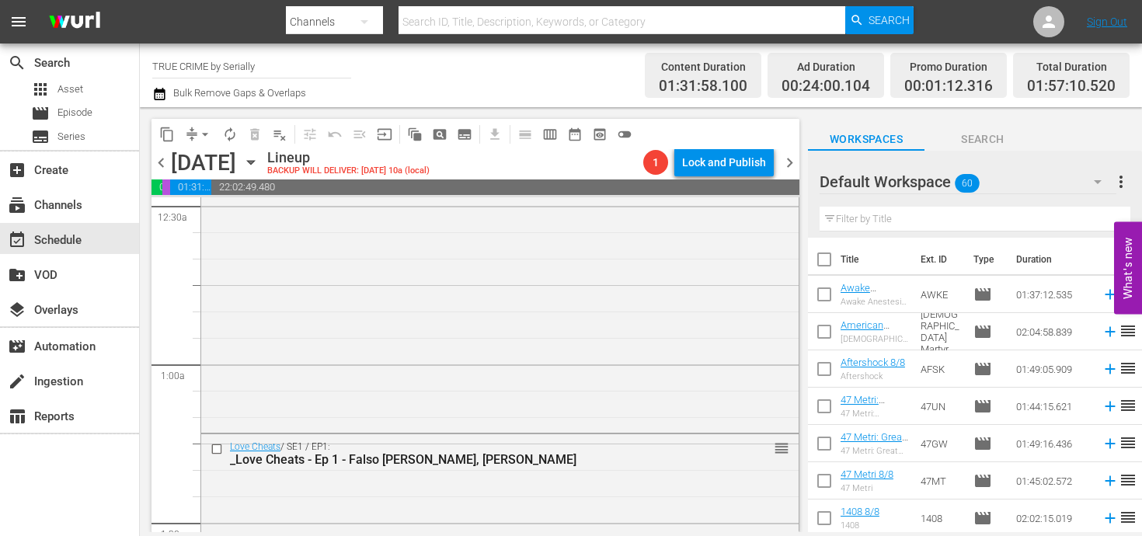
scroll to position [109, 0]
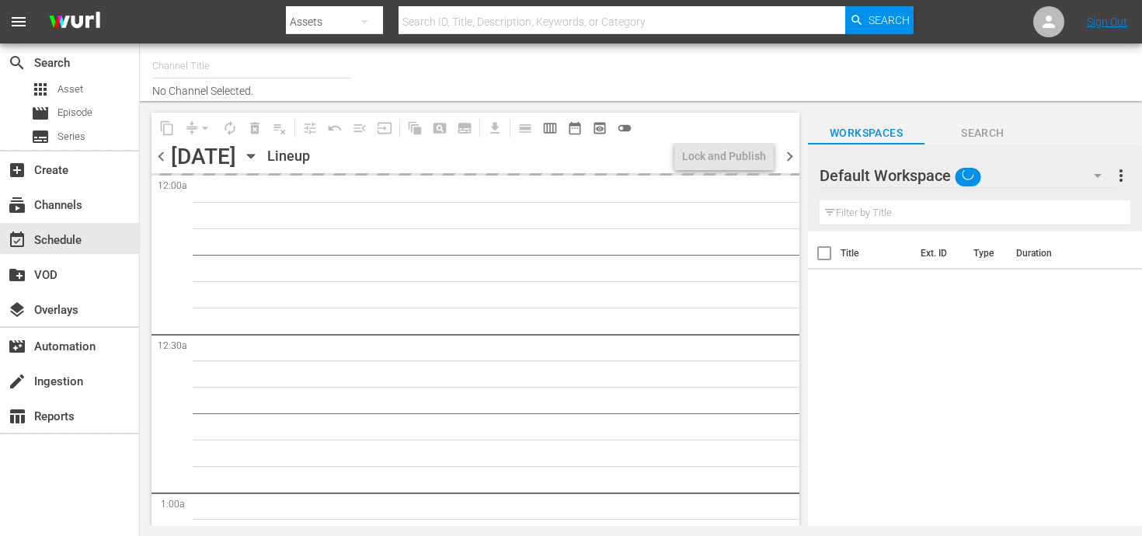
type input "TRUE CRIME by Serially (1546)"
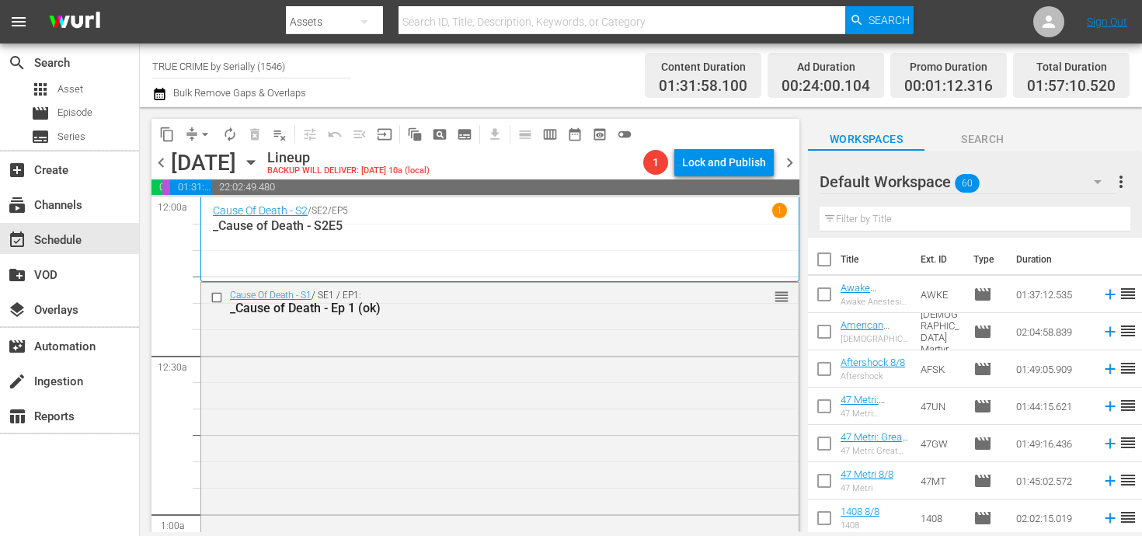
scroll to position [85, 0]
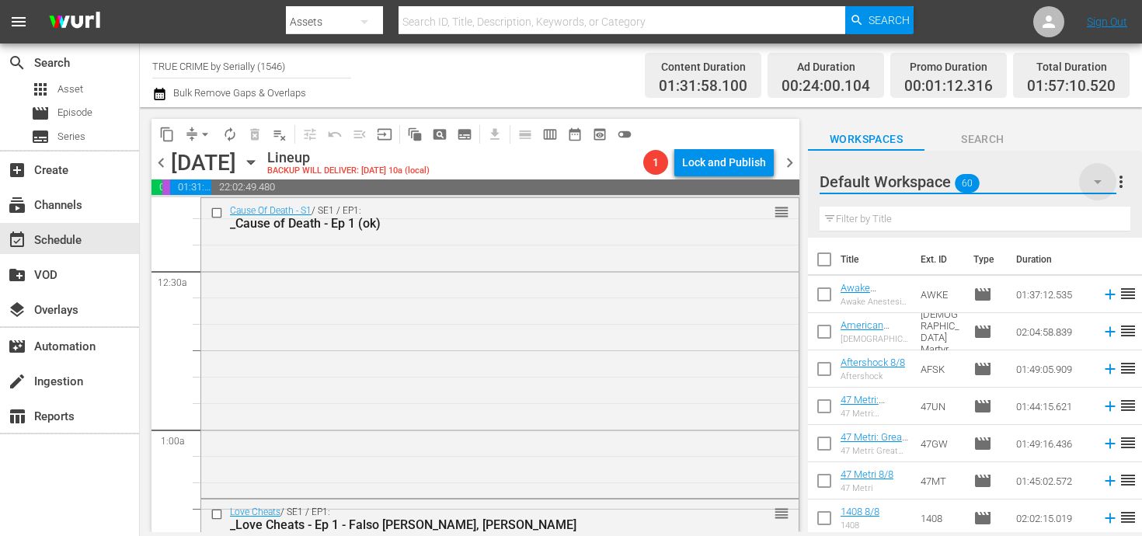
click at [1092, 179] on icon "button" at bounding box center [1097, 181] width 19 height 19
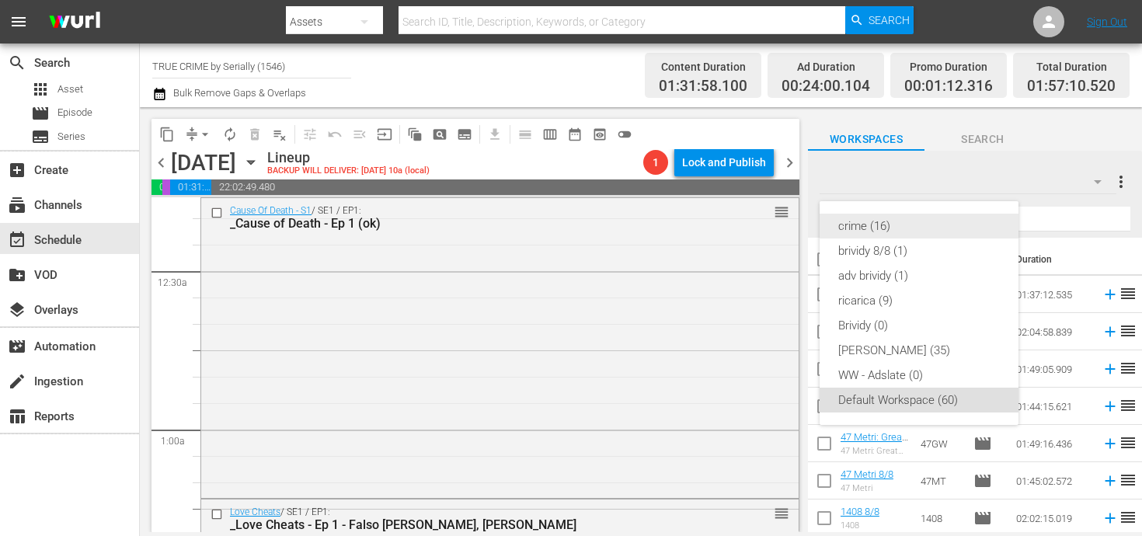
click at [932, 222] on div "crime (16)" at bounding box center [919, 226] width 162 height 25
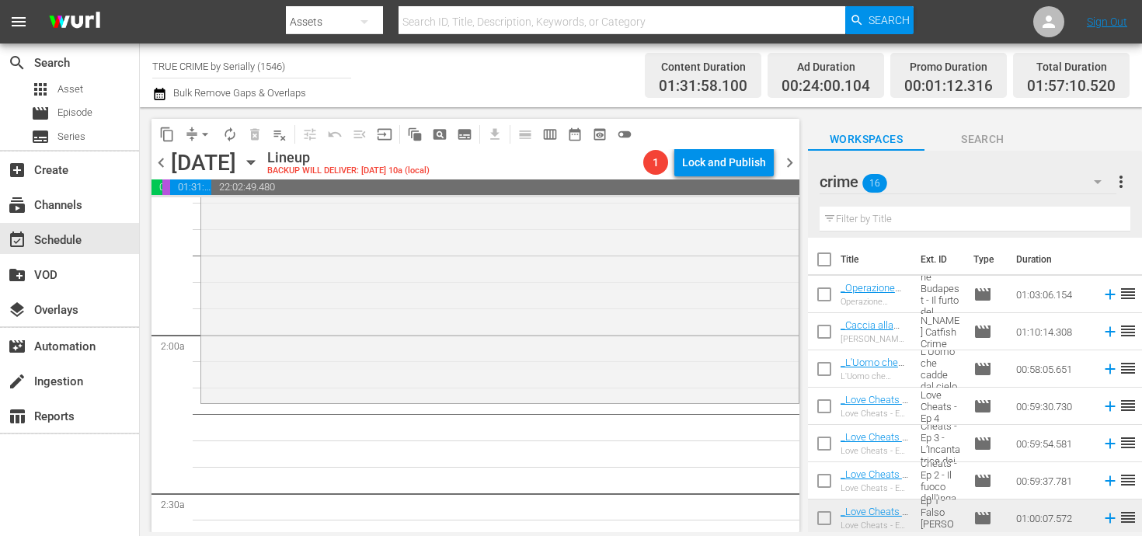
scroll to position [498, 0]
click at [1108, 477] on icon at bounding box center [1109, 480] width 17 height 17
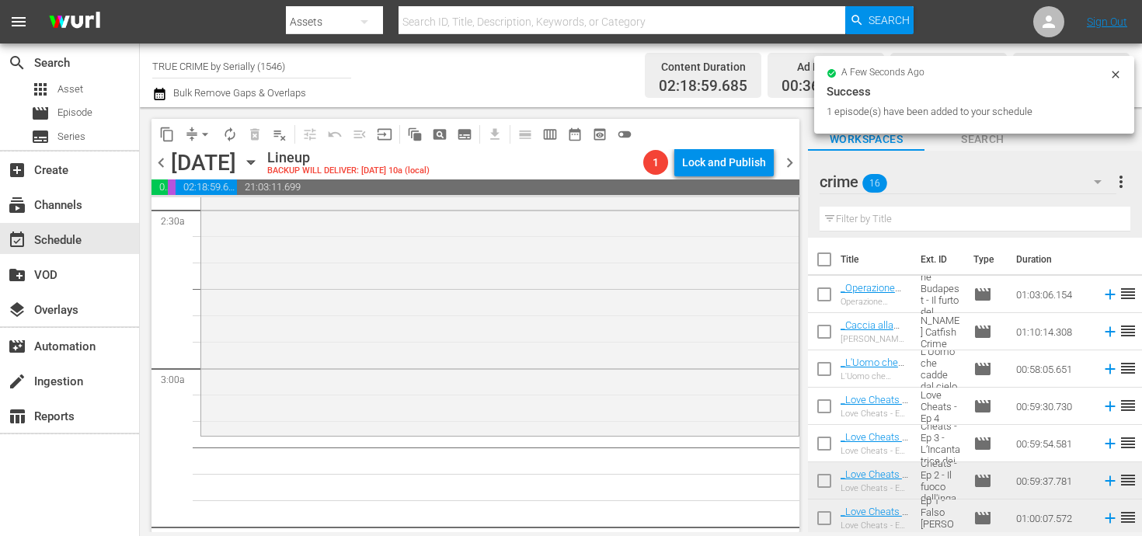
scroll to position [783, 0]
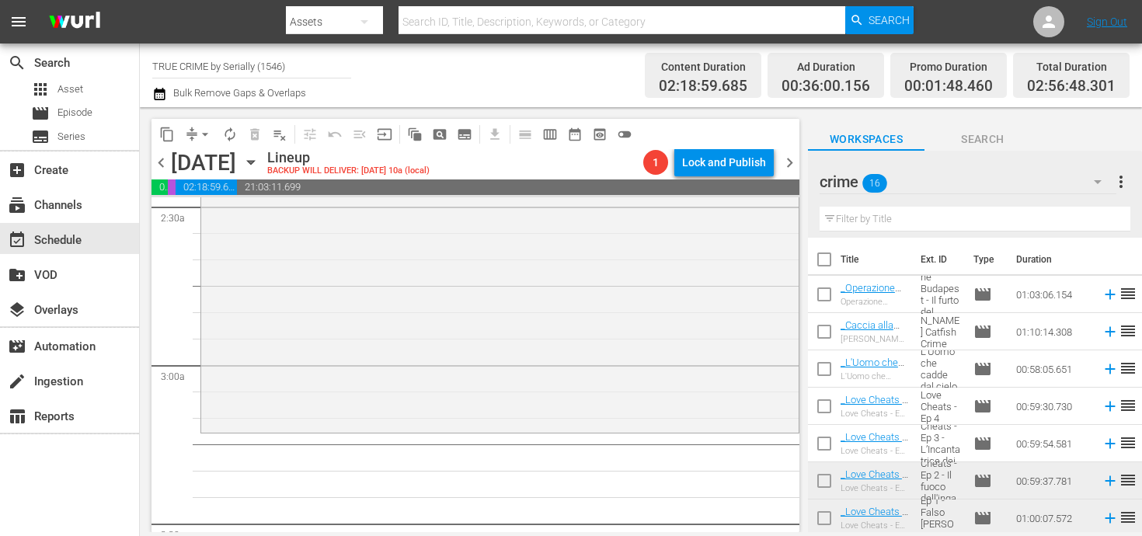
click at [1109, 287] on icon at bounding box center [1109, 294] width 17 height 17
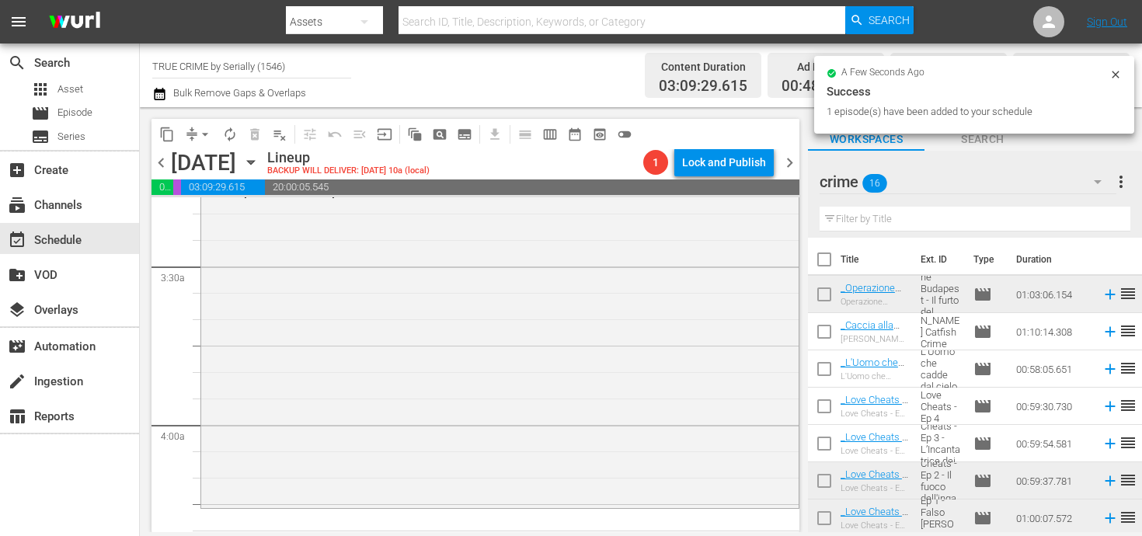
scroll to position [1041, 0]
click at [1110, 406] on icon at bounding box center [1109, 407] width 10 height 10
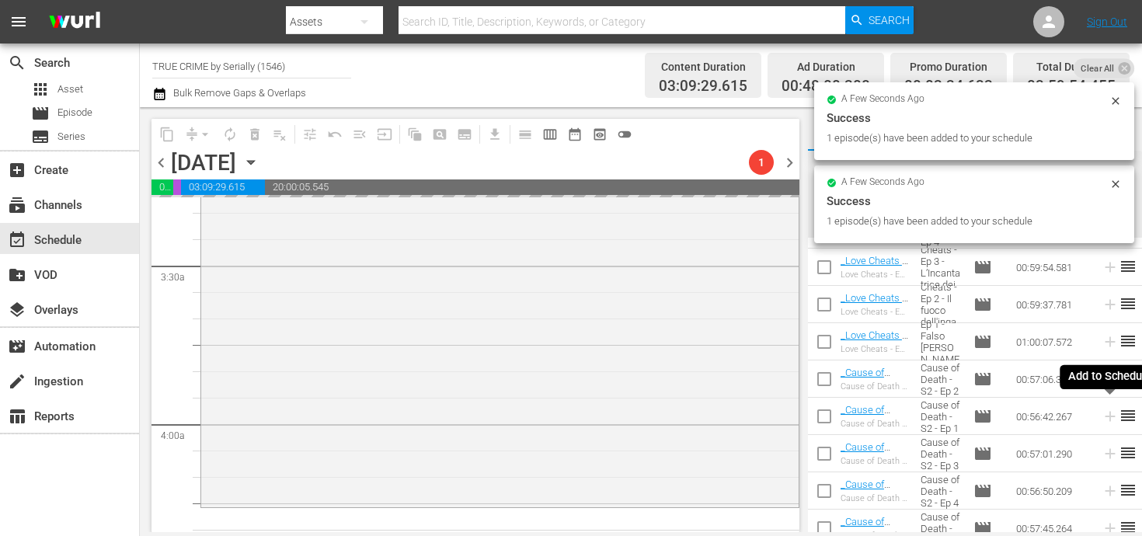
scroll to position [193, 0]
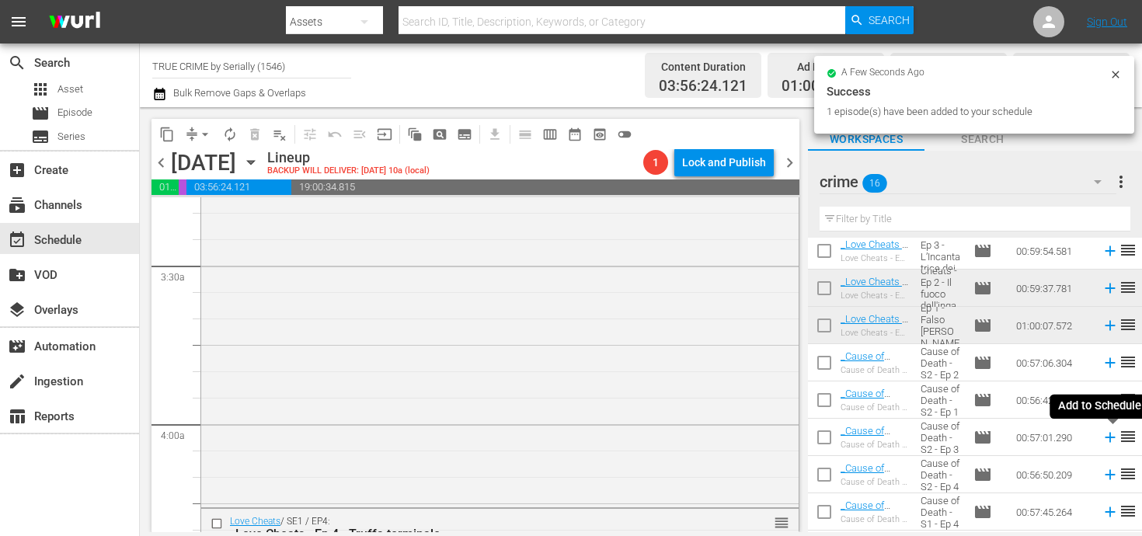
click at [1108, 443] on icon at bounding box center [1109, 437] width 17 height 17
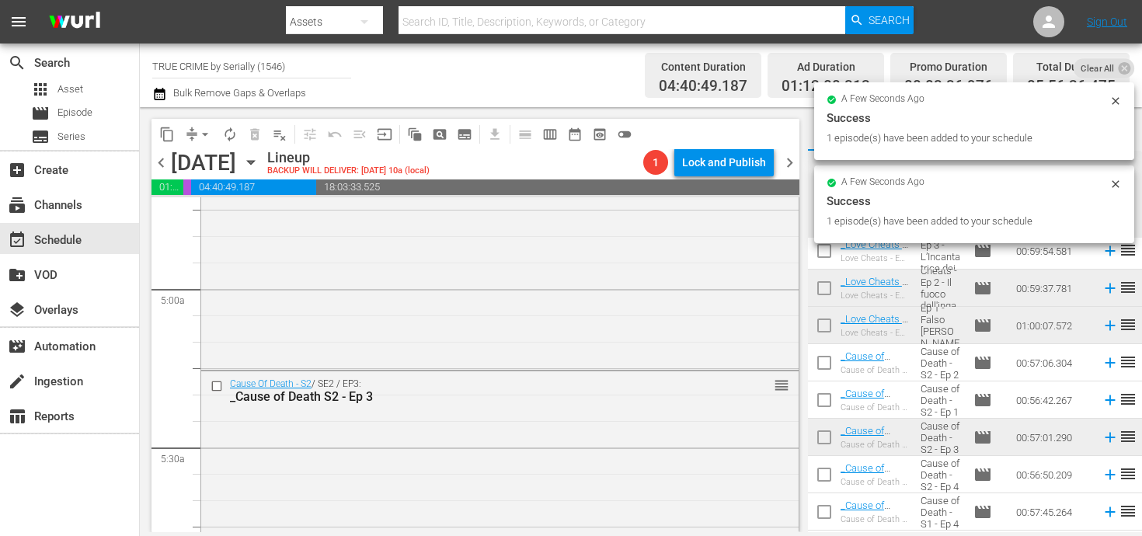
scroll to position [1706, 0]
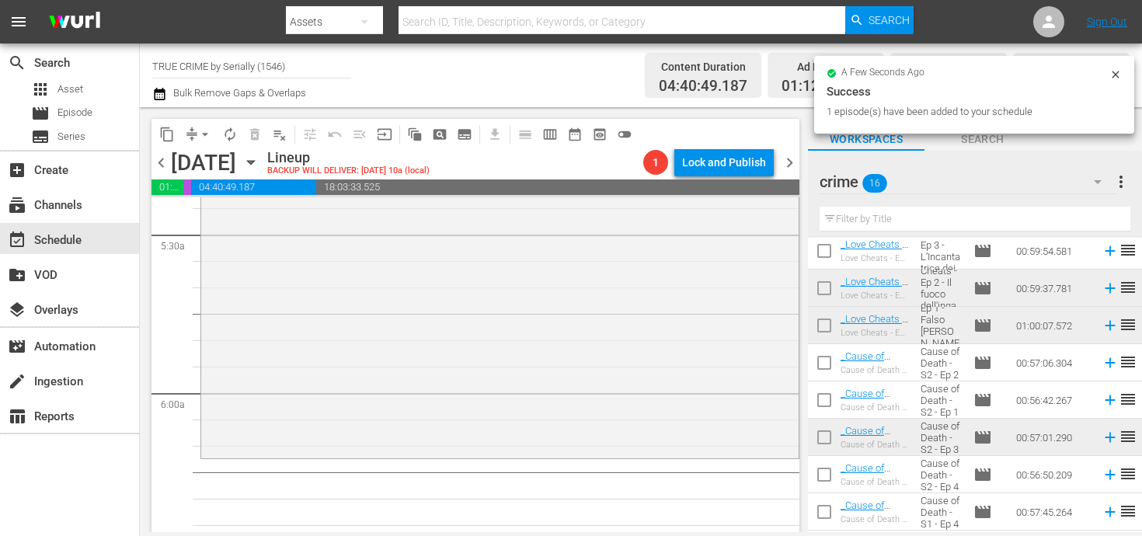
click at [1108, 513] on icon at bounding box center [1109, 512] width 10 height 10
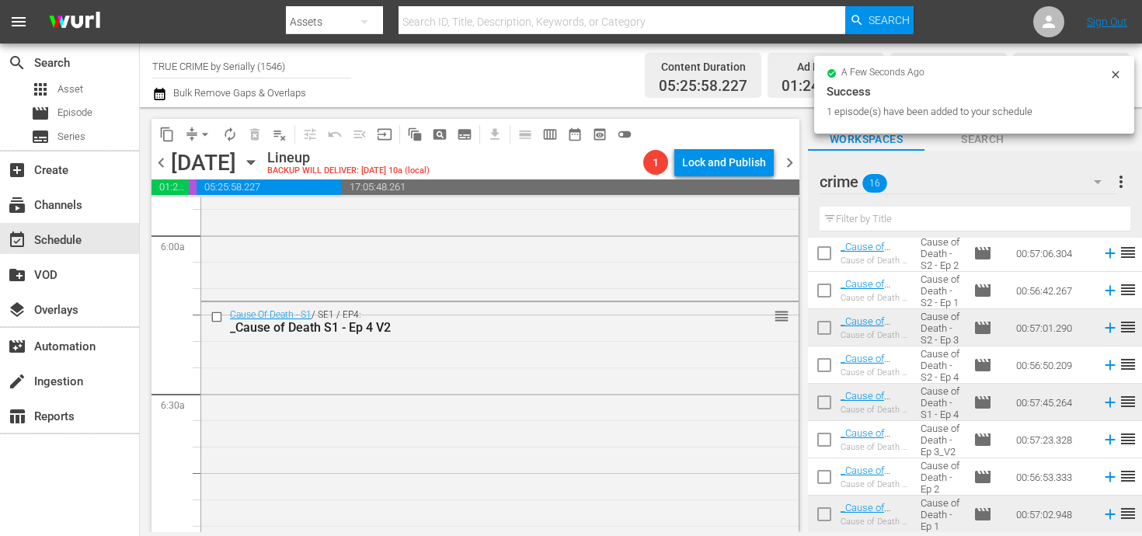
scroll to position [303, 0]
click at [1107, 475] on icon at bounding box center [1109, 476] width 17 height 17
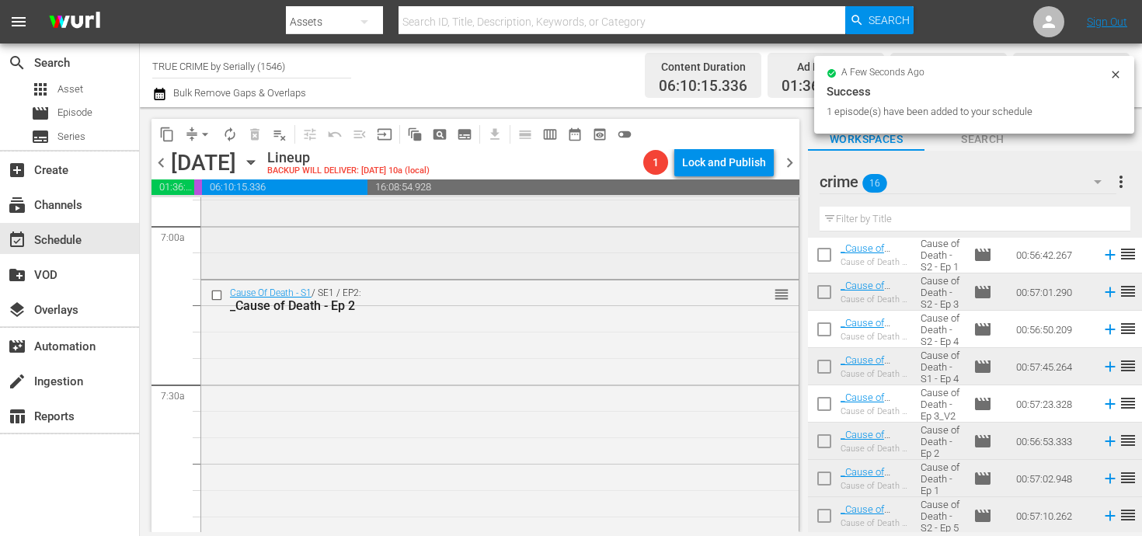
scroll to position [2191, 0]
click at [1108, 405] on icon at bounding box center [1109, 404] width 10 height 10
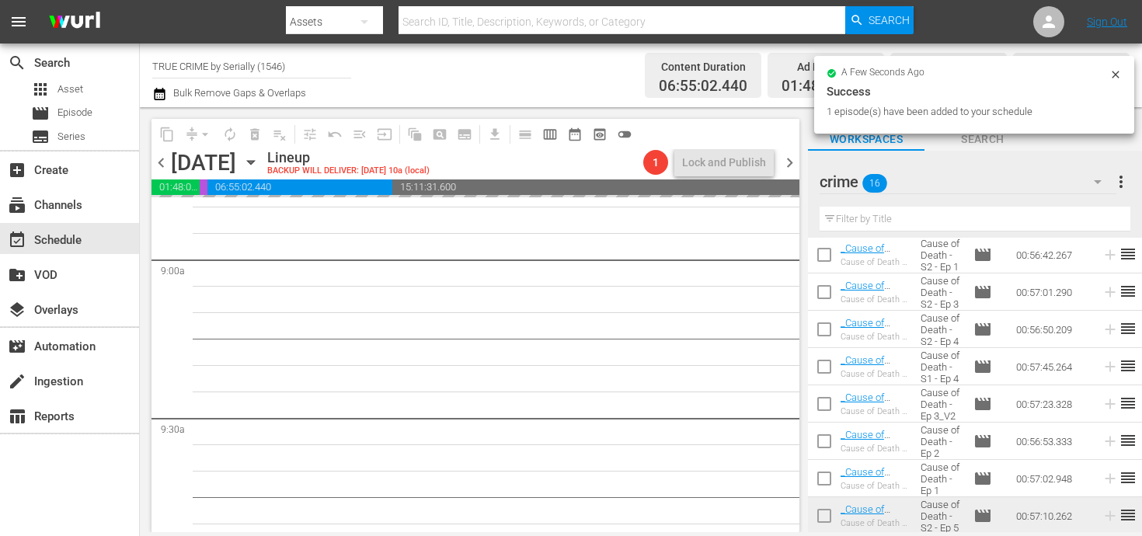
scroll to position [2792, 0]
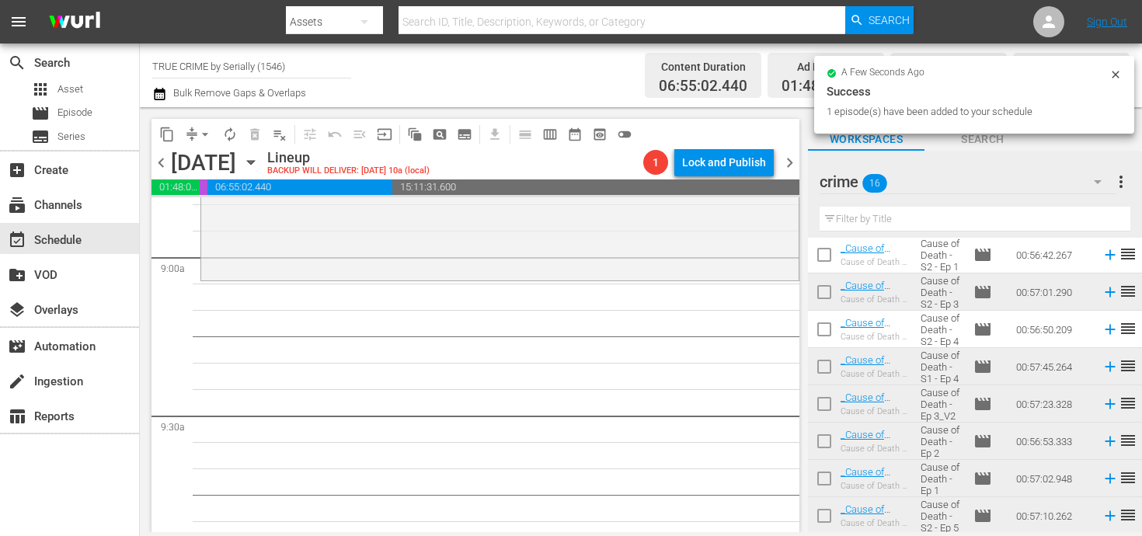
click at [1108, 327] on icon at bounding box center [1109, 329] width 17 height 17
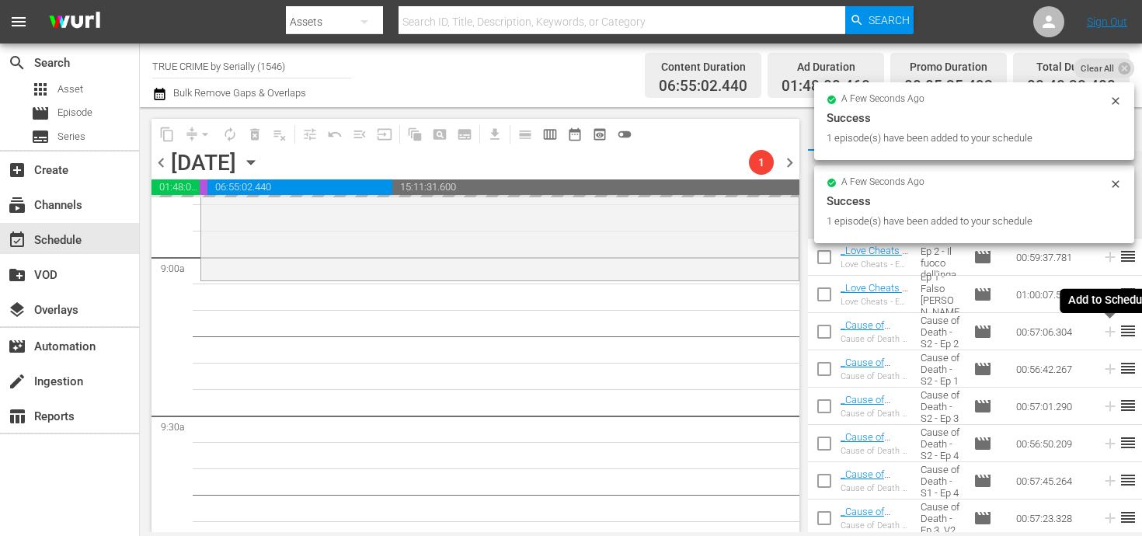
scroll to position [0, 0]
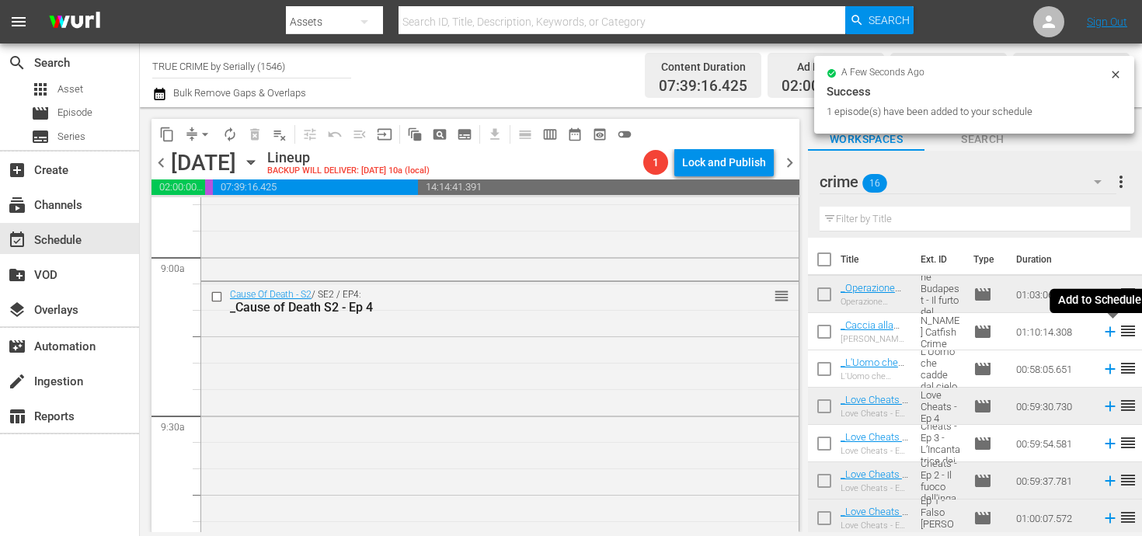
click at [1107, 327] on icon at bounding box center [1109, 331] width 17 height 17
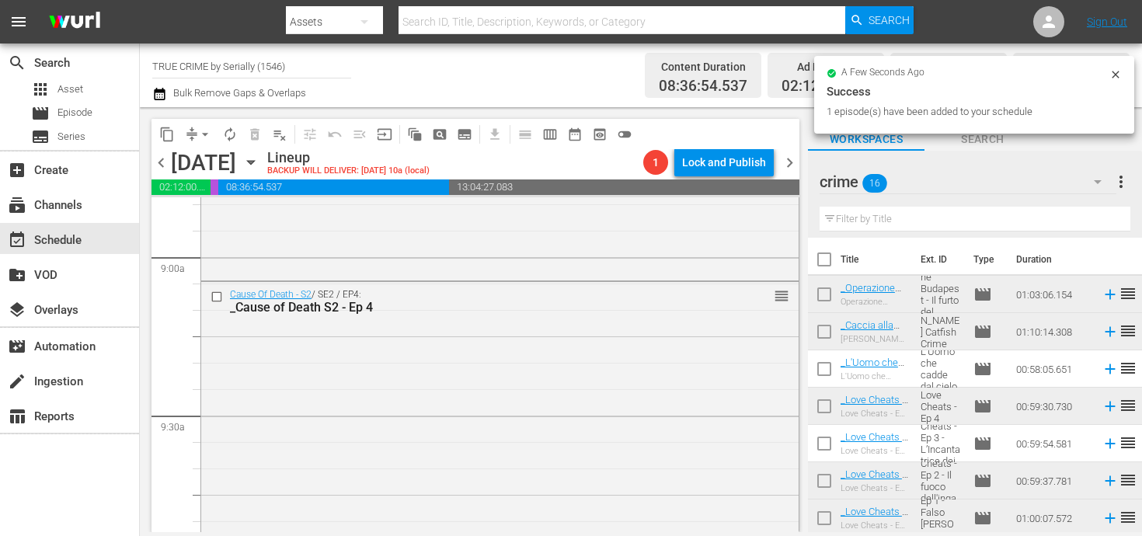
click at [1104, 442] on icon at bounding box center [1109, 443] width 17 height 17
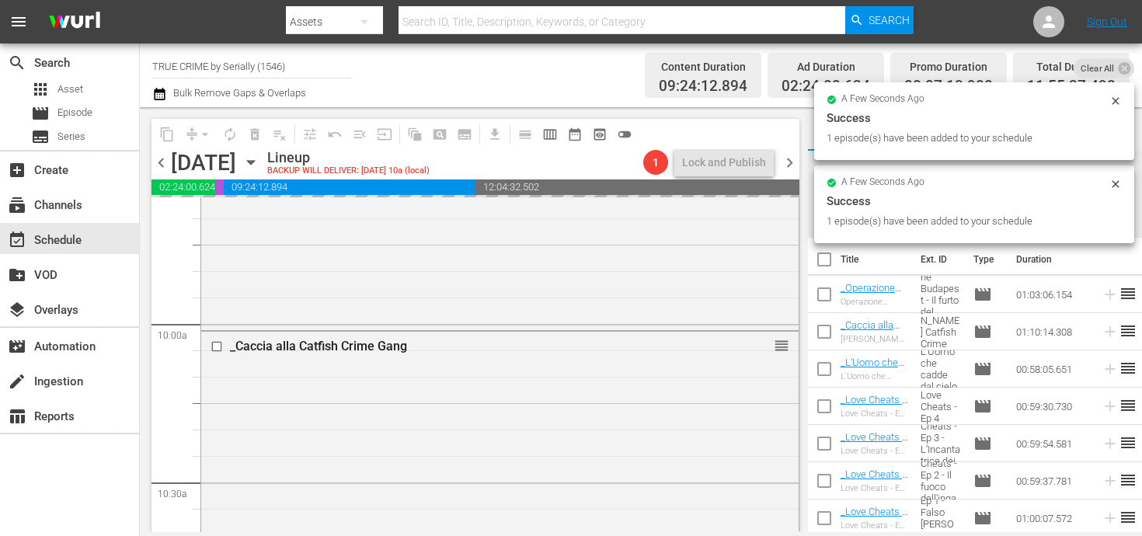
scroll to position [3064, 0]
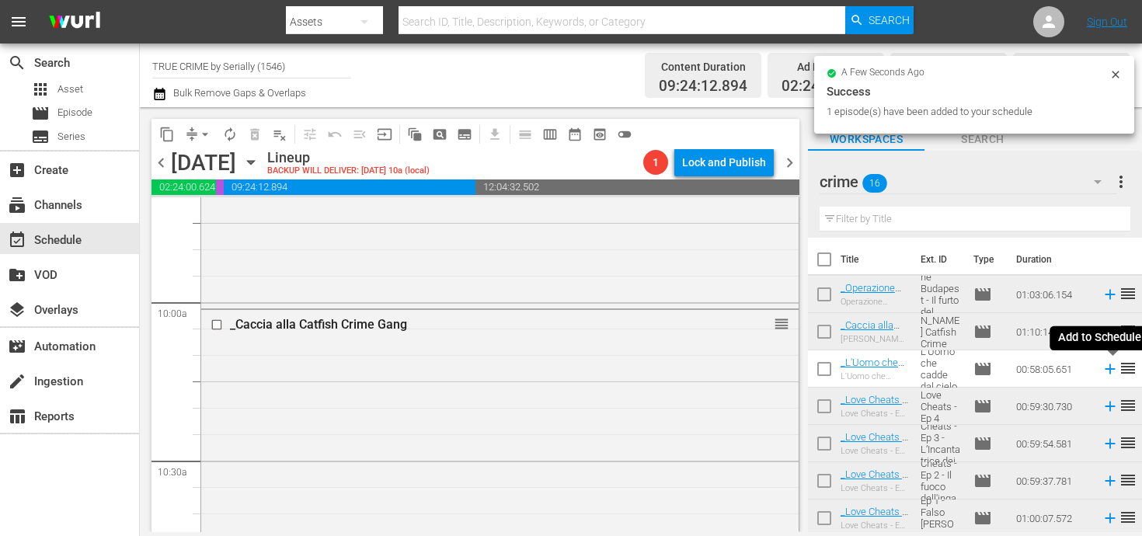
click at [1105, 372] on icon at bounding box center [1109, 368] width 17 height 17
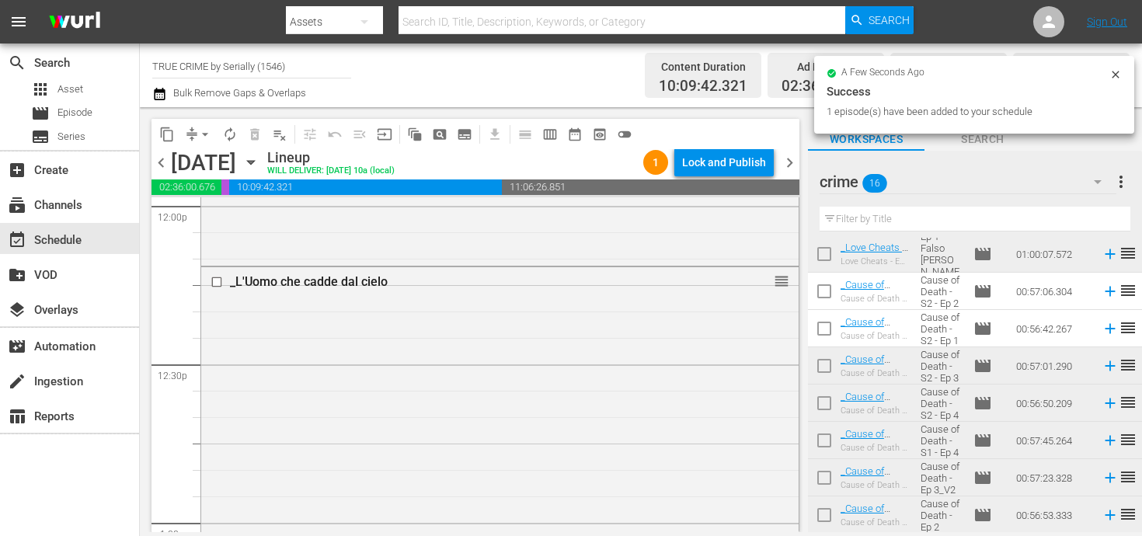
scroll to position [242, 0]
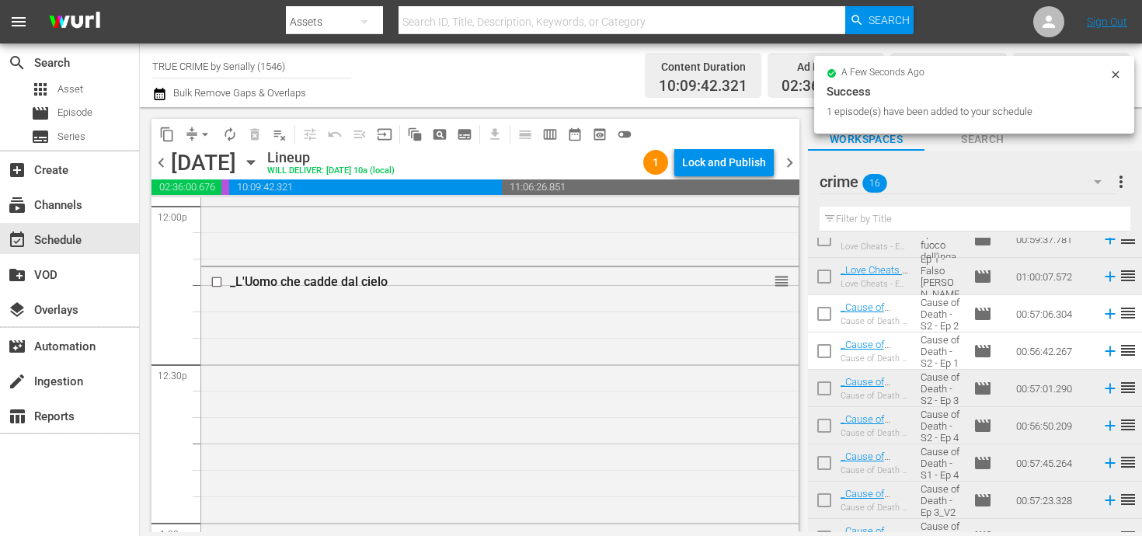
click at [1104, 318] on icon at bounding box center [1109, 313] width 17 height 17
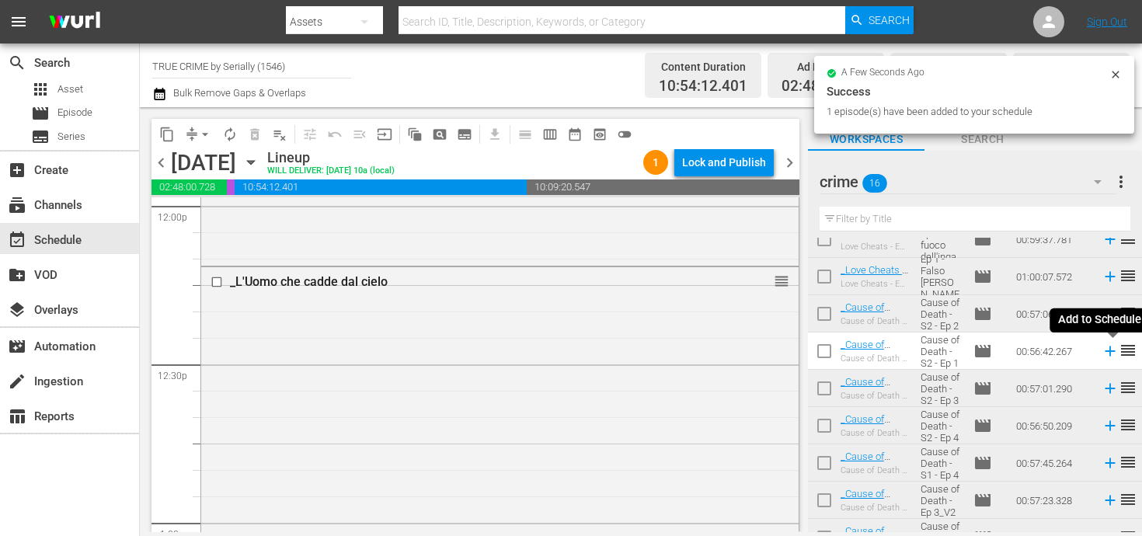
click at [1104, 357] on icon at bounding box center [1109, 351] width 17 height 17
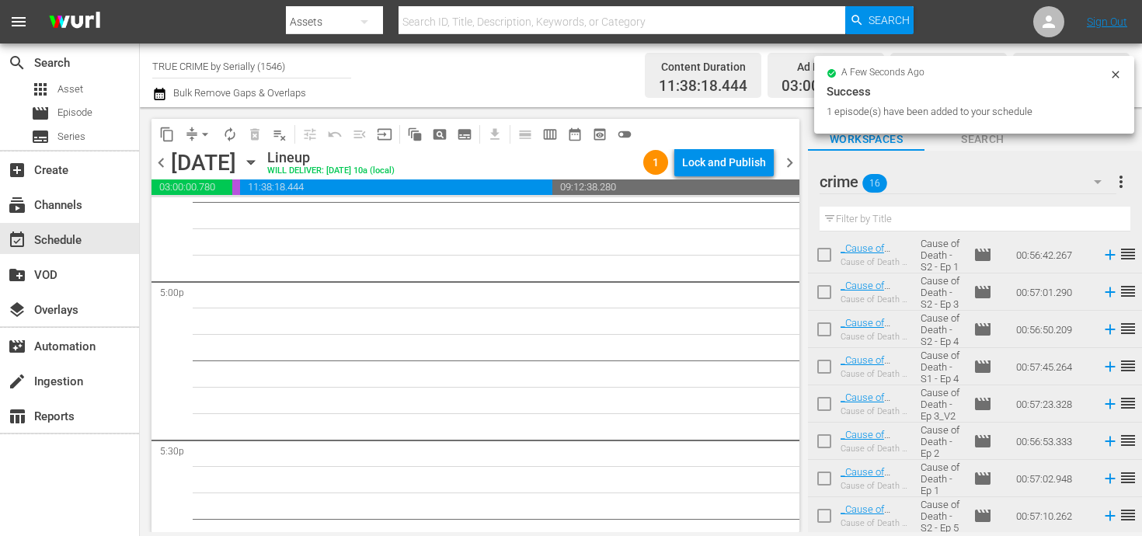
scroll to position [0, 0]
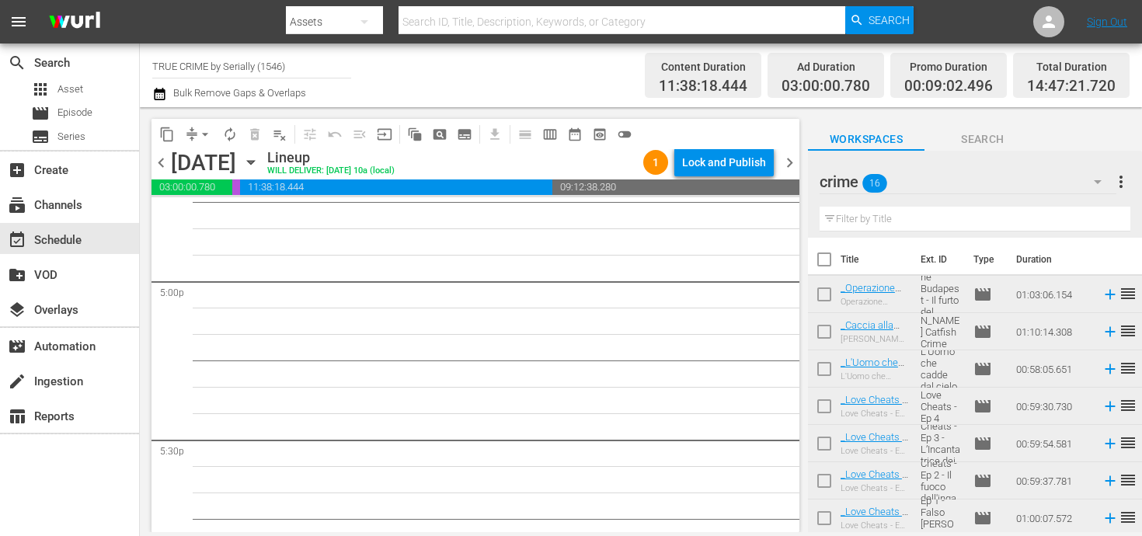
click at [1108, 370] on icon at bounding box center [1109, 368] width 17 height 17
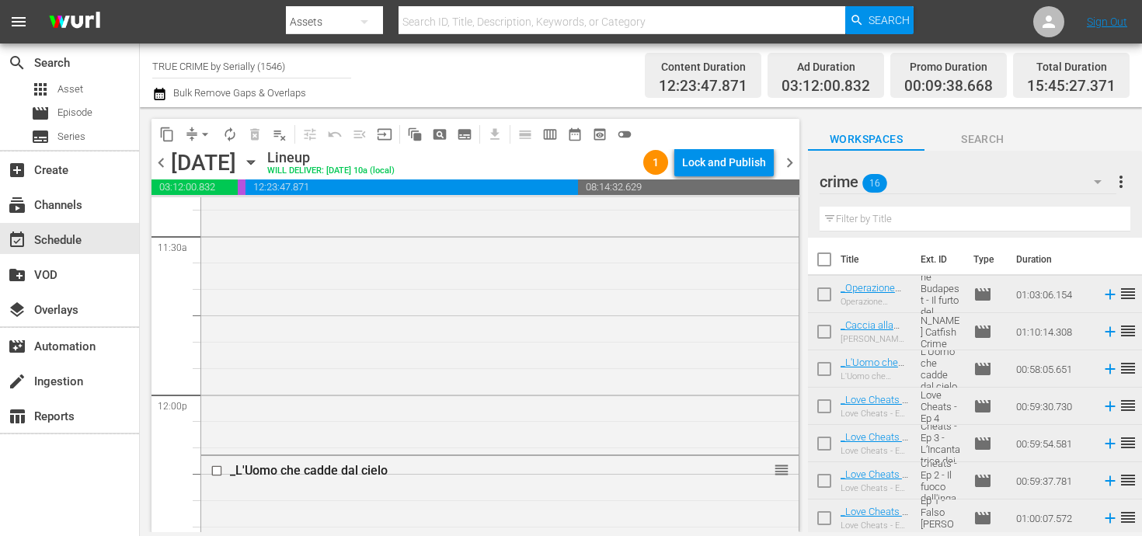
scroll to position [2614, 0]
click at [1101, 287] on icon at bounding box center [1109, 294] width 17 height 17
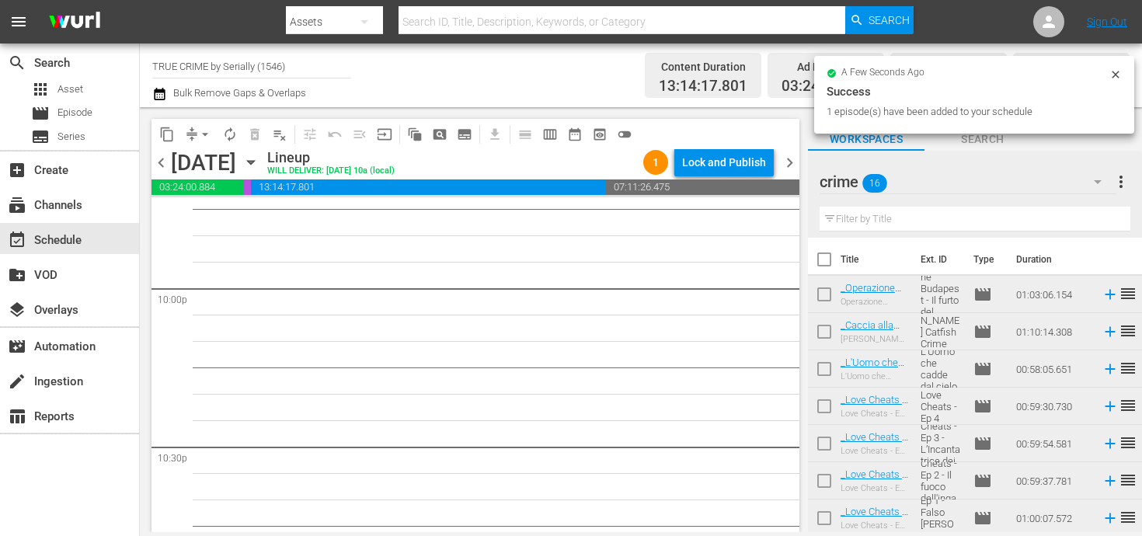
scroll to position [7270, 0]
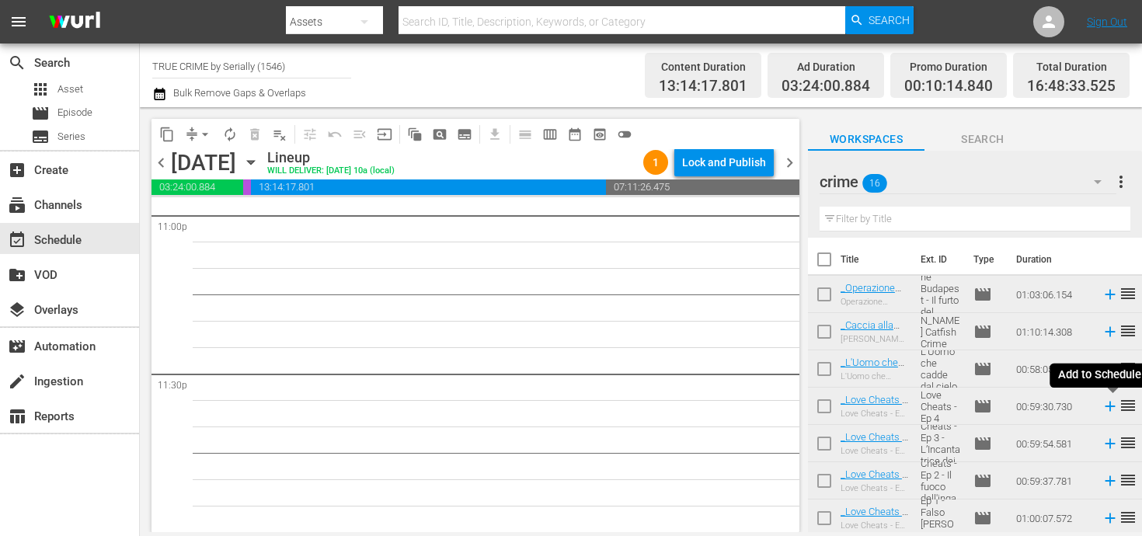
click at [1110, 409] on icon at bounding box center [1109, 407] width 10 height 10
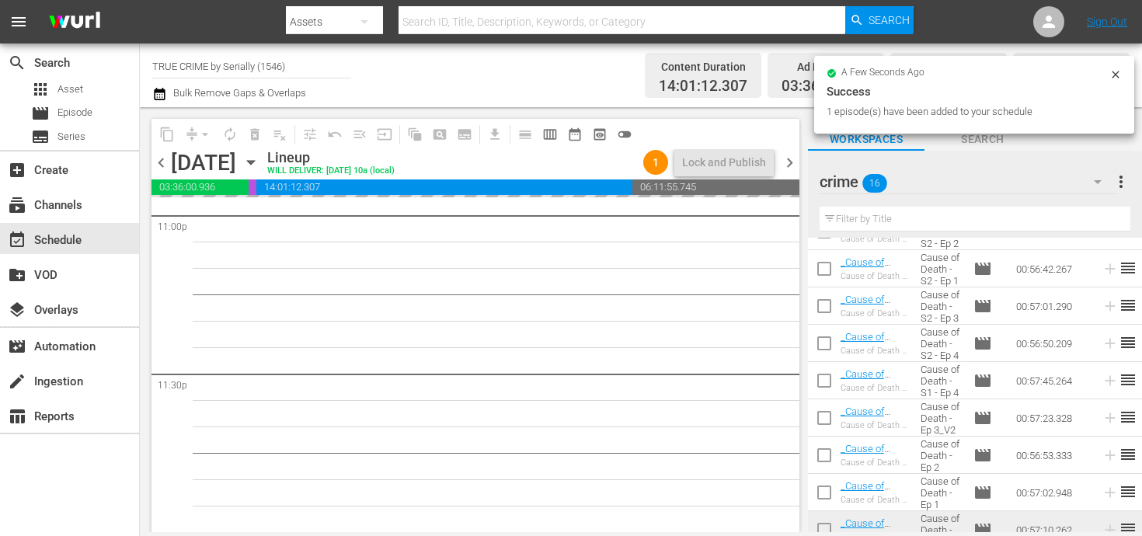
scroll to position [338, 0]
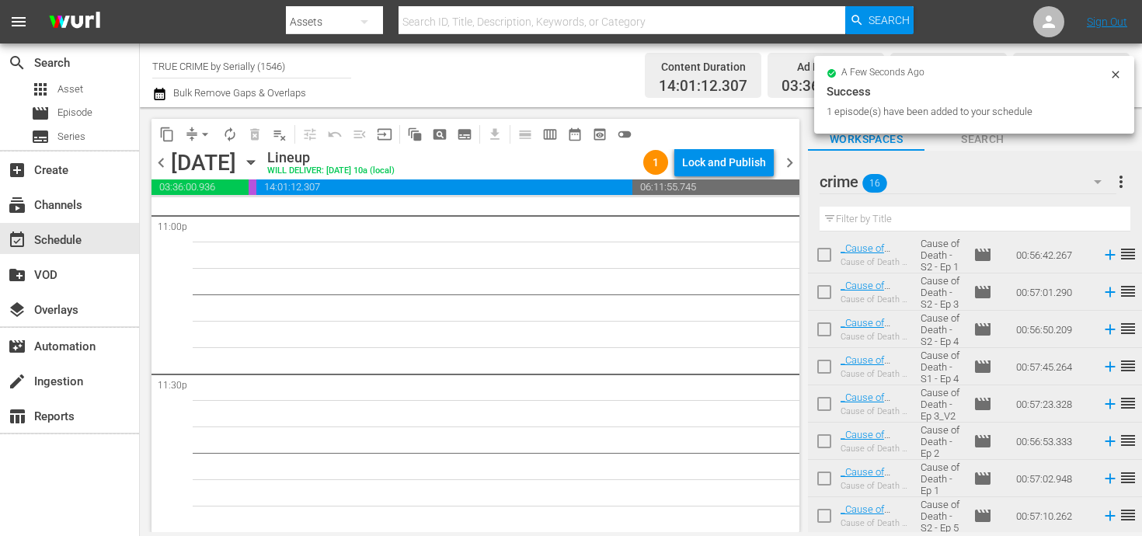
click at [1101, 516] on icon at bounding box center [1109, 515] width 17 height 17
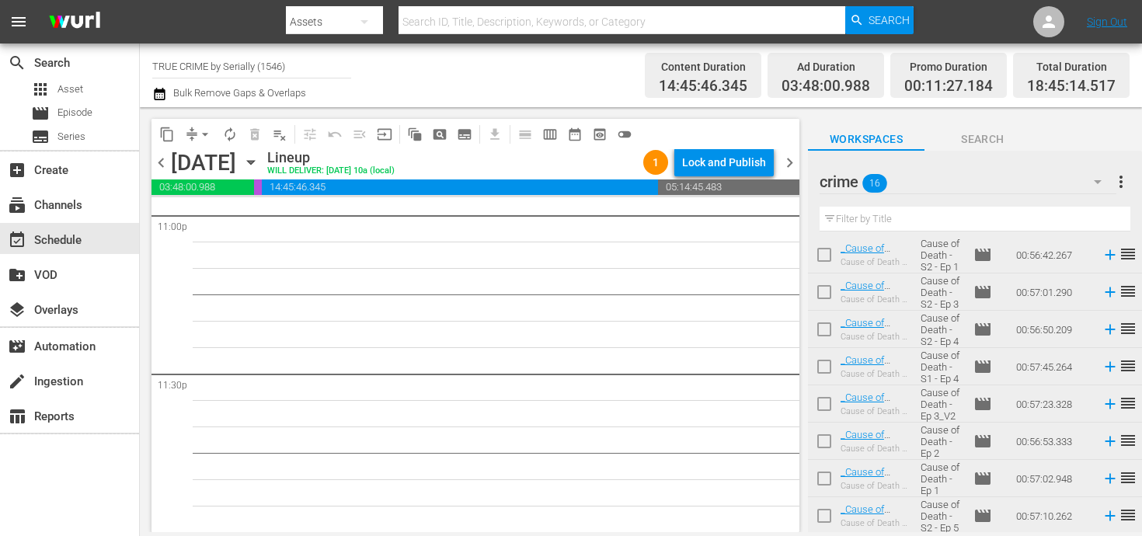
scroll to position [0, 0]
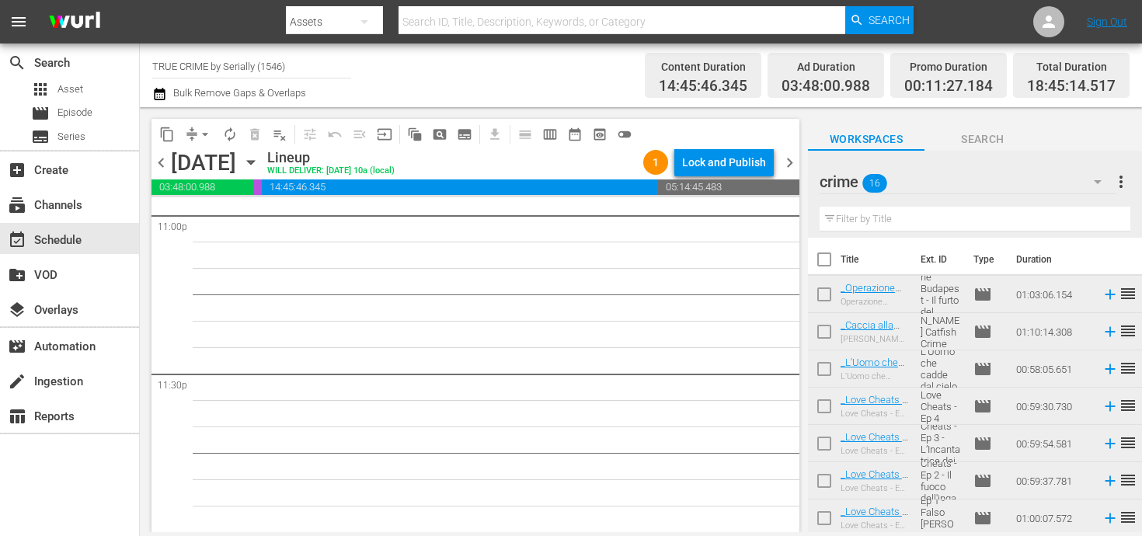
click at [1107, 333] on icon at bounding box center [1109, 331] width 17 height 17
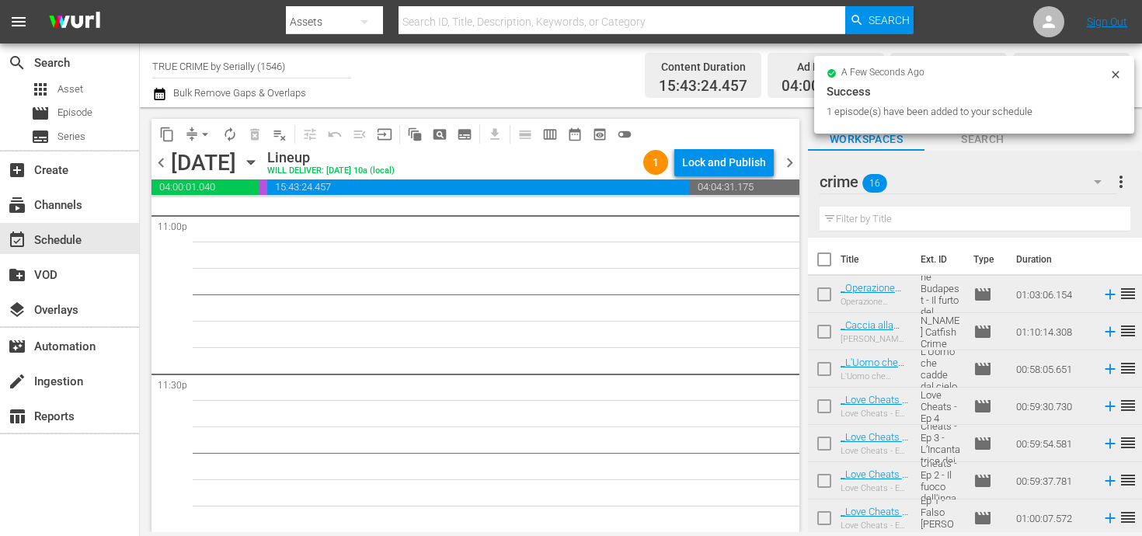
scroll to position [7244, 0]
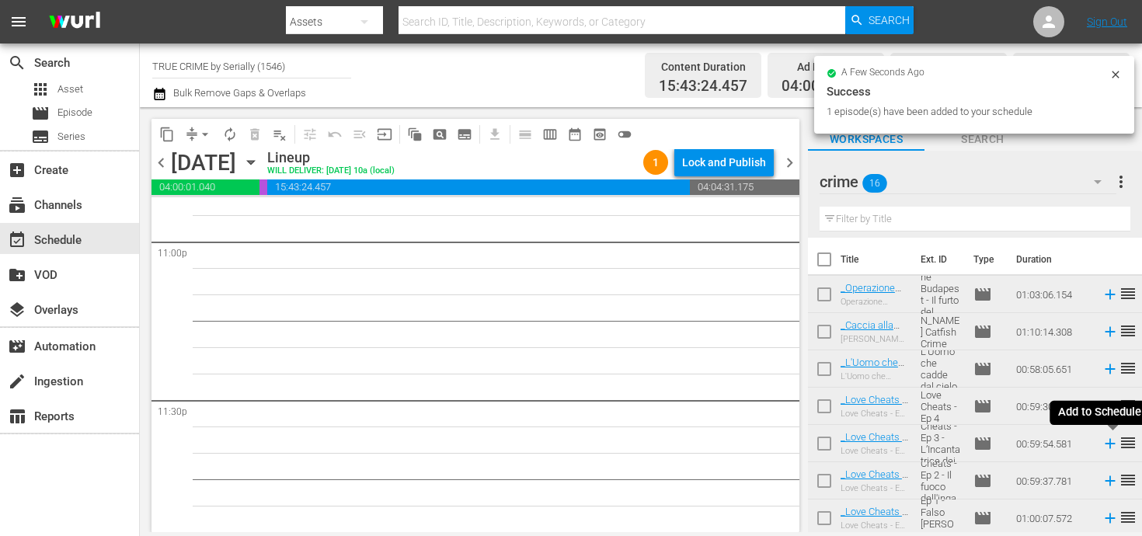
click at [1108, 450] on icon at bounding box center [1109, 443] width 17 height 17
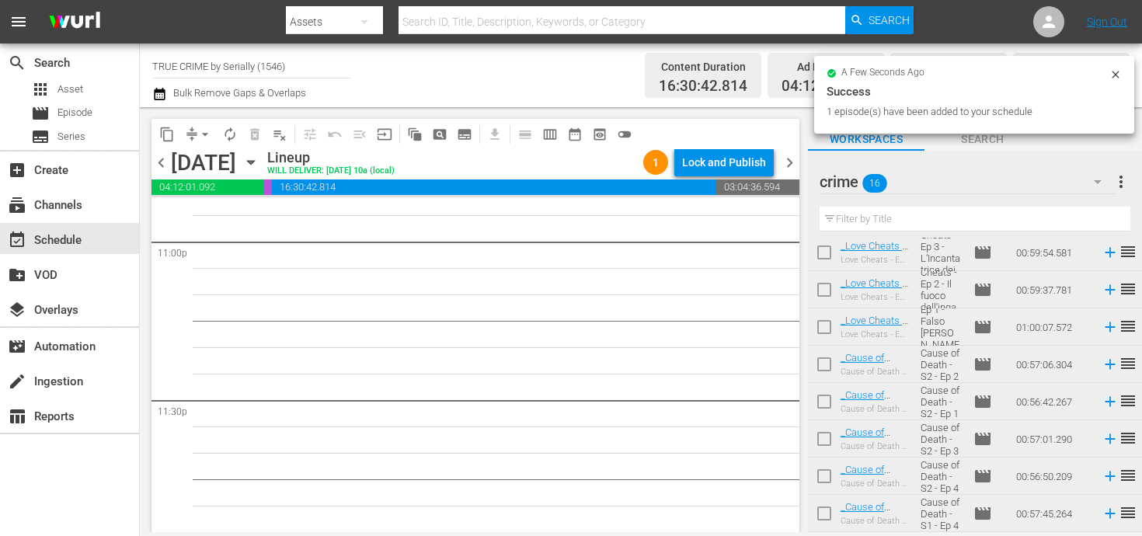
click at [1107, 437] on icon at bounding box center [1109, 438] width 17 height 17
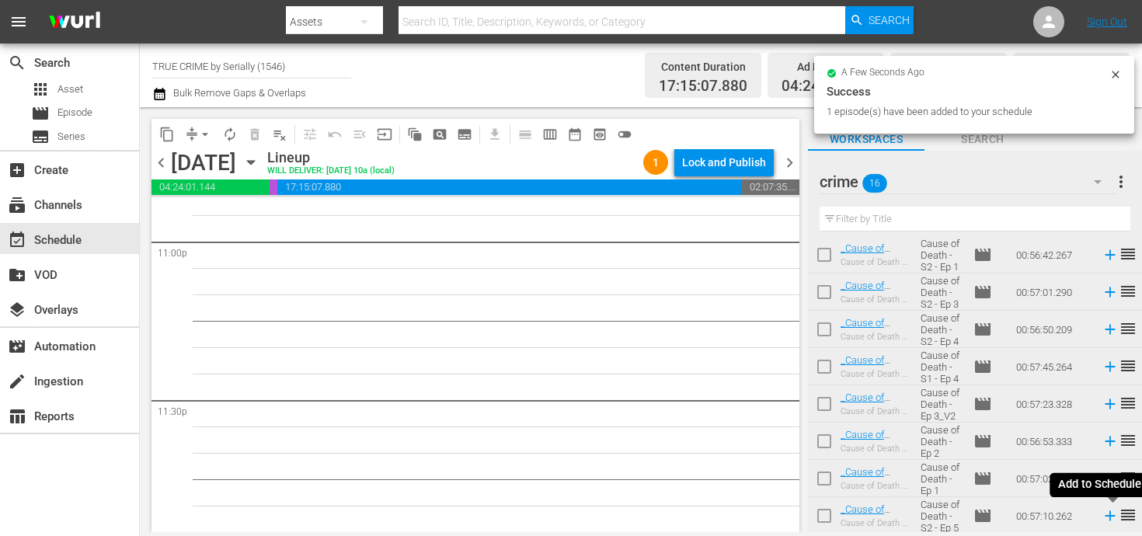
click at [1104, 516] on icon at bounding box center [1109, 515] width 17 height 17
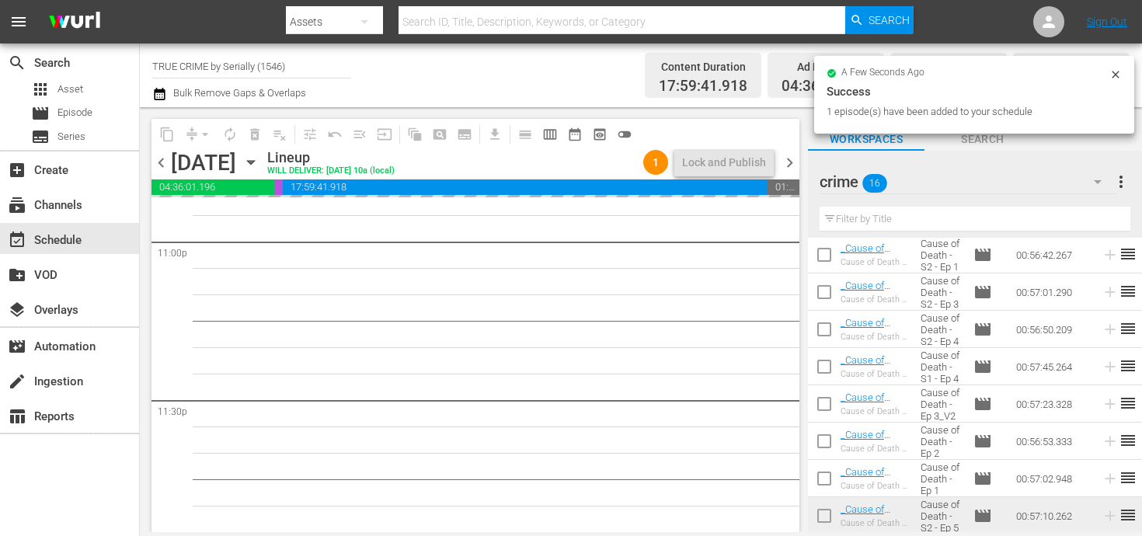
scroll to position [7270, 0]
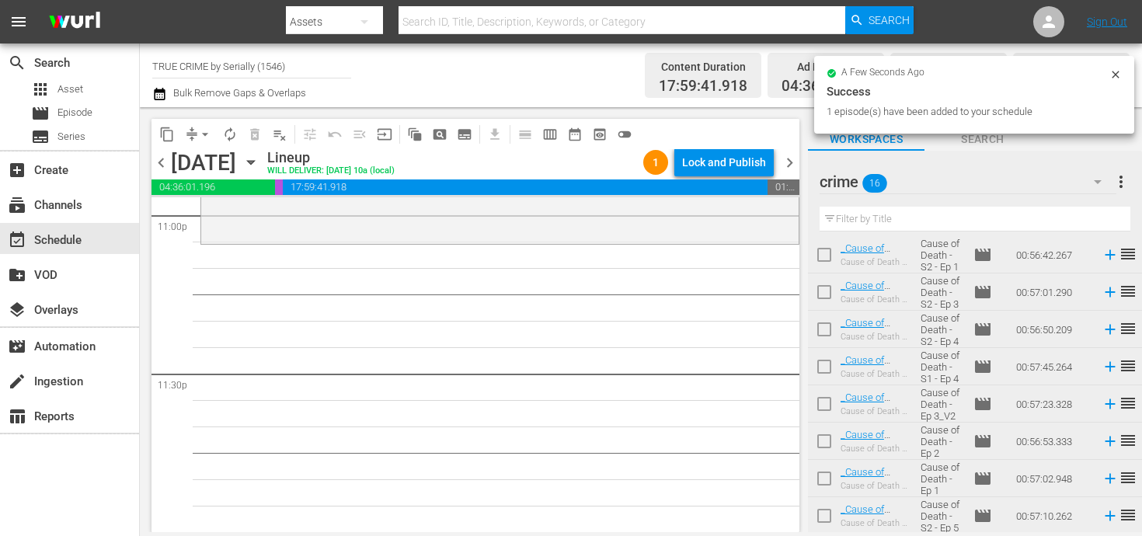
click at [1129, 323] on span "reorder" at bounding box center [1127, 328] width 19 height 19
click at [1117, 328] on icon at bounding box center [1109, 329] width 17 height 17
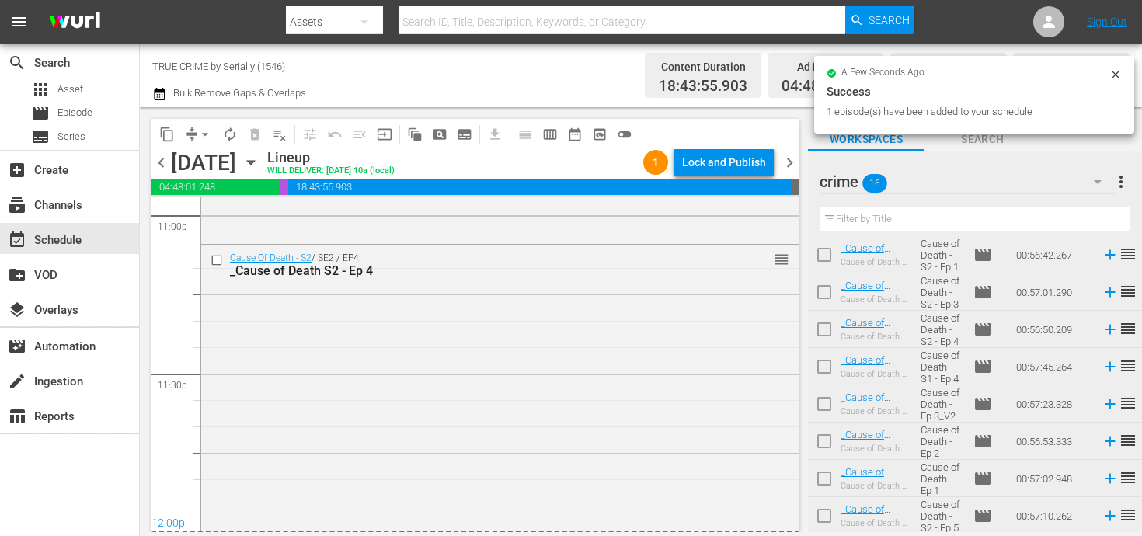
scroll to position [7283, 0]
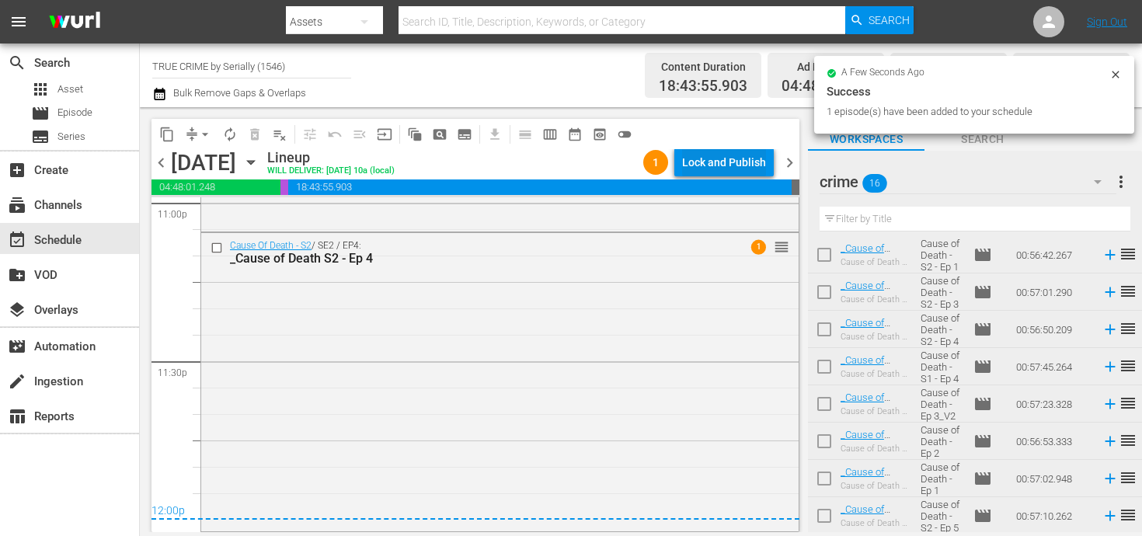
click at [690, 165] on div "Lock and Publish" at bounding box center [724, 162] width 84 height 28
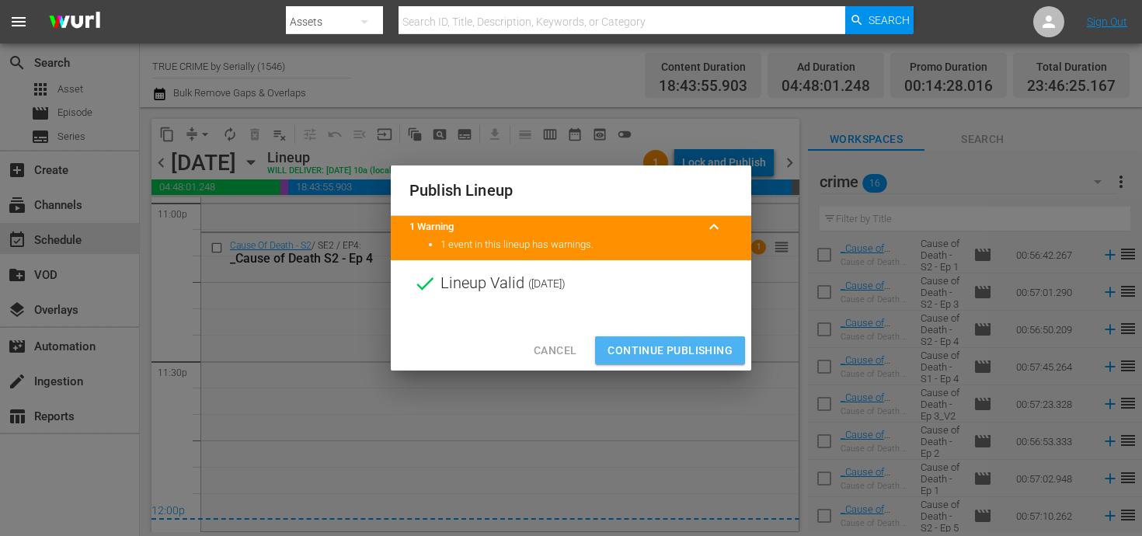
click at [674, 352] on span "Continue Publishing" at bounding box center [669, 350] width 125 height 19
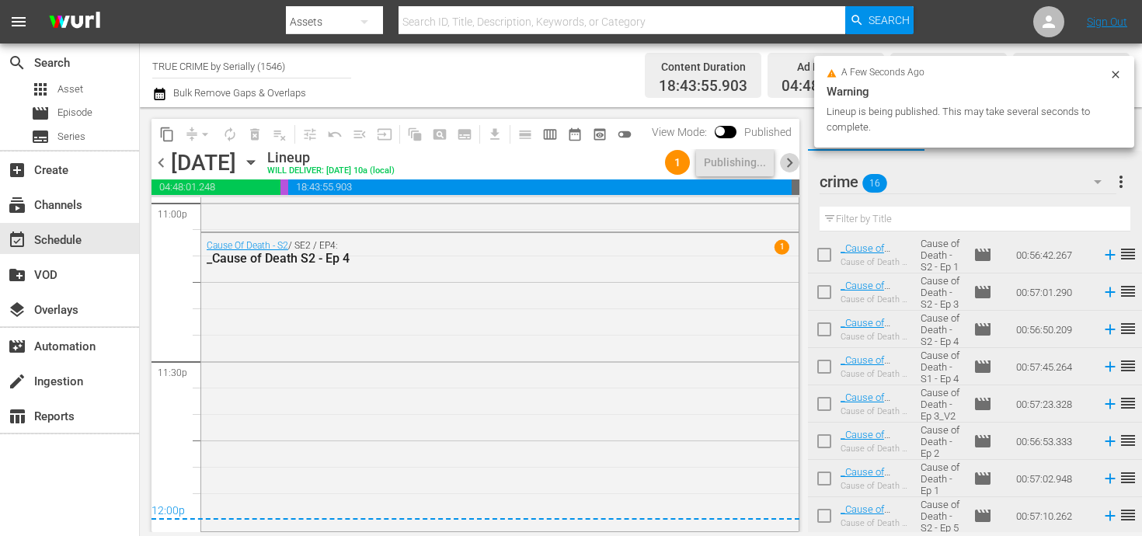
click at [785, 158] on span "chevron_right" at bounding box center [789, 162] width 19 height 19
